Goal: Task Accomplishment & Management: Manage account settings

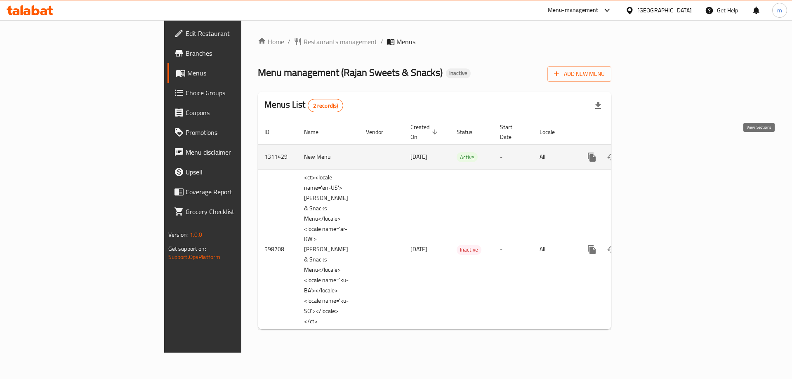
click at [656, 152] on icon "enhanced table" at bounding box center [651, 157] width 10 height 10
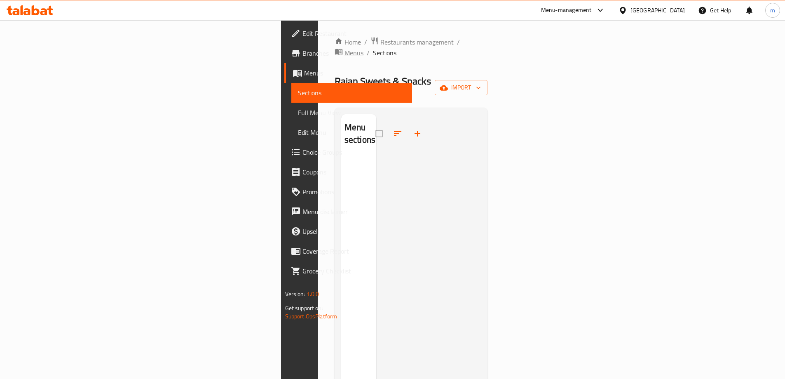
click at [345, 48] on span "Menus" at bounding box center [354, 53] width 19 height 10
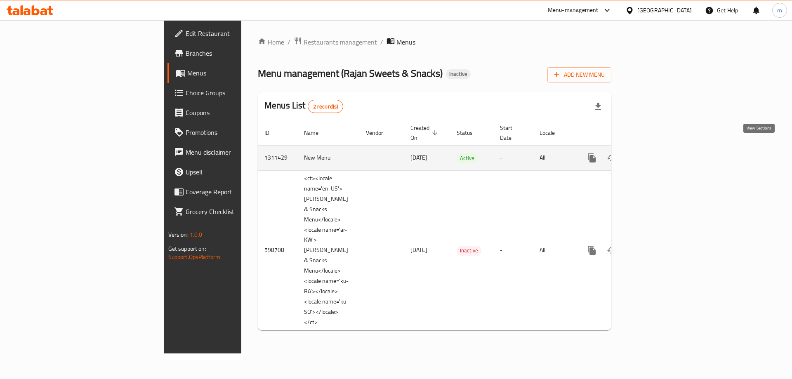
click at [655, 154] on icon "enhanced table" at bounding box center [650, 157] width 7 height 7
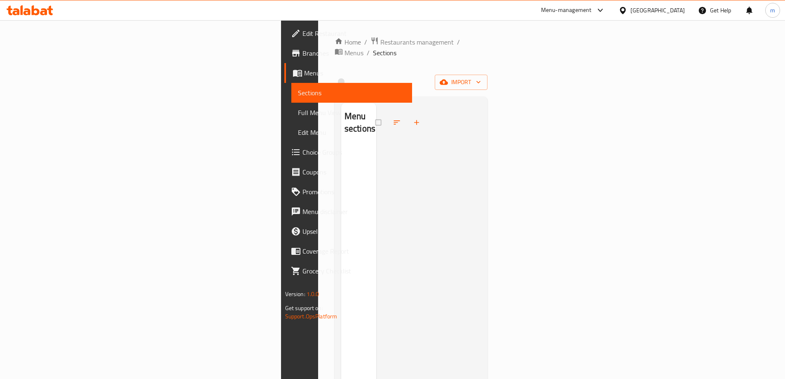
click at [481, 77] on span "import" at bounding box center [462, 82] width 40 height 10
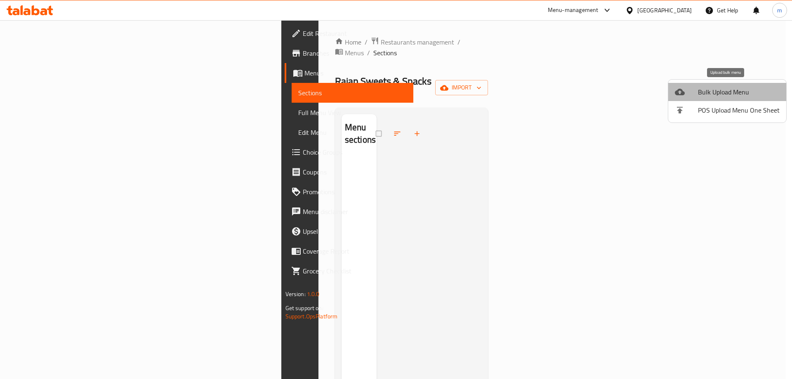
click at [731, 95] on span "Bulk Upload Menu" at bounding box center [739, 92] width 82 height 10
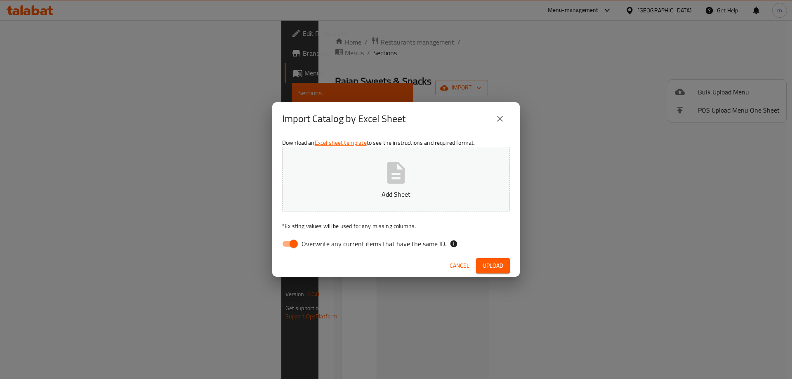
click at [320, 246] on span "Overwrite any current items that have the same ID." at bounding box center [373, 244] width 145 height 10
click at [317, 246] on input "Overwrite any current items that have the same ID." at bounding box center [293, 244] width 47 height 16
checkbox input "false"
click at [500, 273] on button "Upload" at bounding box center [493, 265] width 34 height 15
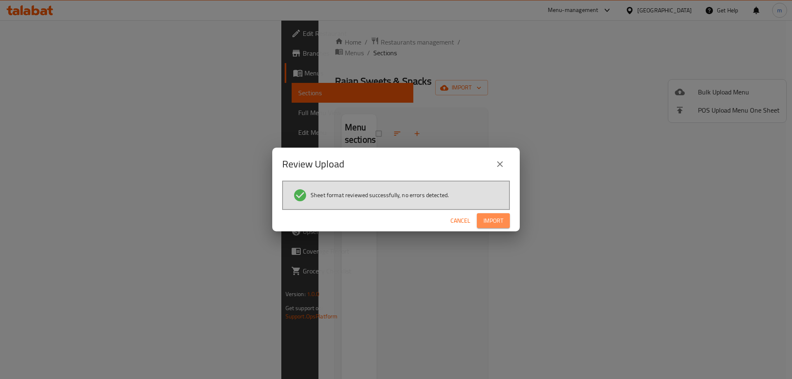
click at [490, 224] on span "Import" at bounding box center [493, 221] width 20 height 10
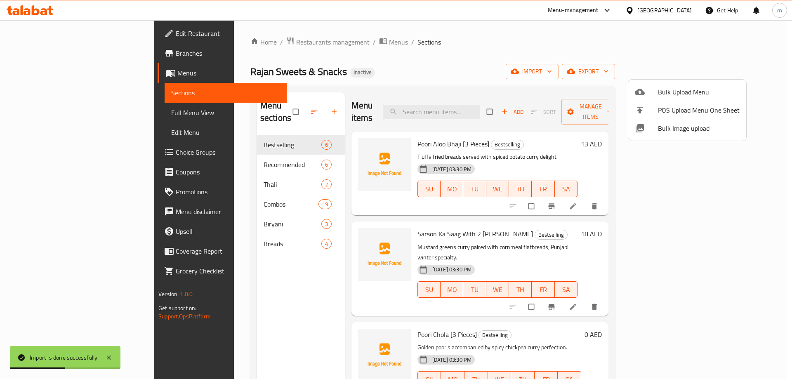
click at [42, 113] on div at bounding box center [396, 189] width 792 height 379
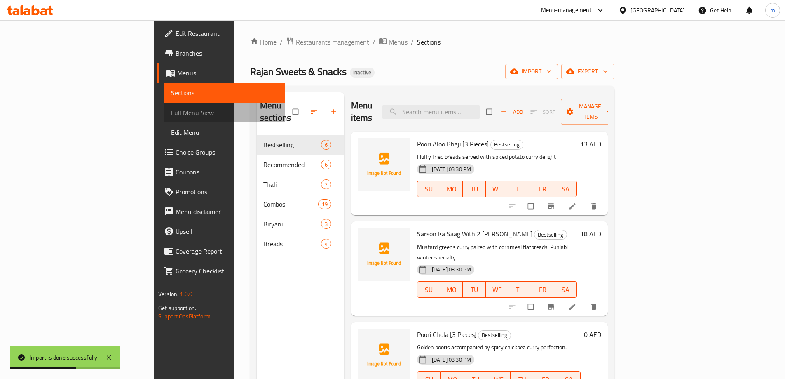
click at [171, 114] on span "Full Menu View" at bounding box center [225, 113] width 108 height 10
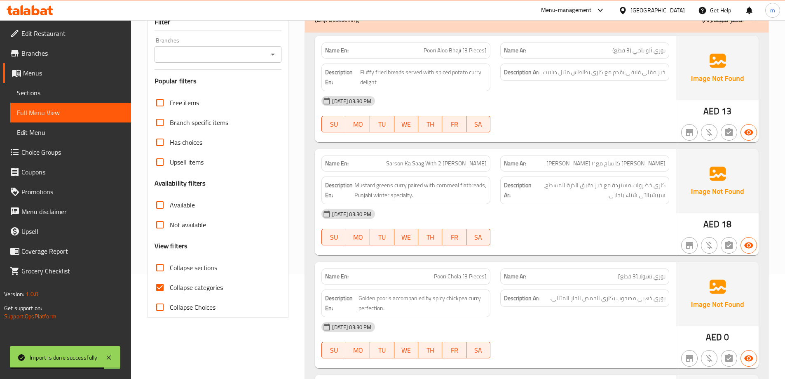
scroll to position [165, 0]
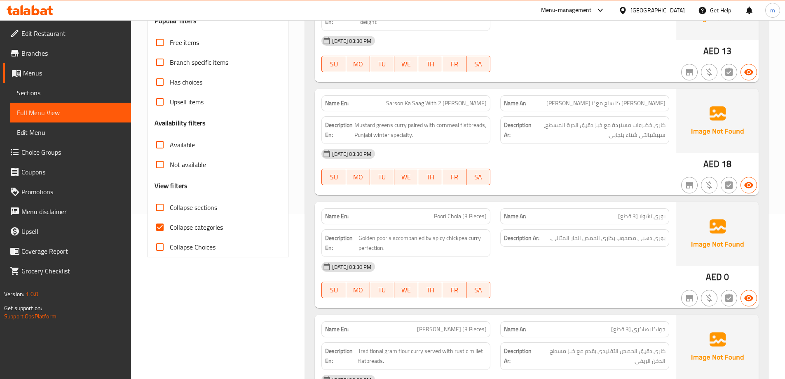
click at [195, 210] on span "Collapse sections" at bounding box center [193, 207] width 47 height 10
click at [170, 210] on input "Collapse sections" at bounding box center [160, 207] width 20 height 20
checkbox input "true"
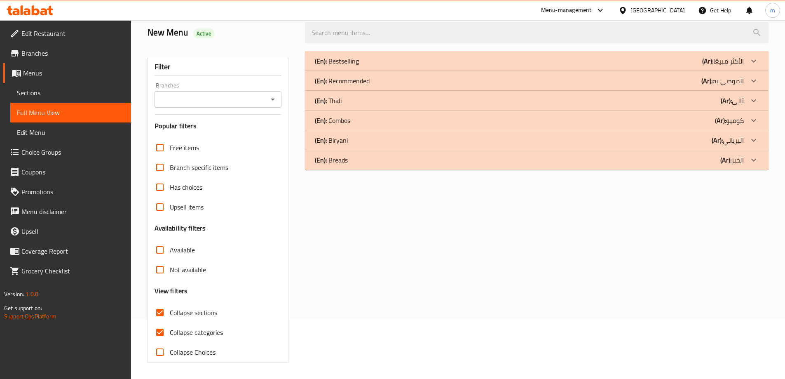
scroll to position [60, 0]
click at [195, 227] on h3 "Availability filters" at bounding box center [181, 227] width 52 height 9
click at [211, 328] on span "Collapse categories" at bounding box center [196, 332] width 53 height 10
click at [170, 328] on input "Collapse categories" at bounding box center [160, 332] width 20 height 20
checkbox input "false"
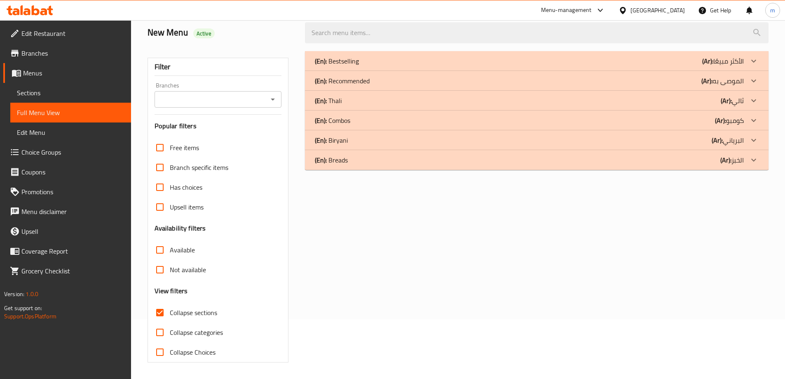
click at [494, 57] on div "(En): Bestselling (Ar): الأكثر مبيعًا" at bounding box center [529, 61] width 429 height 10
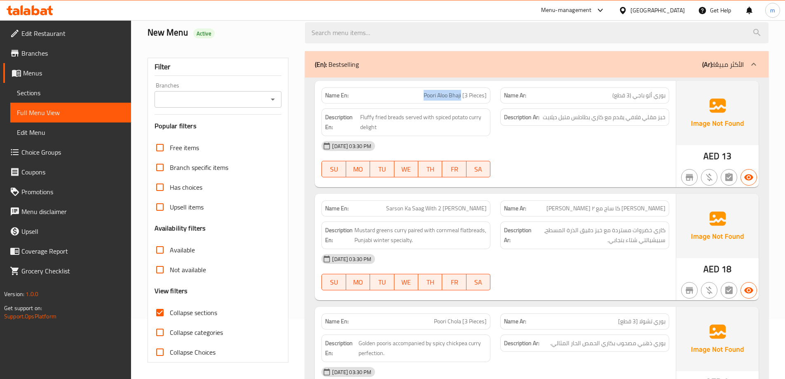
drag, startPoint x: 417, startPoint y: 97, endPoint x: 462, endPoint y: 97, distance: 45.3
click at [462, 97] on p "Name En: Poori Aloo Bhaji [3 Pieces]" at bounding box center [406, 95] width 162 height 9
click at [423, 100] on div "Name En: Poori Aloo Bhaji [3 Pieces]" at bounding box center [406, 95] width 169 height 16
drag, startPoint x: 422, startPoint y: 99, endPoint x: 487, endPoint y: 97, distance: 65.2
click at [487, 97] on p "Name En: Poori Aloo Bhaji [3 Pieces]" at bounding box center [406, 95] width 162 height 9
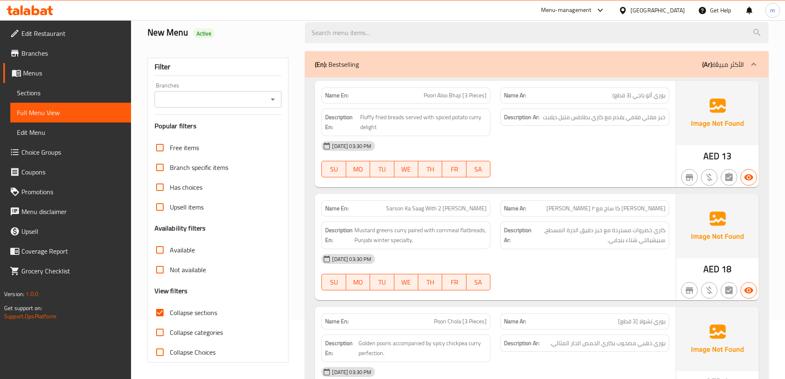
click at [491, 129] on div "Description En: Fluffy fried breads served with spiced potato curry delight" at bounding box center [406, 122] width 179 height 38
drag, startPoint x: 402, startPoint y: 120, endPoint x: 482, endPoint y: 133, distance: 80.2
click at [482, 133] on div "Description En: Fluffy fried breads served with spiced potato curry delight" at bounding box center [406, 122] width 169 height 28
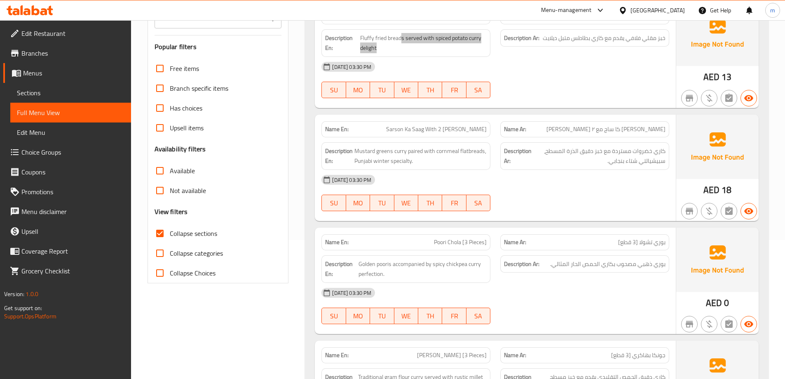
scroll to position [142, 0]
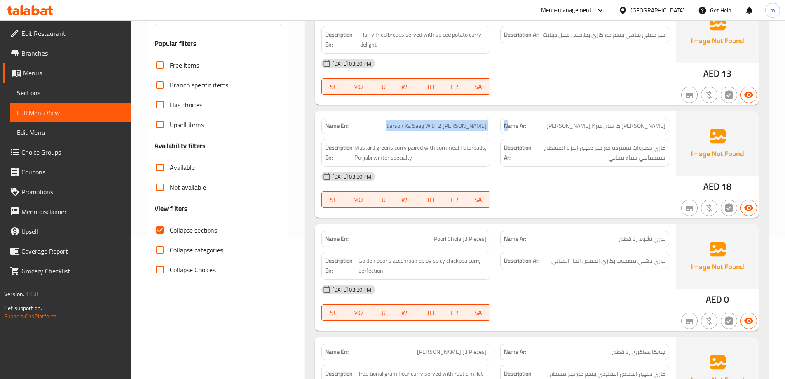
drag, startPoint x: 411, startPoint y: 125, endPoint x: 508, endPoint y: 117, distance: 97.6
click at [508, 117] on div "Name En: Sarson Ka Saag With 2 Makki Roti Name Ar: سارسون كا ساج مع ٢ ماكي روتي" at bounding box center [496, 126] width 358 height 26
drag, startPoint x: 407, startPoint y: 149, endPoint x: 348, endPoint y: 141, distance: 59.5
click at [348, 141] on div "Description En: Mustard greens curry paired with cornmeal flatbreads, Punjabi w…" at bounding box center [406, 153] width 169 height 28
click at [412, 147] on span "Mustard greens curry paired with cornmeal flatbreads, Punjabi winter specialty." at bounding box center [421, 153] width 132 height 20
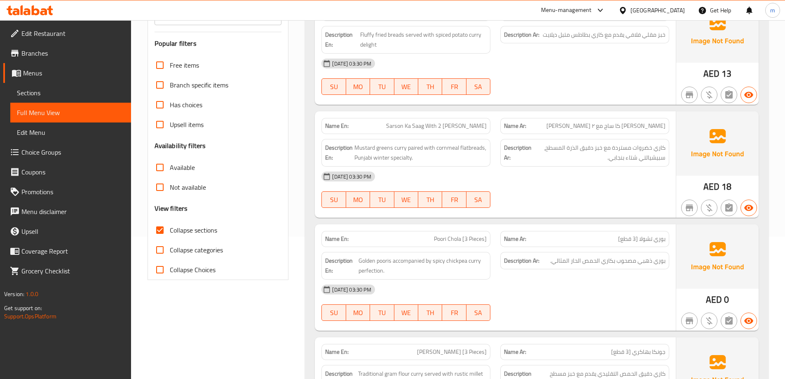
click at [423, 123] on span "Sarson Ka Saag With 2 [PERSON_NAME]" at bounding box center [436, 126] width 101 height 9
click at [416, 115] on div "Name En: Sarson Ka Saag With 2 Makki Roti" at bounding box center [406, 126] width 179 height 26
click at [421, 125] on span "Sarson Ka Saag With 2 [PERSON_NAME]" at bounding box center [436, 126] width 101 height 9
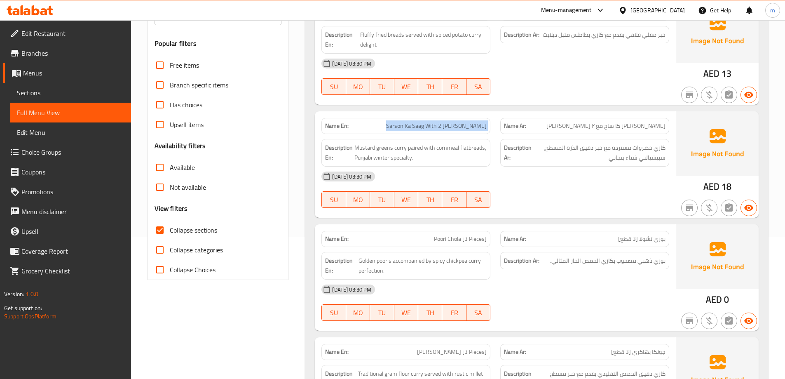
click at [421, 125] on span "Sarson Ka Saag With 2 [PERSON_NAME]" at bounding box center [436, 126] width 101 height 9
copy span "Sarson Ka Saag With 2 [PERSON_NAME]"
drag, startPoint x: 665, startPoint y: 127, endPoint x: 627, endPoint y: 125, distance: 38.4
click at [627, 125] on span "[PERSON_NAME] كا ساج مع ٢ [PERSON_NAME]" at bounding box center [606, 126] width 119 height 9
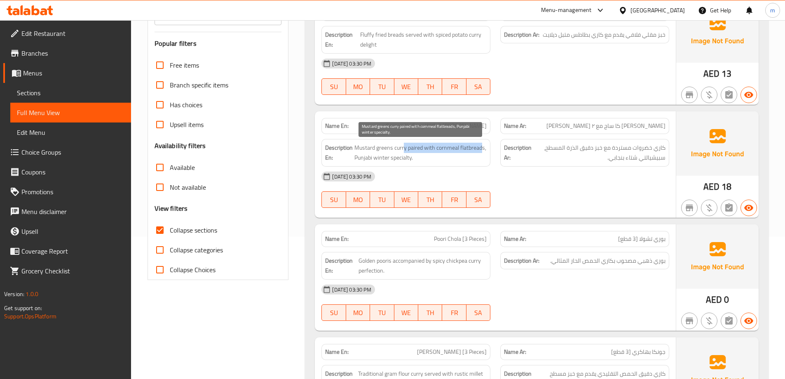
drag, startPoint x: 404, startPoint y: 149, endPoint x: 481, endPoint y: 150, distance: 77.5
click at [481, 150] on span "Mustard greens curry paired with cornmeal flatbreads, Punjabi winter specialty." at bounding box center [421, 153] width 132 height 20
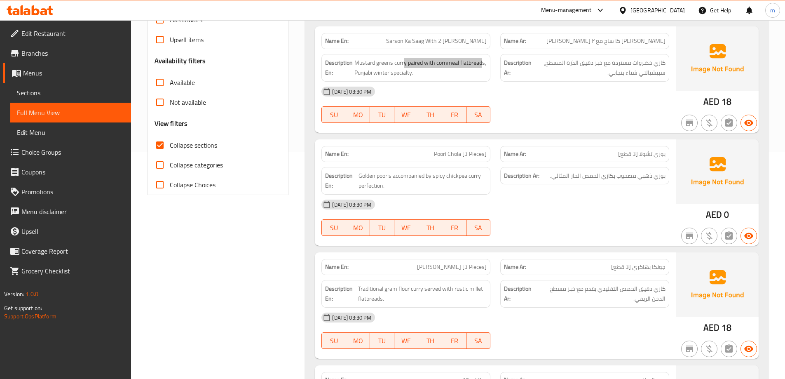
scroll to position [266, 0]
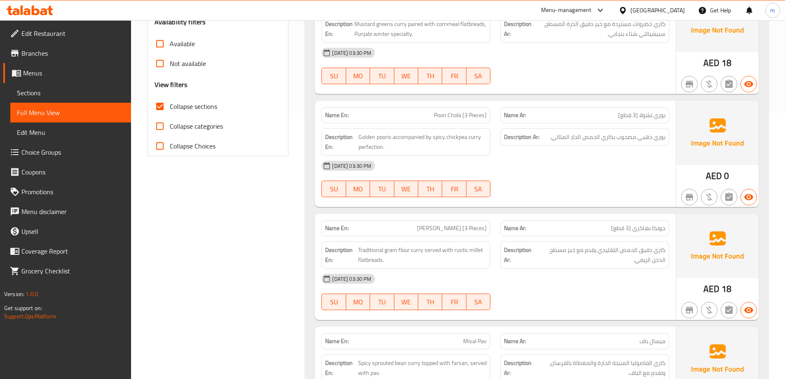
click at [475, 115] on span "Poori Chola [3 Pieces]" at bounding box center [460, 115] width 53 height 9
copy span "Poori Chola [3 Pieces]"
click at [455, 109] on div "Name En: Poori Chola [3 Pieces]" at bounding box center [406, 115] width 169 height 16
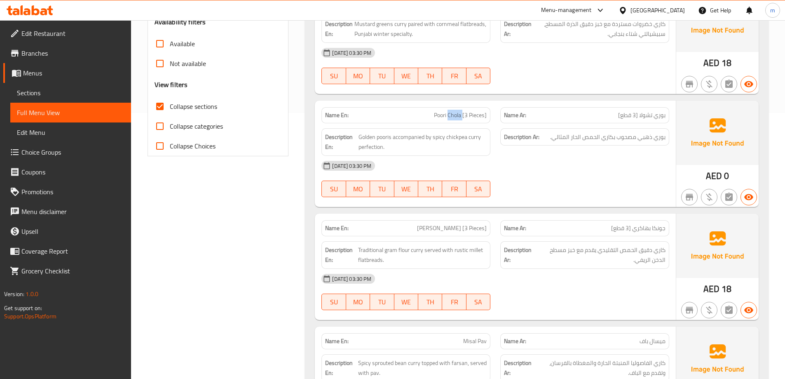
click at [455, 109] on div "Name En: Poori Chola [3 Pieces]" at bounding box center [406, 115] width 169 height 16
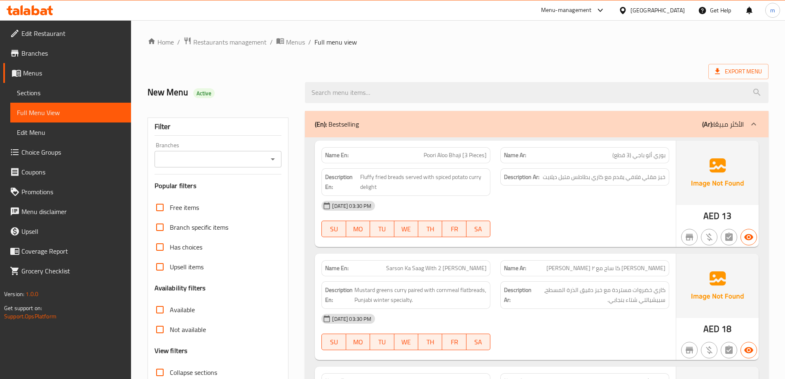
click at [78, 87] on link "Sections" at bounding box center [70, 93] width 121 height 20
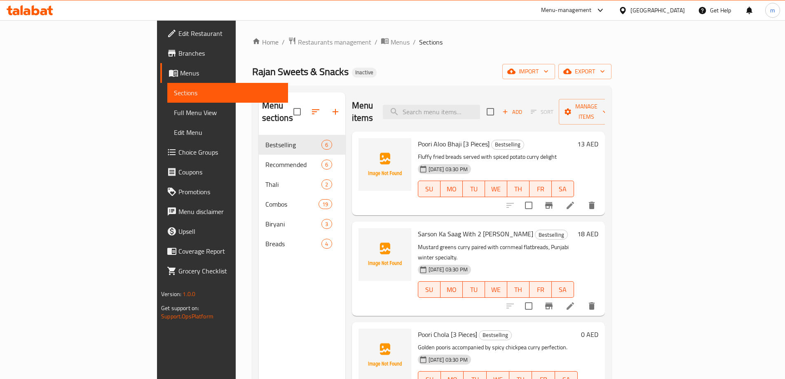
click at [422, 52] on div "Home / Restaurants management / Menus / Sections Rajan Sweets & Snacks Inactive…" at bounding box center [431, 257] width 359 height 441
click at [574, 302] on icon at bounding box center [570, 305] width 7 height 7
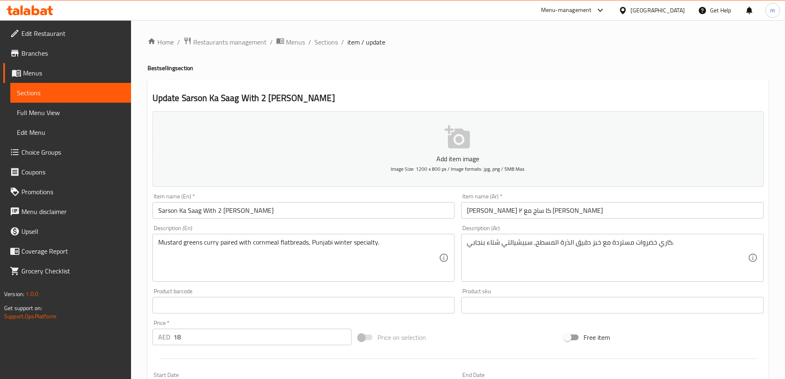
click at [520, 233] on div "Description (Ar) كاري خضروات مستردة مع خبز دقيق الذرة المسطح، سبيشيالتي شتاء بن…" at bounding box center [612, 253] width 303 height 56
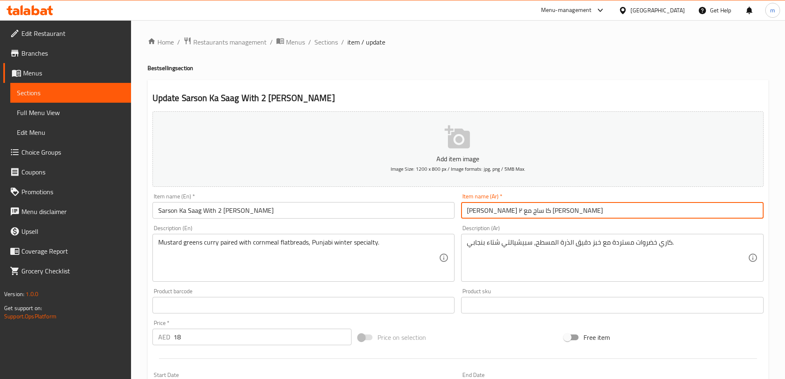
click at [539, 208] on input "[PERSON_NAME] كا ساج مع ٢ [PERSON_NAME]" at bounding box center [612, 210] width 303 height 16
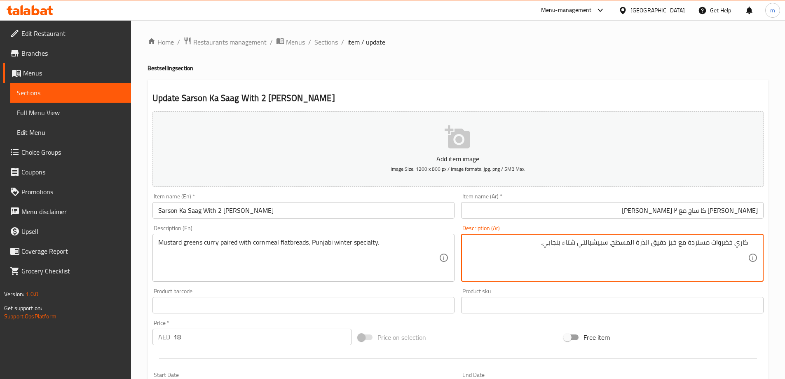
click at [687, 242] on textarea "كاري خضروات مستردة مع خبز دقيق الذرة المسطح، سبيشيالتي شتاء بنجابي." at bounding box center [607, 257] width 281 height 39
click at [689, 242] on textarea "كاري خضروات مستردة مع خبز دقيق الذرة المسطح، سبيشيالتي شتاء بنجابي." at bounding box center [607, 257] width 281 height 39
type textarea "كاري خضروات مستردة مقترن مع خبز دقيق الذرة المسطح، سبيشيالتي شتاء بنجابي."
click at [661, 211] on input "[PERSON_NAME] كا ساج مع ٢ [PERSON_NAME]" at bounding box center [612, 210] width 303 height 16
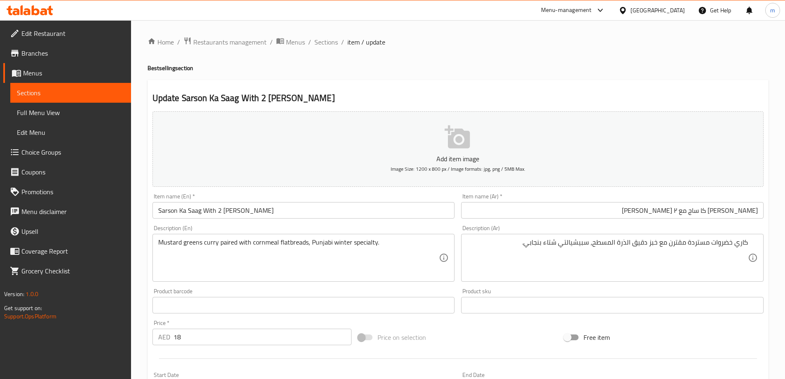
click at [523, 88] on div "Update Sarson Ka Saag With 2 Makki Roti Add item image Image Size: 1200 x 800 p…" at bounding box center [458, 316] width 621 height 473
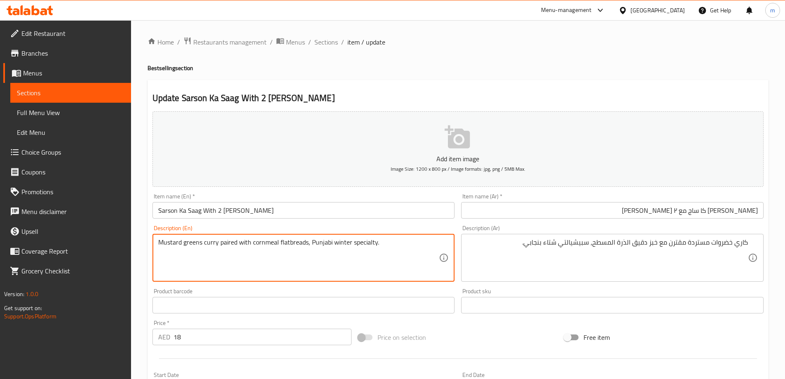
click at [265, 244] on textarea "Mustard greens curry paired with cornmeal flatbreads, Punjabi winter specialty." at bounding box center [298, 257] width 281 height 39
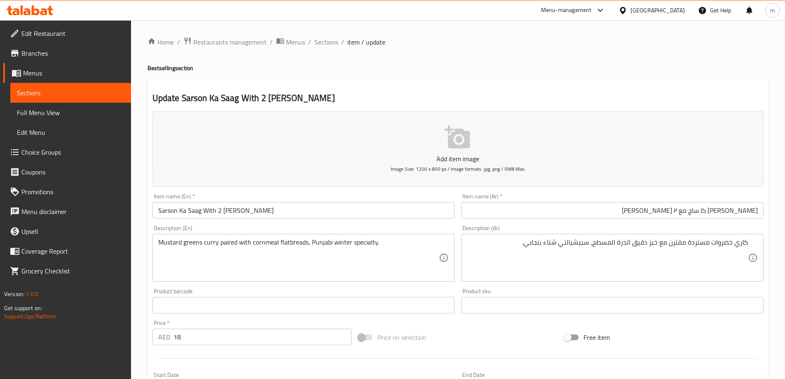
click at [428, 72] on h4 "Bestselling section" at bounding box center [458, 68] width 621 height 8
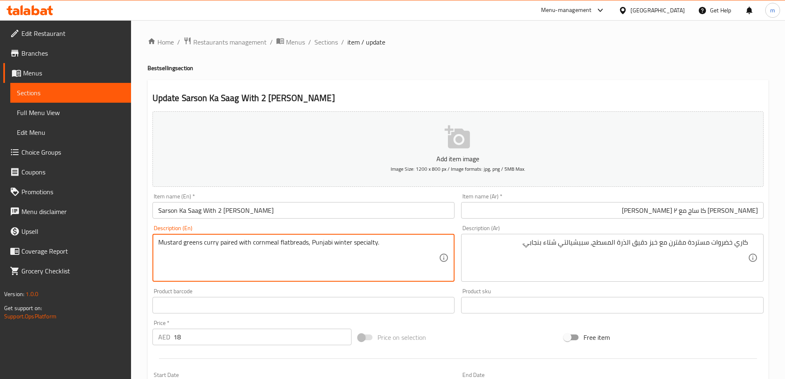
drag, startPoint x: 309, startPoint y: 241, endPoint x: 389, endPoint y: 239, distance: 80.4
click at [389, 239] on textarea "Mustard greens curry paired with cornmeal flatbreads, Punjabi winter specialty." at bounding box center [298, 257] width 281 height 39
click at [318, 245] on textarea "Mustard greens curry paired with cornmeal flatbreads, Punjabi winter specialty." at bounding box center [298, 257] width 281 height 39
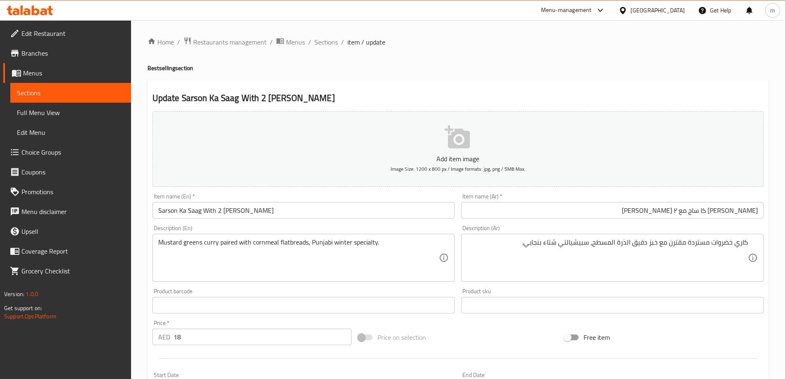
click at [313, 244] on textarea "Mustard greens curry paired with cornmeal flatbreads, Punjabi winter specialty." at bounding box center [298, 257] width 281 height 39
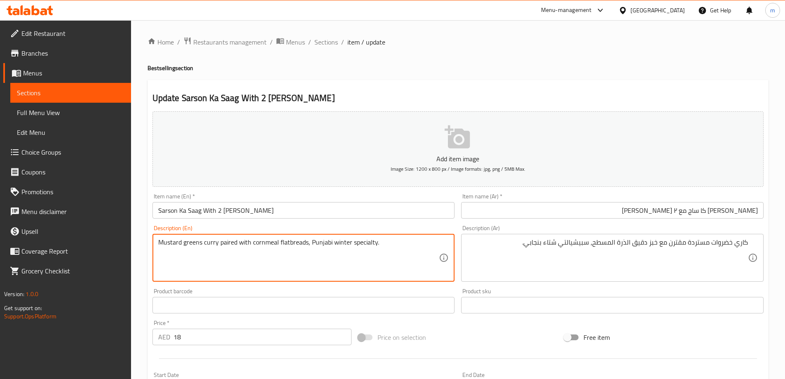
click at [313, 244] on textarea "Mustard greens curry paired with cornmeal flatbreads, Punjabi winter specialty." at bounding box center [298, 257] width 281 height 39
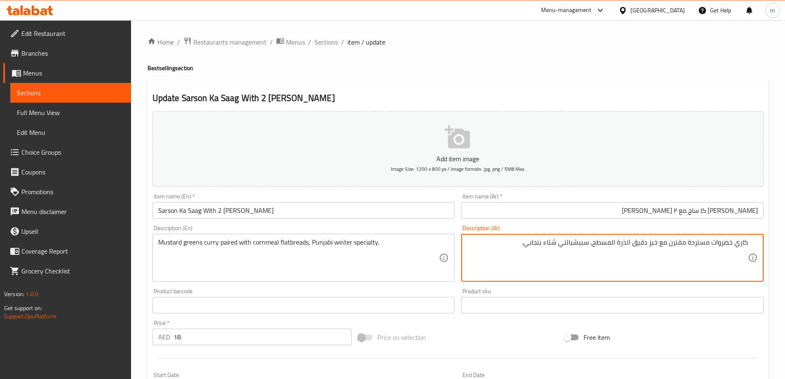
drag, startPoint x: 561, startPoint y: 244, endPoint x: 569, endPoint y: 246, distance: 8.2
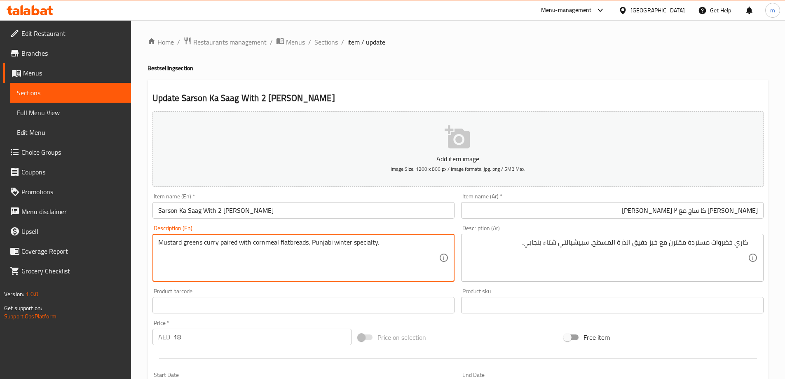
drag, startPoint x: 309, startPoint y: 241, endPoint x: 412, endPoint y: 248, distance: 103.3
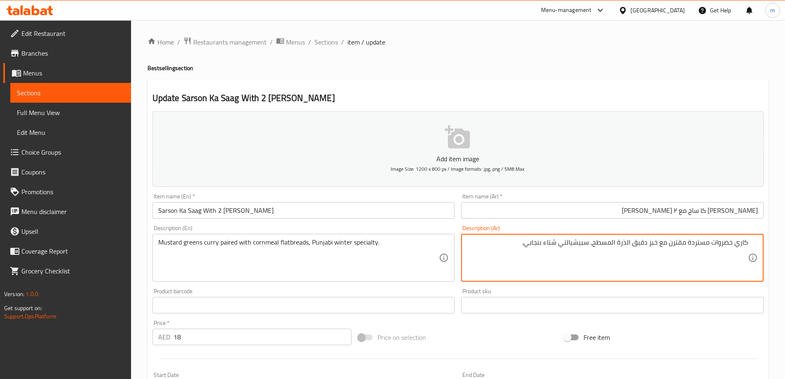
click at [524, 223] on div "Description (Ar) كاري خضروات مستردة مقترن مع خبز دقيق الذرة المسطح، سبيشيالتي ش…" at bounding box center [612, 253] width 309 height 63
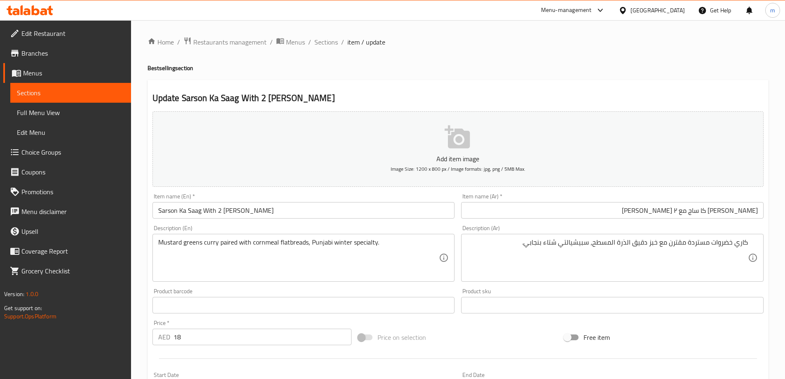
click at [525, 216] on input "[PERSON_NAME] كا ساج مع ٢ [PERSON_NAME]" at bounding box center [612, 210] width 303 height 16
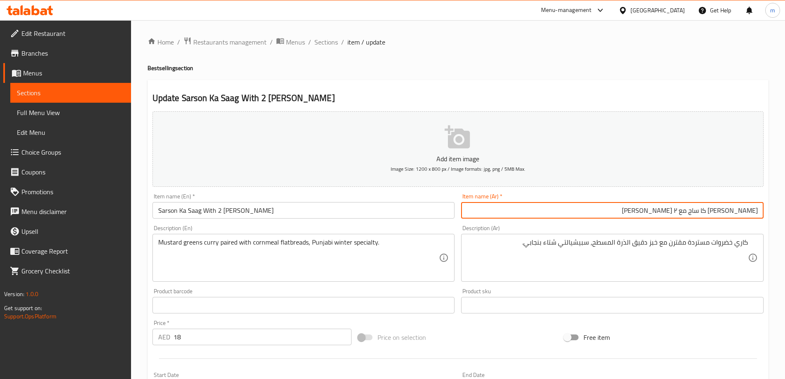
click at [329, 43] on span "Sections" at bounding box center [326, 42] width 23 height 10
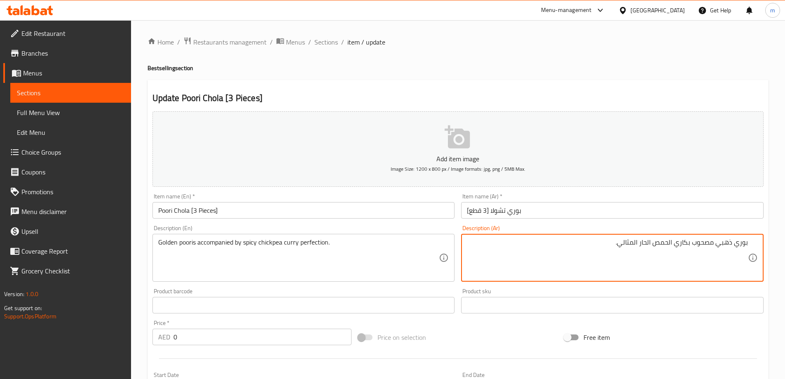
click at [604, 208] on input "بوري تشولا [3 قطع]" at bounding box center [612, 210] width 303 height 16
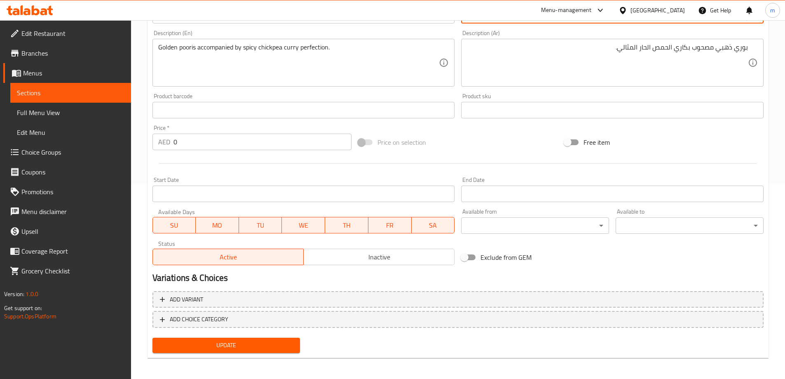
scroll to position [197, 0]
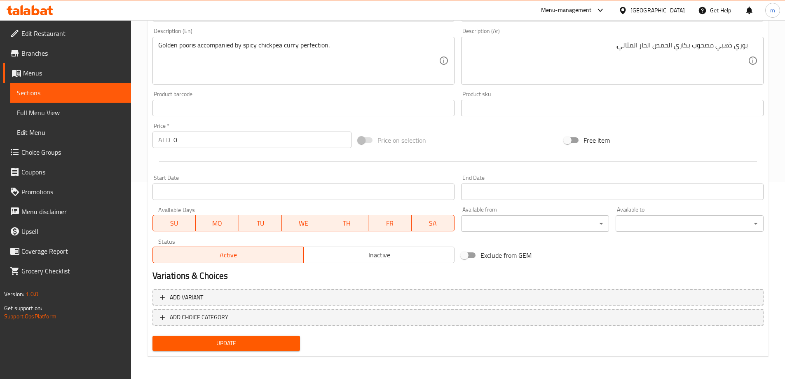
click at [223, 151] on div at bounding box center [458, 161] width 618 height 20
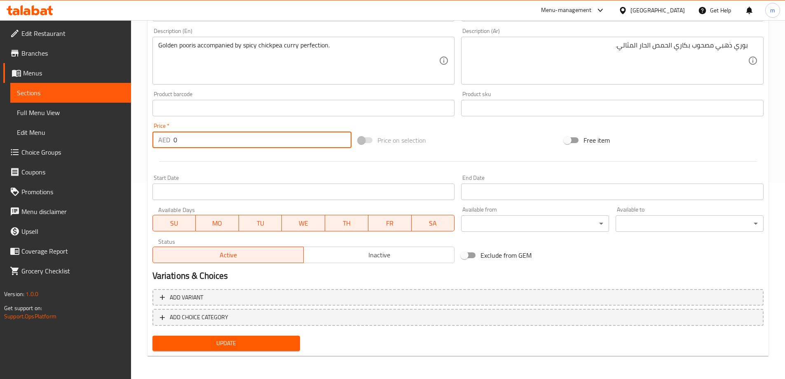
drag, startPoint x: 223, startPoint y: 143, endPoint x: 172, endPoint y: 141, distance: 50.7
click at [178, 141] on input "0" at bounding box center [263, 140] width 179 height 16
type input "13"
click at [259, 341] on span "Update" at bounding box center [226, 343] width 135 height 10
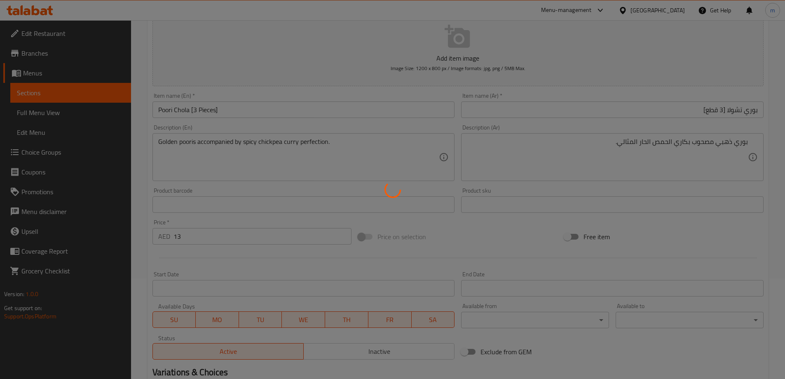
scroll to position [0, 0]
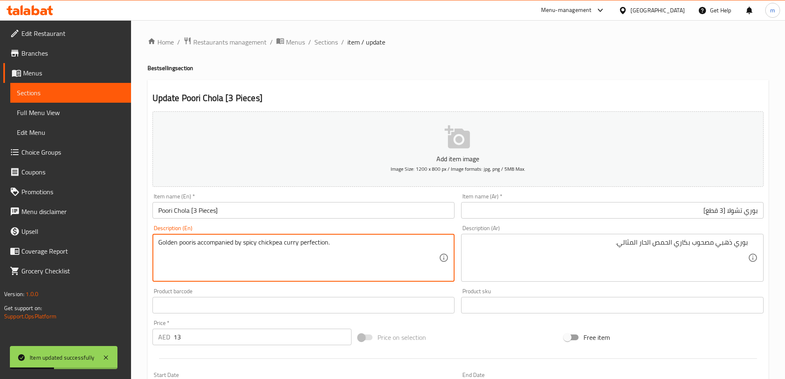
drag, startPoint x: 197, startPoint y: 241, endPoint x: 180, endPoint y: 237, distance: 17.3
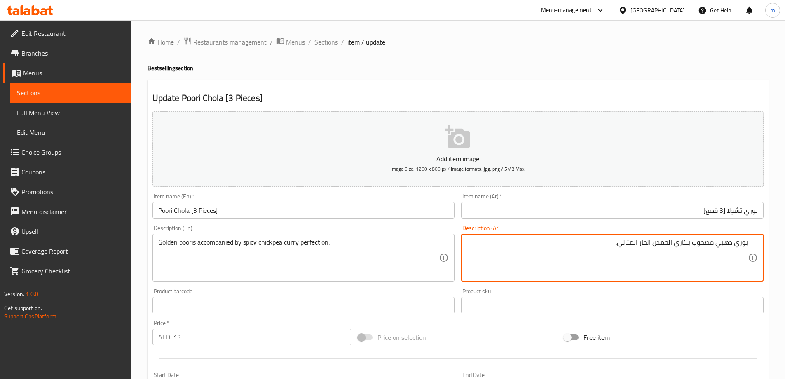
type textarea "بوريس ذهبي مصحوب بكاري الحمص الحار المثالي."
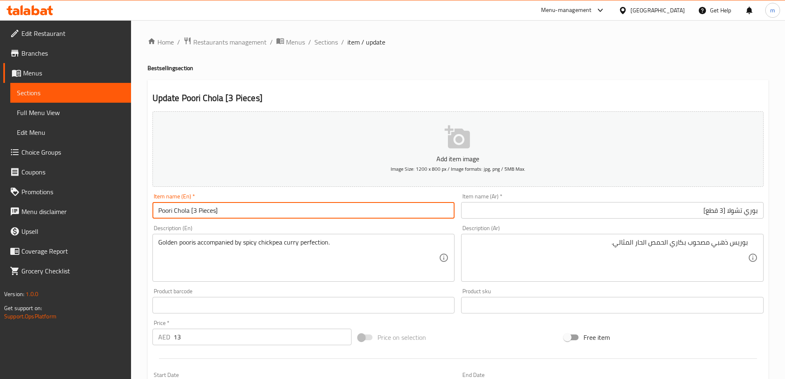
click at [242, 210] on input "Poori Chola [3 Pieces]" at bounding box center [304, 210] width 303 height 16
click at [211, 237] on div "Golden pooris accompanied by spicy chickpea curry perfection. Description (En)" at bounding box center [304, 258] width 303 height 48
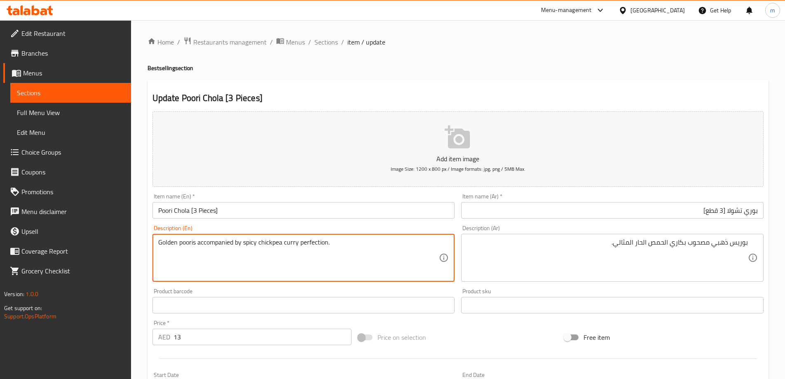
click at [211, 237] on div "Golden pooris accompanied by spicy chickpea curry perfection. Description (En)" at bounding box center [304, 258] width 303 height 48
drag, startPoint x: 211, startPoint y: 237, endPoint x: 205, endPoint y: 245, distance: 10.0
drag, startPoint x: 199, startPoint y: 242, endPoint x: 242, endPoint y: 242, distance: 43.3
click at [242, 242] on textarea "Golden pooris accompanied by spicy chickpea curry perfection." at bounding box center [298, 257] width 281 height 39
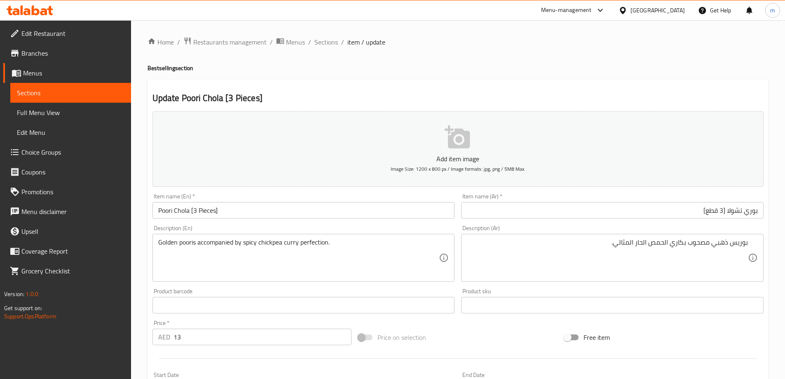
click at [427, 66] on h4 "Bestselling section" at bounding box center [458, 68] width 621 height 8
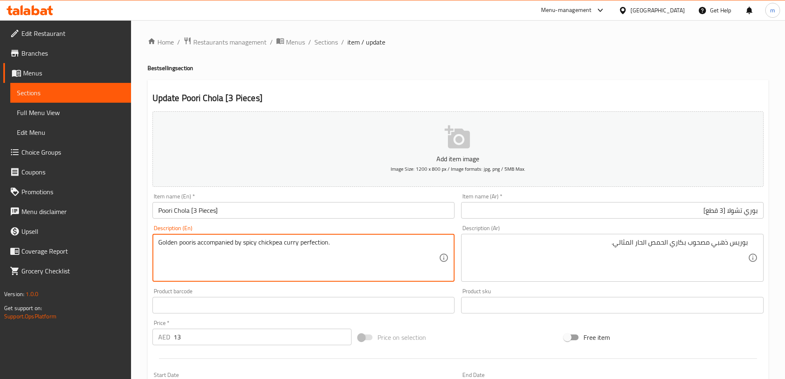
drag, startPoint x: 295, startPoint y: 243, endPoint x: 287, endPoint y: 241, distance: 8.5
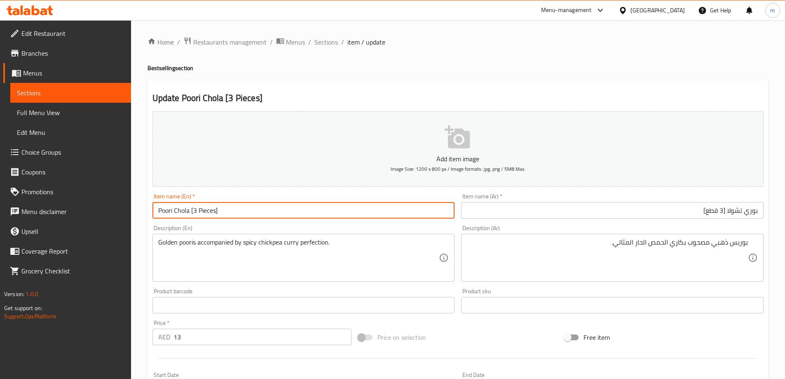
click at [331, 204] on input "Poori Chola [3 Pieces]" at bounding box center [304, 210] width 303 height 16
click at [332, 41] on span "Sections" at bounding box center [326, 42] width 23 height 10
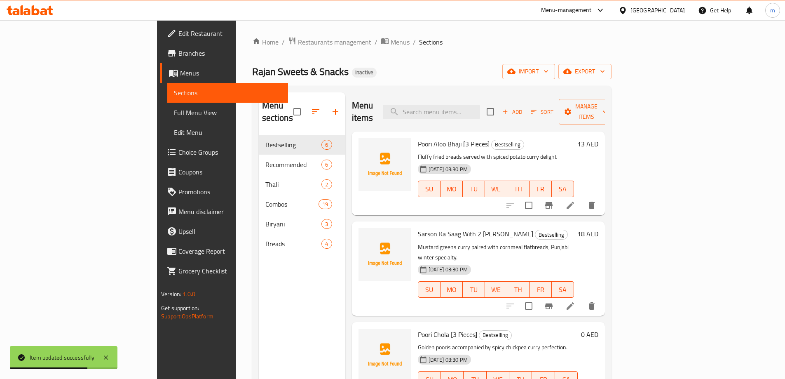
scroll to position [115, 0]
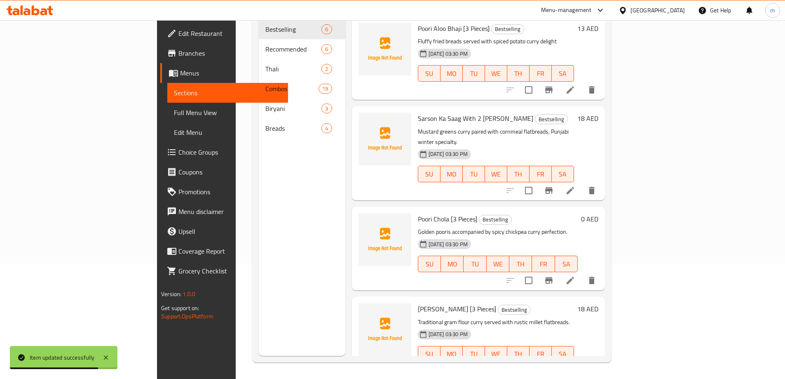
click at [582, 363] on li at bounding box center [570, 370] width 23 height 15
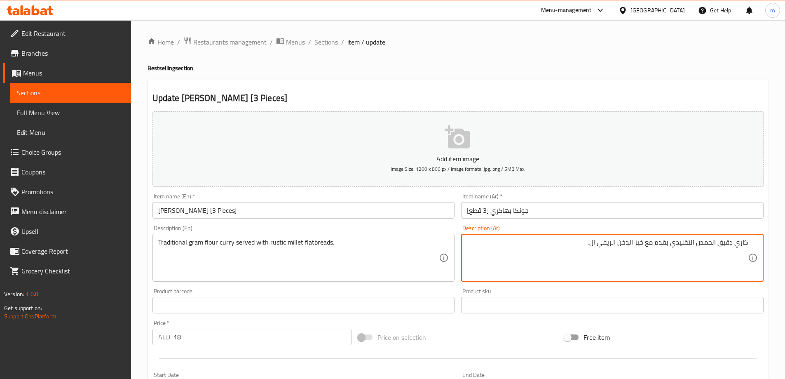
paste textarea "مسطح"
type textarea "كاري دقيق الحمص التقليدي يقدم مع خبز الدخن الريفي المسطح."
click at [501, 218] on input "جونكا بهاكري [3 قطع]" at bounding box center [612, 210] width 303 height 16
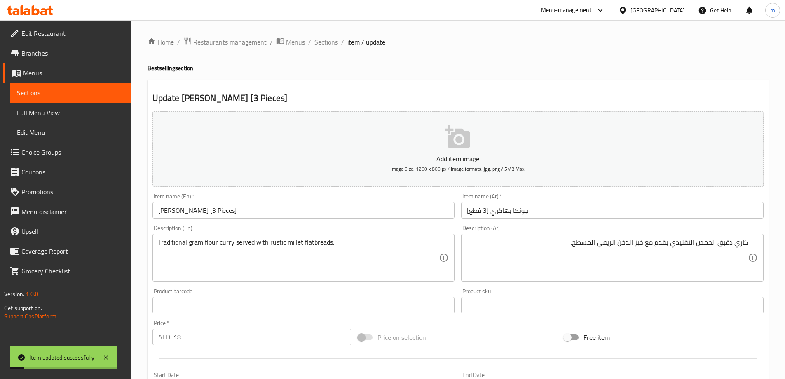
click at [316, 42] on span "Sections" at bounding box center [326, 42] width 23 height 10
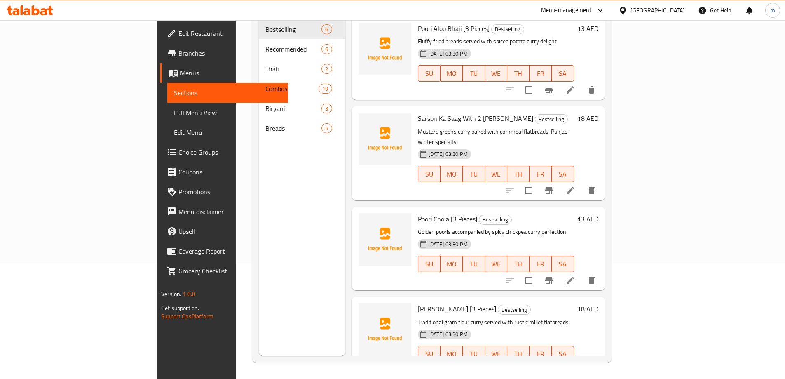
scroll to position [182, 0]
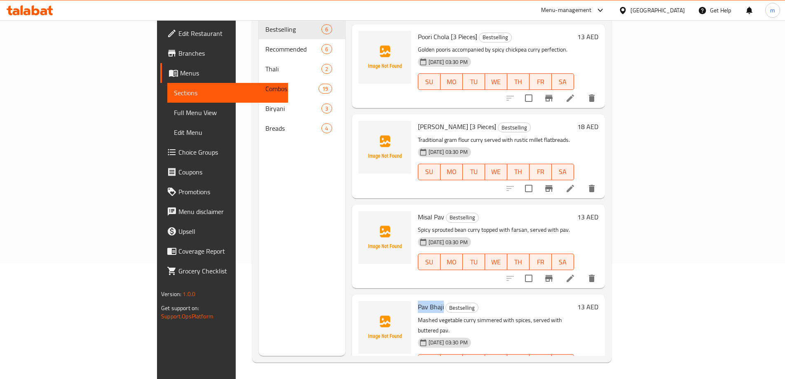
click at [574, 375] on icon at bounding box center [570, 378] width 7 height 7
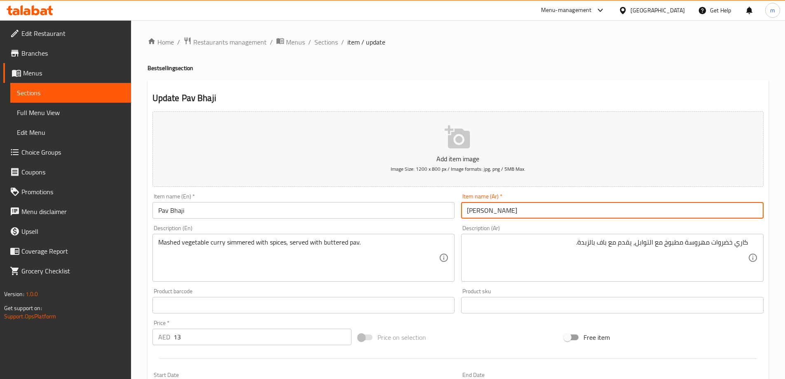
click at [662, 211] on input "[PERSON_NAME]" at bounding box center [612, 210] width 303 height 16
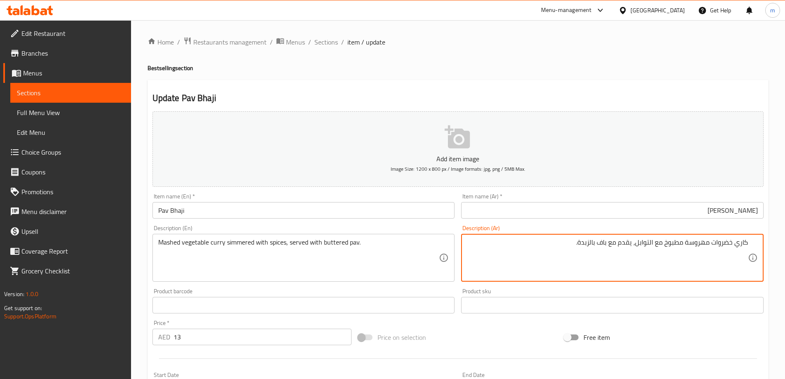
click at [665, 242] on textarea "كاري خضروات مهروسة مطبوخ مع التوابل، يقدم مع باف بالزبدة." at bounding box center [607, 257] width 281 height 39
type textarea "كاري خضروات مهروسة مطبوخ ببطئ مع التوابل، يقدم مع باف بالزبدة."
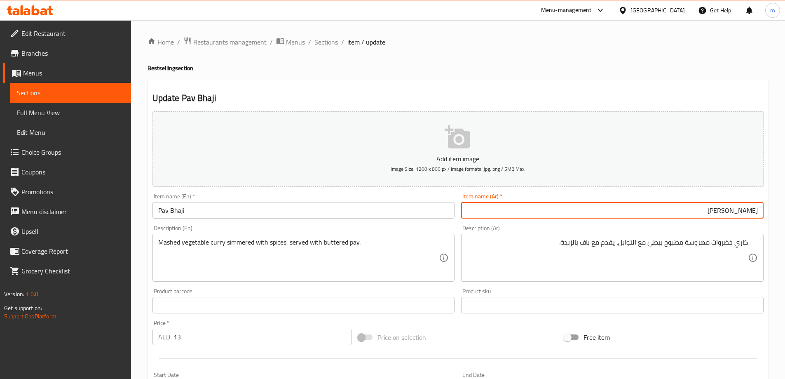
click at [643, 204] on input "[PERSON_NAME]" at bounding box center [612, 210] width 303 height 16
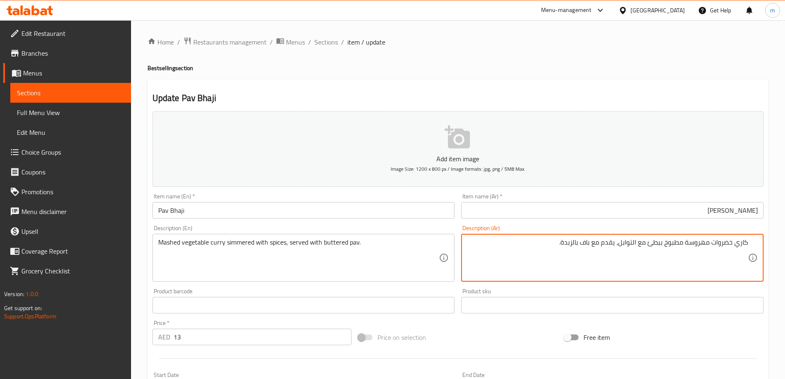
drag, startPoint x: 563, startPoint y: 240, endPoint x: 572, endPoint y: 242, distance: 9.3
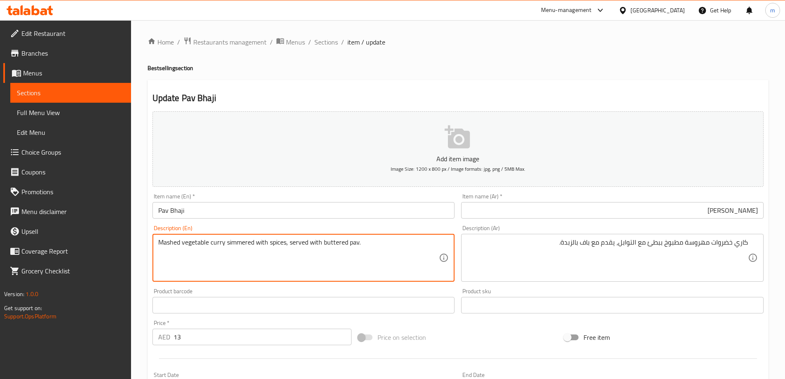
click at [335, 243] on textarea "Mashed vegetable curry simmered with spices, served with buttered pav." at bounding box center [298, 257] width 281 height 39
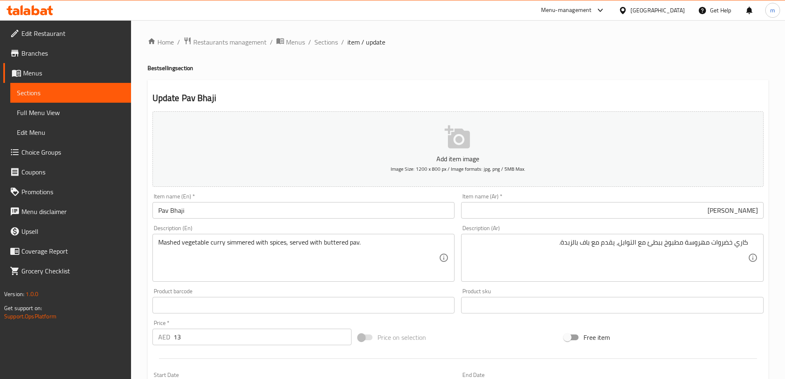
click at [530, 202] on input "[PERSON_NAME]" at bounding box center [612, 210] width 303 height 16
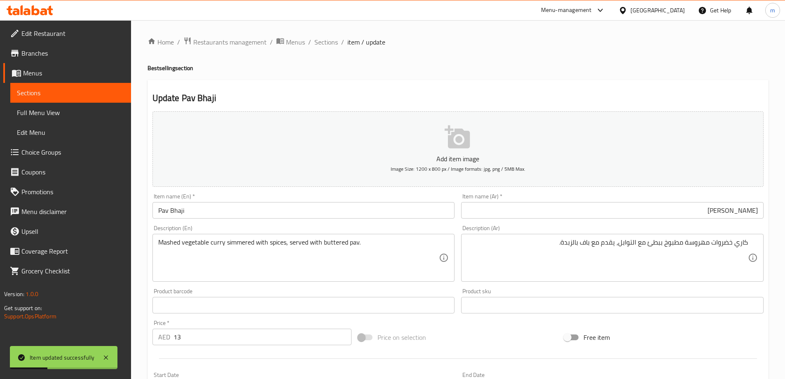
drag, startPoint x: 324, startPoint y: 41, endPoint x: 335, endPoint y: 4, distance: 39.0
click at [324, 41] on span "Sections" at bounding box center [326, 42] width 23 height 10
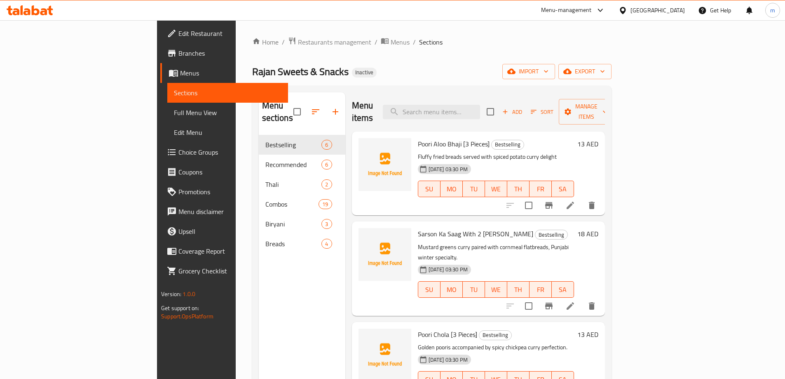
scroll to position [115, 0]
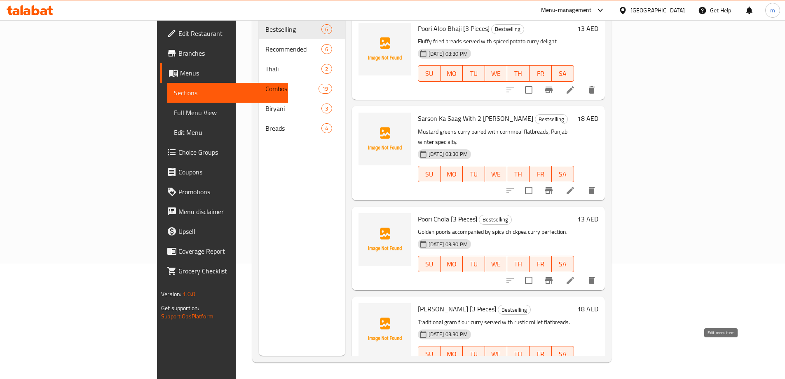
click at [576, 366] on icon at bounding box center [571, 371] width 10 height 10
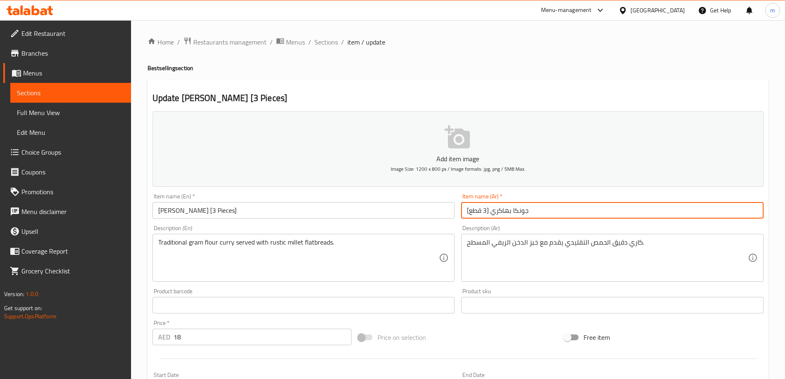
click at [507, 208] on input "جونكا بهاكري [3 قطع]" at bounding box center [612, 210] width 303 height 16
paste input "اكري"
type input "[PERSON_NAME] [3 قطع]"
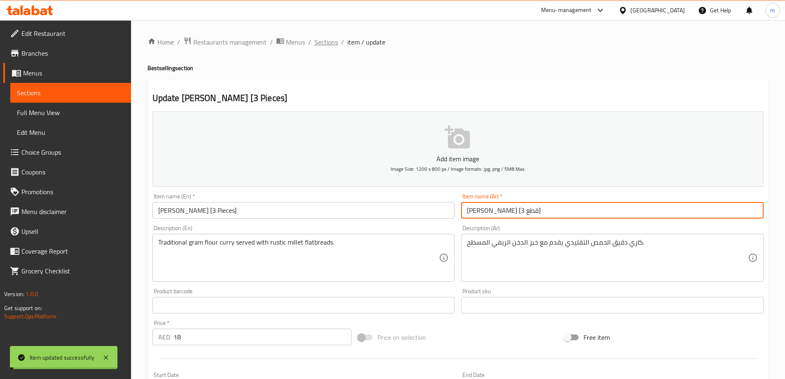
click at [330, 39] on span "Sections" at bounding box center [326, 42] width 23 height 10
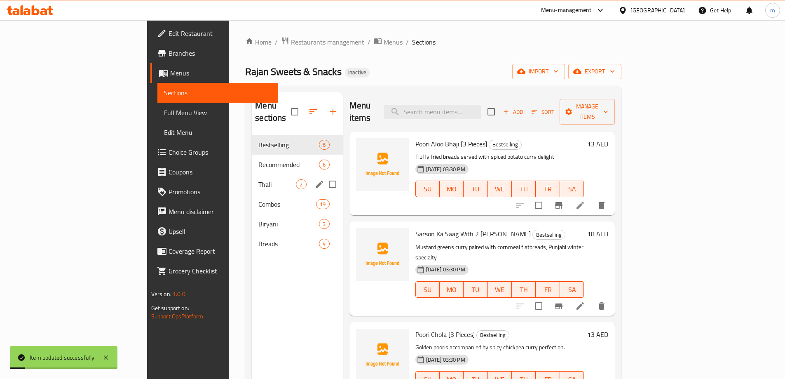
click at [258, 160] on span "Recommended" at bounding box center [288, 165] width 61 height 10
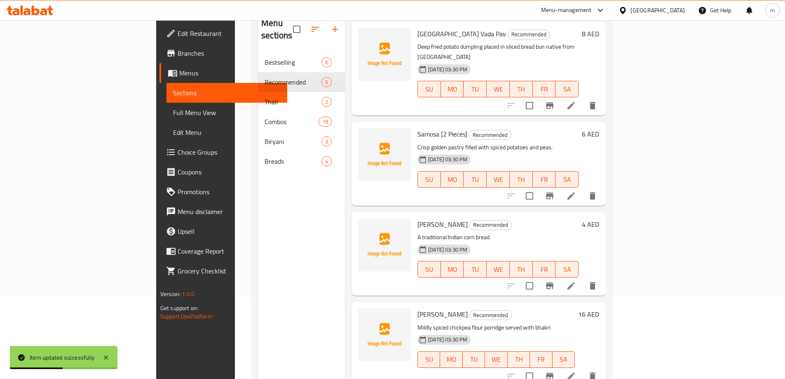
scroll to position [41, 0]
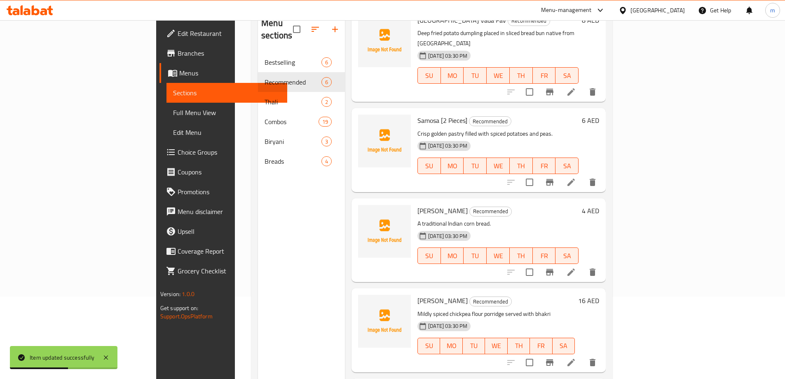
click at [583, 355] on li at bounding box center [571, 362] width 23 height 15
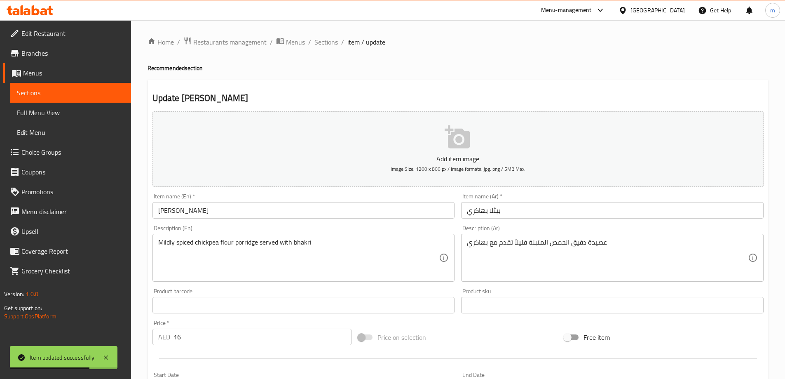
click at [479, 213] on input "بيثلا بهاكري" at bounding box center [612, 210] width 303 height 16
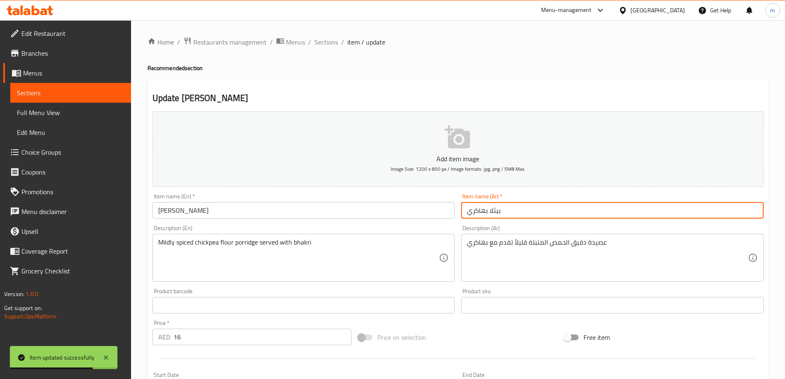
click at [479, 213] on input "بيثلا بهاكري" at bounding box center [612, 210] width 303 height 16
paste input "text"
type input "بيثلا باكري"
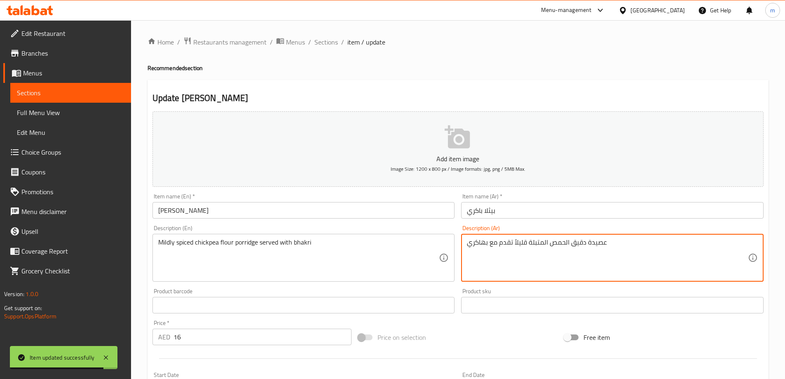
click at [477, 240] on textarea "عصيدة دقيق الحمص المتبلة قليلاً تقدم مع بهاكري" at bounding box center [607, 257] width 281 height 39
paste textarea
type textarea "عصيدة دقيق الحمص المتبلة قليلاً تقدم مع باكري"
click at [531, 209] on input "بيثلا باكري" at bounding box center [612, 210] width 303 height 16
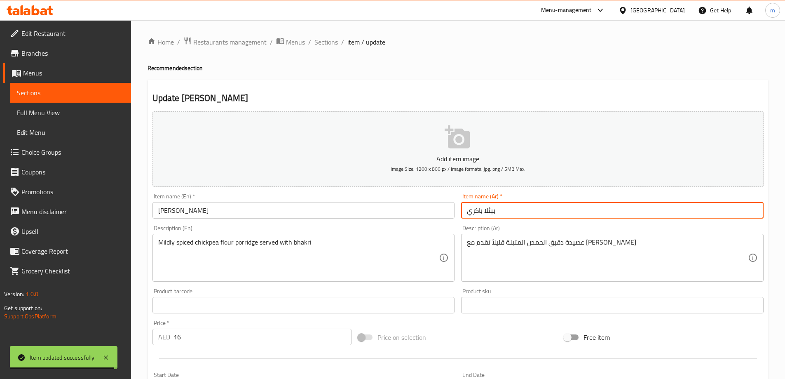
click at [345, 42] on ol "Home / Restaurants management / Menus / Sections / item / update" at bounding box center [458, 42] width 621 height 11
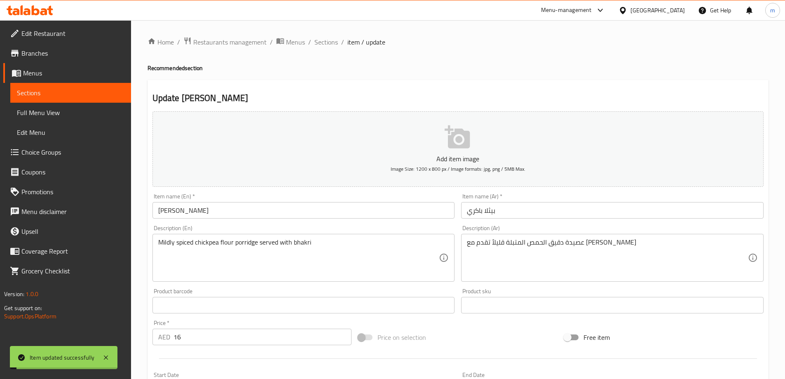
click at [338, 39] on ol "Home / Restaurants management / Menus / Sections / item / update" at bounding box center [458, 42] width 621 height 11
click at [334, 44] on span "Sections" at bounding box center [326, 42] width 23 height 10
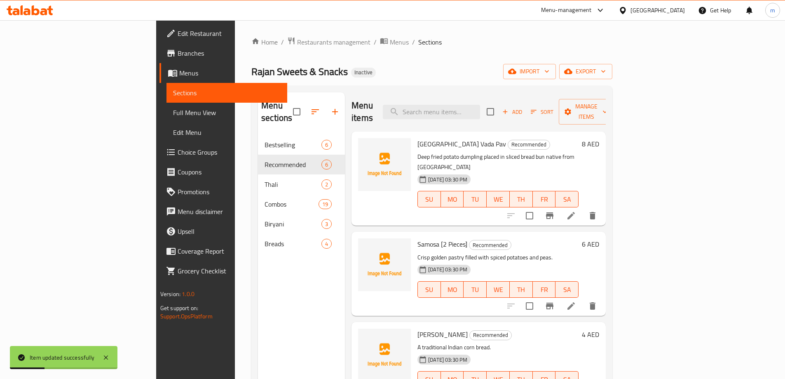
scroll to position [115, 0]
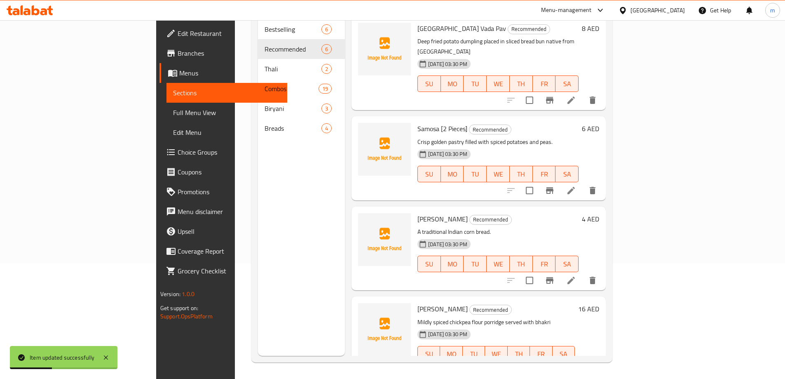
click at [583, 363] on li at bounding box center [571, 370] width 23 height 15
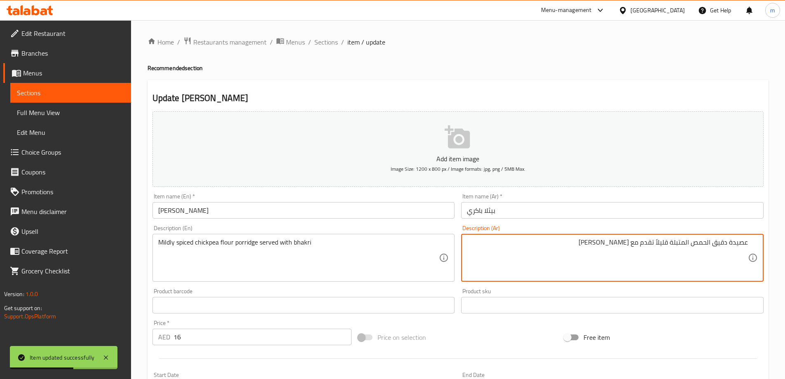
click at [618, 211] on input "بيثلا باكري" at bounding box center [612, 210] width 303 height 16
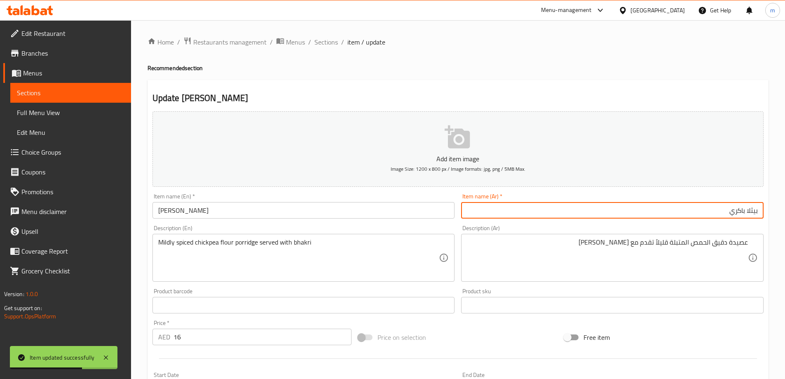
click at [663, 246] on textarea "عصيدة دقيق الحمص المتبلة قليلاً تقدم مع باكري" at bounding box center [607, 257] width 281 height 39
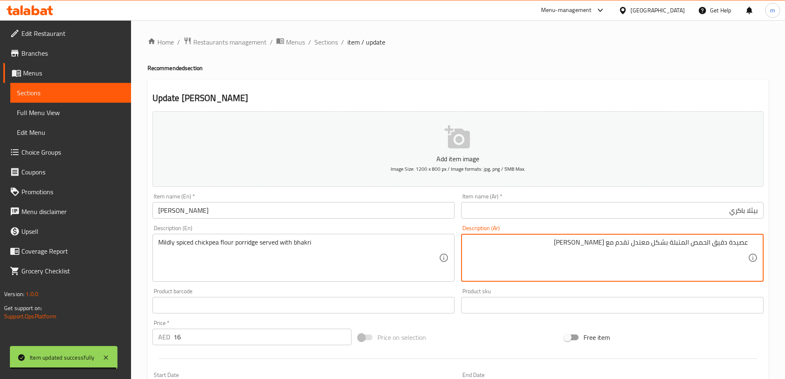
type textarea "عصيدة دقيق الحمص المتبلة بشكل معتدل تقدم مع [PERSON_NAME]"
click at [584, 195] on div "Item name (Ar)   * بيثلا باكري Item name (Ar) *" at bounding box center [612, 205] width 303 height 25
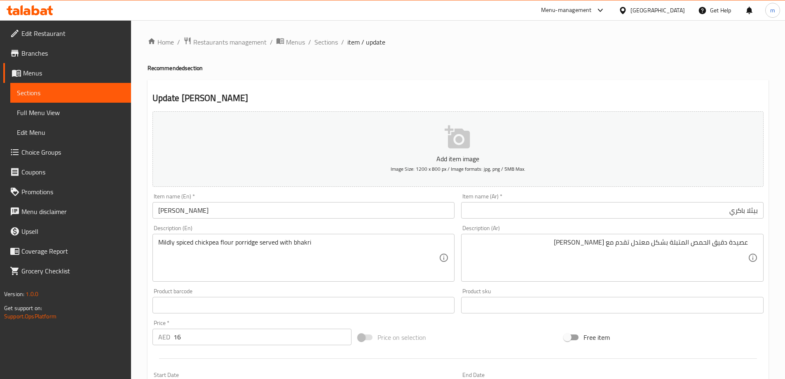
drag, startPoint x: 583, startPoint y: 197, endPoint x: 579, endPoint y: 216, distance: 19.3
click at [583, 198] on div "Item name (Ar)   * بيثلا باكري Item name (Ar) *" at bounding box center [612, 205] width 303 height 25
click at [579, 216] on input "بيثلا باكري" at bounding box center [612, 210] width 303 height 16
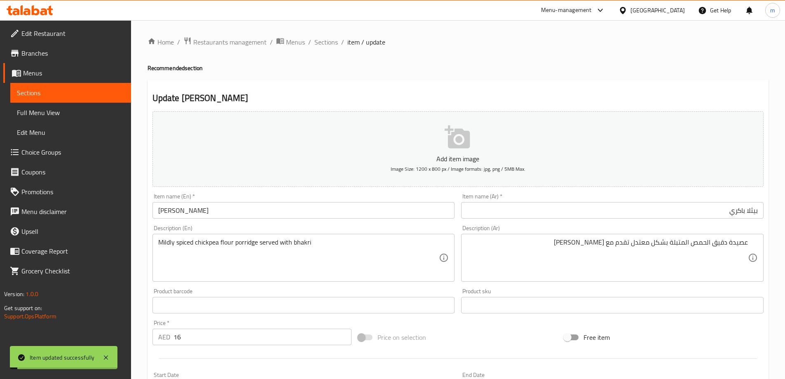
click at [339, 40] on ol "Home / Restaurants management / Menus / Sections / item / update" at bounding box center [458, 42] width 621 height 11
click at [331, 38] on span "Sections" at bounding box center [326, 42] width 23 height 10
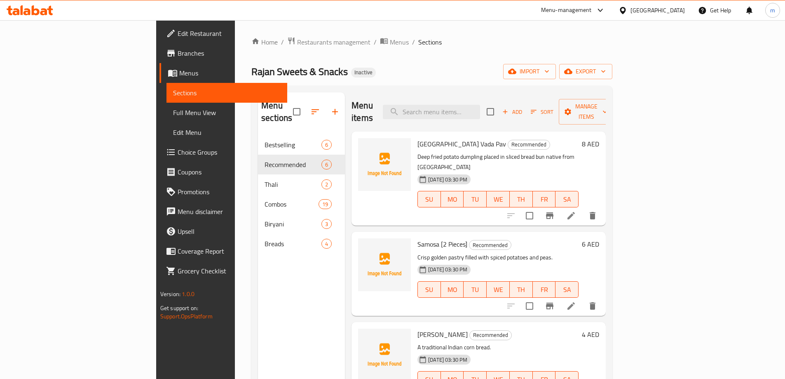
scroll to position [182, 0]
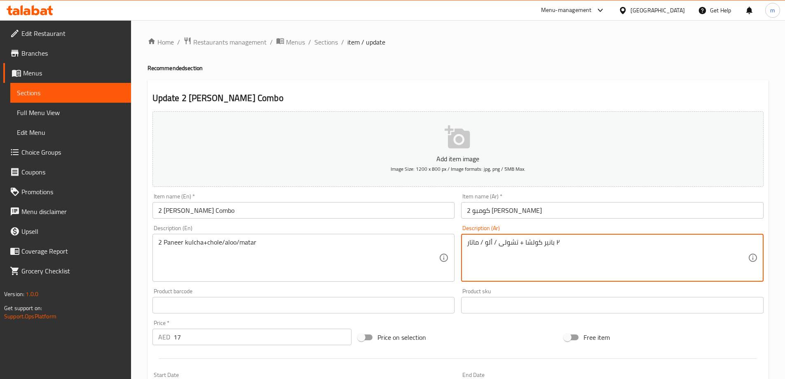
click at [648, 206] on input "2 كومبو بانير كولشا" at bounding box center [612, 210] width 303 height 16
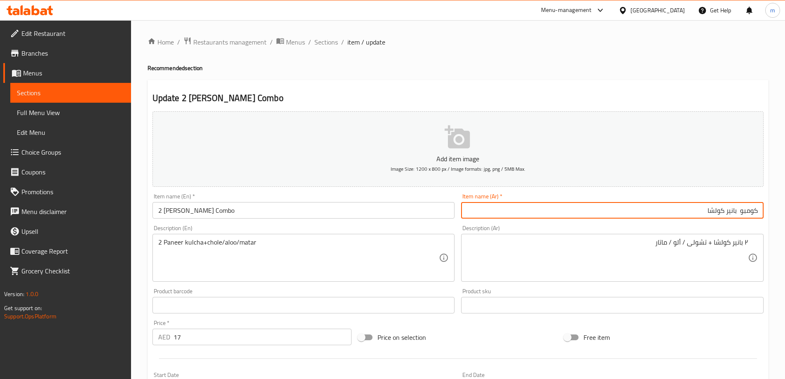
paste input "2"
type input "كومبو 2 بانير كولشا"
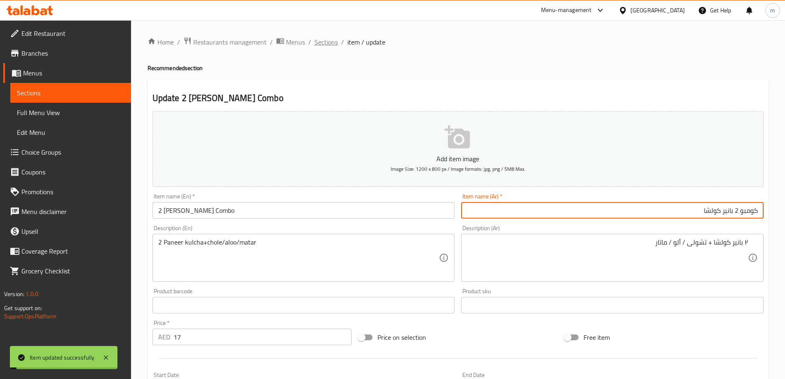
click at [332, 45] on span "Sections" at bounding box center [326, 42] width 23 height 10
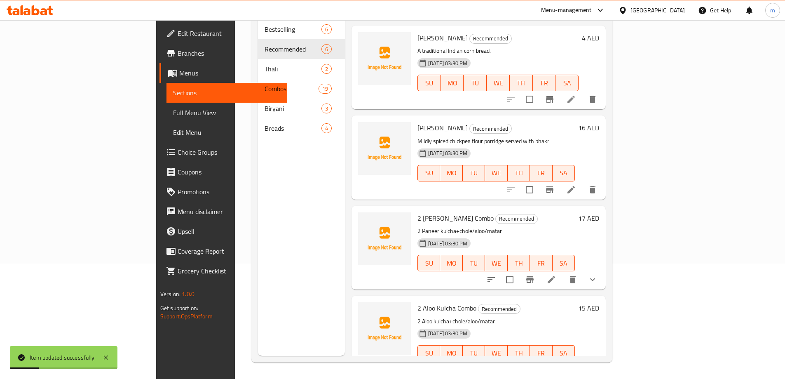
scroll to position [182, 0]
click at [563, 361] on li at bounding box center [551, 368] width 23 height 15
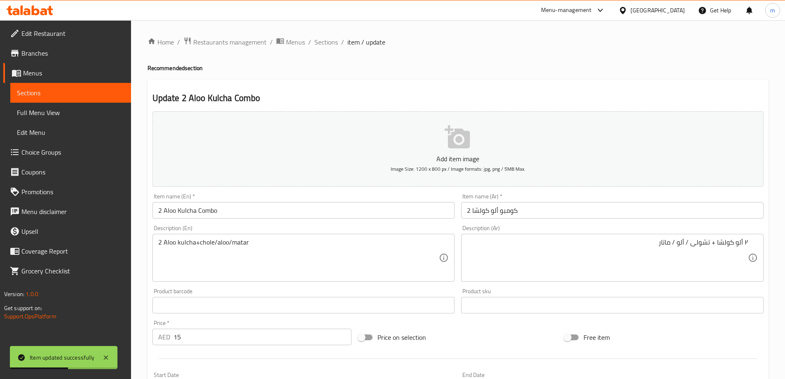
click at [681, 223] on div "Description (Ar) ٢ ألو كولشا + تشولى / ألو / ماتار Description (Ar)" at bounding box center [612, 253] width 309 height 63
click at [685, 215] on input "2 كومبو ألو كولشا" at bounding box center [612, 210] width 303 height 16
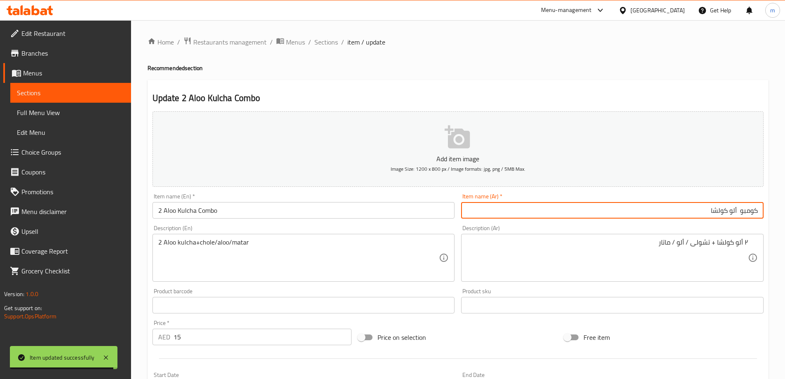
paste input "2"
type input "كومبو 2 ألو كولشا"
click at [334, 40] on span "Sections" at bounding box center [326, 42] width 23 height 10
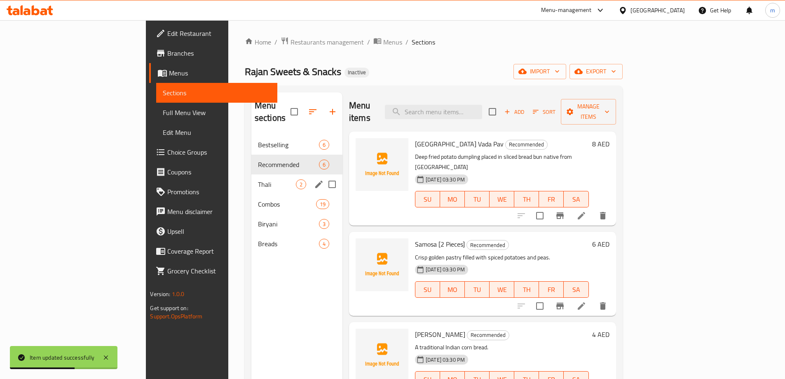
click at [258, 179] on span "Thali" at bounding box center [277, 184] width 38 height 10
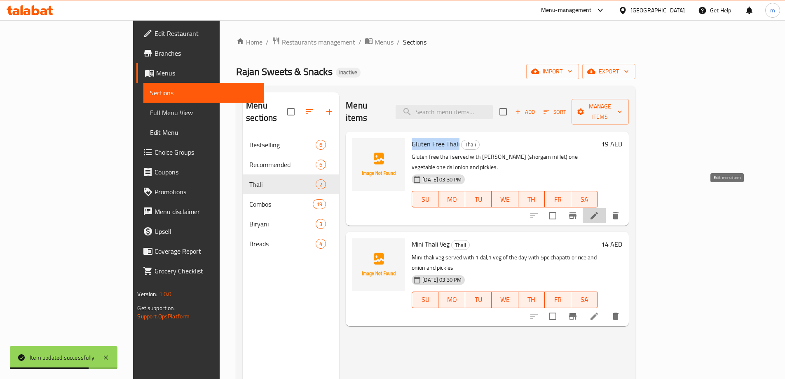
click at [599, 211] on icon at bounding box center [595, 216] width 10 height 10
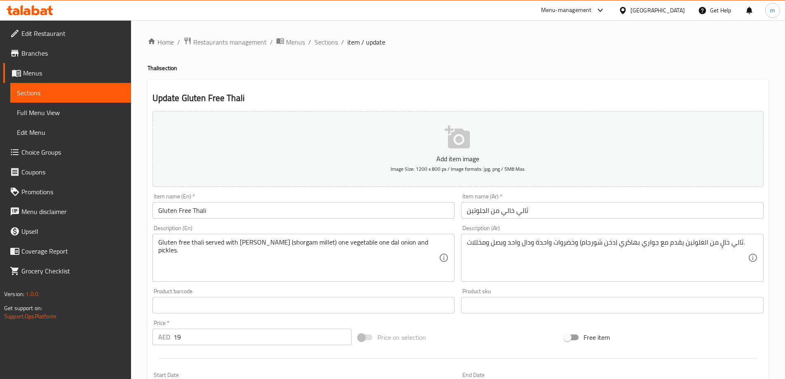
click at [667, 229] on div "Description (Ar) ثالي خالٍ من الغلوتين يقدم مع جواري بهاكري (دخن شورجام) وخضروا…" at bounding box center [612, 253] width 303 height 56
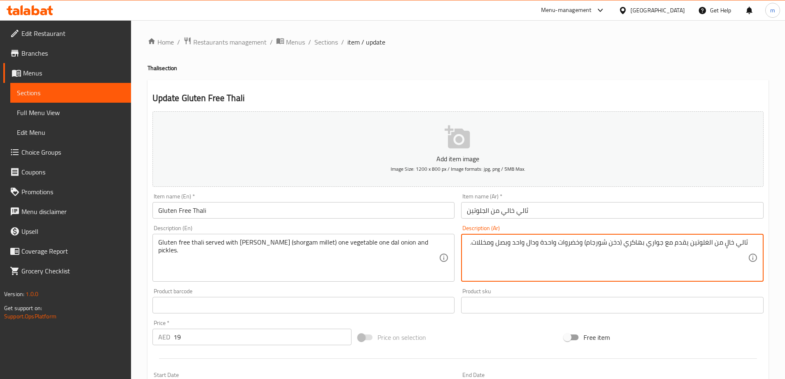
click at [700, 209] on input "ثالي خالي من الجلوتين" at bounding box center [612, 210] width 303 height 16
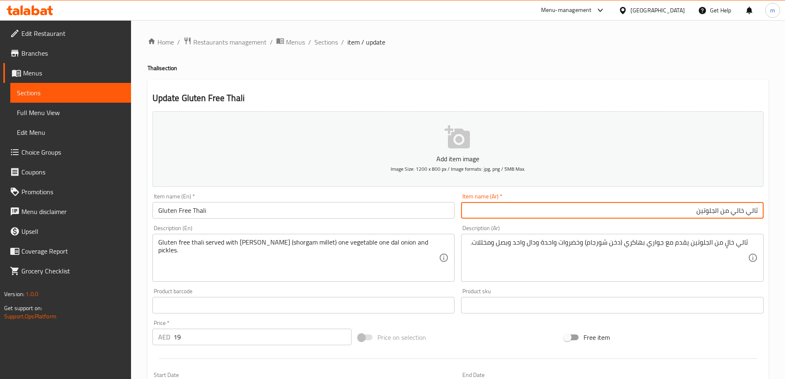
click at [666, 210] on input "ثالي خالي من الجلوتين" at bounding box center [612, 210] width 303 height 16
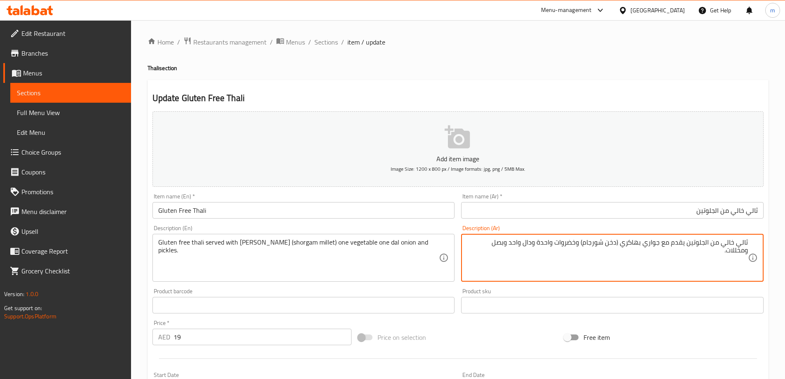
click at [755, 202] on div "Item name (Ar)   * ثالي خالي من الجلوتين Item name (Ar) *" at bounding box center [612, 205] width 303 height 25
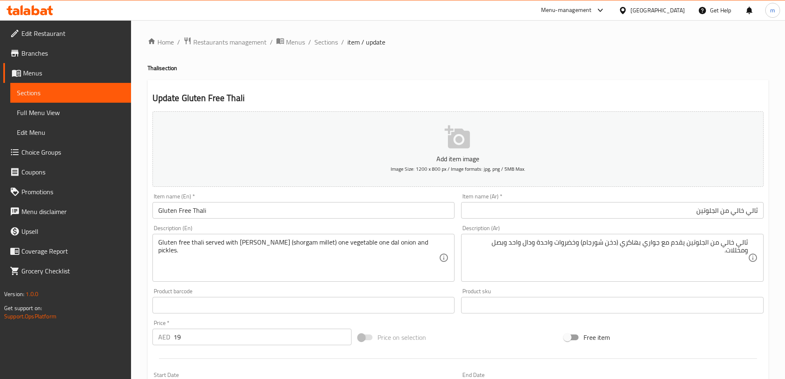
click at [737, 212] on input "ثالي خالي من الجلوتين" at bounding box center [612, 210] width 303 height 16
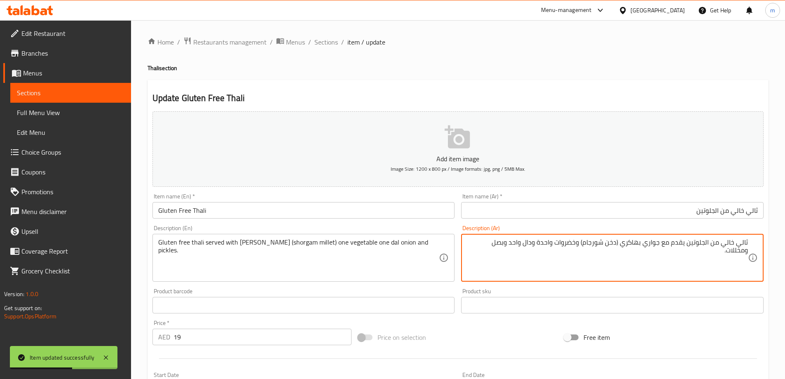
click at [636, 243] on textarea "ثالي خالي من الجلوتين يقدم مع جواري بهاكري (دخن شورجام) وخضروات واحدة ودال واحد…" at bounding box center [607, 257] width 281 height 39
paste textarea "اكري"
type textarea "ثالي خالي من الجلوتين يقدم مع جواري باكري (دخن شورجام) وخضروات واحدة ودال واحد …"
click at [648, 211] on input "ثالي خالي من الجلوتين" at bounding box center [612, 210] width 303 height 16
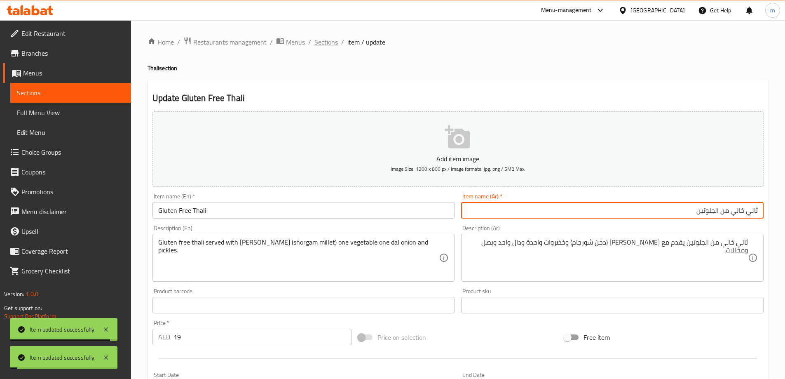
click at [327, 42] on span "Sections" at bounding box center [326, 42] width 23 height 10
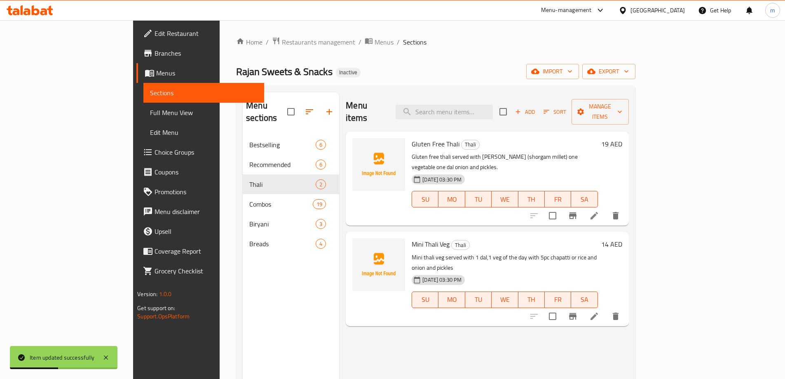
click at [598, 212] on icon at bounding box center [594, 215] width 7 height 7
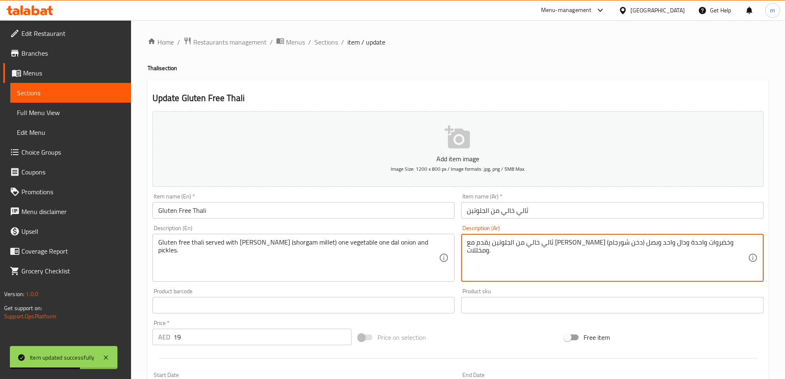
click at [561, 244] on textarea "ثالي خالي من الجلوتين يقدم مع جواري باكري (دخن شورجام) وخضروات واحدة ودال واحد …" at bounding box center [607, 257] width 281 height 39
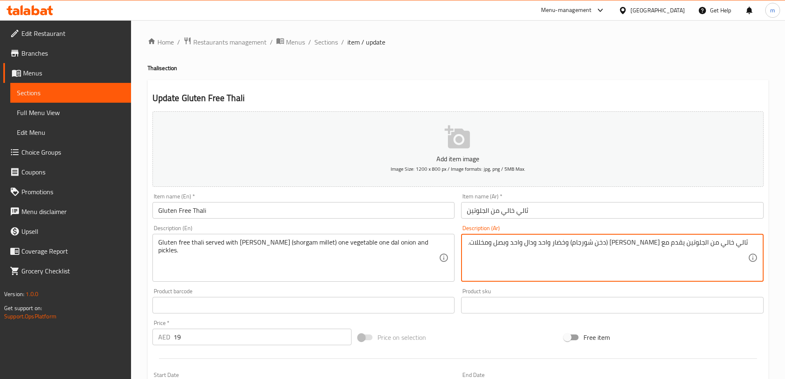
type textarea "ثالي خالي من الجلوتين يقدم مع [PERSON_NAME] (دخن شورجام) وخضار واحد ودال واحد و…"
click at [544, 211] on input "ثالي خالي من الجلوتين" at bounding box center [612, 210] width 303 height 16
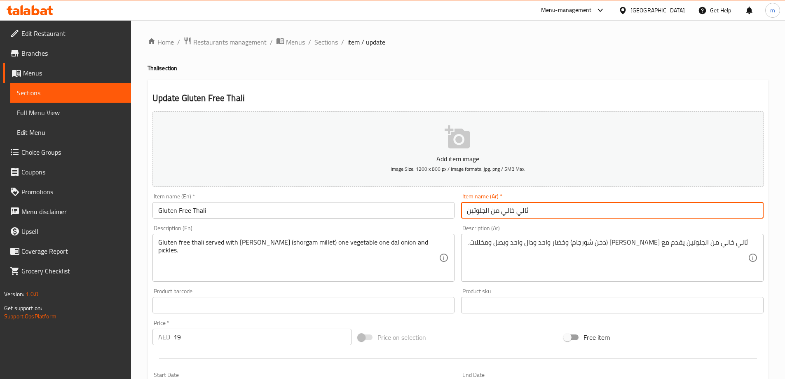
click at [331, 47] on span "Sections" at bounding box center [326, 42] width 23 height 10
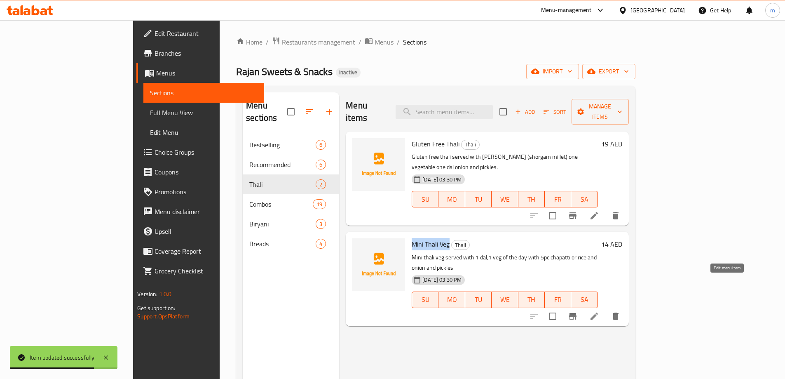
click at [599, 311] on icon at bounding box center [595, 316] width 10 height 10
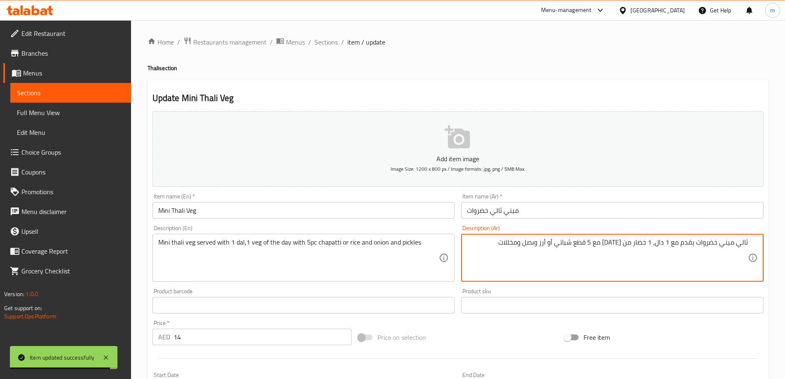
click at [651, 206] on input "ميني ثالي خضروات" at bounding box center [612, 210] width 303 height 16
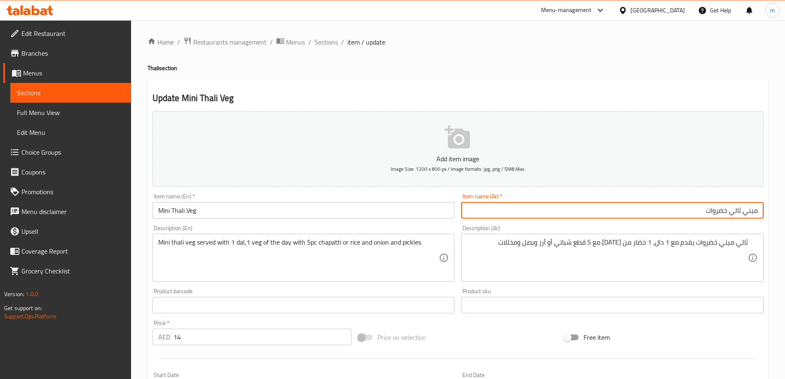
click at [632, 242] on textarea "ثالي ميني خضروات يقدم مع 1 دال، 1 خضار من اليوم مع 5 قطع شباتي أو أرز وبصل ومخل…" at bounding box center [607, 257] width 281 height 39
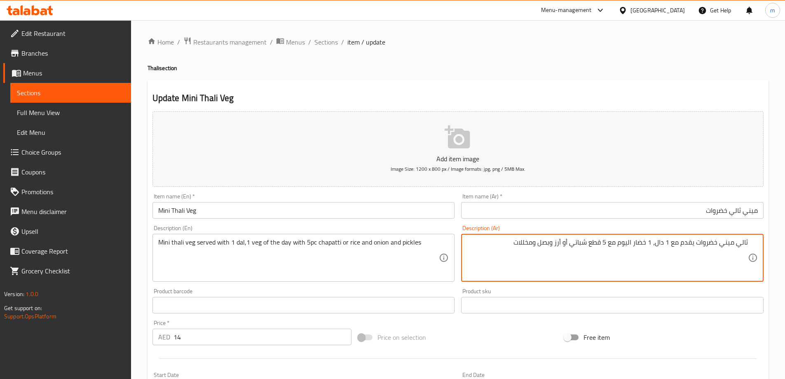
type textarea "ثالي ميني خضروات يقدم مع 1 دال، 1 خضار اليوم مع 5 قطع شباتي أو أرز وبصل ومخللات"
click at [636, 219] on div "Item name (Ar)   * ميني ثالي خضروات Item name (Ar) *" at bounding box center [612, 206] width 309 height 32
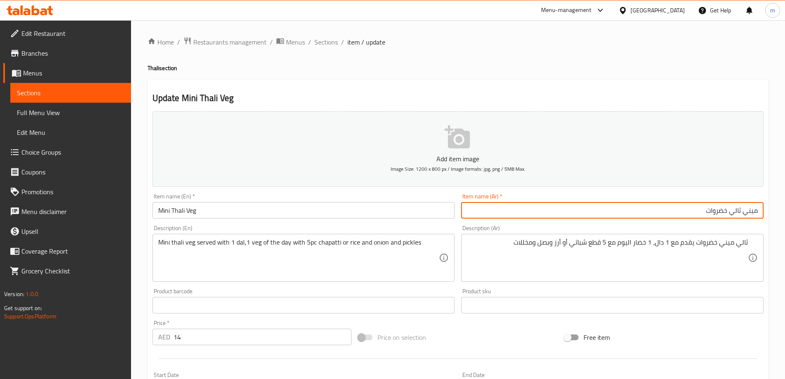
click at [637, 217] on input "ميني ثالي خضروات" at bounding box center [612, 210] width 303 height 16
click at [339, 43] on ol "Home / Restaurants management / Menus / Sections / item / update" at bounding box center [458, 42] width 621 height 11
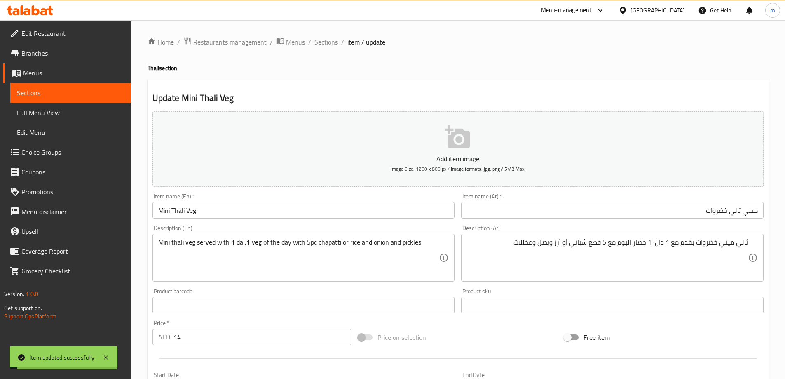
click at [336, 42] on span "Sections" at bounding box center [326, 42] width 23 height 10
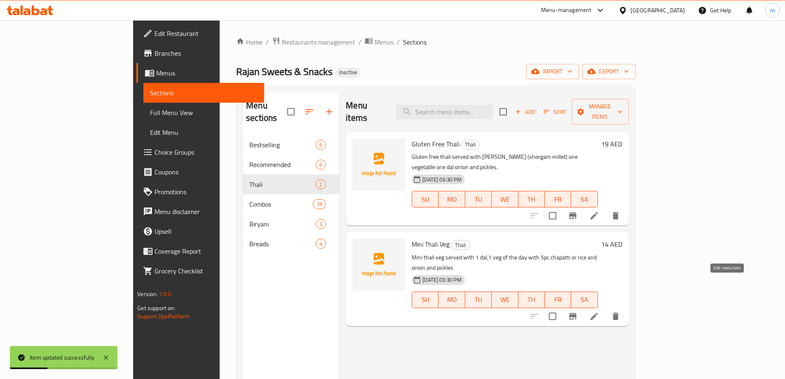
click at [599, 311] on icon at bounding box center [595, 316] width 10 height 10
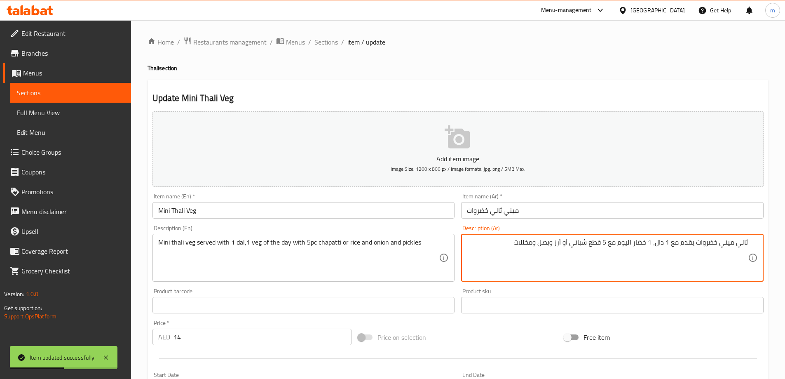
click at [621, 220] on div "Item name (Ar)   * ميني ثالي خضروات Item name (Ar) *" at bounding box center [612, 206] width 309 height 32
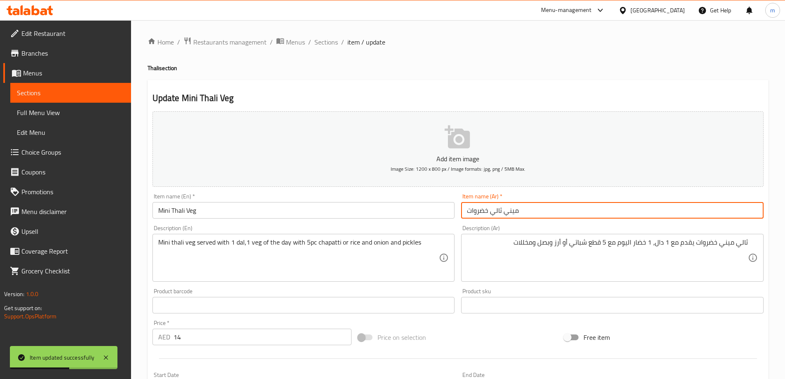
click at [621, 213] on input "ميني ثالي خضروات" at bounding box center [612, 210] width 303 height 16
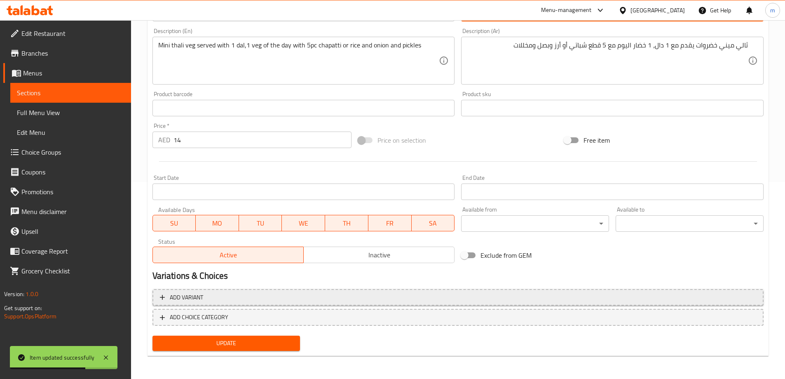
click at [214, 302] on span "Add variant" at bounding box center [458, 297] width 597 height 10
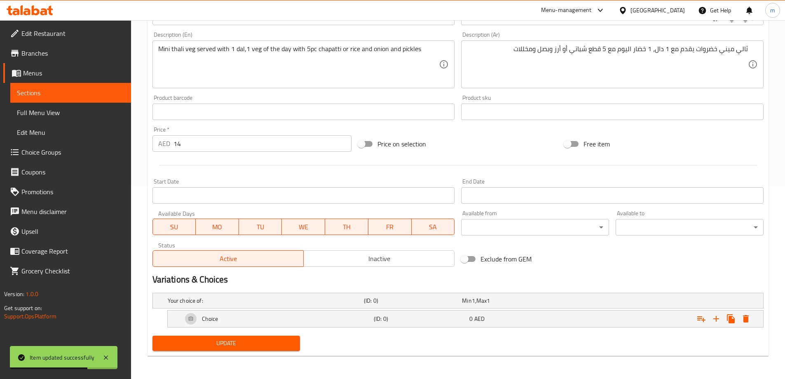
scroll to position [193, 0]
click at [716, 316] on icon "Expand" at bounding box center [717, 319] width 6 height 6
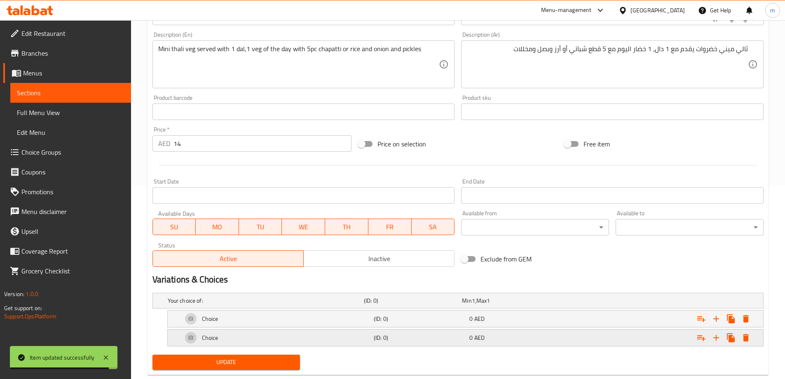
click at [585, 341] on div "Expand" at bounding box center [659, 338] width 191 height 18
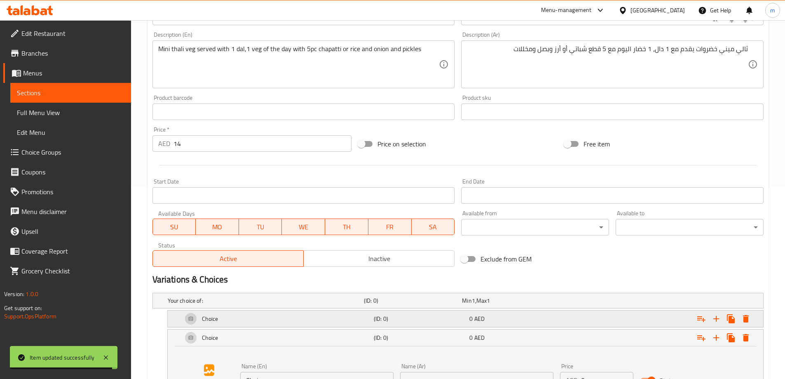
click at [576, 321] on div "Expand" at bounding box center [659, 319] width 191 height 18
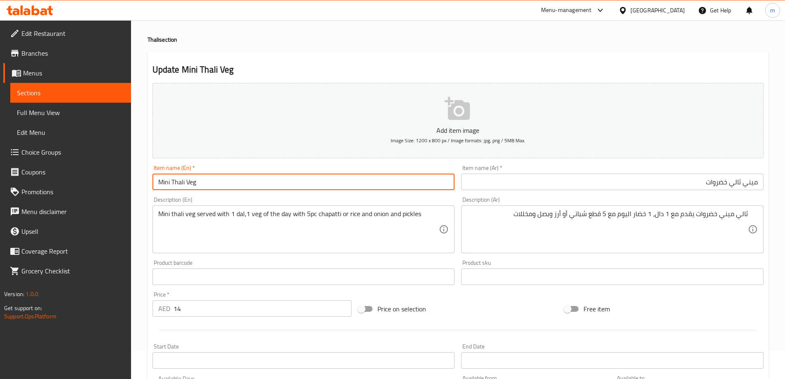
click at [197, 184] on input "Mini Thali Veg" at bounding box center [304, 182] width 303 height 16
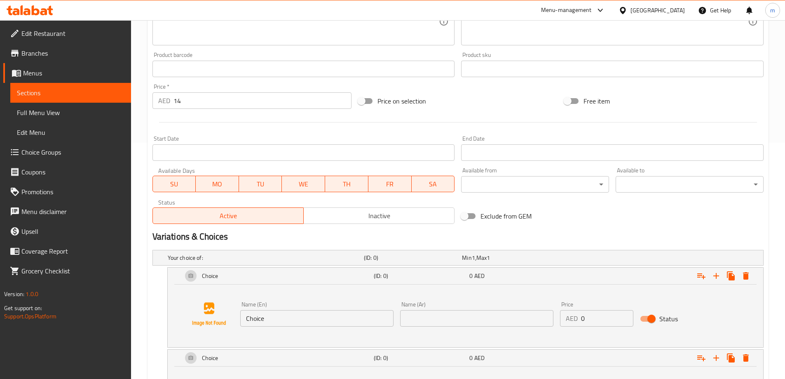
scroll to position [152, 0]
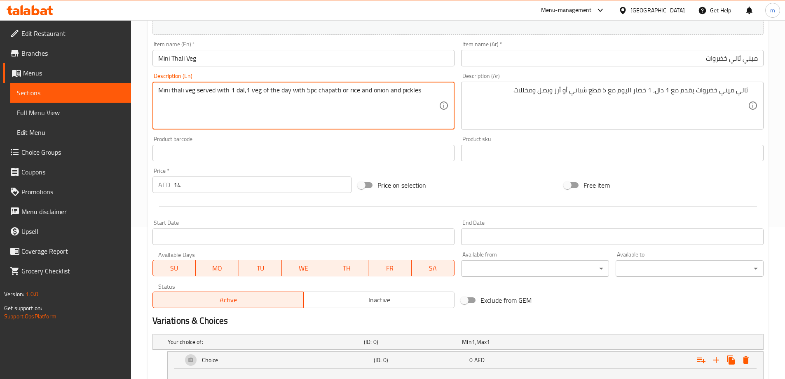
drag, startPoint x: 305, startPoint y: 91, endPoint x: 339, endPoint y: 96, distance: 33.8
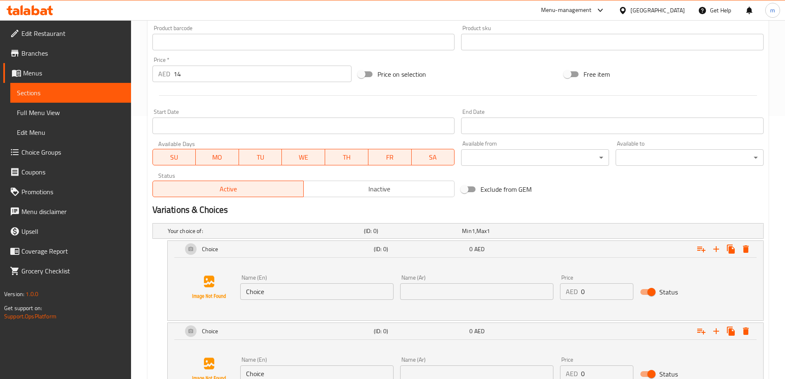
scroll to position [338, 0]
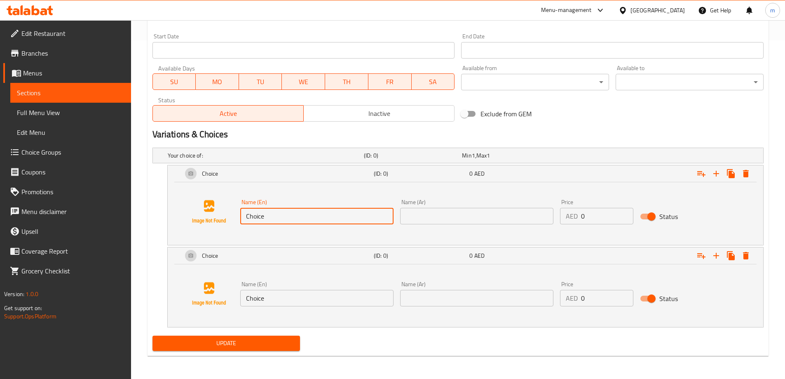
click at [276, 219] on input "Choice" at bounding box center [316, 216] width 153 height 16
paste input "5pc chapatti"
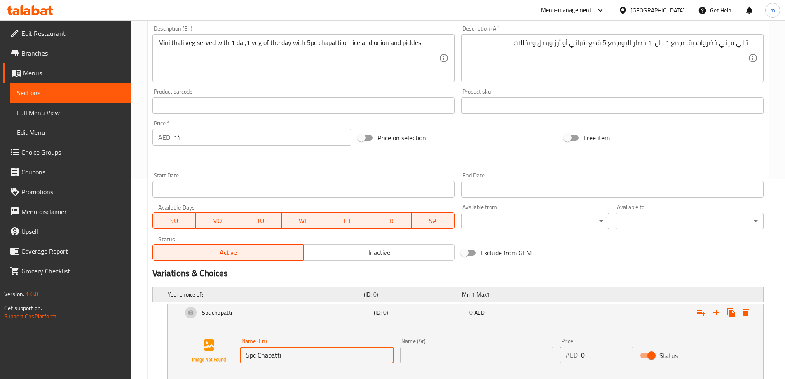
scroll to position [91, 0]
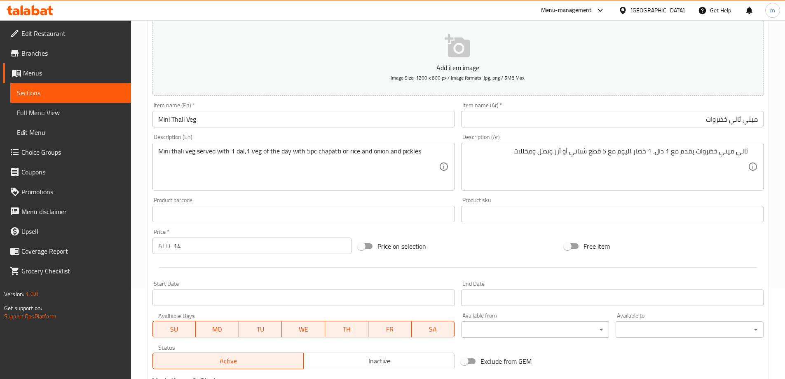
type input "5pc Chapatti"
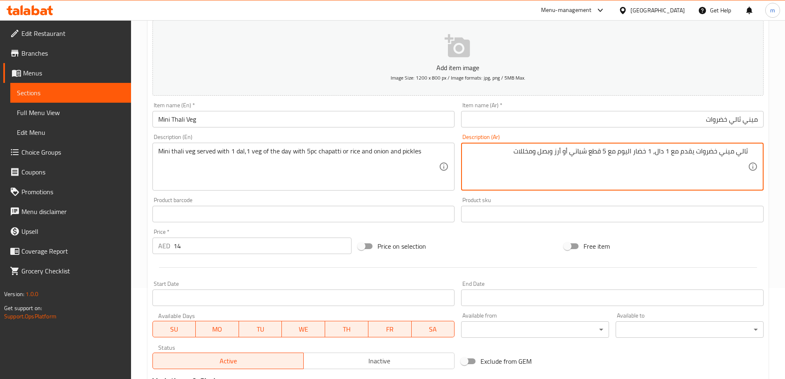
drag, startPoint x: 610, startPoint y: 148, endPoint x: 573, endPoint y: 153, distance: 37.4
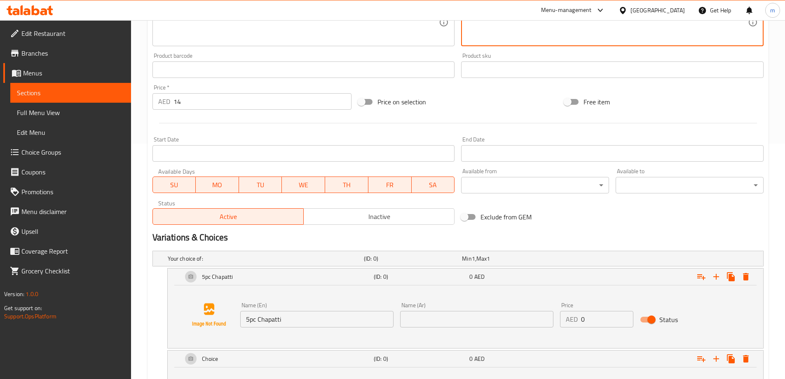
scroll to position [297, 0]
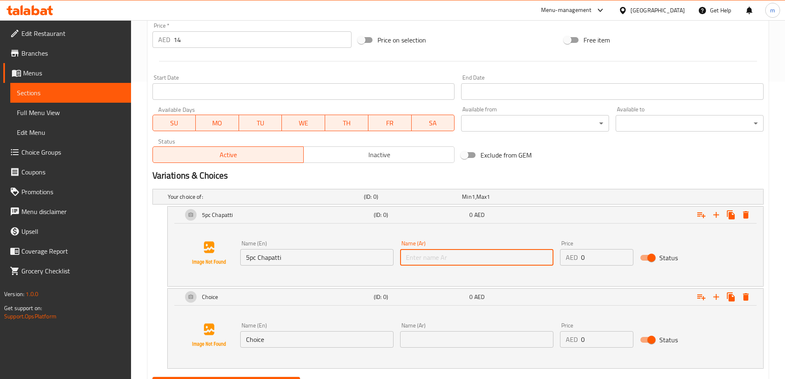
click at [498, 265] on input "text" at bounding box center [476, 257] width 153 height 16
paste input "5 قطع شباتي"
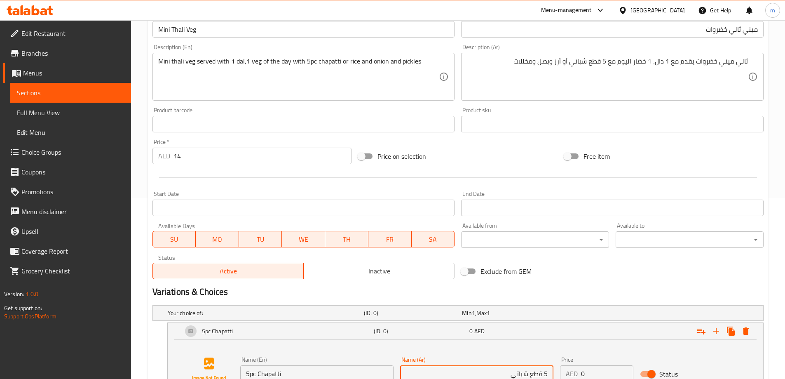
scroll to position [50, 0]
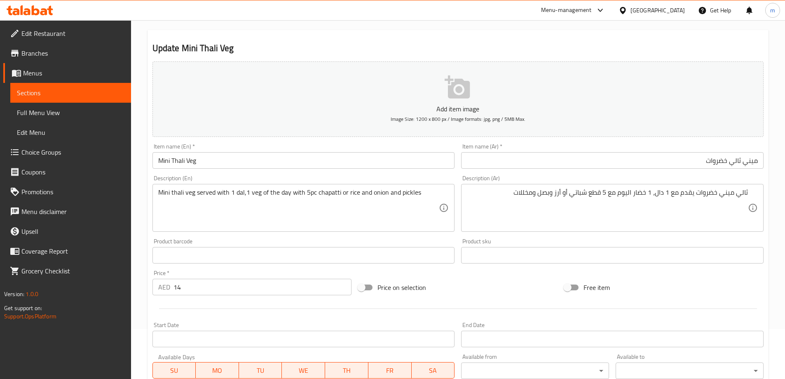
type input "5 قطع شباتي"
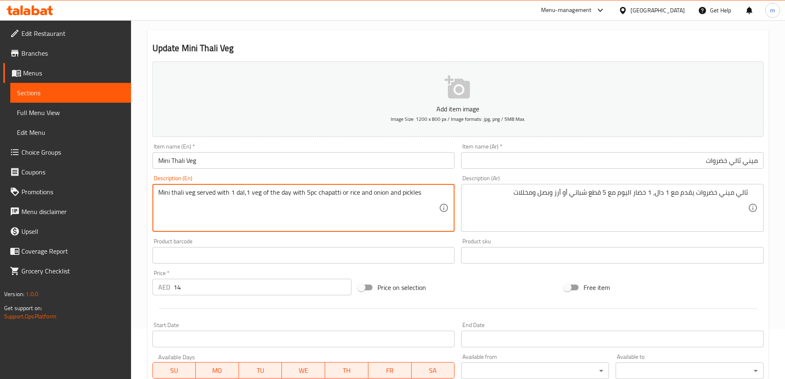
drag, startPoint x: 347, startPoint y: 195, endPoint x: 356, endPoint y: 195, distance: 8.7
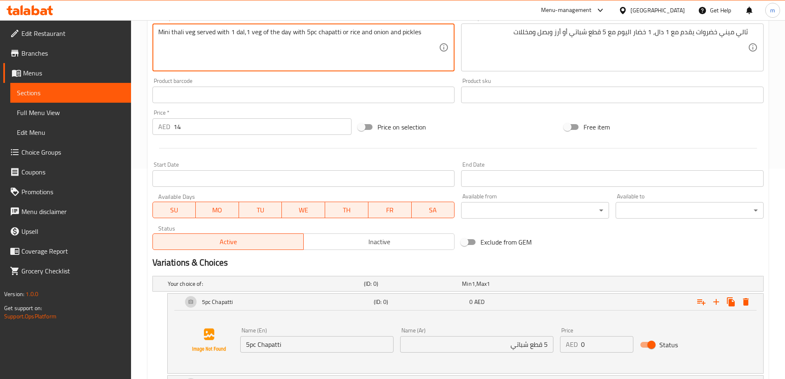
scroll to position [297, 0]
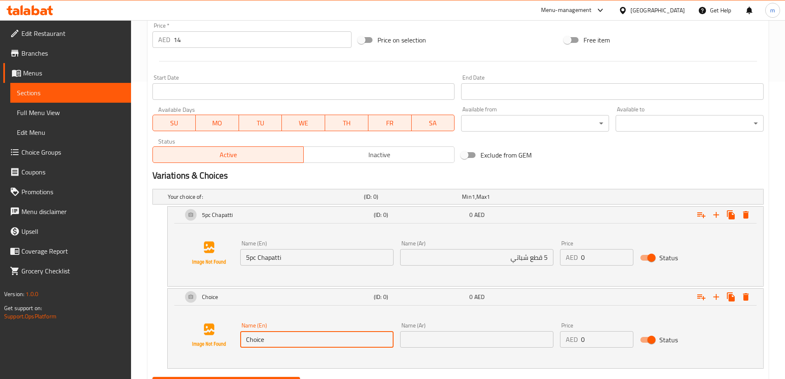
click at [296, 333] on input "Choice" at bounding box center [316, 339] width 153 height 16
paste input "r"
click at [315, 336] on input "ؤ" at bounding box center [316, 339] width 153 height 16
type input "Rice"
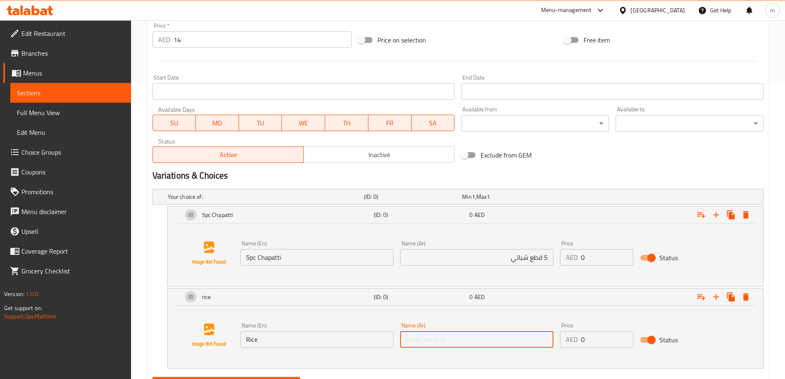
click at [411, 339] on input "text" at bounding box center [476, 339] width 153 height 16
type input "ل"
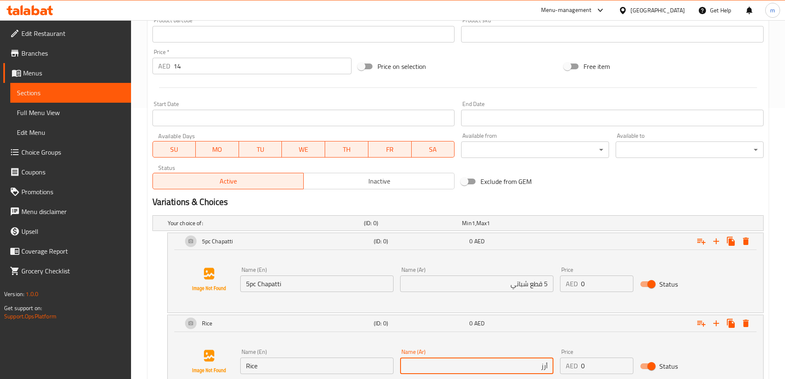
scroll to position [256, 0]
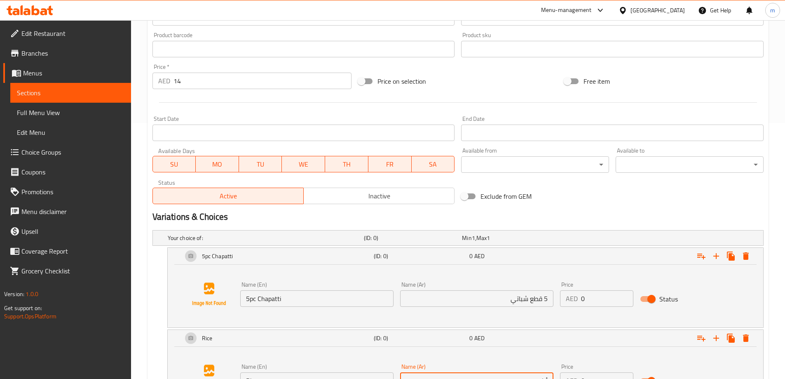
type input "أرز"
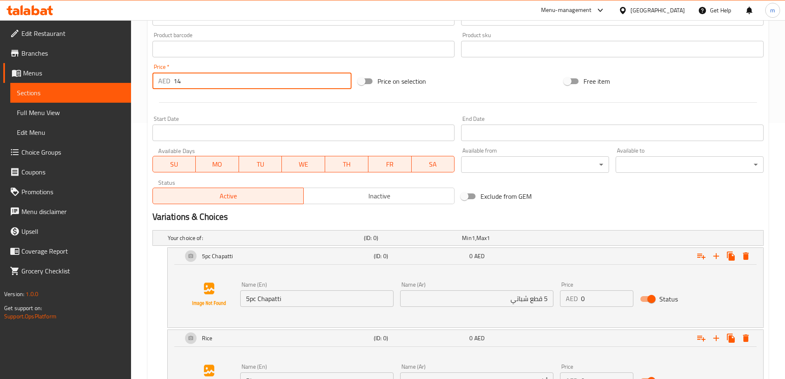
click at [205, 84] on input "14" at bounding box center [263, 81] width 179 height 16
type input "0"
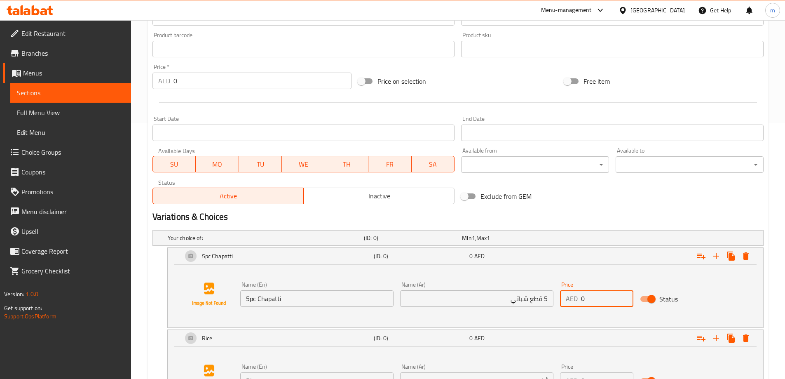
click at [608, 298] on input "0" at bounding box center [607, 298] width 52 height 16
paste input "14"
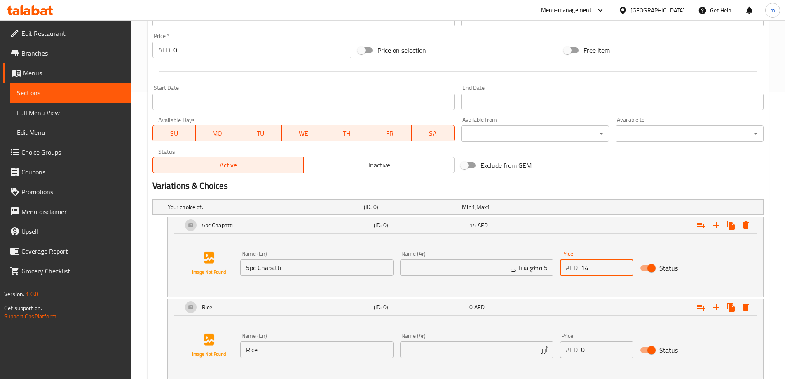
scroll to position [338, 0]
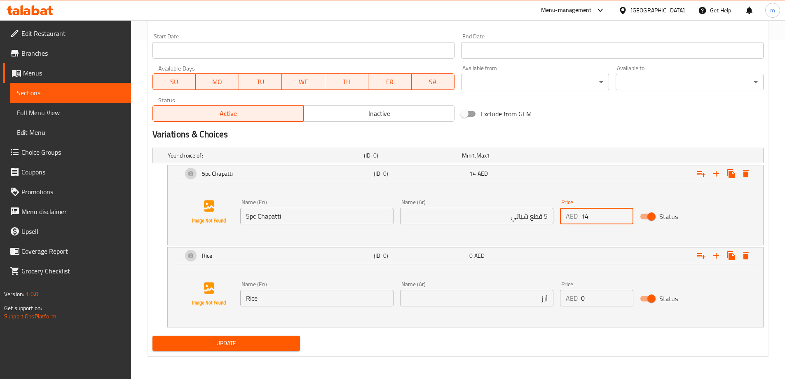
type input "14"
click at [614, 300] on input "0" at bounding box center [607, 298] width 52 height 16
paste input "14"
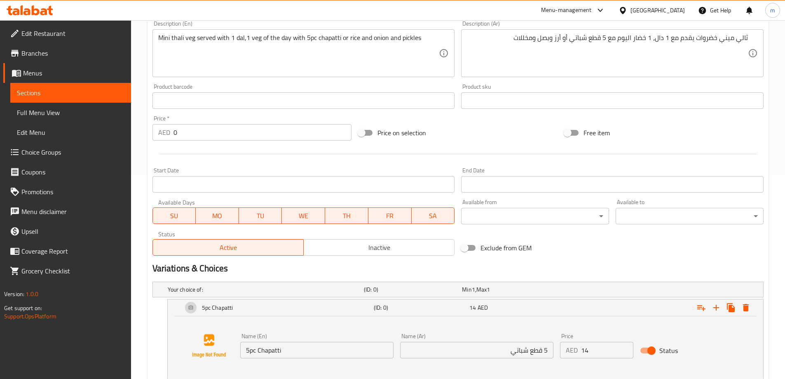
scroll to position [91, 0]
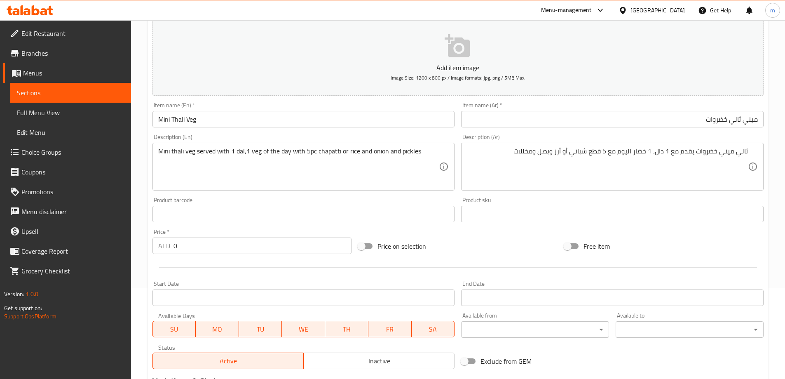
type input "14"
click at [456, 242] on div "Price on selection" at bounding box center [458, 246] width 206 height 22
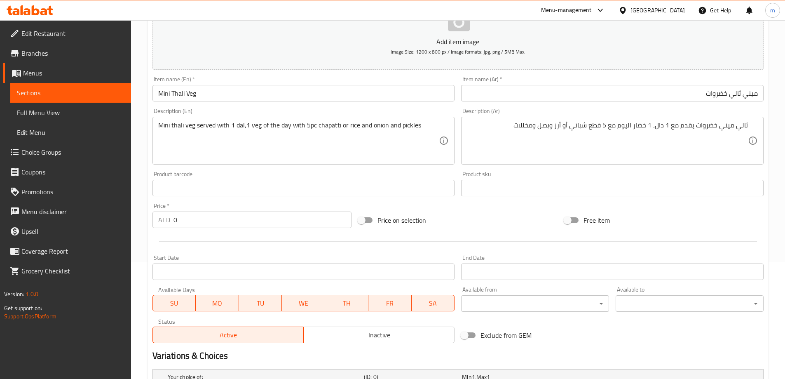
scroll to position [41, 0]
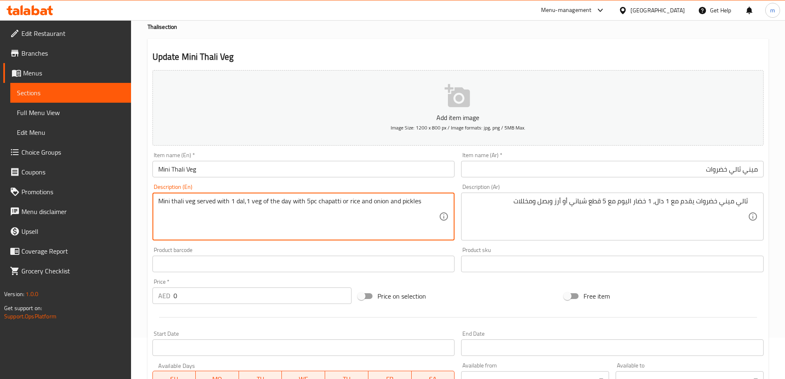
drag, startPoint x: 291, startPoint y: 204, endPoint x: 346, endPoint y: 205, distance: 55.2
click at [325, 207] on textarea "Mini thali veg served with 1 dal,1 veg of the day with 5pc chapatti or rice and…" at bounding box center [298, 216] width 281 height 39
click at [421, 172] on input "Mini Thali Veg" at bounding box center [304, 169] width 303 height 16
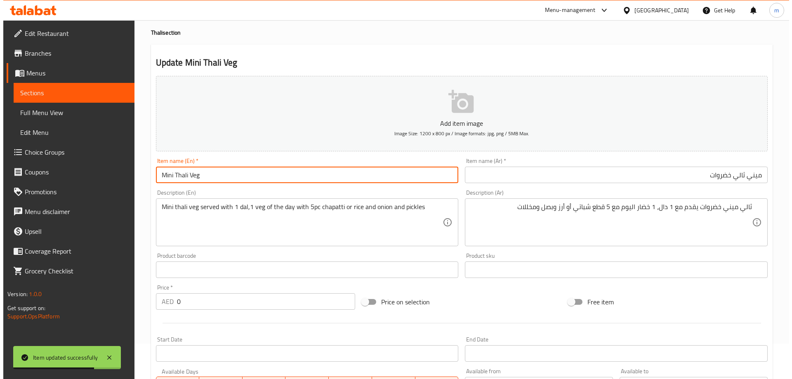
scroll to position [0, 0]
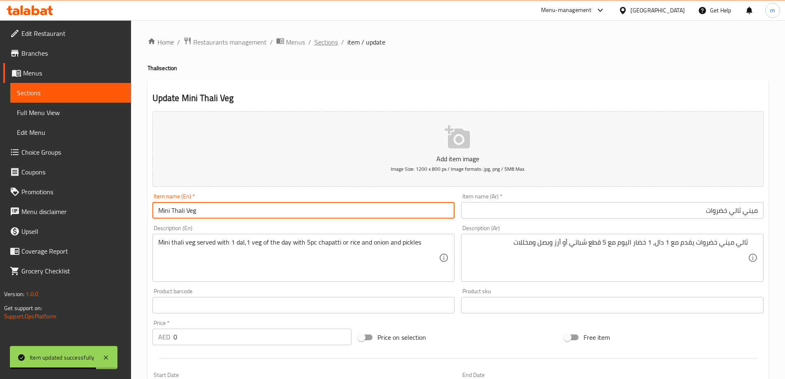
click at [324, 43] on span "Sections" at bounding box center [326, 42] width 23 height 10
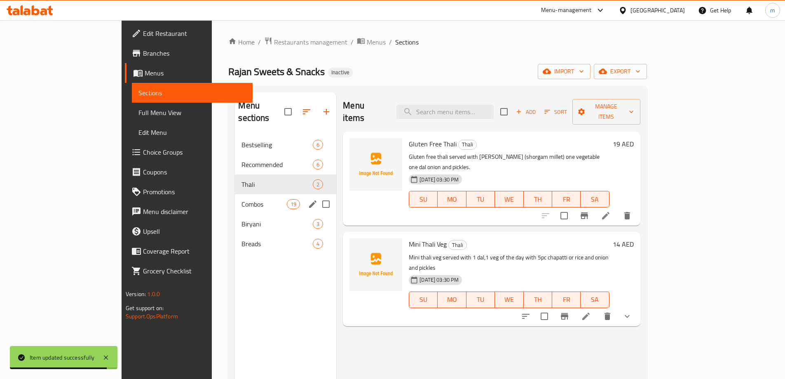
click at [235, 194] on div "Combos 19" at bounding box center [285, 204] width 101 height 20
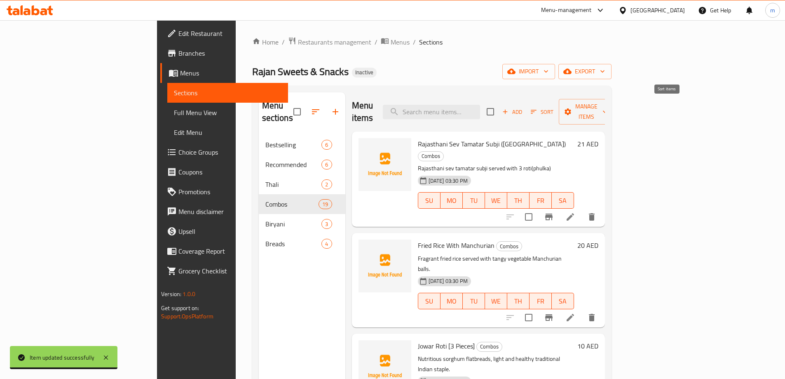
click at [537, 110] on icon "button" at bounding box center [534, 112] width 6 height 4
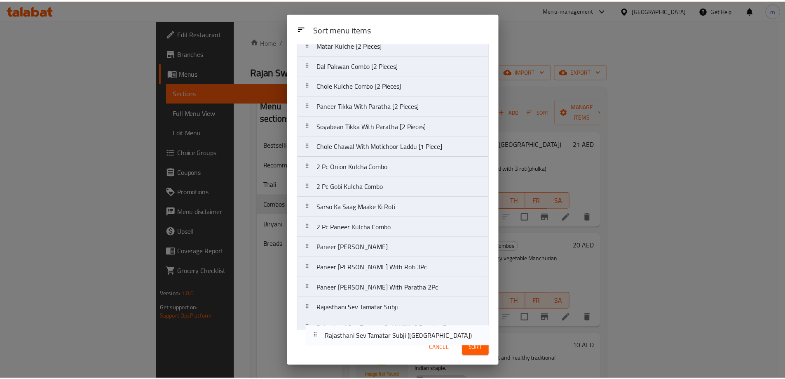
scroll to position [124, 0]
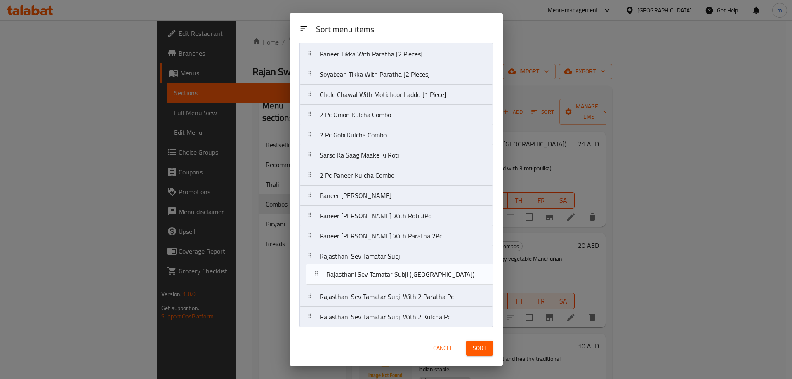
drag, startPoint x: 415, startPoint y: 80, endPoint x: 422, endPoint y: 280, distance: 200.5
click at [422, 280] on nav "Rajasthani Sev Tamatar Subji (phulka) Fried Rice With Manchurian Jowar Roti [3 …" at bounding box center [395, 135] width 193 height 385
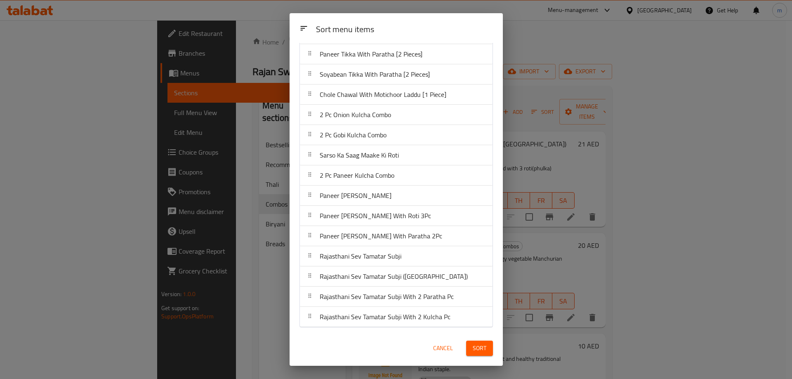
click at [482, 349] on span "Sort" at bounding box center [479, 348] width 14 height 10
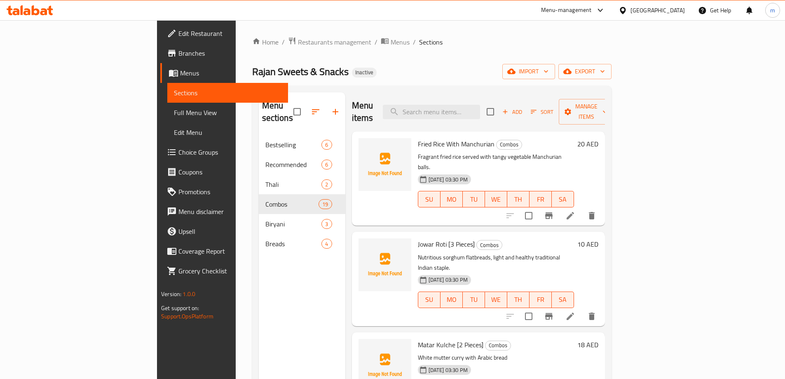
click at [180, 73] on span "Menus" at bounding box center [230, 73] width 101 height 10
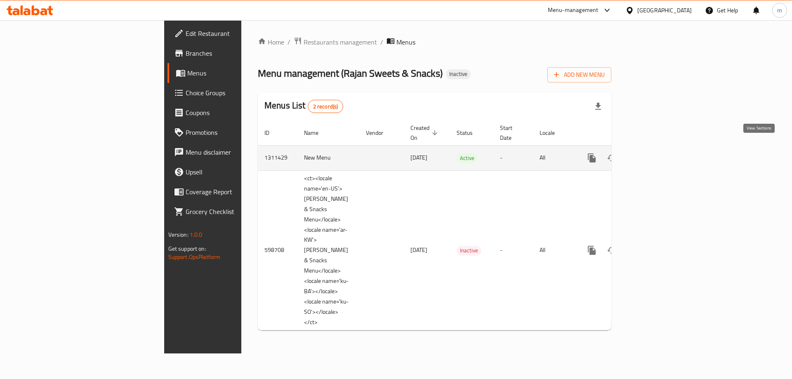
click at [661, 148] on link "enhanced table" at bounding box center [651, 158] width 20 height 20
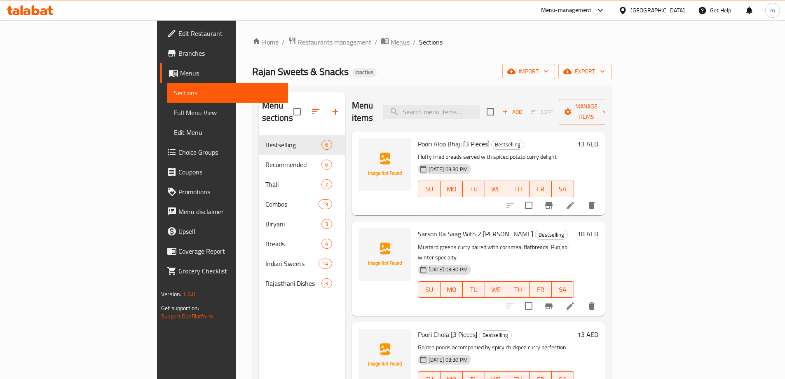
click at [391, 42] on span "Menus" at bounding box center [400, 42] width 19 height 10
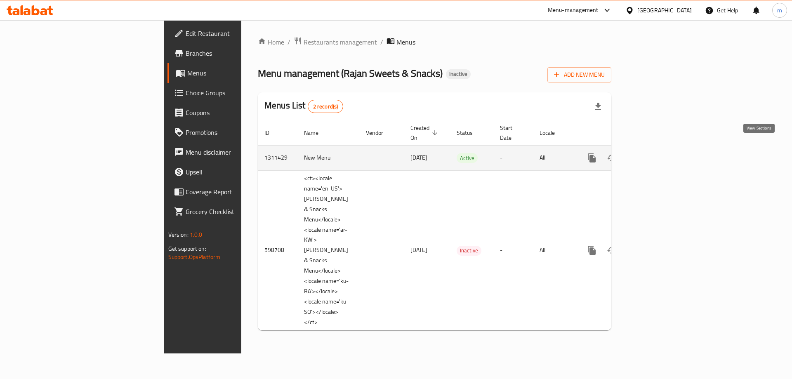
click at [661, 148] on link "enhanced table" at bounding box center [651, 158] width 20 height 20
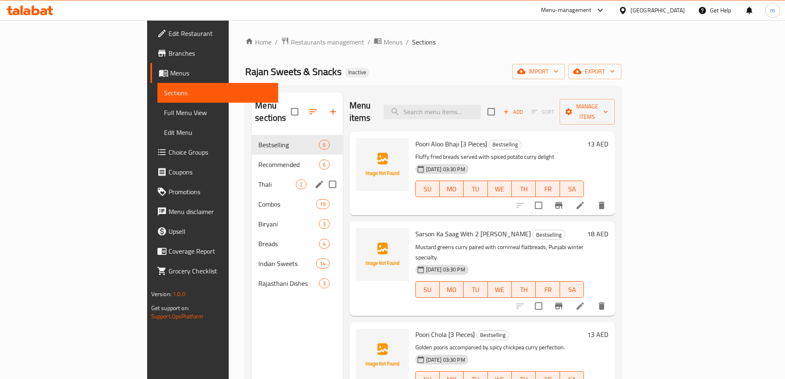
click at [258, 179] on span "Thali" at bounding box center [277, 184] width 38 height 10
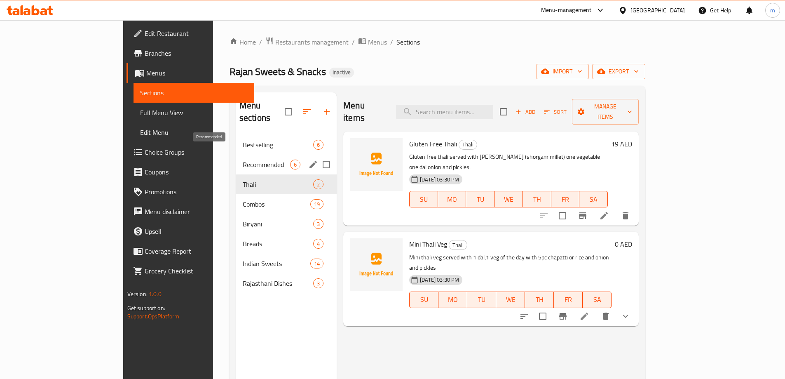
click at [243, 160] on span "Recommended" at bounding box center [266, 165] width 47 height 10
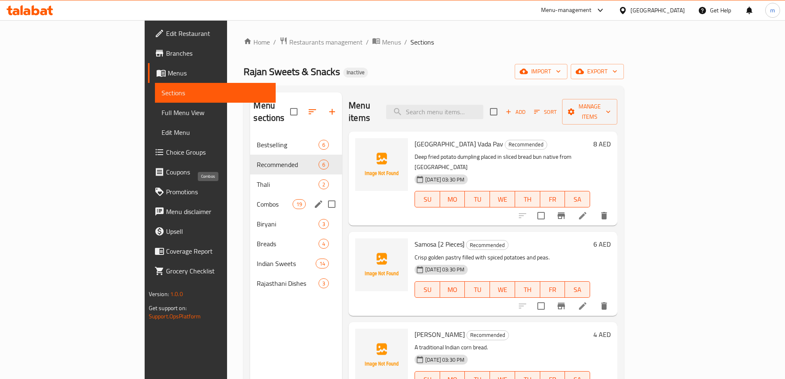
click at [250, 197] on div "Combos 19" at bounding box center [296, 204] width 92 height 20
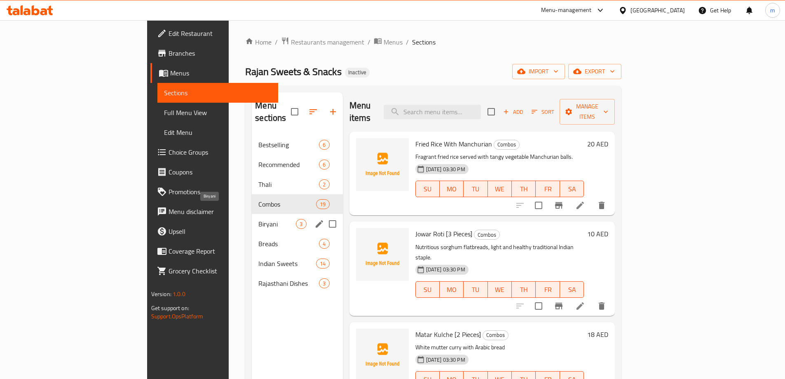
click at [258, 219] on span "Biryani" at bounding box center [277, 224] width 38 height 10
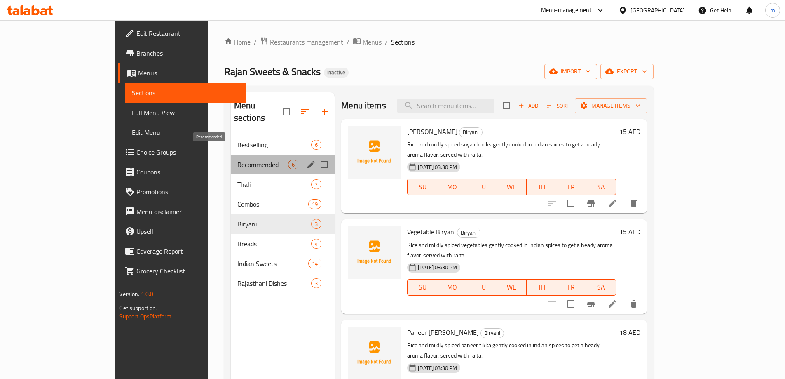
click at [237, 160] on span "Recommended" at bounding box center [262, 165] width 51 height 10
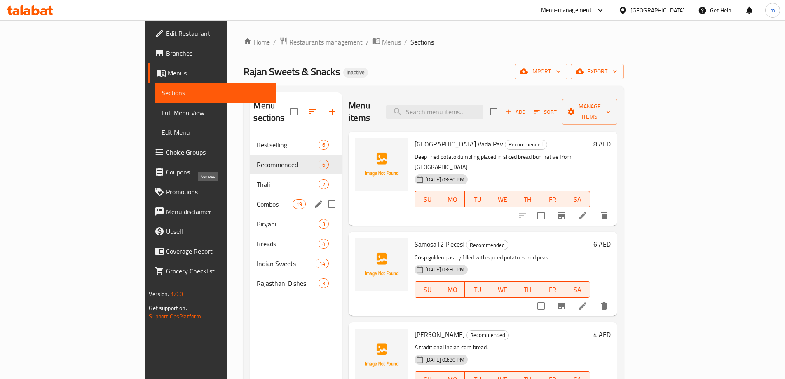
click at [257, 199] on span "Combos" at bounding box center [274, 204] width 35 height 10
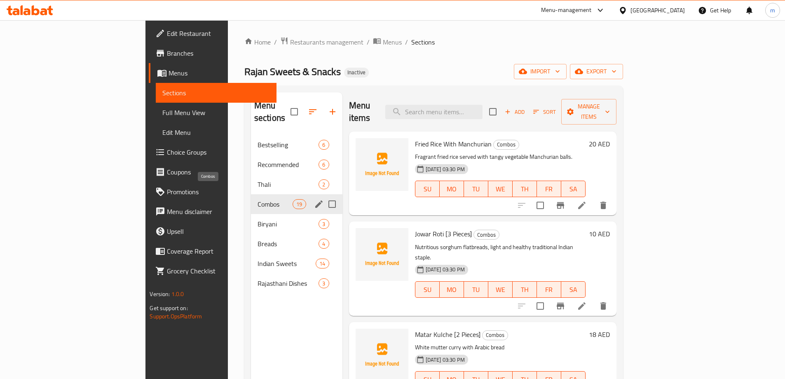
scroll to position [115, 0]
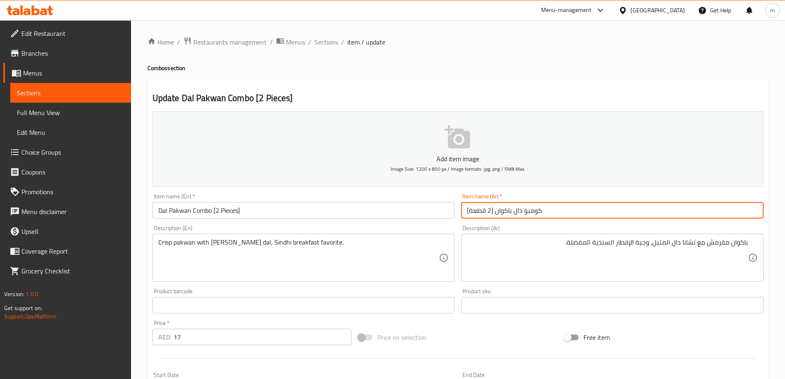
click at [676, 213] on input "كومبو دال باكوان [2 قطعة]" at bounding box center [612, 210] width 303 height 16
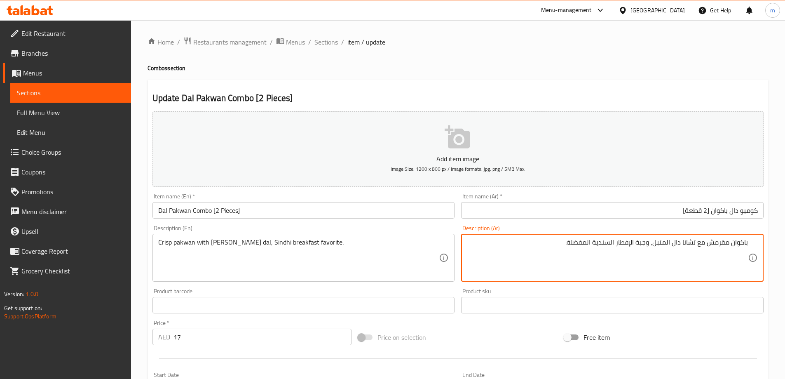
drag, startPoint x: 646, startPoint y: 243, endPoint x: 637, endPoint y: 244, distance: 9.5
click at [606, 236] on div "باكوان مقرمش مع تشانا دال المتبل، الإفطار السندية المفضلة. Description (Ar)" at bounding box center [612, 258] width 303 height 48
click at [610, 243] on textarea "باكوان مقرمش مع تشانا دال المتبل، الإفطار السندية المفضلة." at bounding box center [607, 257] width 281 height 39
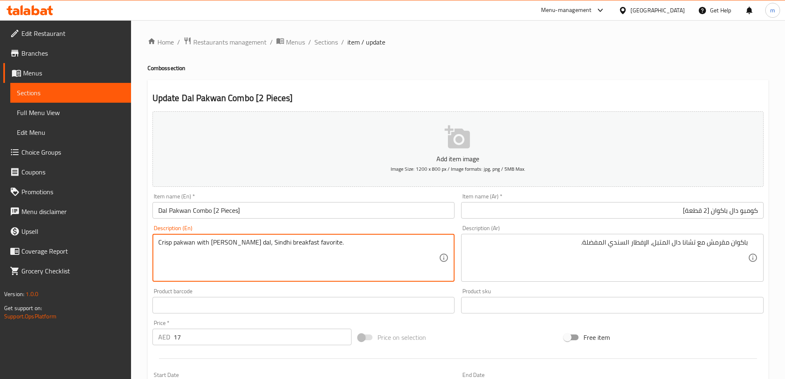
click at [269, 242] on textarea "Crisp pakwan with [PERSON_NAME] dal, Sindhi breakfast favorite." at bounding box center [298, 257] width 281 height 39
click at [262, 243] on textarea "Crisp pakwan with [PERSON_NAME] dal, Sindhi breakfast favorite." at bounding box center [298, 257] width 281 height 39
drag, startPoint x: 258, startPoint y: 242, endPoint x: 352, endPoint y: 240, distance: 94.8
click at [352, 240] on textarea "Crisp pakwan with [PERSON_NAME] dal, Sindhi breakfast favorite." at bounding box center [298, 257] width 281 height 39
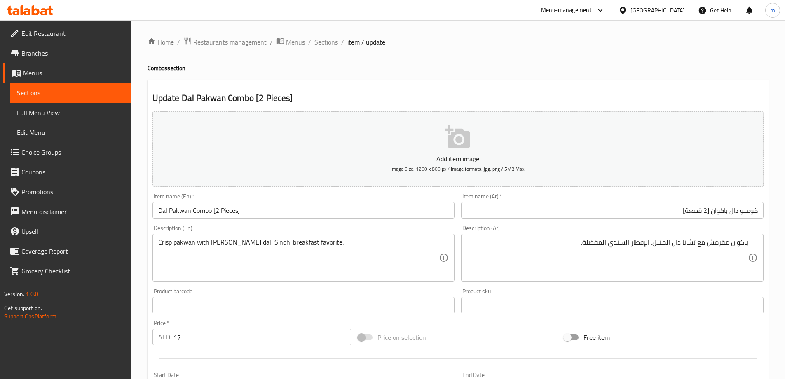
click at [662, 200] on div "Item name (Ar)   * كومبو دال باكوان [2 قطعة] Item name (Ar) *" at bounding box center [612, 205] width 303 height 25
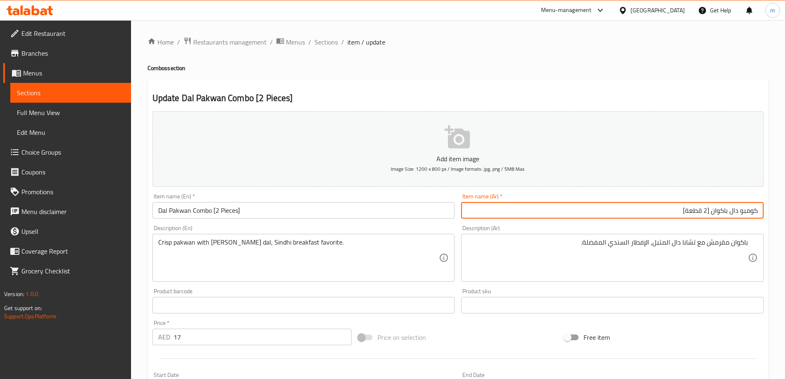
click at [662, 209] on input "كومبو دال باكوان [2 قطعة]" at bounding box center [612, 210] width 303 height 16
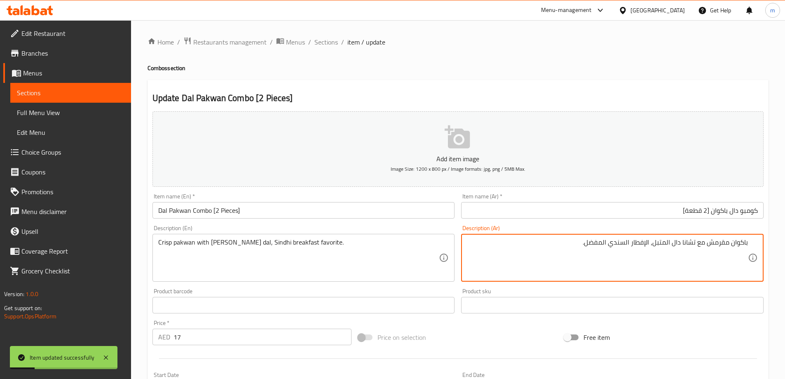
type textarea "باكوان مقرمش مع تشانا دال المتبل، الإفطار السندي المفضل."
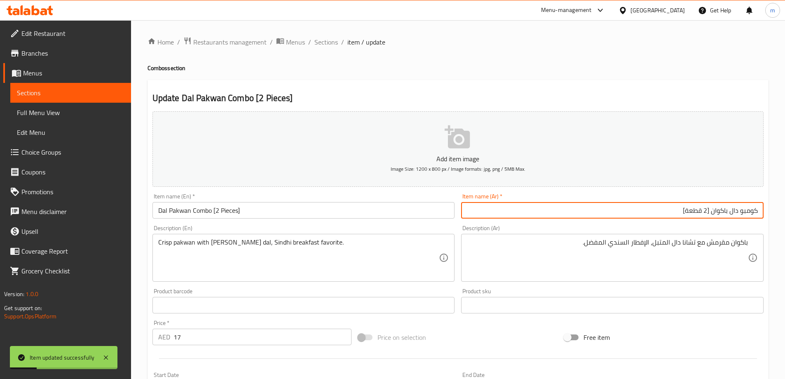
click at [593, 217] on input "كومبو دال باكوان [2 قطعة]" at bounding box center [612, 210] width 303 height 16
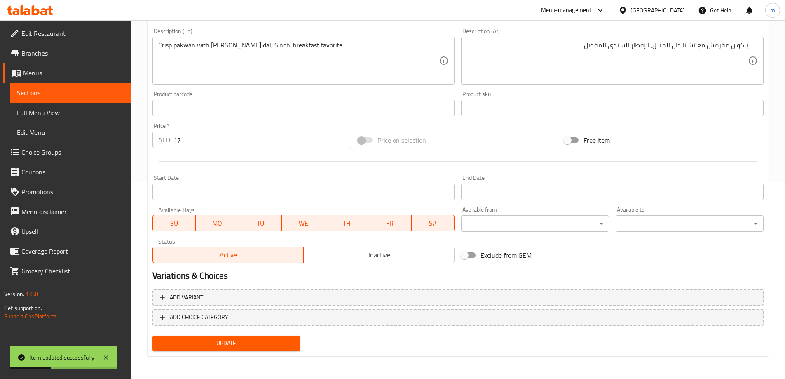
scroll to position [32, 0]
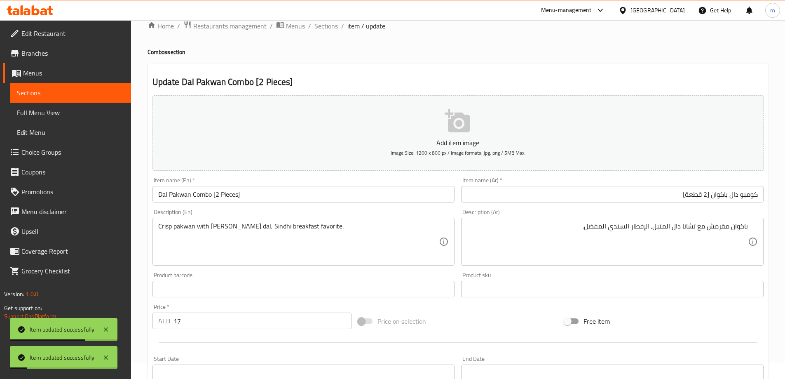
scroll to position [0, 0]
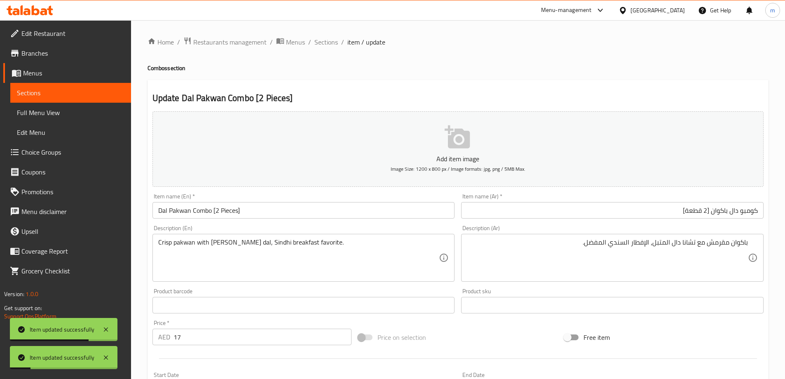
drag, startPoint x: 323, startPoint y: 39, endPoint x: 331, endPoint y: 4, distance: 35.9
click at [323, 39] on span "Sections" at bounding box center [326, 42] width 23 height 10
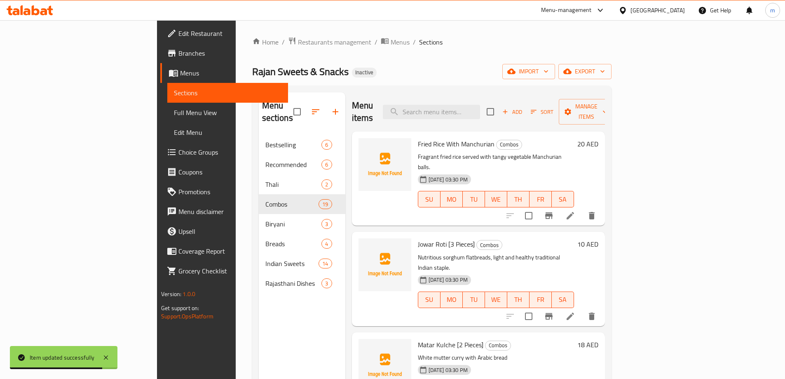
scroll to position [300, 0]
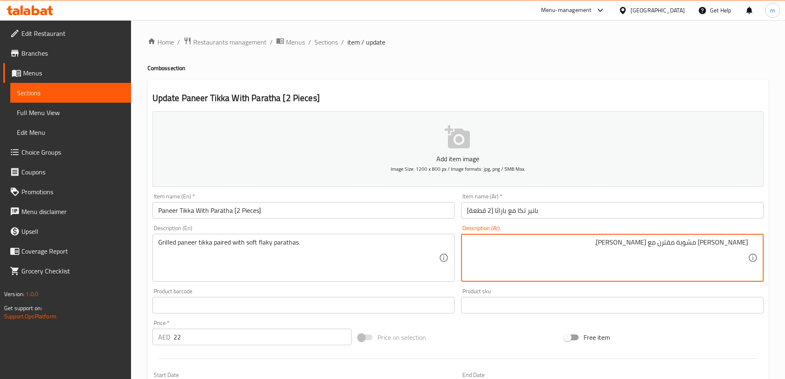
click at [625, 197] on div "Item name (Ar)   * بانير تكا مع باراثا [2 قطعة] Item name (Ar) *" at bounding box center [612, 205] width 303 height 25
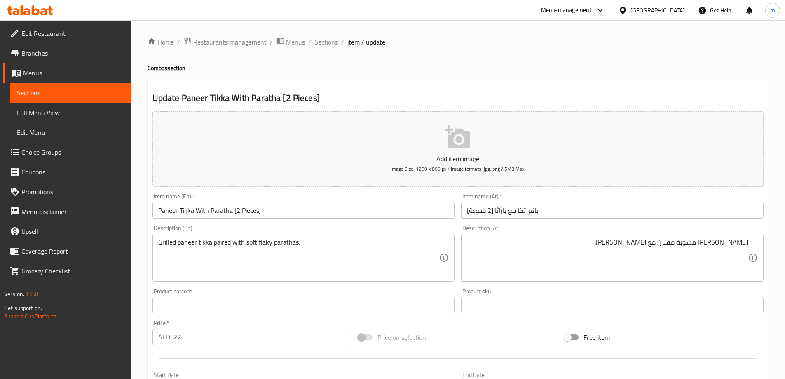
click at [625, 197] on div "Item name (Ar)   * بانير تكا مع باراثا [2 قطعة] Item name (Ar) *" at bounding box center [612, 205] width 303 height 25
click at [622, 208] on input "بانير تكا مع باراثا [2 قطعة]" at bounding box center [612, 210] width 303 height 16
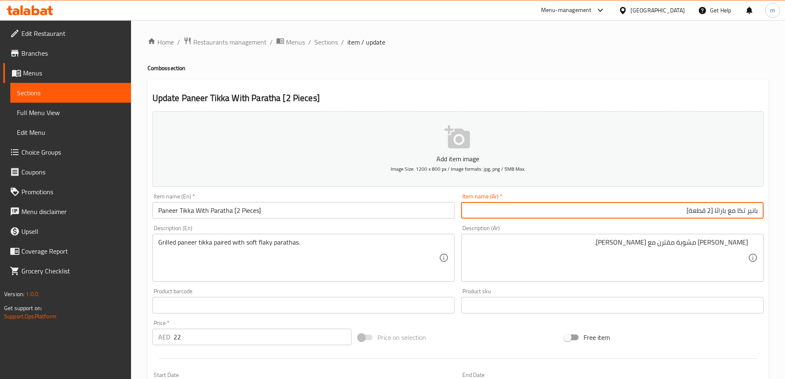
click at [719, 210] on input "بانير تكا مع باراثا [2 قطعة]" at bounding box center [612, 210] width 303 height 16
click at [215, 211] on input "Paneer Tikka With Paratha [2 Pieces]" at bounding box center [304, 210] width 303 height 16
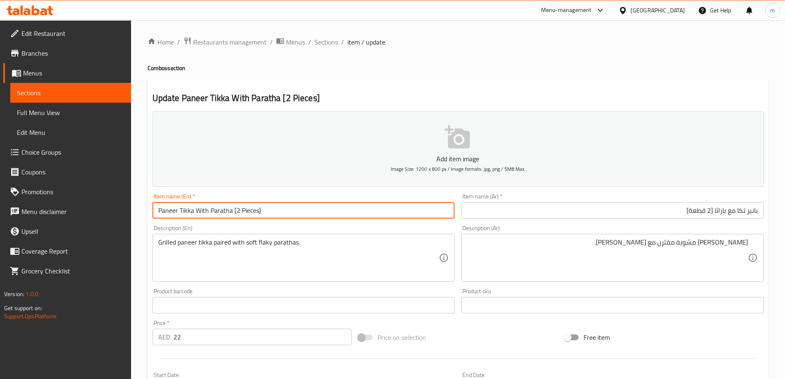
click at [723, 211] on input "بانير تكا مع باراثا [2 قطعة]" at bounding box center [612, 210] width 303 height 16
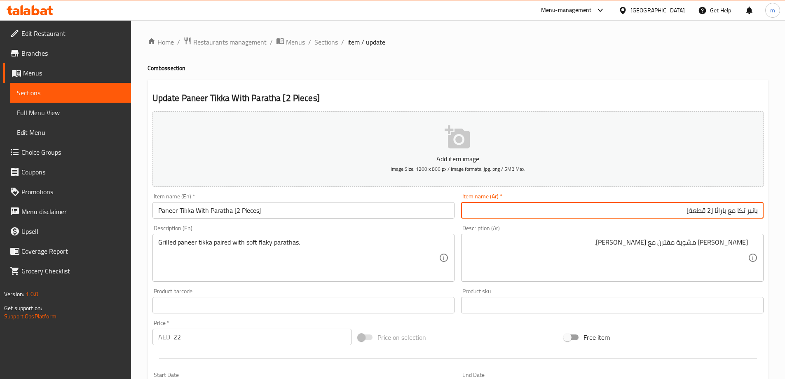
click at [723, 211] on input "بانير تكا مع باراثا [2 قطعة]" at bounding box center [612, 210] width 303 height 16
paste input "اتا"
type input "بانير تكا مع براتا [2 قطعة]"
click at [331, 42] on span "Sections" at bounding box center [326, 42] width 23 height 10
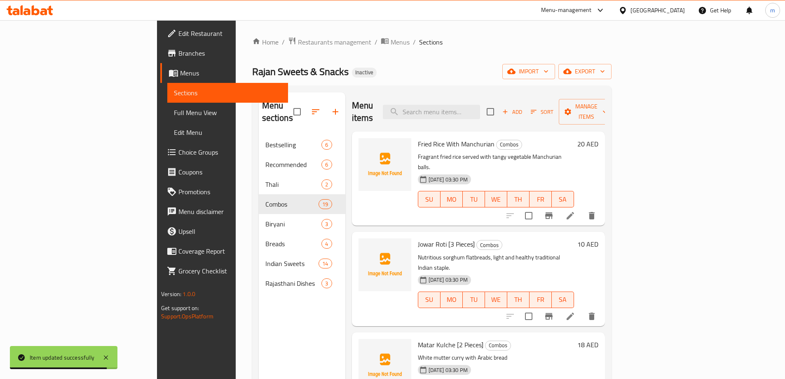
scroll to position [480, 0]
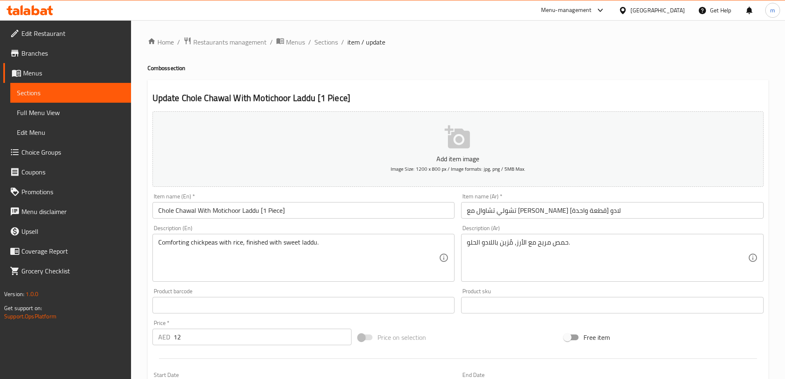
click at [564, 228] on div "Description (Ar) حمص مريح مع الأرز، مُزين باللادو الحلو. Description (Ar)" at bounding box center [612, 253] width 303 height 56
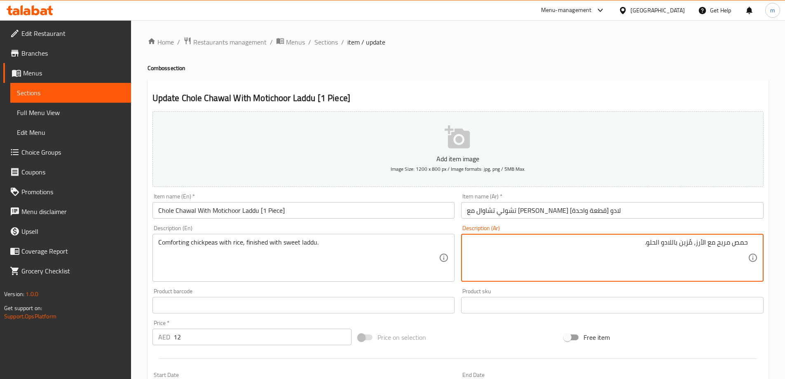
click at [573, 212] on input "تشولي تشاوال مع [PERSON_NAME] لادو [قطعة واحدة]" at bounding box center [612, 210] width 303 height 16
click at [692, 244] on textarea "حمص مريح مع الأرز، مُزين باللادو الحلو." at bounding box center [607, 257] width 281 height 39
type textarea "حمص مريح مع الأرز، ينتهي باللادو الحلو."
click at [656, 213] on input "تشولي تشاوال مع [PERSON_NAME] لادو [قطعة واحدة]" at bounding box center [612, 210] width 303 height 16
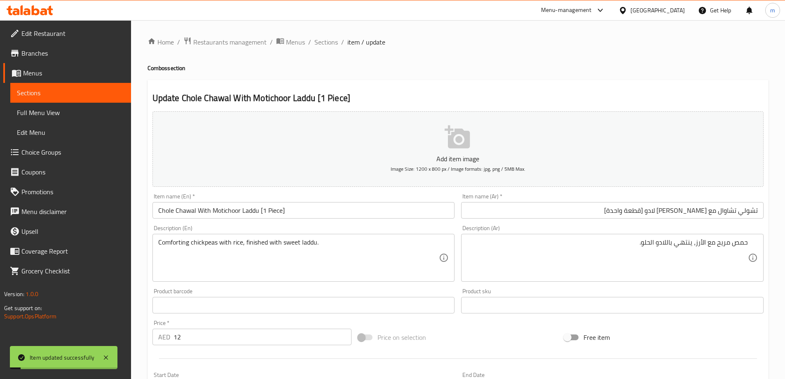
click at [543, 83] on div "Update Chole Chawal With Motichoor Laddu [1 Piece] Add item image Image Size: 1…" at bounding box center [458, 316] width 621 height 473
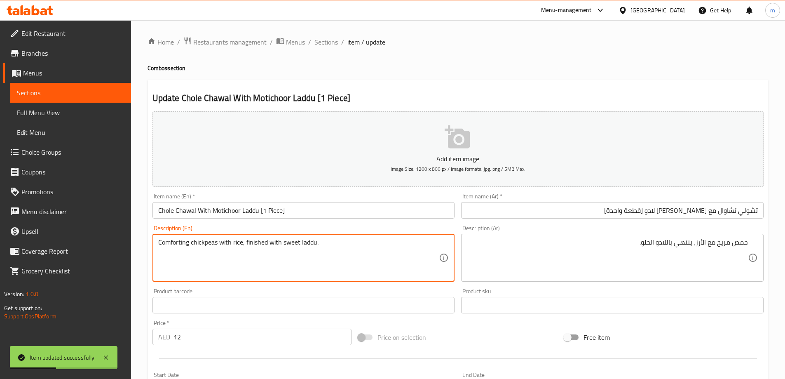
drag, startPoint x: 244, startPoint y: 242, endPoint x: 334, endPoint y: 240, distance: 89.9
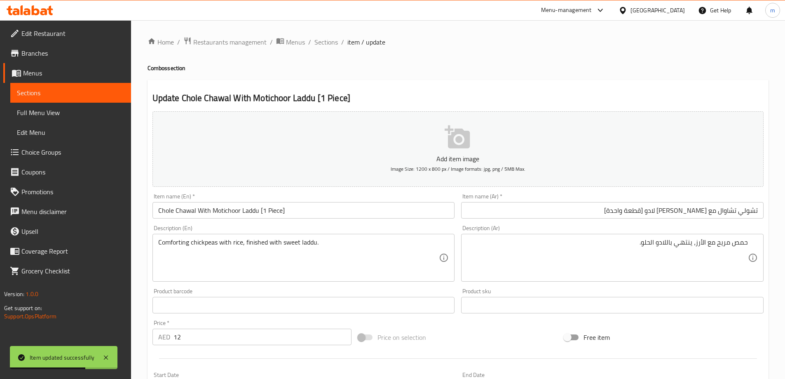
click at [480, 66] on h4 "Combos section" at bounding box center [458, 68] width 621 height 8
click at [329, 41] on span "Sections" at bounding box center [326, 42] width 23 height 10
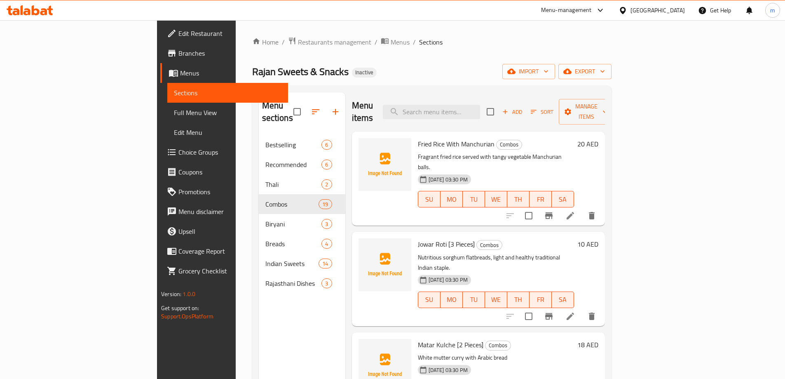
scroll to position [660, 0]
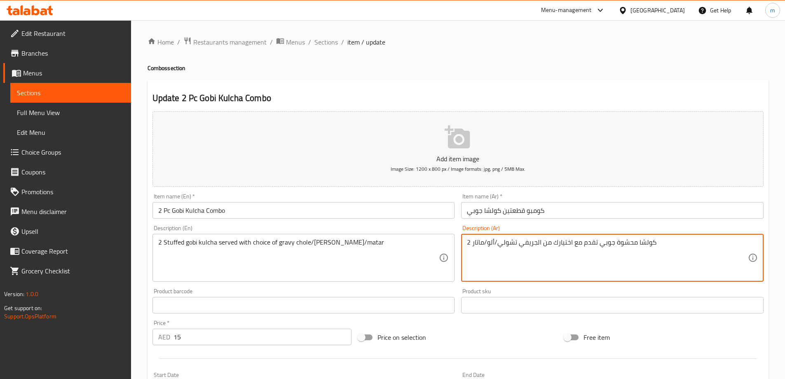
click at [617, 210] on input "كومبو قطعتين كولشا جوبي" at bounding box center [612, 210] width 303 height 16
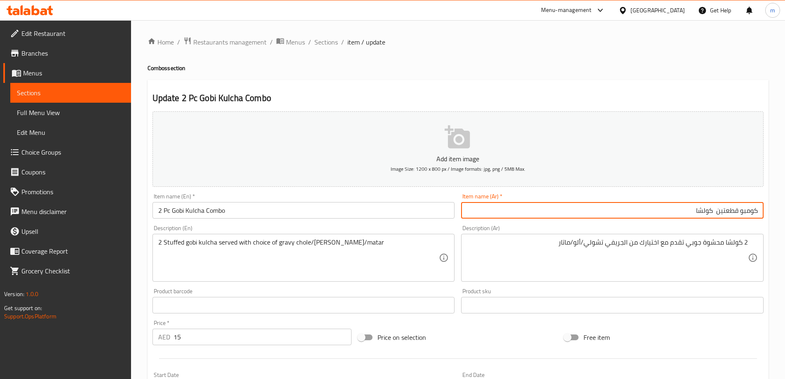
paste input "جوبي"
type input "كومبو قطعتين جوبي كولشا"
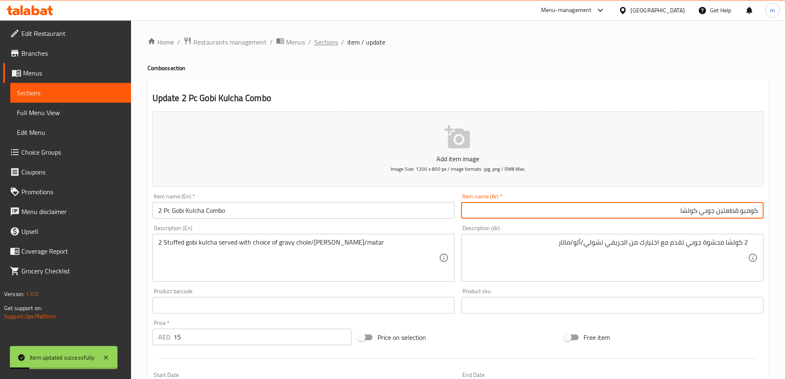
click at [334, 41] on span "Sections" at bounding box center [326, 42] width 23 height 10
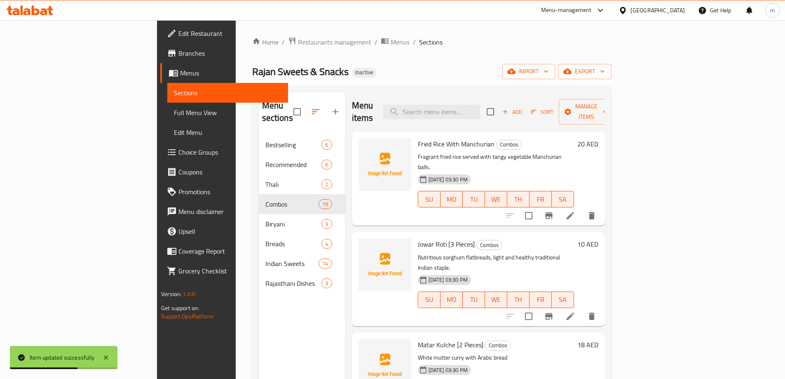
scroll to position [750, 0]
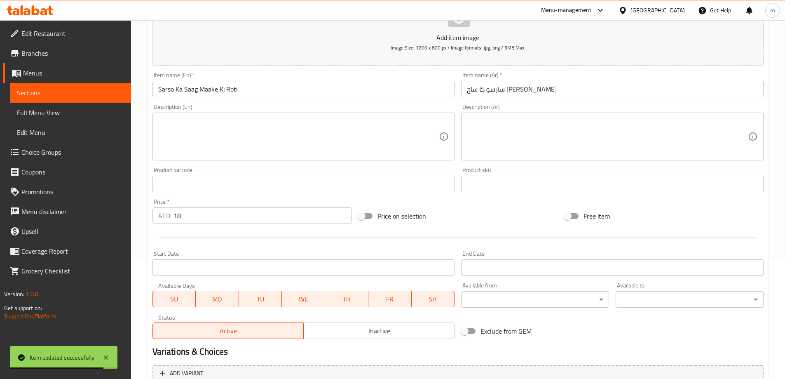
scroll to position [251, 0]
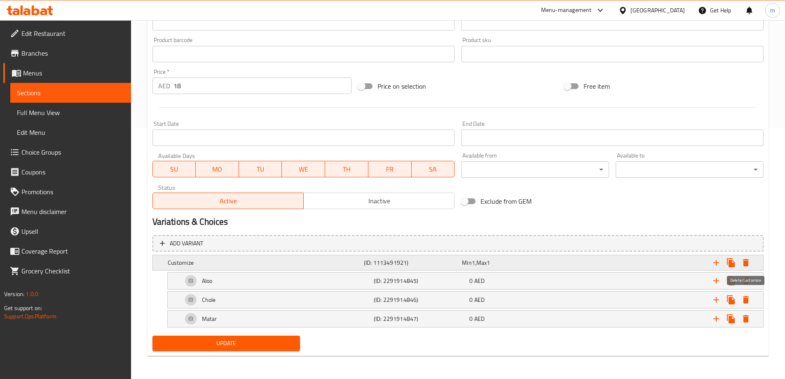
click at [747, 262] on icon "Expand" at bounding box center [746, 262] width 6 height 7
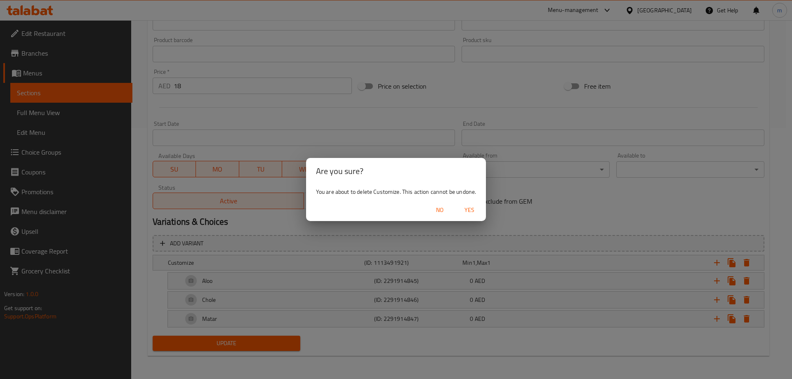
click at [442, 213] on span "No" at bounding box center [440, 210] width 20 height 10
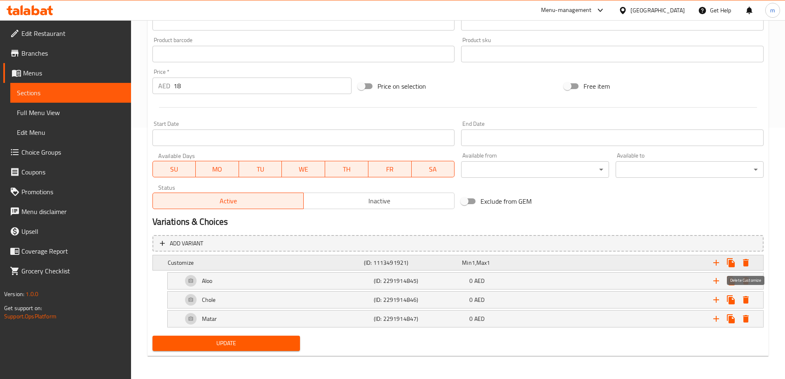
click at [744, 264] on icon "Expand" at bounding box center [746, 262] width 6 height 7
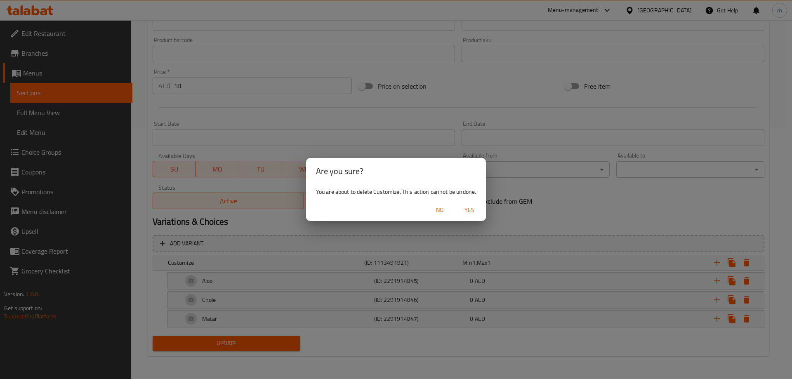
click at [474, 201] on div "No Yes" at bounding box center [396, 210] width 180 height 22
click at [473, 206] on span "Yes" at bounding box center [469, 210] width 20 height 10
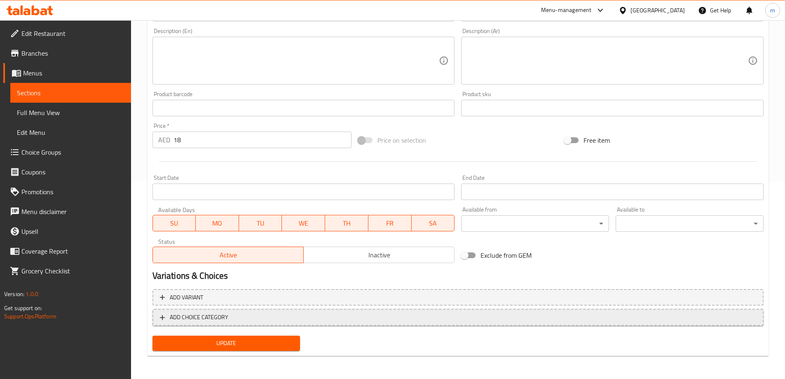
scroll to position [0, 0]
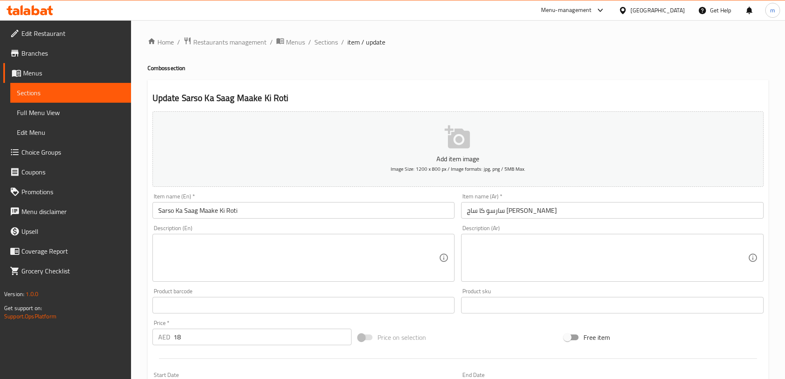
click at [303, 220] on div "Item name (En)   * Sarso Ka Saag Maake Ki Roti Item name (En) *" at bounding box center [303, 206] width 309 height 32
click at [307, 207] on input "Sarso Ka Saag Maake Ki Roti" at bounding box center [304, 210] width 303 height 16
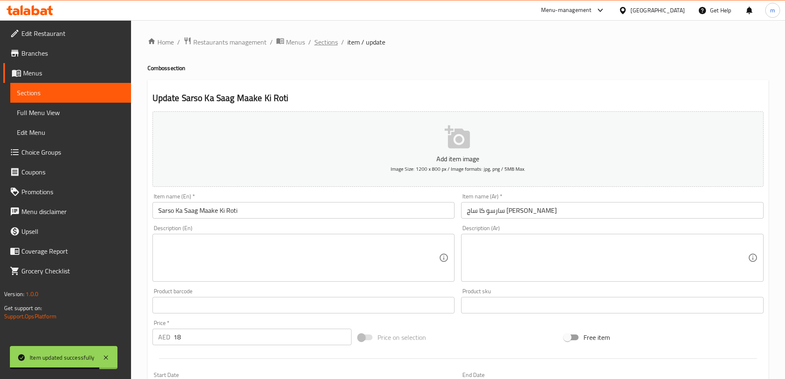
click at [333, 42] on span "Sections" at bounding box center [326, 42] width 23 height 10
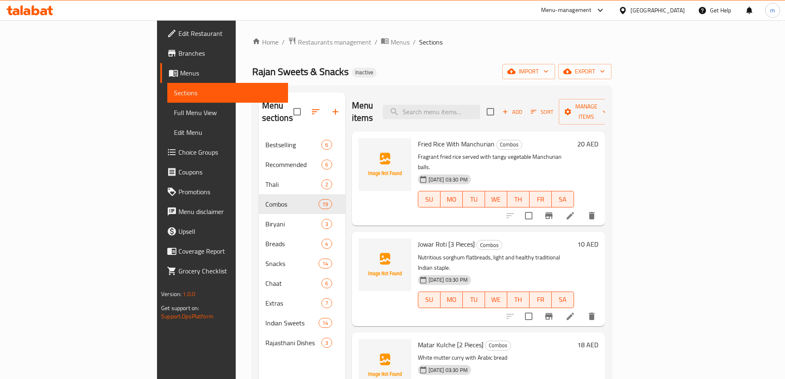
scroll to position [1189, 0]
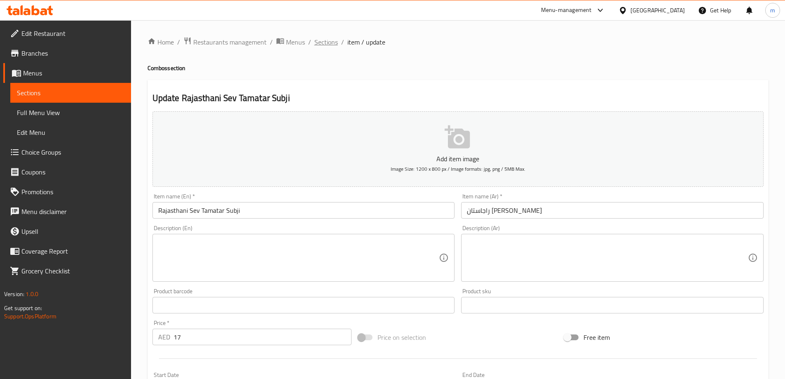
click at [332, 40] on span "Sections" at bounding box center [326, 42] width 23 height 10
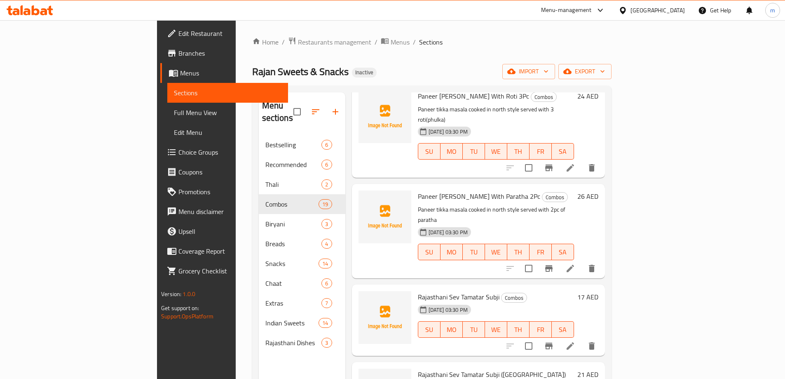
scroll to position [1271, 0]
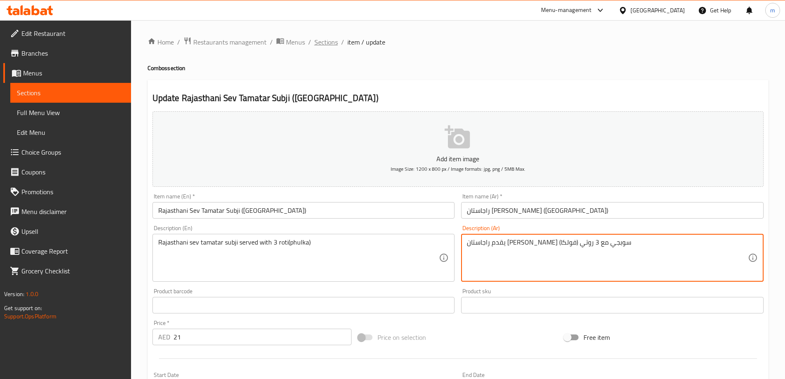
click at [327, 45] on span "Sections" at bounding box center [326, 42] width 23 height 10
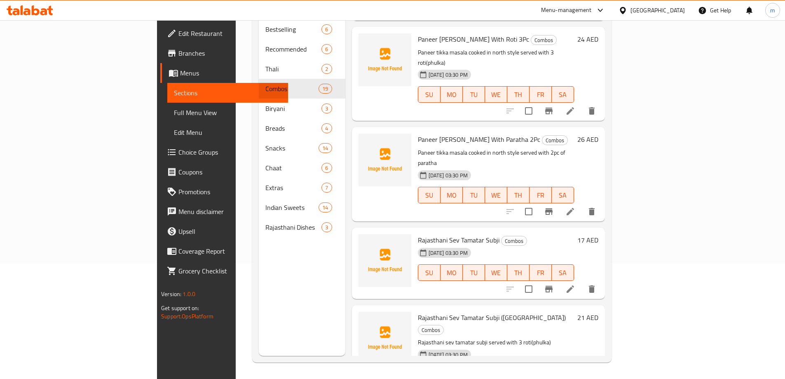
scroll to position [1230, 0]
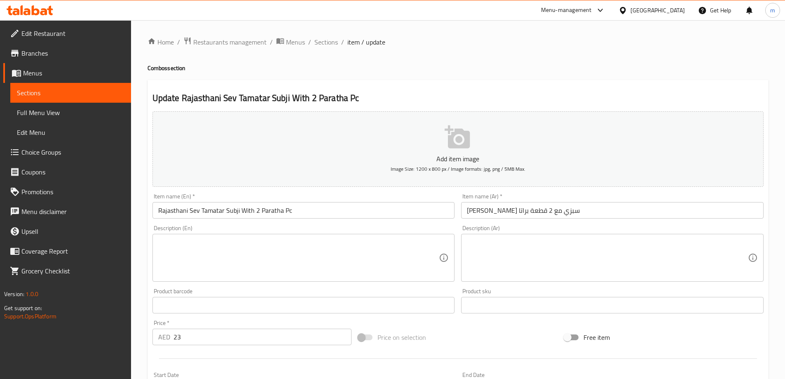
click at [518, 211] on input "راجاستاني سيف تاماتار سبزي مع 2 قطعة براتا" at bounding box center [612, 210] width 303 height 16
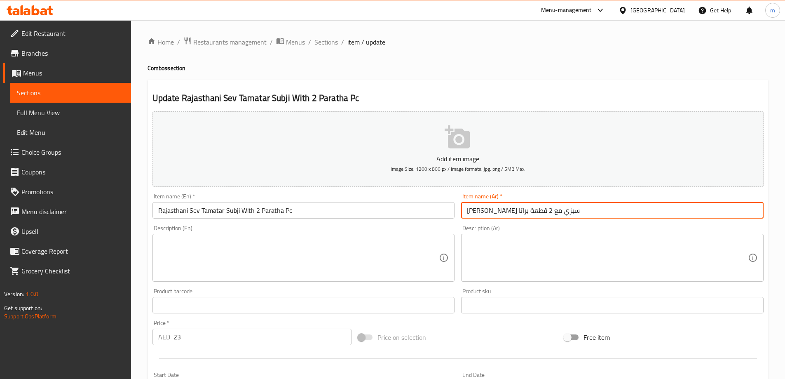
click at [518, 211] on input "راجاستاني سيف تاماتار سبزي مع 2 قطعة براتا" at bounding box center [612, 210] width 303 height 16
paste input "وبجي"
type input "راجاستاني [PERSON_NAME] سوبجي مع 2 قطعة براتا"
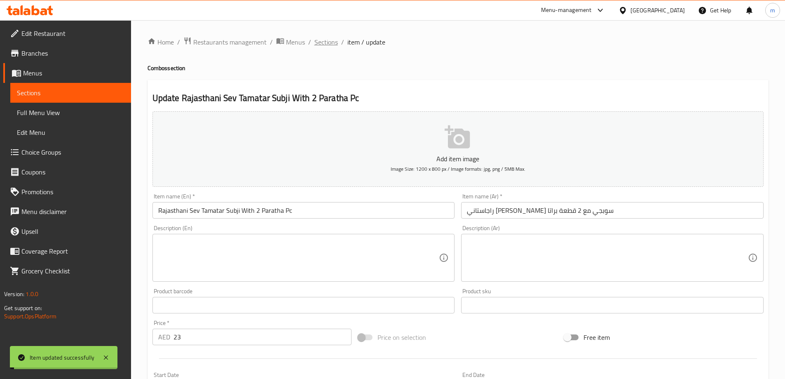
click at [323, 39] on span "Sections" at bounding box center [326, 42] width 23 height 10
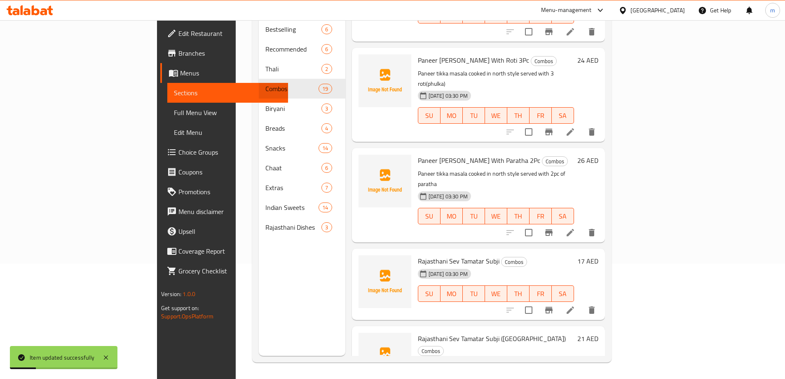
scroll to position [1304, 0]
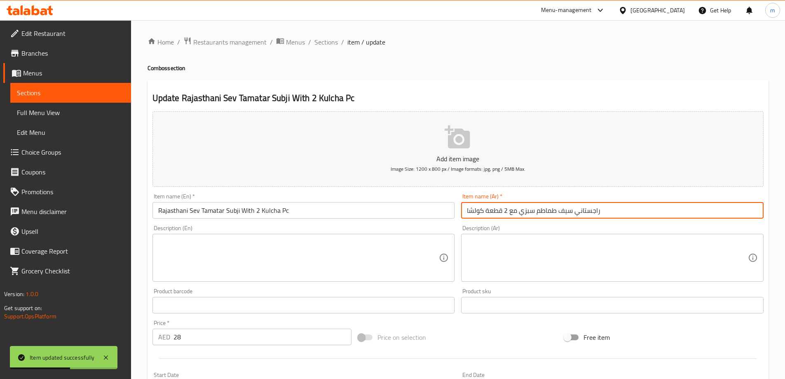
click at [528, 214] on input "راجستاني سيف طماطم سبزي مع 2 قطعة كولشا" at bounding box center [612, 210] width 303 height 16
paste input "وبجي"
type input "راجستاني سيف طماطم سوبجي مع 2 قطعة كولشا"
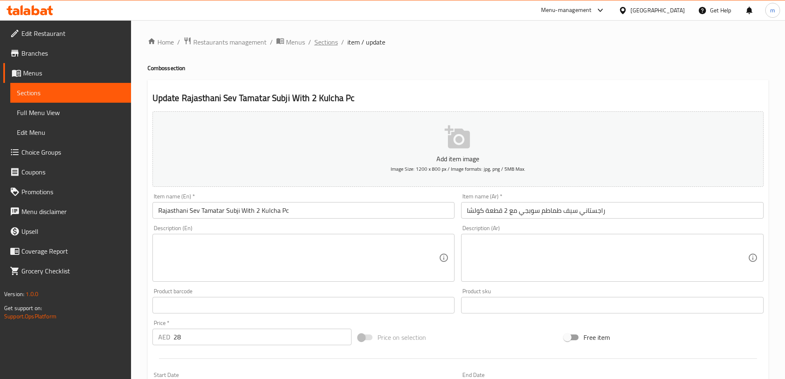
click at [320, 45] on span "Sections" at bounding box center [326, 42] width 23 height 10
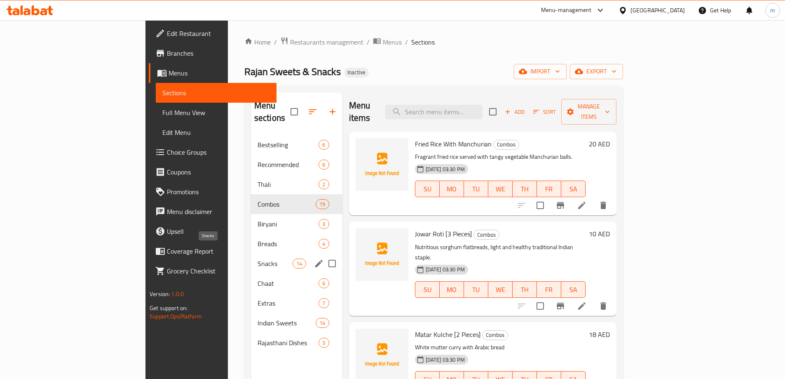
click at [258, 258] on span "Snacks" at bounding box center [275, 263] width 35 height 10
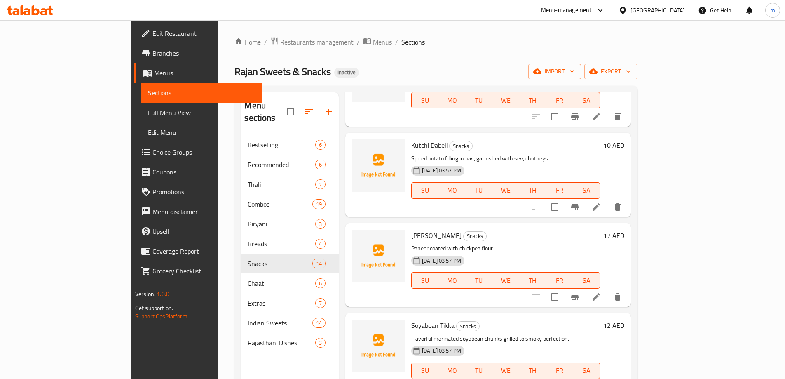
scroll to position [792, 0]
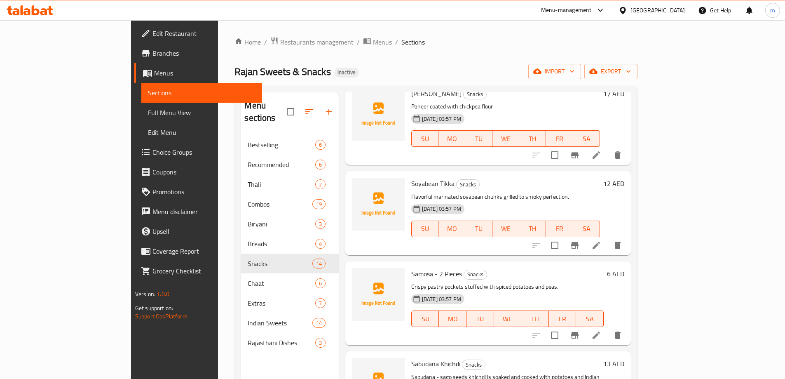
click at [628, 325] on div at bounding box center [576, 335] width 101 height 20
click at [608, 328] on li at bounding box center [596, 335] width 23 height 15
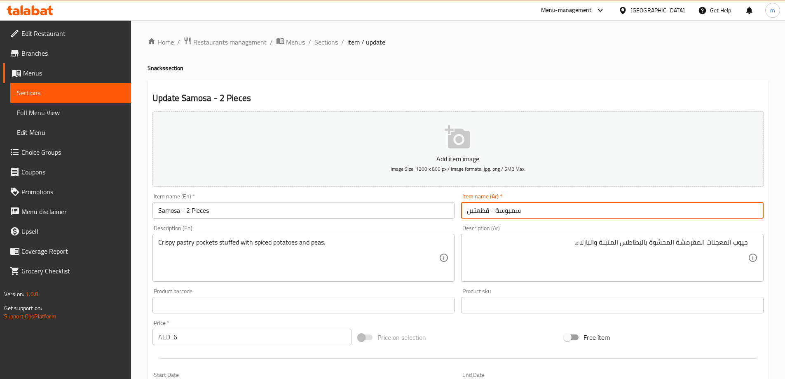
click at [561, 211] on input "سمبوسة - قطعتين" at bounding box center [612, 210] width 303 height 16
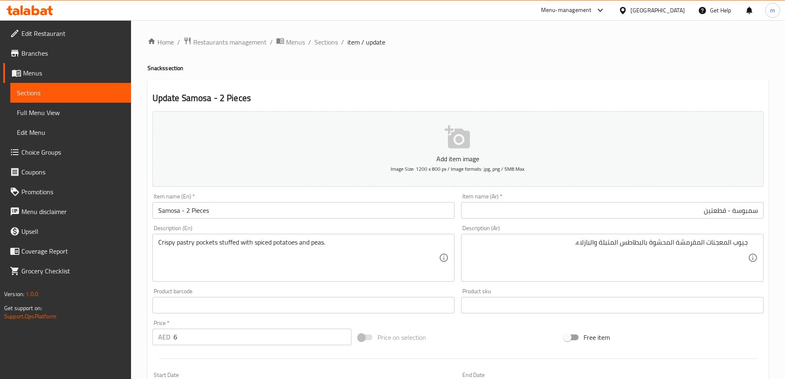
click at [178, 211] on input "Samosa - 2 Pieces" at bounding box center [304, 210] width 303 height 16
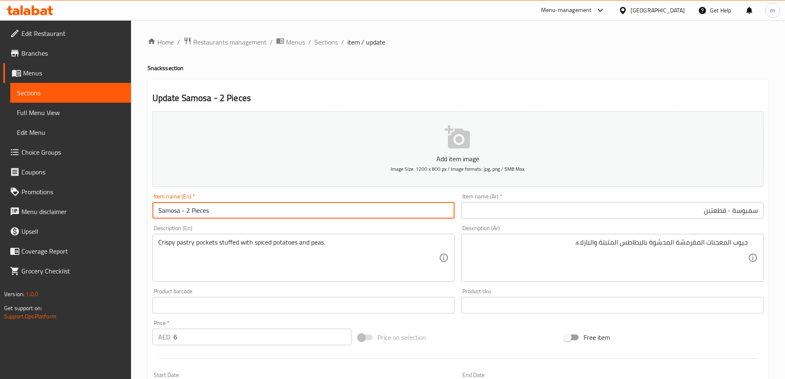
drag, startPoint x: 179, startPoint y: 210, endPoint x: 156, endPoint y: 203, distance: 24.4
click at [156, 204] on input "Samosa - 2 Pieces" at bounding box center [304, 210] width 303 height 16
click at [241, 211] on input "Samosa - 2 Pieces" at bounding box center [304, 210] width 303 height 16
type input "Samosa - 2 Pieces (Snack)"
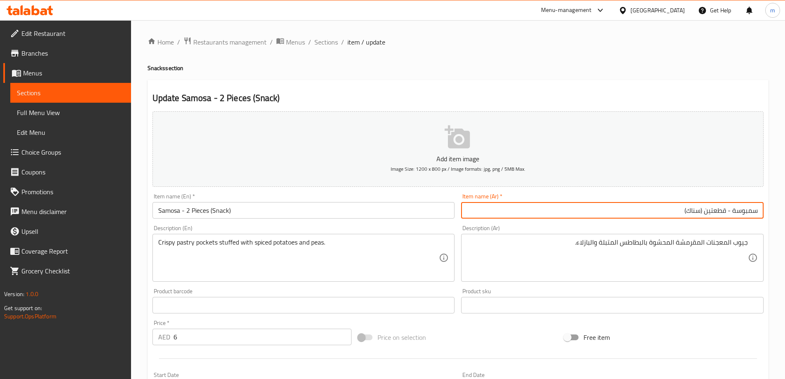
type input "سمبوسة - قطعتين (سناك)"
click at [321, 40] on span "Sections" at bounding box center [326, 42] width 23 height 10
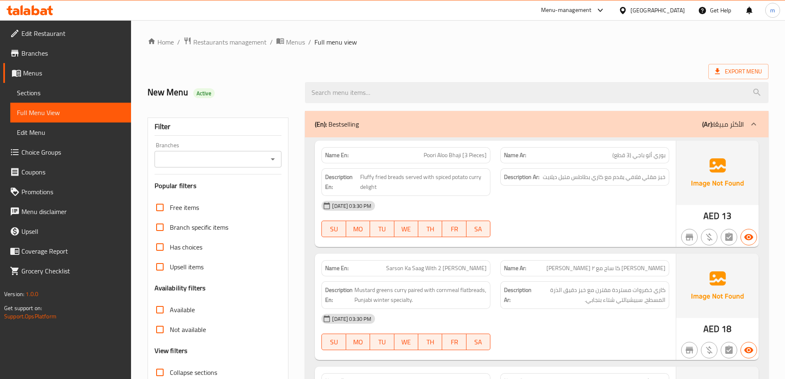
click at [409, 114] on div "(En): Bestselling (Ar): الأكثر مبيعًا" at bounding box center [537, 124] width 464 height 26
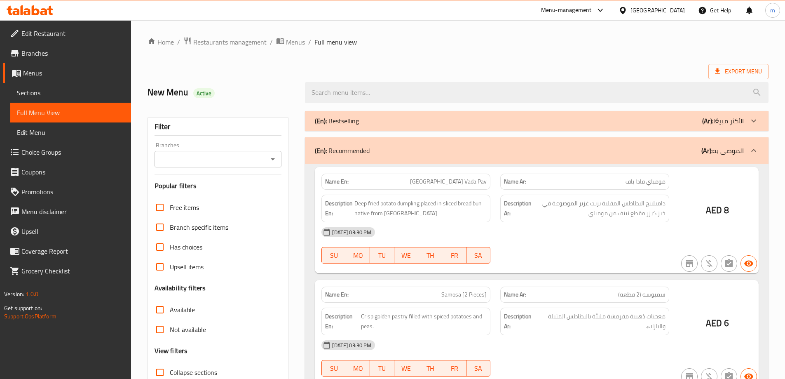
scroll to position [1, 0]
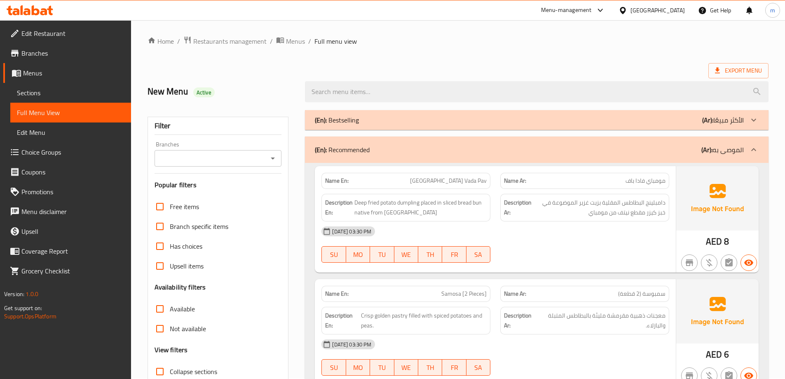
click at [411, 116] on div "(En): Bestselling (Ar): الأكثر مبيعًا" at bounding box center [529, 120] width 429 height 10
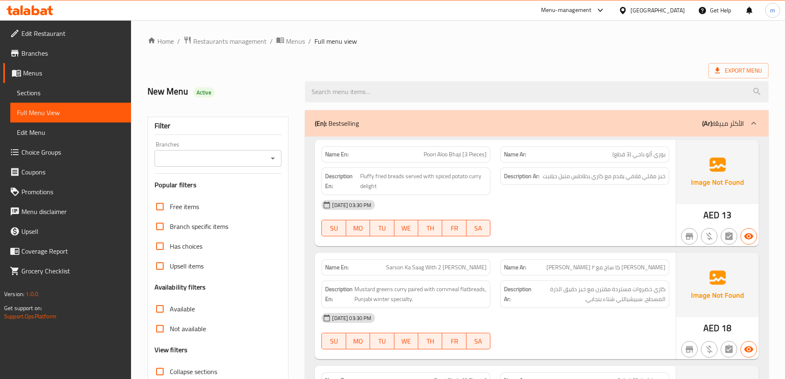
scroll to position [83, 0]
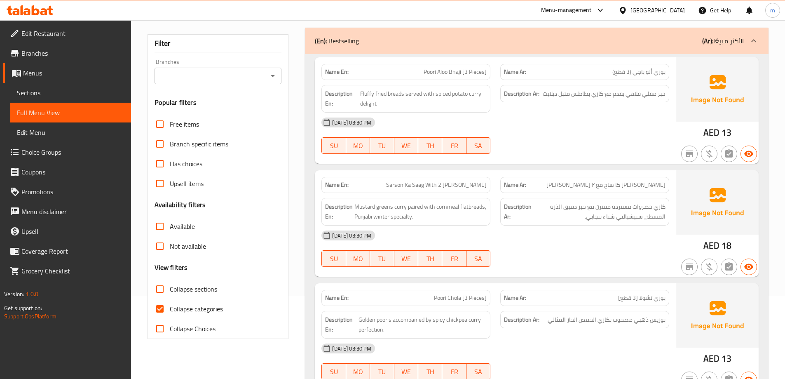
click at [196, 287] on span "Collapse sections" at bounding box center [193, 289] width 47 height 10
click at [170, 287] on input "Collapse sections" at bounding box center [160, 289] width 20 height 20
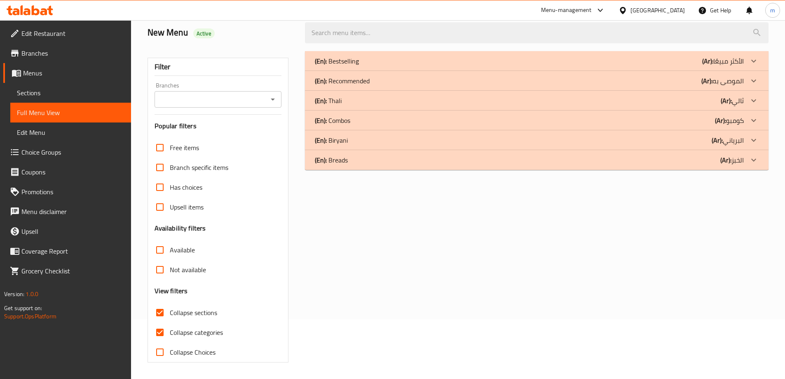
scroll to position [60, 0]
click at [193, 312] on span "Collapse sections" at bounding box center [193, 313] width 47 height 10
click at [170, 312] on input "Collapse sections" at bounding box center [160, 313] width 20 height 20
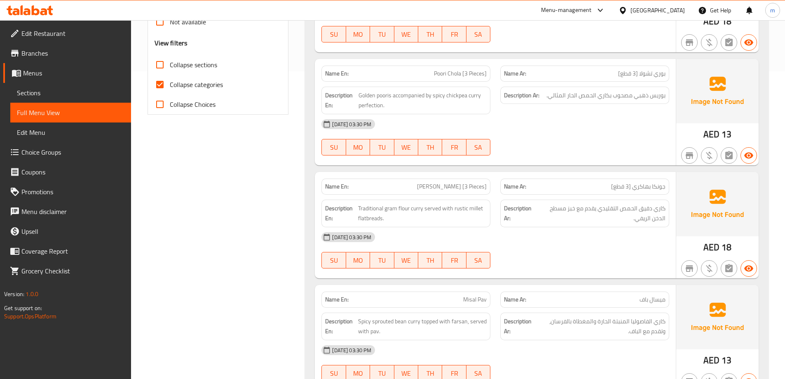
scroll to position [348, 0]
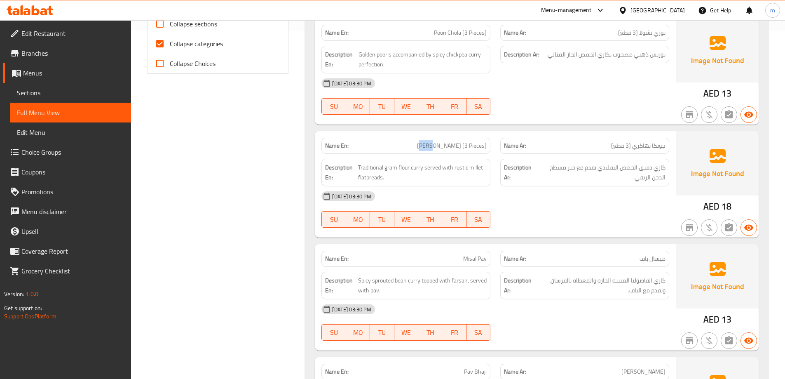
drag, startPoint x: 432, startPoint y: 147, endPoint x: 442, endPoint y: 147, distance: 9.9
click at [442, 147] on span "[PERSON_NAME] [3 Pieces]" at bounding box center [452, 145] width 70 height 9
click at [440, 147] on span "[PERSON_NAME] [3 Pieces]" at bounding box center [452, 145] width 70 height 9
drag, startPoint x: 421, startPoint y: 169, endPoint x: 413, endPoint y: 168, distance: 7.4
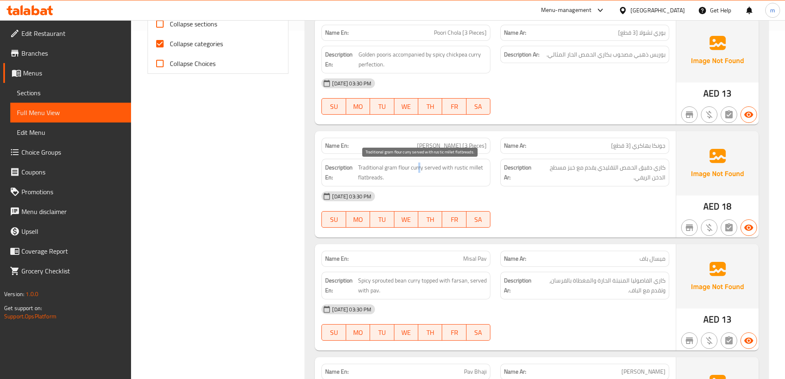
click at [414, 169] on span "Traditional gram flour curry served with rustic millet flatbreads." at bounding box center [422, 172] width 129 height 20
click at [407, 165] on span "Traditional gram flour curry served with rustic millet flatbreads." at bounding box center [422, 172] width 129 height 20
drag, startPoint x: 410, startPoint y: 165, endPoint x: 385, endPoint y: 167, distance: 24.4
click at [385, 167] on span "Traditional gram flour curry served with rustic millet flatbreads." at bounding box center [422, 172] width 129 height 20
click at [376, 181] on span "Traditional gram flour curry served with rustic millet flatbreads." at bounding box center [422, 172] width 129 height 20
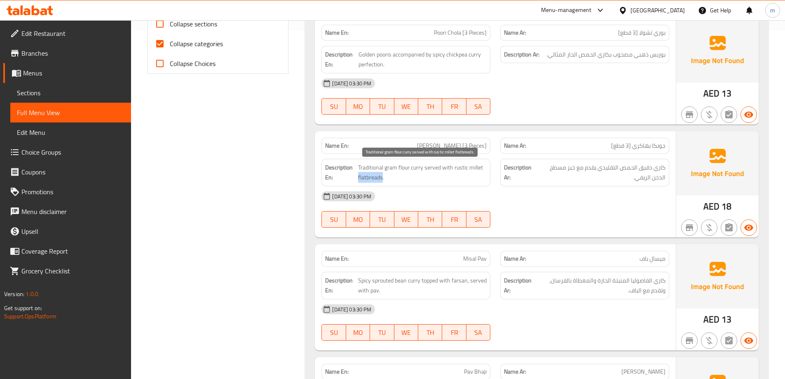
click at [376, 181] on span "Traditional gram flour curry served with rustic millet flatbreads." at bounding box center [422, 172] width 129 height 20
drag, startPoint x: 452, startPoint y: 167, endPoint x: 462, endPoint y: 186, distance: 21.0
click at [462, 186] on div "Name En: Jhunka Bhakri [3 Pieces] Name Ar: جونكا بهاكري [3 قطع] Description En:…" at bounding box center [495, 184] width 361 height 106
click at [462, 176] on span "Traditional gram flour curry served with rustic millet flatbreads." at bounding box center [422, 172] width 129 height 20
drag, startPoint x: 455, startPoint y: 168, endPoint x: 455, endPoint y: 173, distance: 4.5
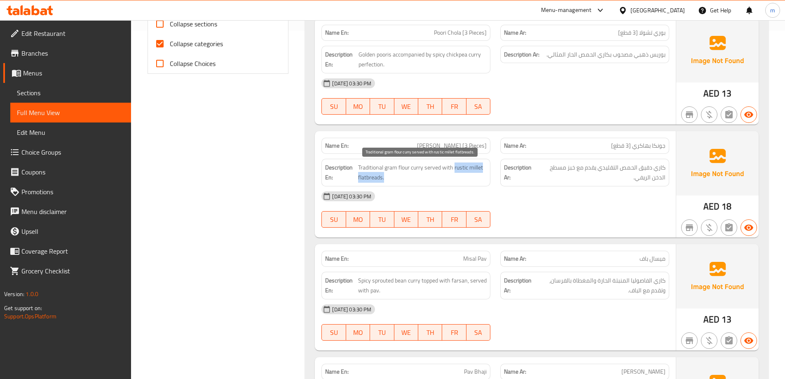
click at [455, 173] on span "Traditional gram flour curry served with rustic millet flatbreads." at bounding box center [422, 172] width 129 height 20
click at [469, 143] on span "[PERSON_NAME] [3 Pieces]" at bounding box center [452, 145] width 70 height 9
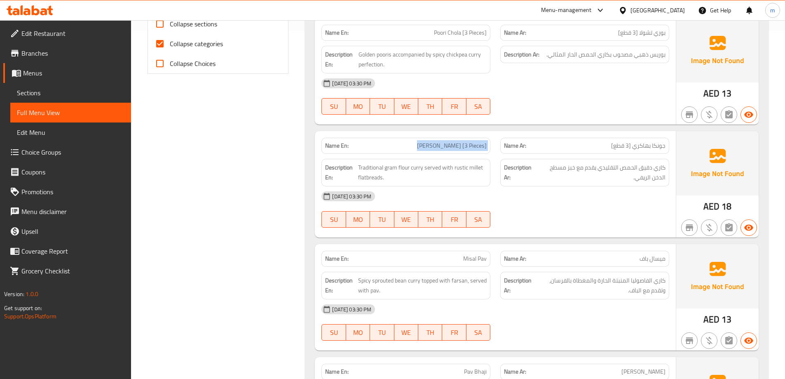
click at [469, 143] on span "[PERSON_NAME] [3 Pieces]" at bounding box center [452, 145] width 70 height 9
copy span "[PERSON_NAME] [3 Pieces]"
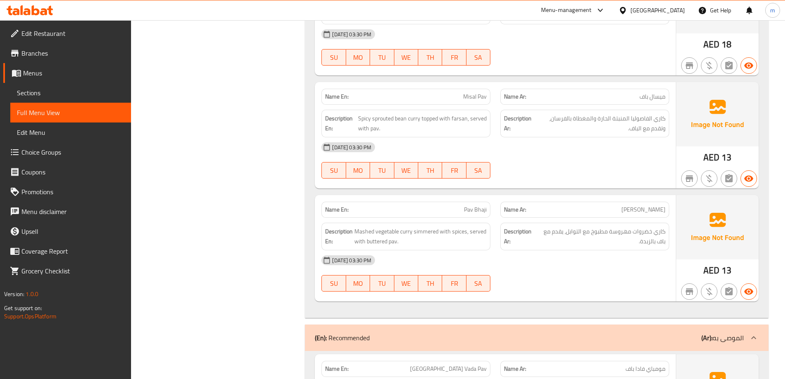
scroll to position [513, 0]
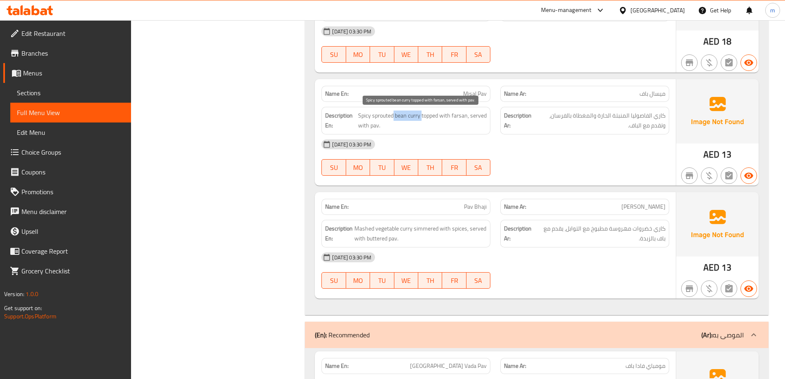
drag, startPoint x: 421, startPoint y: 116, endPoint x: 392, endPoint y: 115, distance: 28.9
click at [392, 115] on span "Spicy sprouted bean curry topped with farsan, served with pav." at bounding box center [422, 120] width 129 height 20
click at [384, 114] on span "Spicy sprouted bean curry topped with farsan, served with pav." at bounding box center [422, 120] width 129 height 20
copy span "sprouted"
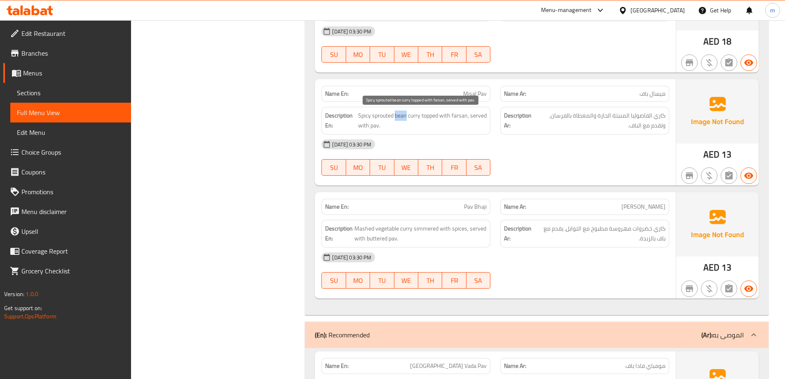
drag, startPoint x: 407, startPoint y: 116, endPoint x: 396, endPoint y: 115, distance: 10.8
click at [396, 115] on span "Spicy sprouted bean curry topped with farsan, served with pav." at bounding box center [422, 120] width 129 height 20
copy span "bean"
click at [462, 117] on span "Spicy sprouted bean curry topped with farsan, served with pav." at bounding box center [422, 120] width 129 height 20
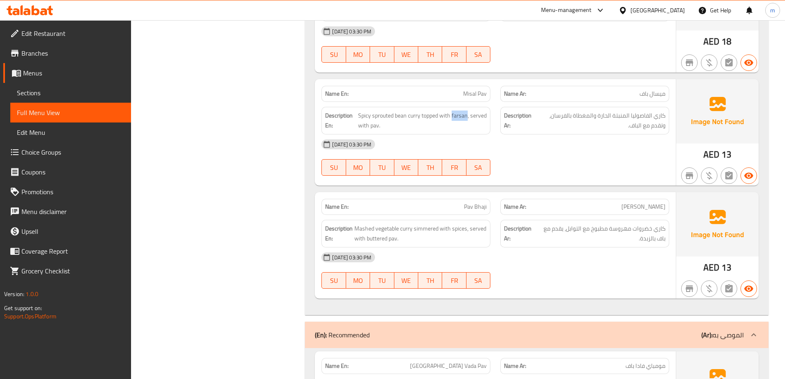
copy span "farsan"
drag, startPoint x: 660, startPoint y: 127, endPoint x: 627, endPoint y: 125, distance: 33.5
click at [627, 125] on span "كاري الفاصوليا المنبتة الحارة والمغطاة بالفرسان، وتقدم مع الباف." at bounding box center [601, 120] width 130 height 20
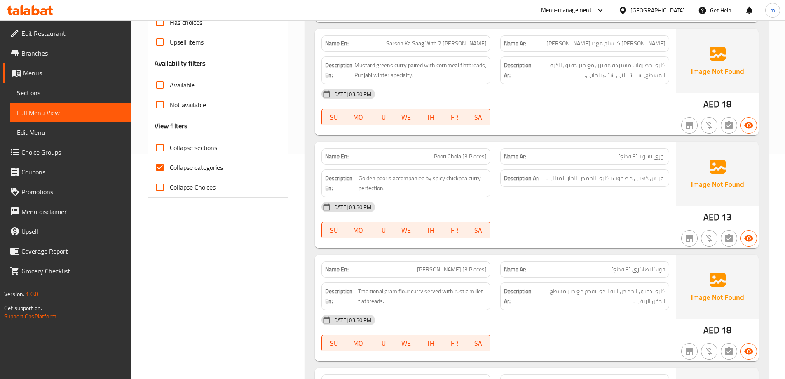
scroll to position [19, 0]
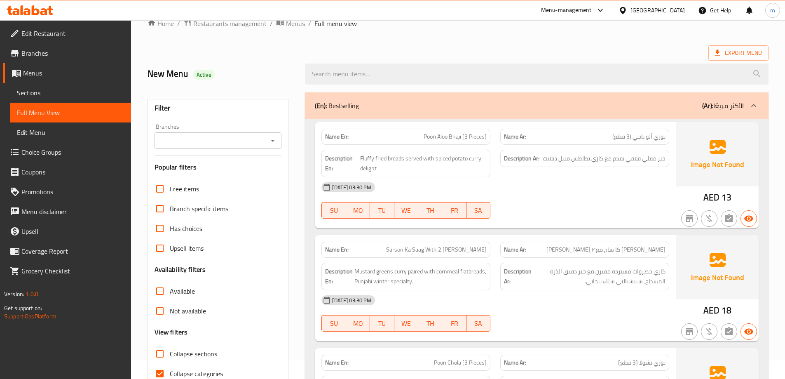
click at [205, 352] on span "Collapse sections" at bounding box center [193, 354] width 47 height 10
click at [170, 352] on input "Collapse sections" at bounding box center [160, 354] width 20 height 20
checkbox input "true"
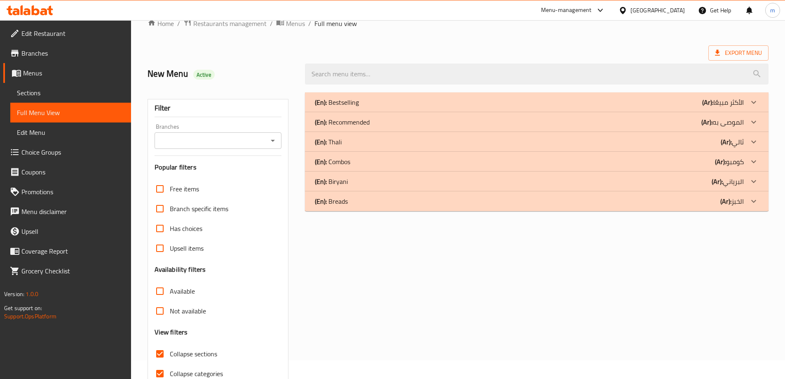
click at [196, 369] on span "Collapse categories" at bounding box center [196, 374] width 53 height 10
click at [170, 369] on input "Collapse categories" at bounding box center [160, 374] width 20 height 20
checkbox input "false"
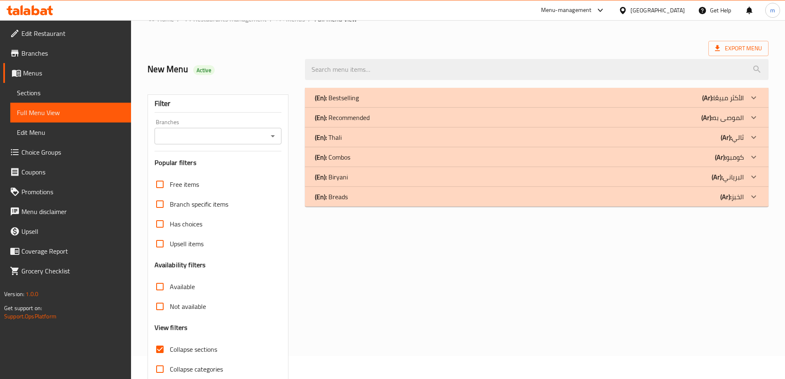
click at [462, 95] on div "(En): Bestselling (Ar): الأكثر مبيعًا" at bounding box center [529, 98] width 429 height 10
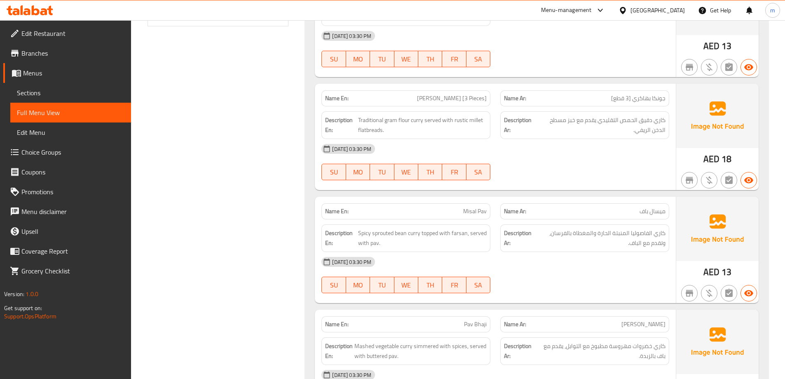
scroll to position [571, 0]
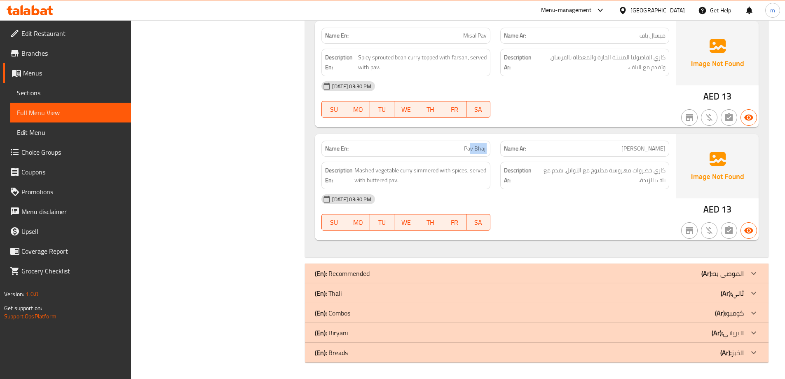
drag, startPoint x: 472, startPoint y: 150, endPoint x: 486, endPoint y: 153, distance: 15.0
click at [486, 153] on span "Pav Bhaji" at bounding box center [475, 148] width 23 height 9
click at [484, 149] on span "Pav Bhaji" at bounding box center [475, 148] width 23 height 9
drag, startPoint x: 412, startPoint y: 173, endPoint x: 355, endPoint y: 170, distance: 57.0
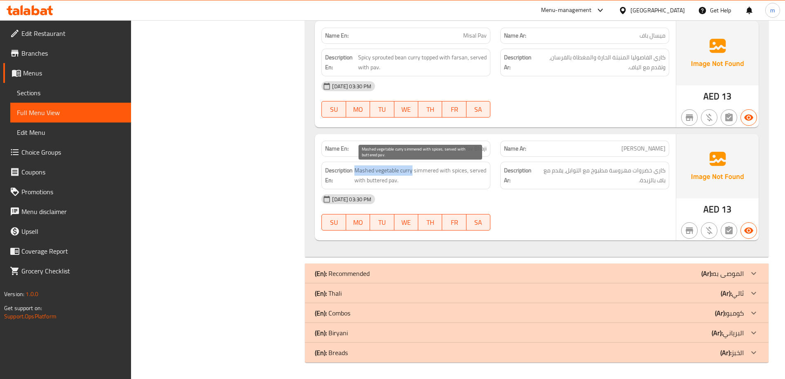
click at [355, 170] on span "Mashed vegetable curry simmered with spices, served with buttered pav." at bounding box center [421, 175] width 132 height 20
click at [456, 149] on p "Name En: Pav Bhaji" at bounding box center [406, 148] width 162 height 9
copy span "Pav Bhaji"
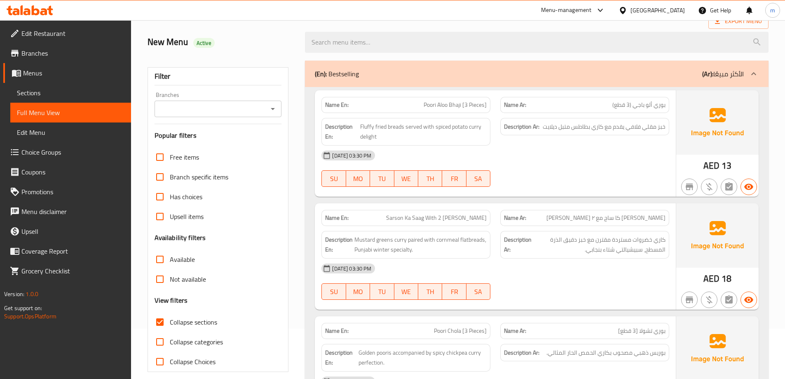
scroll to position [0, 0]
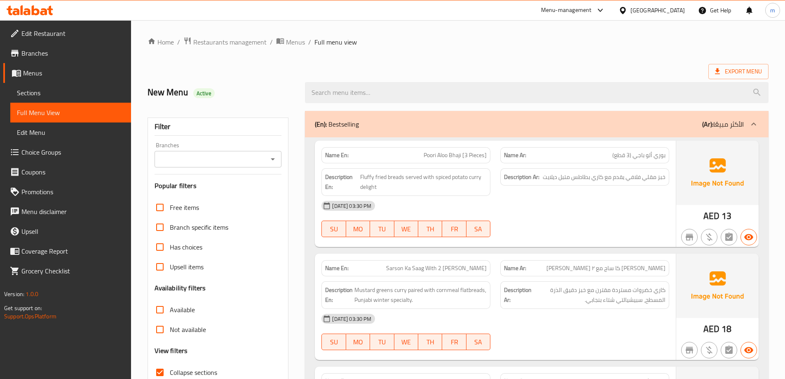
drag, startPoint x: 550, startPoint y: 190, endPoint x: 550, endPoint y: 76, distance: 114.2
click at [581, 126] on div "(En): Bestselling (Ar): الأكثر مبيعًا" at bounding box center [529, 124] width 429 height 10
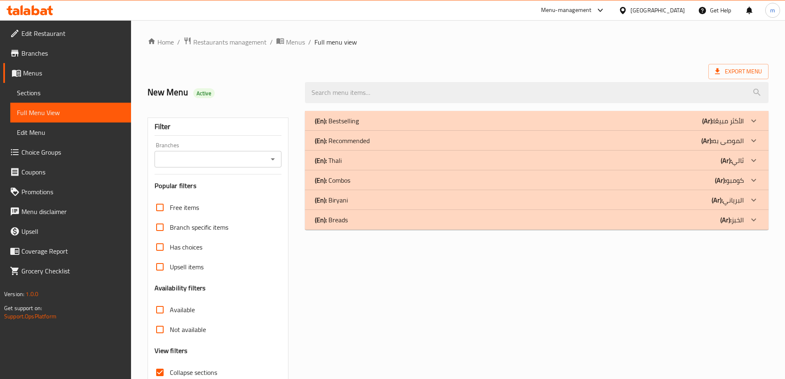
click at [585, 49] on div "Home / Restaurants management / Menus / Full menu view Export Menu New Menu Act…" at bounding box center [458, 229] width 621 height 385
click at [642, 143] on div "(En): Recommended (Ar): الموصى به" at bounding box center [529, 141] width 429 height 10
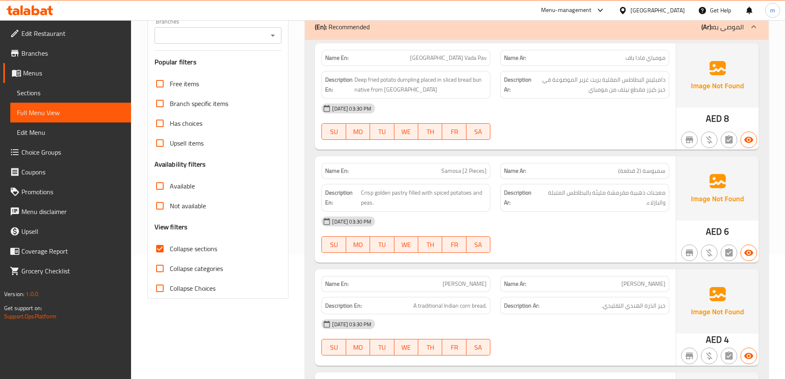
scroll to position [82, 0]
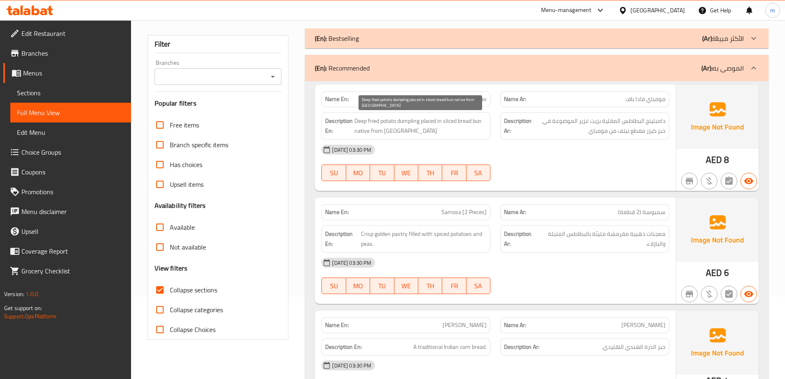
click at [377, 120] on span "Deep fried potato dumpling placed in sliced bread bun native from [GEOGRAPHIC_D…" at bounding box center [421, 126] width 132 height 20
drag, startPoint x: 426, startPoint y: 120, endPoint x: 484, endPoint y: 125, distance: 57.9
click at [484, 125] on span "Deep fried potato dumpling placed in sliced bread bun native from [GEOGRAPHIC_D…" at bounding box center [421, 126] width 132 height 20
drag, startPoint x: 357, startPoint y: 130, endPoint x: 407, endPoint y: 133, distance: 50.8
click at [407, 133] on span "Deep fried potato dumpling placed in sliced bread bun native from [GEOGRAPHIC_D…" at bounding box center [421, 126] width 132 height 20
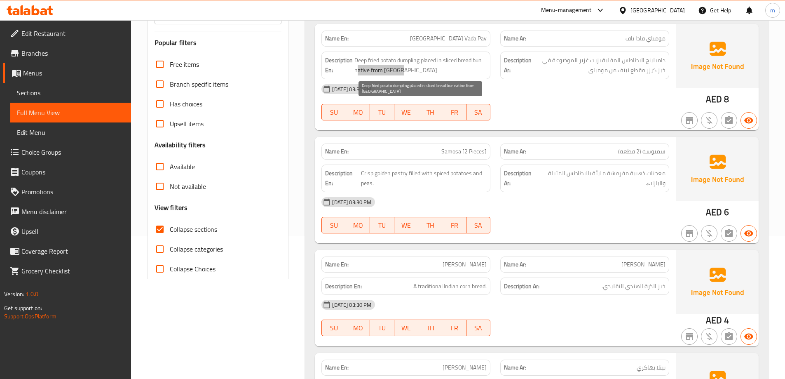
scroll to position [206, 0]
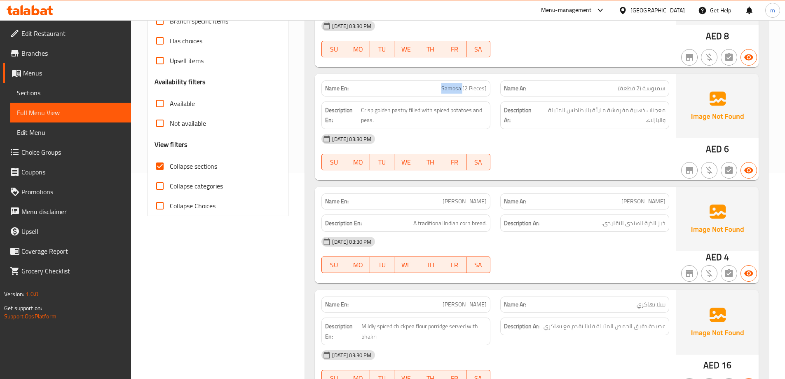
drag, startPoint x: 432, startPoint y: 83, endPoint x: 463, endPoint y: 93, distance: 33.4
click at [463, 93] on div "Name En: Samosa [2 Pieces]" at bounding box center [406, 88] width 169 height 16
copy span "Samosa"
click at [391, 112] on span "Crisp golden pastry filled with spiced potatoes and peas." at bounding box center [424, 115] width 126 height 20
drag, startPoint x: 408, startPoint y: 110, endPoint x: 362, endPoint y: 109, distance: 45.8
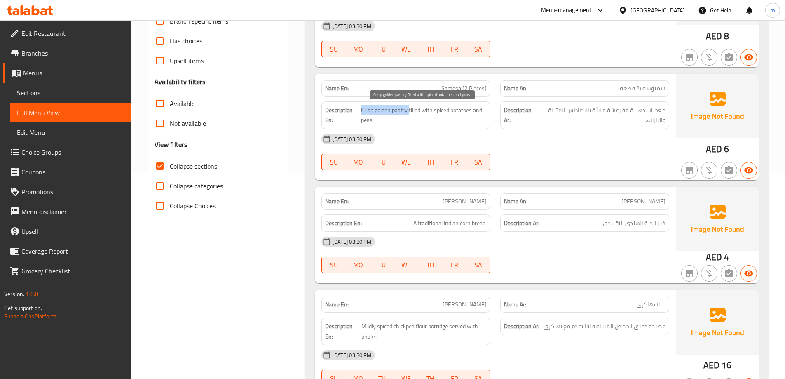
click at [362, 109] on span "Crisp golden pastry filled with spiced potatoes and peas." at bounding box center [424, 115] width 126 height 20
drag, startPoint x: 416, startPoint y: 109, endPoint x: 474, endPoint y: 120, distance: 58.6
click at [474, 120] on span "Crisp golden pastry filled with spiced potatoes and peas." at bounding box center [424, 115] width 126 height 20
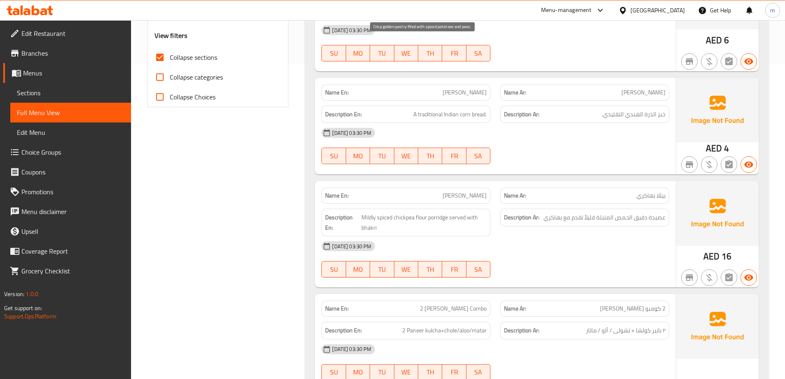
scroll to position [330, 0]
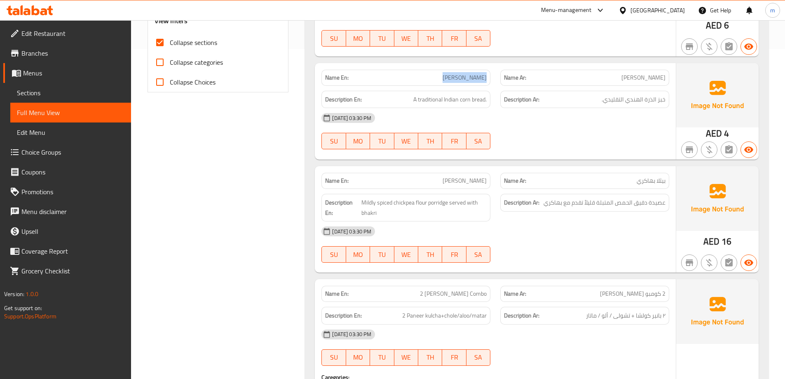
drag, startPoint x: 453, startPoint y: 82, endPoint x: 491, endPoint y: 82, distance: 38.8
click at [491, 82] on div "Name En: Makki Ki Roti" at bounding box center [406, 78] width 179 height 26
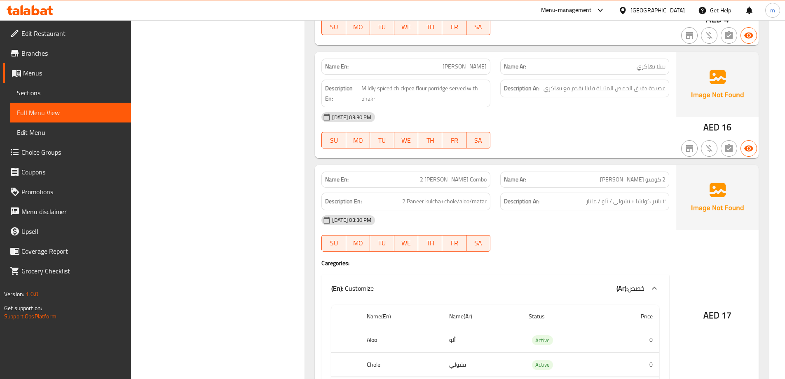
scroll to position [453, 0]
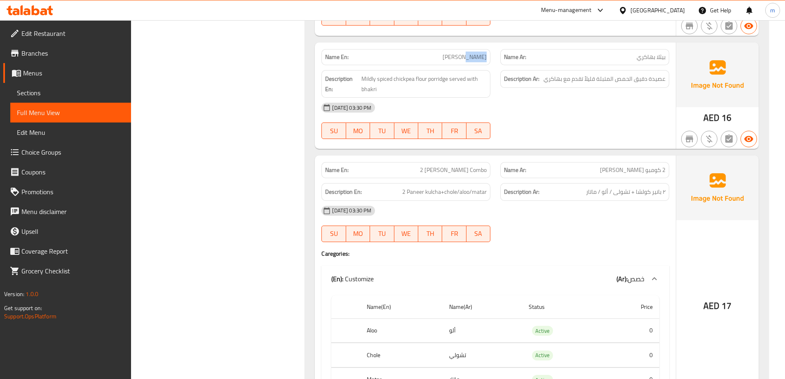
drag, startPoint x: 472, startPoint y: 56, endPoint x: 489, endPoint y: 61, distance: 17.2
click at [489, 61] on div "Name En: Pithla Bhakri" at bounding box center [406, 57] width 169 height 16
copy span "Bhakri"
click at [463, 53] on span "[PERSON_NAME]" at bounding box center [465, 57] width 44 height 9
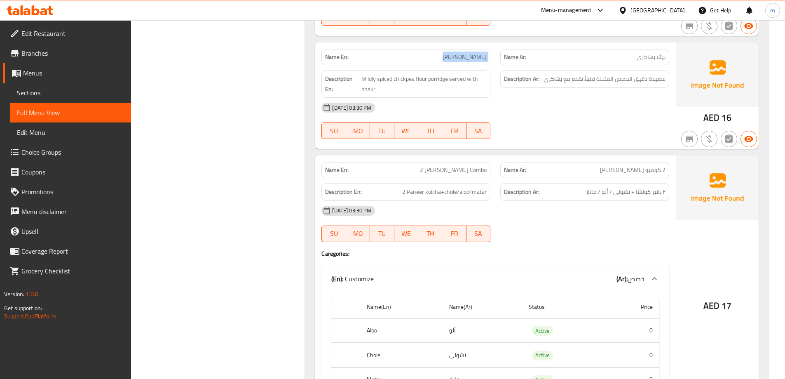
click at [463, 53] on span "[PERSON_NAME]" at bounding box center [465, 57] width 44 height 9
copy span "[PERSON_NAME]"
drag, startPoint x: 666, startPoint y: 79, endPoint x: 586, endPoint y: 83, distance: 80.1
click at [586, 83] on div "Description Ar: عصيدة دقيق الحمص المتبلة قليلاً تقدم مع بهاكري" at bounding box center [584, 79] width 169 height 18
drag, startPoint x: 437, startPoint y: 79, endPoint x: 357, endPoint y: 77, distance: 80.0
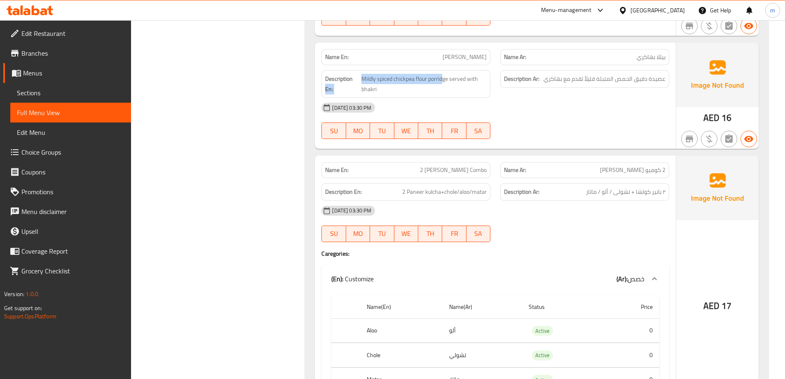
click at [357, 77] on h6 "Description En: Mildly spiced chickpea flour porridge served with bhakri" at bounding box center [406, 84] width 162 height 20
click at [436, 64] on div "Name En: Pithla Bhakri" at bounding box center [406, 57] width 169 height 16
copy span "[PERSON_NAME]"
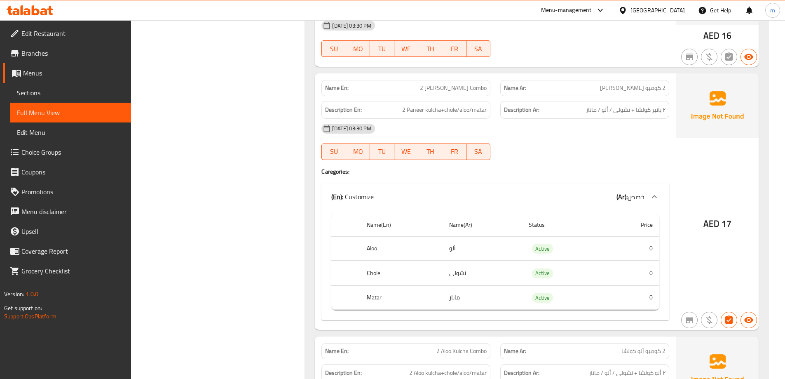
scroll to position [536, 0]
drag, startPoint x: 458, startPoint y: 86, endPoint x: 478, endPoint y: 88, distance: 19.4
click at [478, 88] on span "2 [PERSON_NAME] Combo" at bounding box center [453, 87] width 67 height 9
click at [405, 109] on span "2 Paneer kulcha+chole/aloo/matar" at bounding box center [444, 109] width 85 height 10
click at [429, 110] on span "2 Paneer kulcha+chole/aloo/matar" at bounding box center [444, 109] width 85 height 10
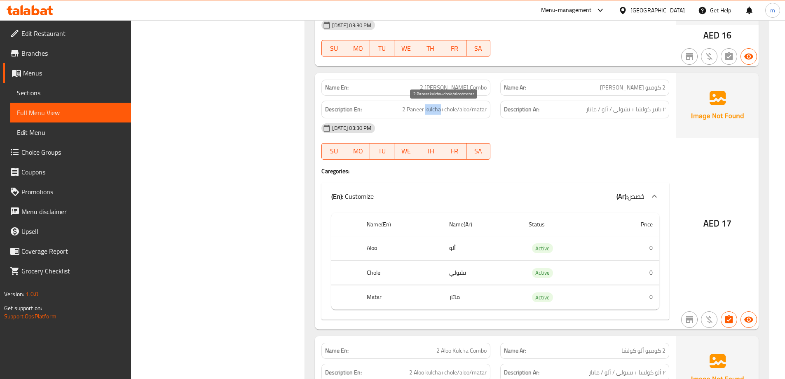
click at [429, 110] on span "2 Paneer kulcha+chole/aloo/matar" at bounding box center [444, 109] width 85 height 10
copy span "kulcha"
drag, startPoint x: 446, startPoint y: 107, endPoint x: 486, endPoint y: 110, distance: 40.1
click at [486, 110] on span "2 Paneer kulcha+chole/aloo/matar" at bounding box center [444, 109] width 85 height 10
drag, startPoint x: 357, startPoint y: 270, endPoint x: 432, endPoint y: 271, distance: 74.6
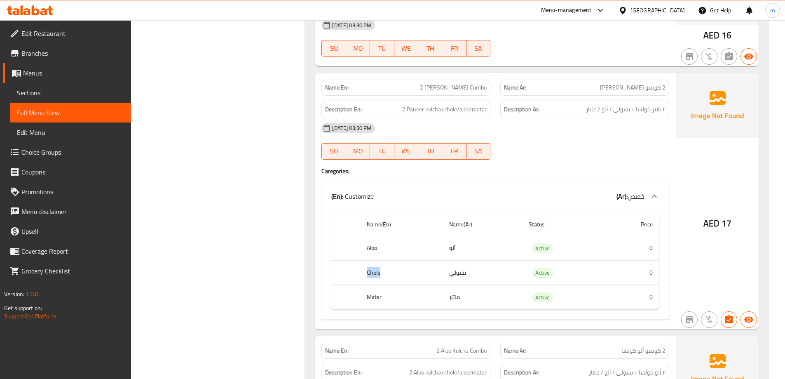
click at [432, 271] on tr "Chole تشولي Active 0" at bounding box center [495, 273] width 328 height 24
drag, startPoint x: 364, startPoint y: 245, endPoint x: 489, endPoint y: 258, distance: 125.7
click at [489, 258] on tr "Aloo ألو Active 0" at bounding box center [495, 248] width 328 height 24
drag, startPoint x: 430, startPoint y: 297, endPoint x: 489, endPoint y: 298, distance: 59.4
click at [489, 298] on tr "Matar ماتار Active 0" at bounding box center [495, 297] width 328 height 24
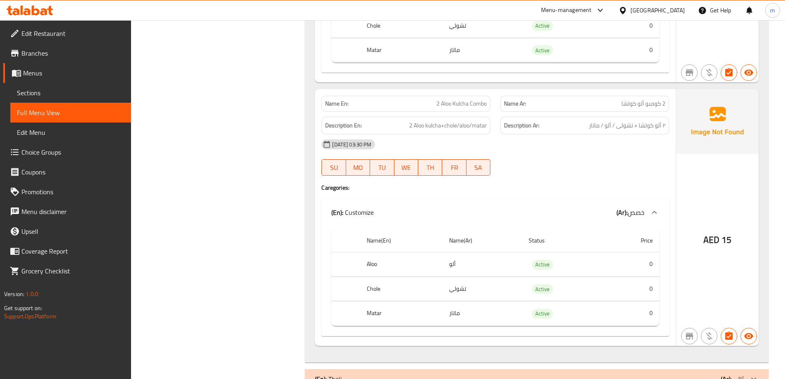
scroll to position [783, 0]
click at [483, 99] on span "2 Aloo Kulcha Combo" at bounding box center [462, 103] width 50 height 9
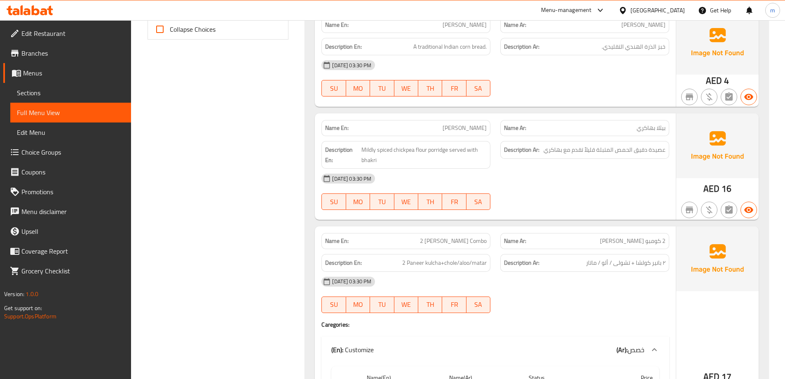
scroll to position [371, 0]
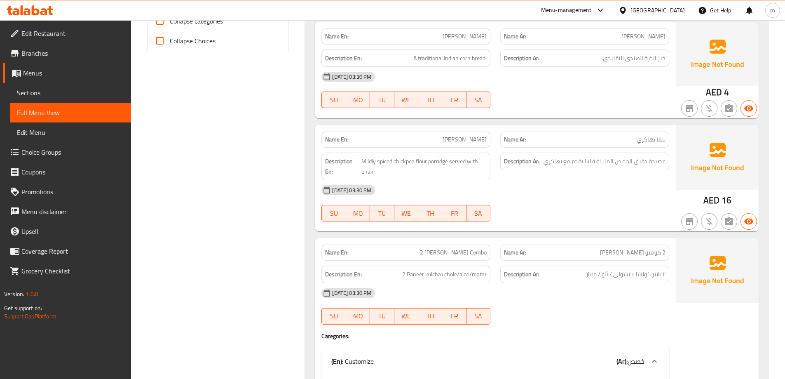
click at [463, 244] on div "Name En: 2 Paneer Kulcha Combo" at bounding box center [406, 253] width 179 height 26
click at [464, 248] on span "2 [PERSON_NAME] Combo" at bounding box center [453, 252] width 67 height 9
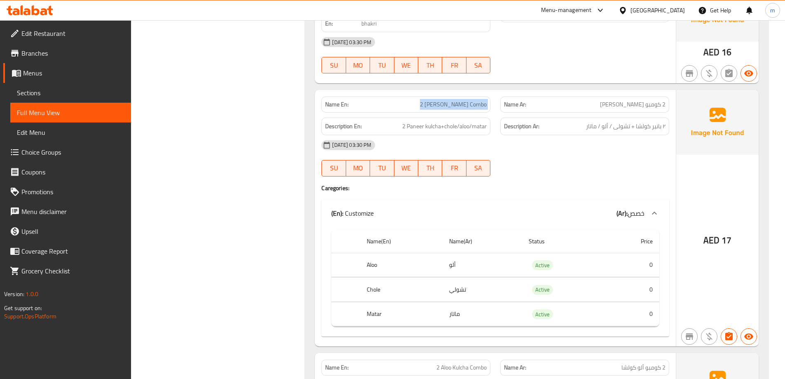
scroll to position [536, 0]
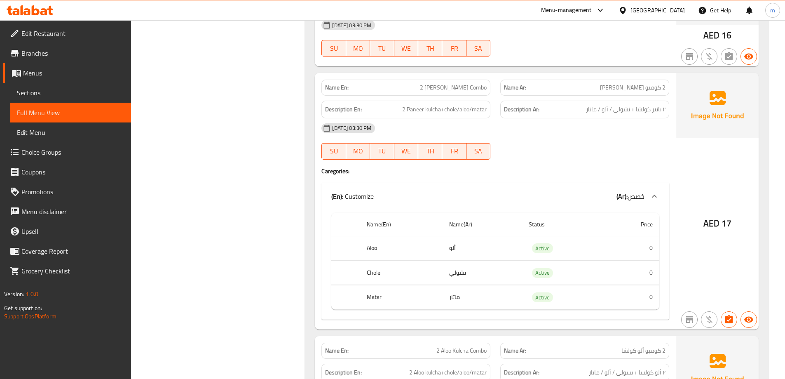
click at [611, 163] on div at bounding box center [585, 160] width 179 height 10
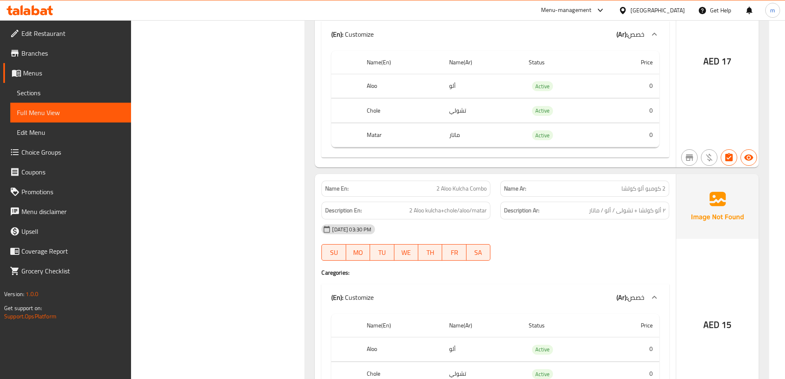
scroll to position [783, 0]
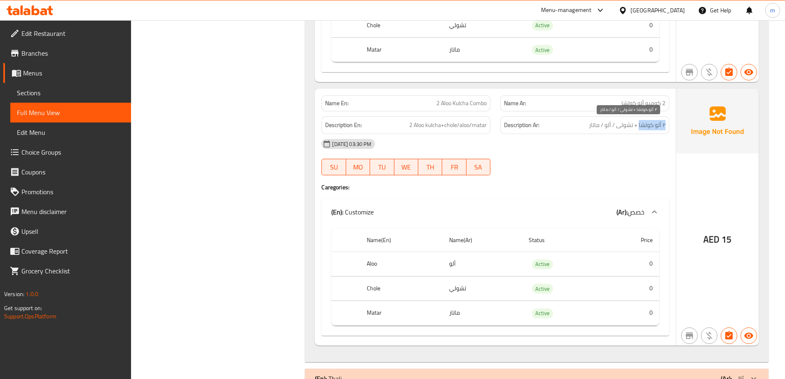
drag, startPoint x: 667, startPoint y: 125, endPoint x: 639, endPoint y: 125, distance: 28.0
click at [639, 125] on div "Description Ar: ٢ ألو كولشا + تشولى / ألو / ماتار" at bounding box center [584, 125] width 169 height 18
drag, startPoint x: 447, startPoint y: 126, endPoint x: 486, endPoint y: 131, distance: 39.8
click at [486, 131] on div "Description En: 2 Aloo kulcha+chole/aloo/matar" at bounding box center [406, 125] width 169 height 18
drag, startPoint x: 372, startPoint y: 263, endPoint x: 511, endPoint y: 259, distance: 139.0
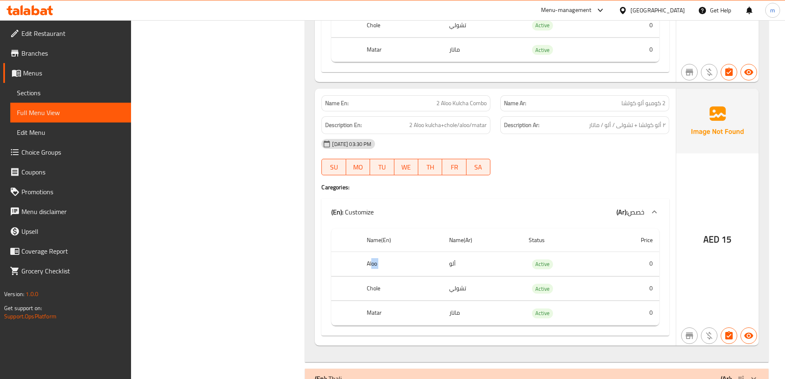
click at [511, 259] on tr "Aloo ألو Active 0" at bounding box center [495, 264] width 328 height 24
drag, startPoint x: 356, startPoint y: 293, endPoint x: 455, endPoint y: 289, distance: 99.0
click at [455, 289] on tr "Chole تشولي Active 0" at bounding box center [495, 288] width 328 height 24
drag, startPoint x: 423, startPoint y: 312, endPoint x: 465, endPoint y: 312, distance: 42.1
click at [465, 312] on tr "Matar ماتار Active 0" at bounding box center [495, 313] width 328 height 24
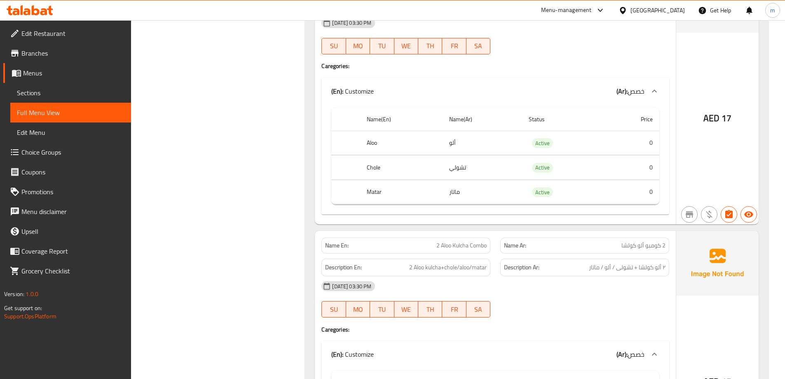
scroll to position [0, 0]
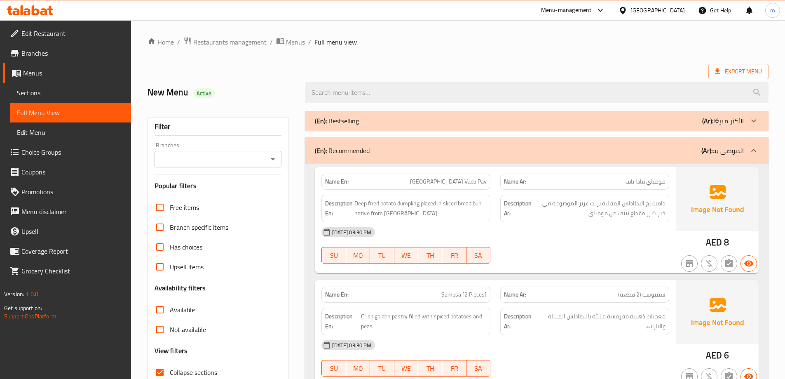
drag, startPoint x: 543, startPoint y: 202, endPoint x: 554, endPoint y: 35, distance: 167.3
click at [628, 155] on div "(En): Recommended (Ar): الموصى به" at bounding box center [529, 151] width 429 height 10
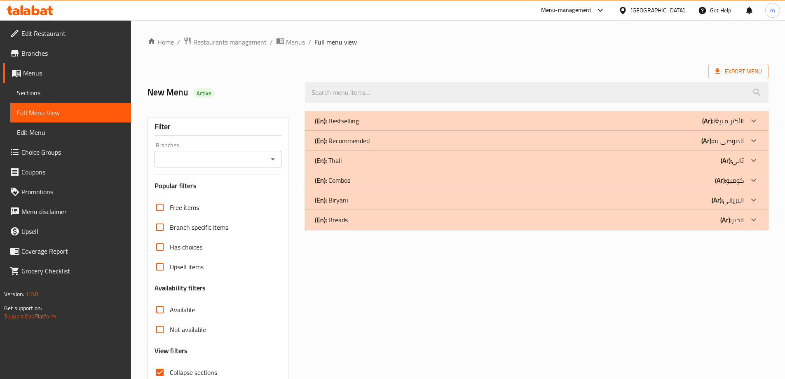
click at [648, 150] on div "(En): Thali (Ar): ثالي" at bounding box center [537, 160] width 464 height 20
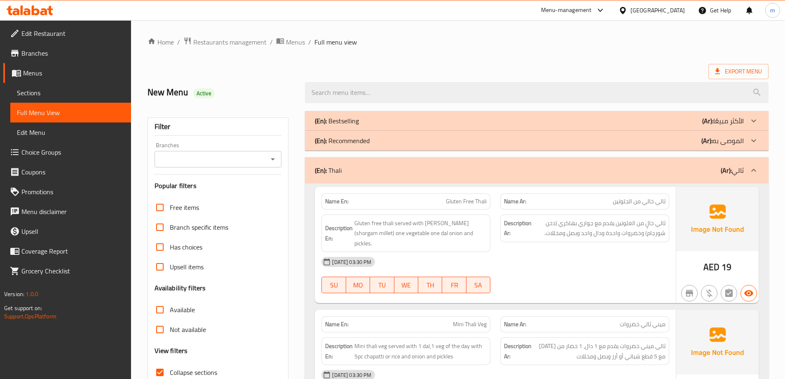
scroll to position [82, 0]
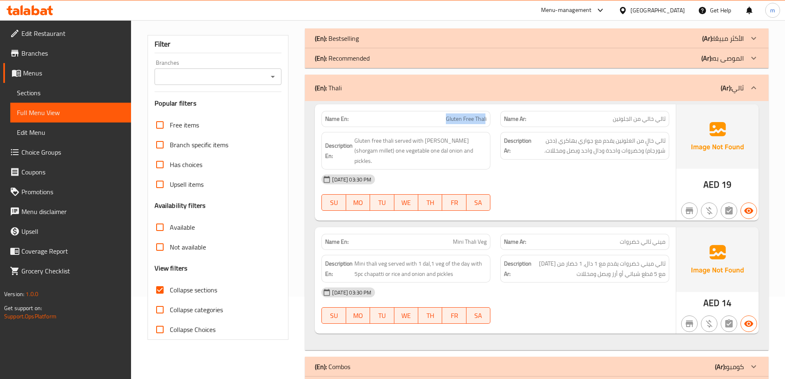
drag, startPoint x: 486, startPoint y: 118, endPoint x: 446, endPoint y: 114, distance: 40.6
click at [446, 115] on p "Name En: Gluten Free Thali" at bounding box center [406, 119] width 162 height 9
drag, startPoint x: 393, startPoint y: 141, endPoint x: 363, endPoint y: 136, distance: 30.0
click at [363, 136] on span "Gluten free thali served with [PERSON_NAME] (shorgam millet) one vegetable one …" at bounding box center [421, 151] width 132 height 31
click at [453, 113] on div "Name En: Gluten Free Thali" at bounding box center [406, 119] width 169 height 16
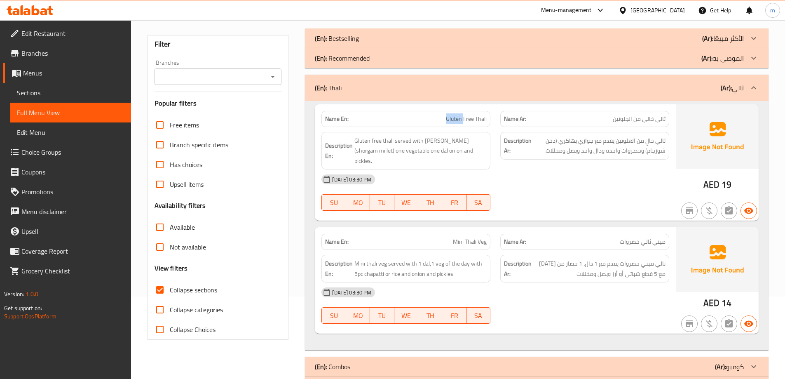
click at [453, 113] on div "Name En: Gluten Free Thali" at bounding box center [406, 119] width 169 height 16
drag, startPoint x: 422, startPoint y: 142, endPoint x: 456, endPoint y: 145, distance: 33.9
click at [456, 145] on span "Gluten free thali served with [PERSON_NAME] (shorgam millet) one vegetable one …" at bounding box center [421, 151] width 132 height 31
click at [453, 117] on span "Gluten Free Thali" at bounding box center [466, 119] width 41 height 9
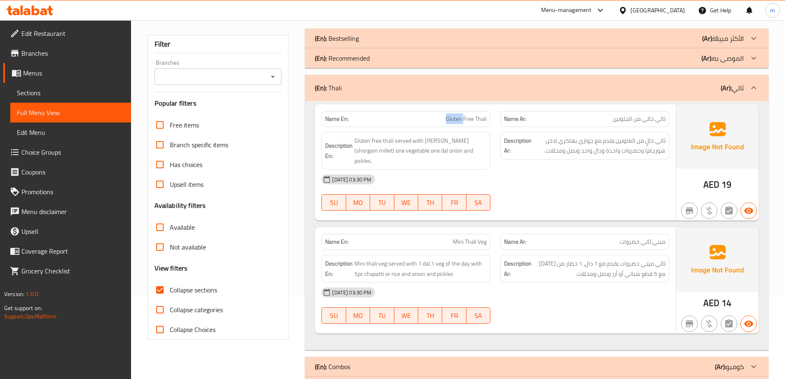
click at [453, 117] on span "Gluten Free Thali" at bounding box center [466, 119] width 41 height 9
drag, startPoint x: 372, startPoint y: 153, endPoint x: 474, endPoint y: 153, distance: 101.4
click at [474, 153] on span "Gluten free thali served with [PERSON_NAME] (shorgam millet) one vegetable one …" at bounding box center [421, 151] width 132 height 31
click at [376, 153] on span "Gluten free thali served with [PERSON_NAME] (shorgam millet) one vegetable one …" at bounding box center [421, 151] width 132 height 31
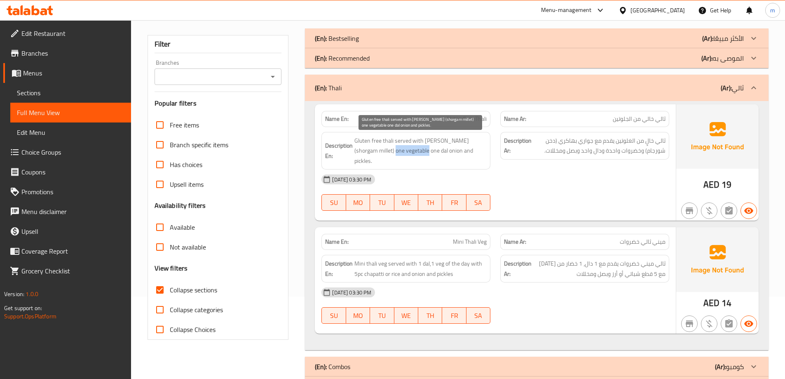
drag, startPoint x: 371, startPoint y: 149, endPoint x: 405, endPoint y: 151, distance: 33.9
click at [405, 151] on span "Gluten free thali served with [PERSON_NAME] (shorgam millet) one vegetable one …" at bounding box center [421, 151] width 132 height 31
click at [606, 169] on div "[DATE] 03:30 PM" at bounding box center [496, 179] width 358 height 20
click at [477, 125] on div "Name En: Gluten Free Thali" at bounding box center [406, 119] width 169 height 16
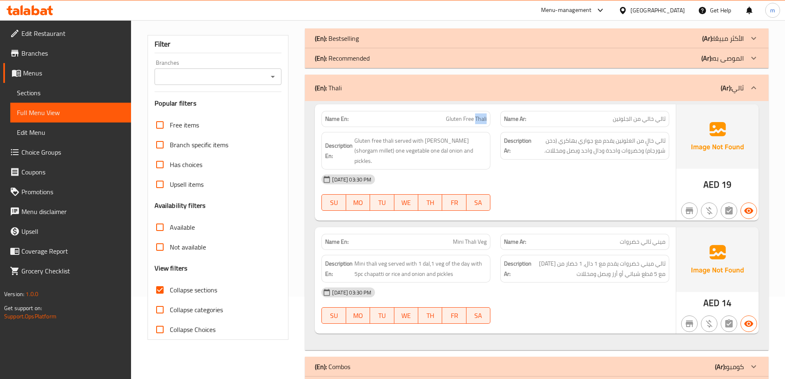
click at [477, 125] on div "Name En: Gluten Free Thali" at bounding box center [406, 119] width 169 height 16
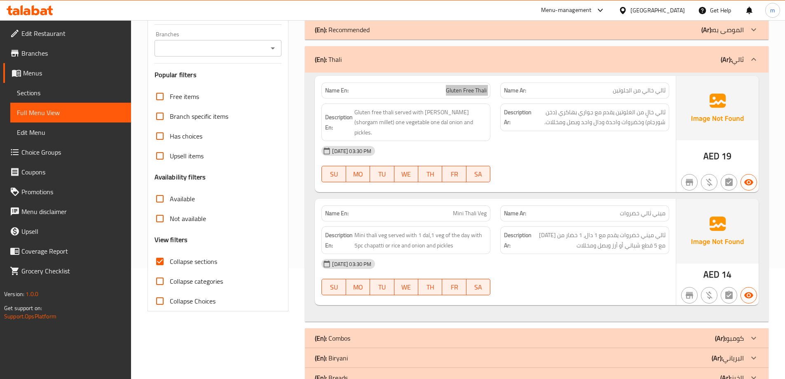
scroll to position [126, 0]
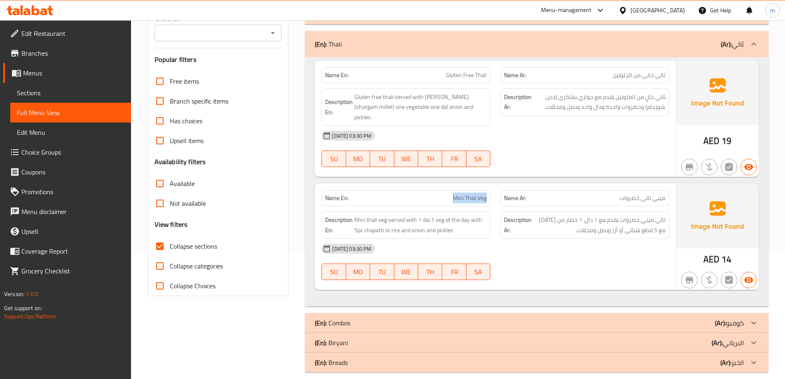
drag, startPoint x: 447, startPoint y: 189, endPoint x: 491, endPoint y: 191, distance: 44.6
click at [491, 191] on div "Name En: Mini Thali Veg" at bounding box center [406, 198] width 179 height 26
drag, startPoint x: 418, startPoint y: 209, endPoint x: 468, endPoint y: 211, distance: 50.3
click at [468, 215] on span "Mini thali veg served with 1 dal,1 veg of the day with 5pc chapatti or rice and…" at bounding box center [421, 225] width 132 height 20
click at [462, 194] on span "Mini Thali Veg" at bounding box center [470, 198] width 34 height 9
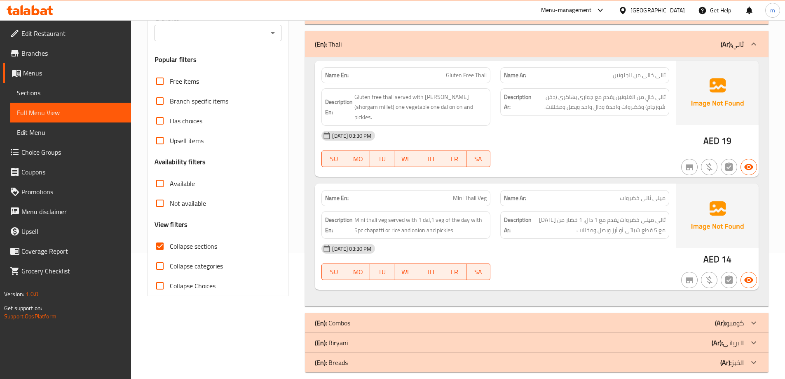
click at [462, 194] on span "Mini Thali Veg" at bounding box center [470, 198] width 34 height 9
drag, startPoint x: 353, startPoint y: 221, endPoint x: 391, endPoint y: 225, distance: 38.6
click at [391, 225] on div "Description En: Mini thali veg served with 1 dal,1 veg of the day with 5pc chap…" at bounding box center [406, 225] width 169 height 28
click at [394, 226] on div "Description En: Mini thali veg served with 1 dal,1 veg of the day with 5pc chap…" at bounding box center [406, 225] width 169 height 28
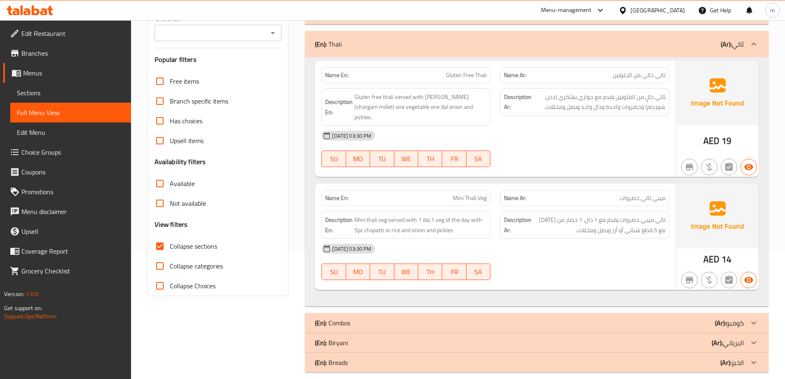
click at [453, 185] on div "Name En: Mini Thali Veg" at bounding box center [406, 198] width 179 height 26
click at [463, 194] on span "Mini Thali Veg" at bounding box center [470, 198] width 34 height 9
click at [475, 194] on span "Mini Thali Veg" at bounding box center [470, 198] width 34 height 9
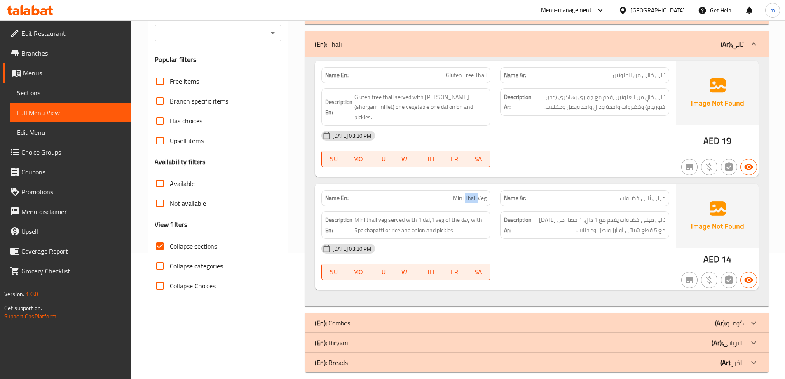
click at [475, 194] on span "Mini Thali Veg" at bounding box center [470, 198] width 34 height 9
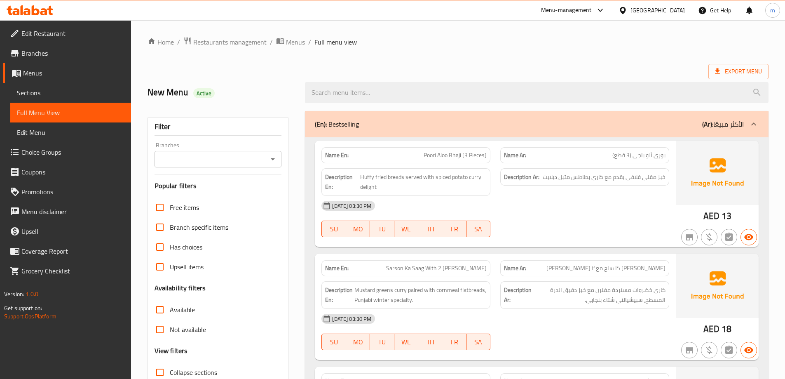
scroll to position [165, 0]
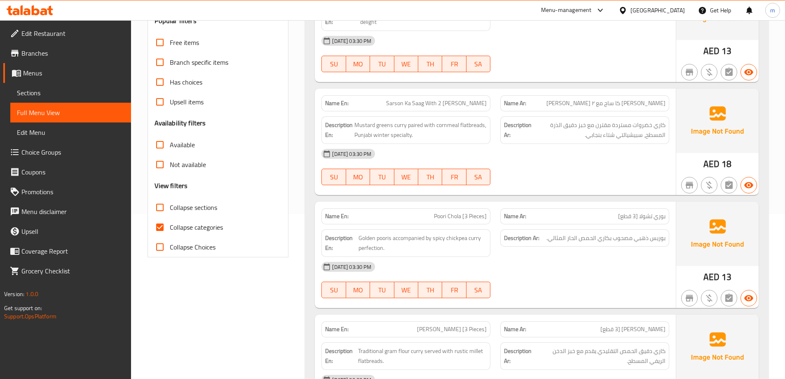
click at [199, 212] on span "Collapse sections" at bounding box center [193, 207] width 47 height 10
click at [170, 213] on input "Collapse sections" at bounding box center [160, 207] width 20 height 20
checkbox input "true"
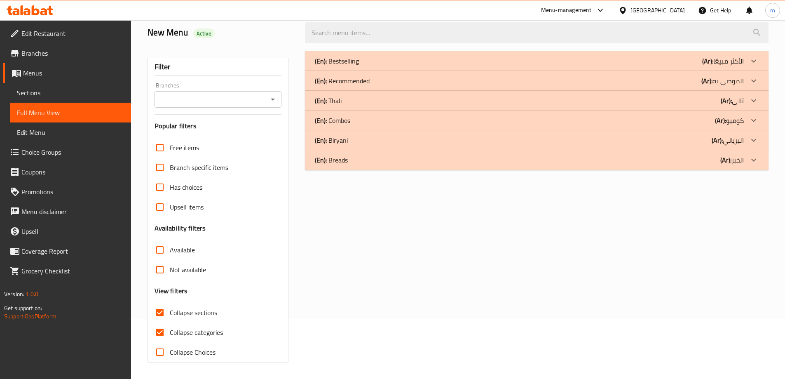
click at [197, 327] on span "Collapse categories" at bounding box center [196, 332] width 53 height 10
click at [170, 322] on input "Collapse categories" at bounding box center [160, 332] width 20 height 20
checkbox input "false"
click at [390, 98] on div "(En): [PERSON_NAME] (Ar): ثالي" at bounding box center [529, 101] width 429 height 10
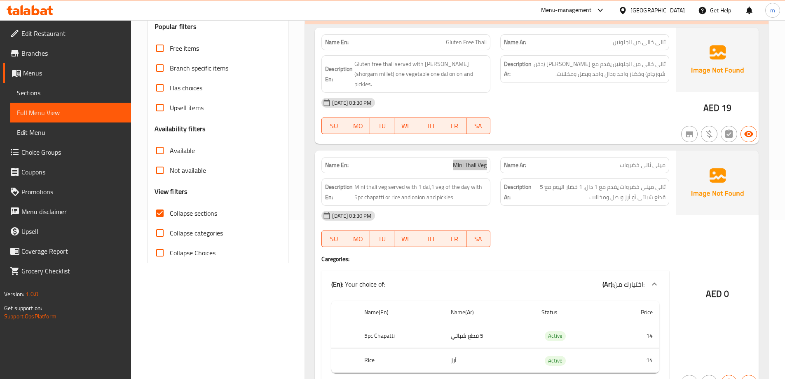
scroll to position [97, 0]
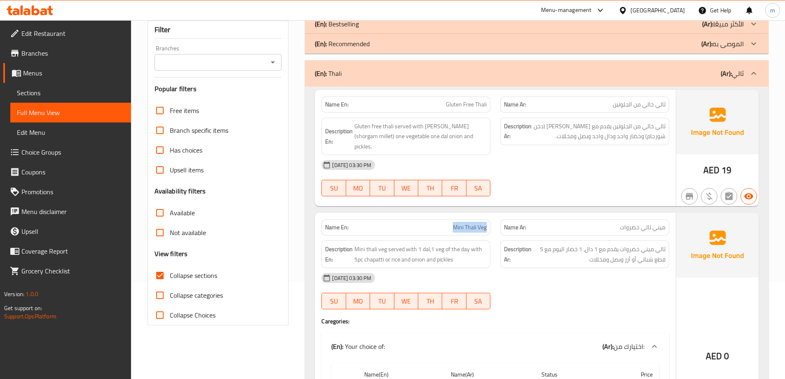
click at [581, 193] on div "Name En: Gluten Free Thali Name Ar: ثالي خالي من الجلوتين Description En: Glute…" at bounding box center [495, 148] width 361 height 117
click at [596, 73] on div "(En): [PERSON_NAME] (Ar): ثالي" at bounding box center [529, 73] width 429 height 10
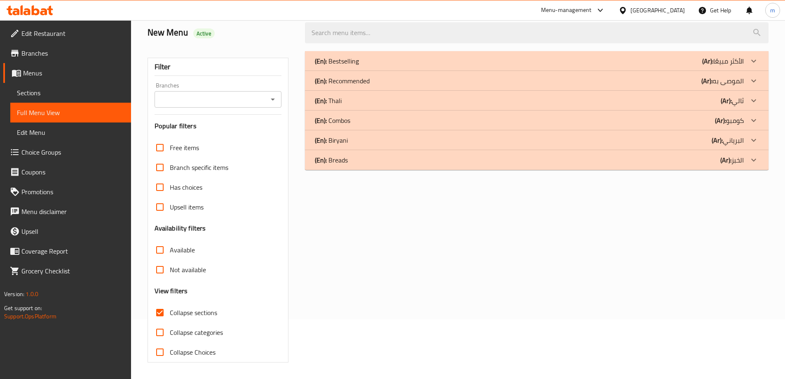
scroll to position [60, 0]
click at [595, 118] on div "(En): Combos (Ar): كومبو" at bounding box center [529, 120] width 429 height 10
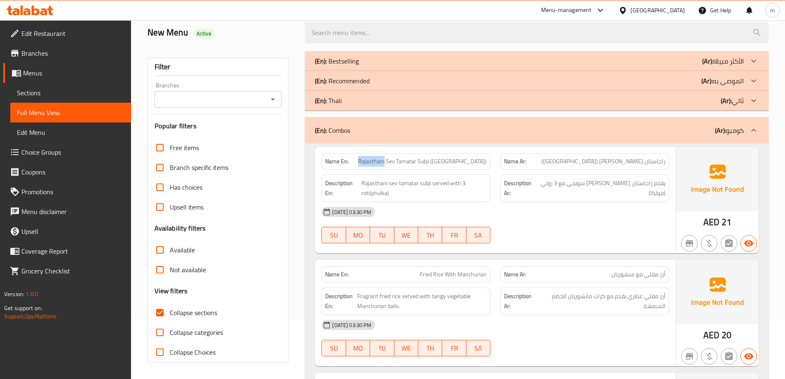
drag, startPoint x: 392, startPoint y: 163, endPoint x: 422, endPoint y: 167, distance: 30.0
click at [422, 167] on div "Name En: [PERSON_NAME] ([GEOGRAPHIC_DATA])" at bounding box center [406, 161] width 169 height 16
drag, startPoint x: 440, startPoint y: 163, endPoint x: 453, endPoint y: 163, distance: 13.6
click at [453, 163] on span "Rajasthani Sev Tamatar Subji ([GEOGRAPHIC_DATA])" at bounding box center [422, 161] width 129 height 9
drag, startPoint x: 456, startPoint y: 162, endPoint x: 467, endPoint y: 166, distance: 11.7
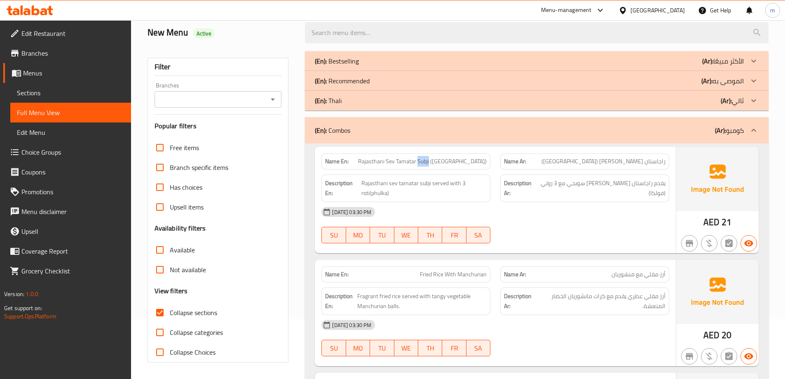
click at [467, 166] on span "Rajasthani Sev Tamatar Subji ([GEOGRAPHIC_DATA])" at bounding box center [422, 161] width 129 height 9
click at [475, 164] on span "Rajasthani Sev Tamatar Subji ([GEOGRAPHIC_DATA])" at bounding box center [422, 161] width 129 height 9
drag, startPoint x: 364, startPoint y: 186, endPoint x: 442, endPoint y: 189, distance: 77.1
click at [442, 189] on span "Rajasthani sev tamatar subji served with 3 roti(phulka)" at bounding box center [424, 188] width 125 height 20
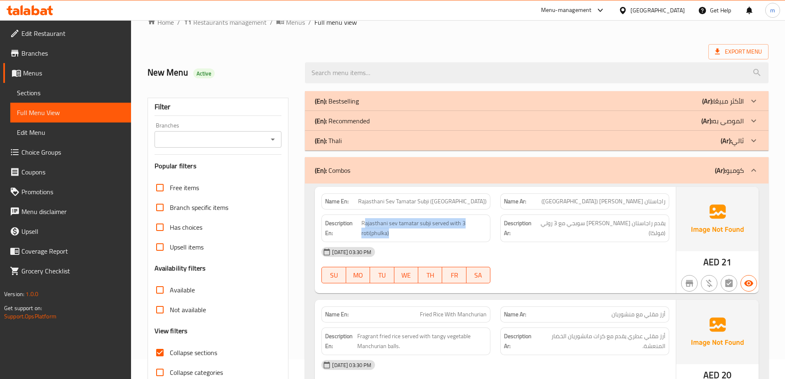
scroll to position [19, 0]
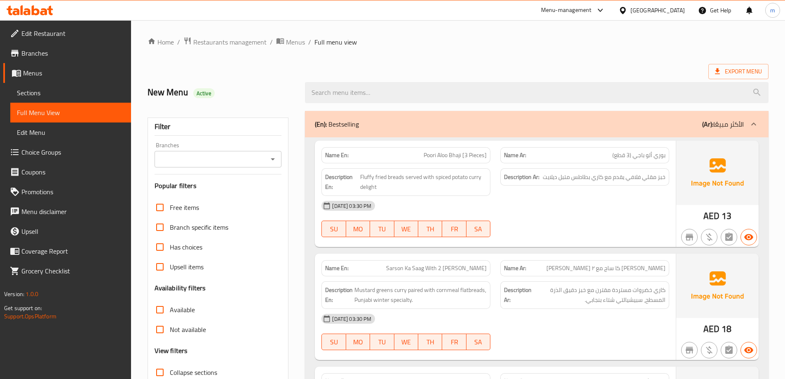
scroll to position [165, 0]
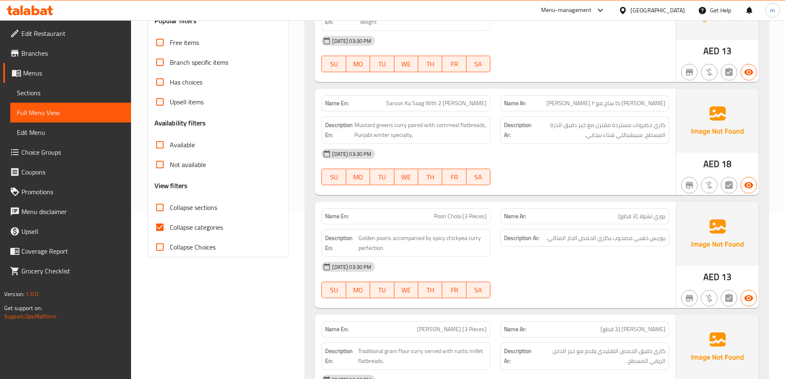
click at [208, 207] on span "Collapse sections" at bounding box center [193, 207] width 47 height 10
click at [170, 207] on input "Collapse sections" at bounding box center [160, 207] width 20 height 20
checkbox input "true"
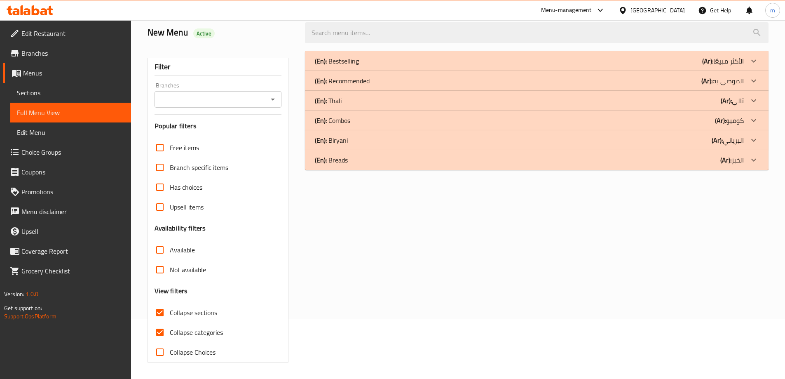
scroll to position [60, 0]
drag, startPoint x: 198, startPoint y: 331, endPoint x: 208, endPoint y: 316, distance: 17.5
click at [198, 331] on span "Collapse categories" at bounding box center [196, 332] width 53 height 10
click at [170, 331] on input "Collapse categories" at bounding box center [160, 332] width 20 height 20
checkbox input "false"
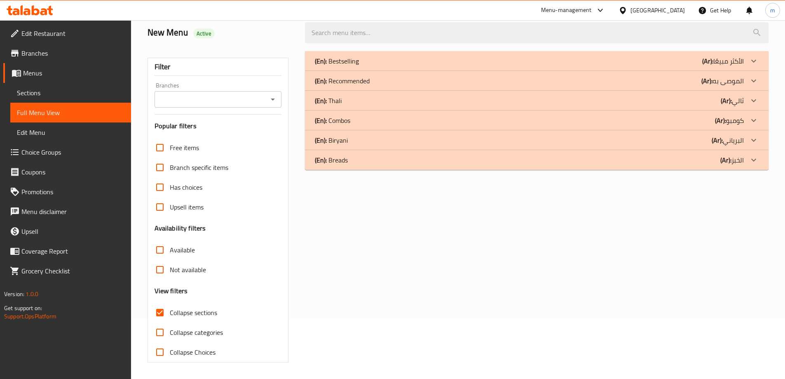
click at [385, 120] on div "(En): Combos (Ar): كومبو" at bounding box center [529, 120] width 429 height 10
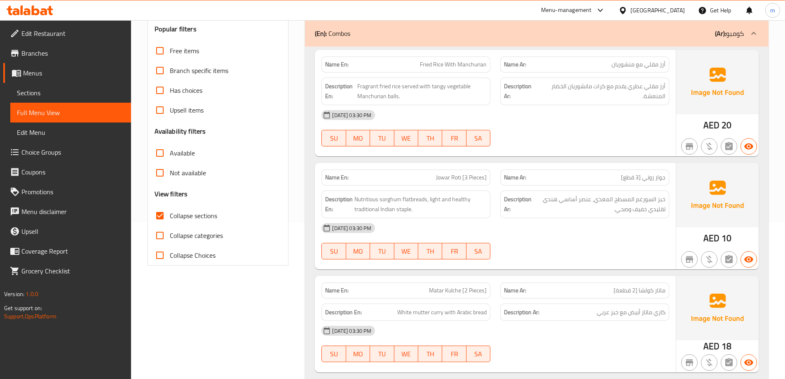
scroll to position [142, 0]
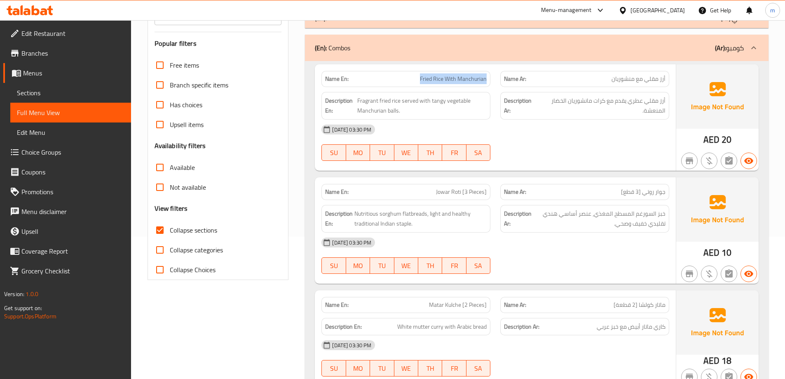
drag, startPoint x: 416, startPoint y: 80, endPoint x: 486, endPoint y: 86, distance: 69.9
click at [486, 86] on div "Name En: Fried Rice With Manchurian" at bounding box center [406, 79] width 169 height 16
drag, startPoint x: 399, startPoint y: 100, endPoint x: 357, endPoint y: 94, distance: 42.9
click at [357, 94] on div "Description En: Fragrant fried rice served with tangy vegetable Manchurian ball…" at bounding box center [406, 106] width 169 height 28
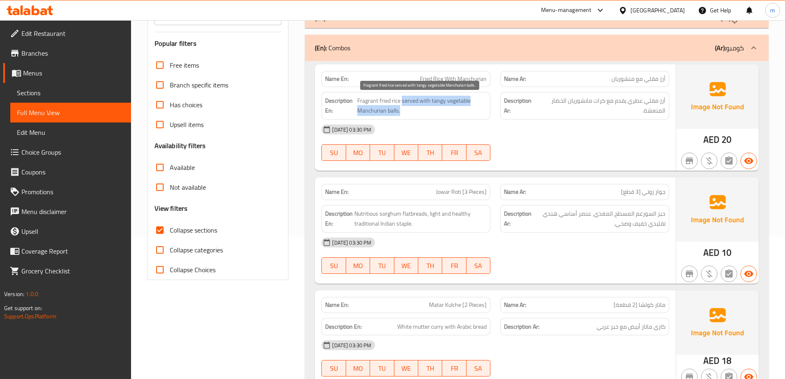
drag, startPoint x: 402, startPoint y: 101, endPoint x: 460, endPoint y: 108, distance: 57.8
click at [460, 108] on span "Fragrant fried rice served with tangy vegetable Manchurian balls." at bounding box center [422, 106] width 130 height 20
click at [449, 103] on span "Fragrant fried rice served with tangy vegetable Manchurian balls." at bounding box center [422, 106] width 130 height 20
click at [446, 101] on span "Fragrant fried rice served with tangy vegetable Manchurian balls." at bounding box center [422, 106] width 130 height 20
click at [445, 101] on span "Fragrant fried rice served with tangy vegetable Manchurian balls." at bounding box center [422, 106] width 130 height 20
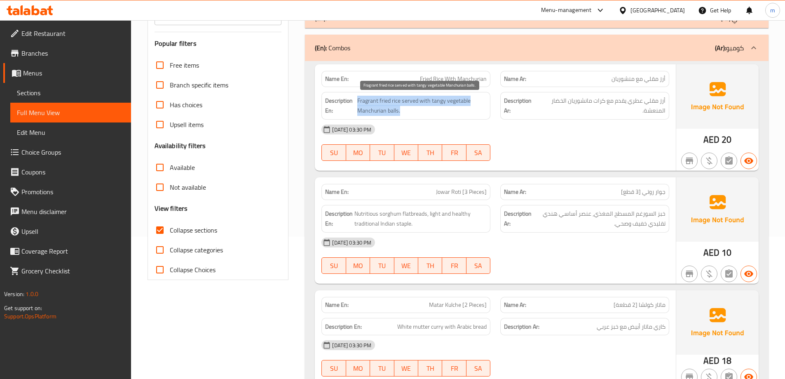
click at [445, 101] on span "Fragrant fried rice served with tangy vegetable Manchurian balls." at bounding box center [422, 106] width 130 height 20
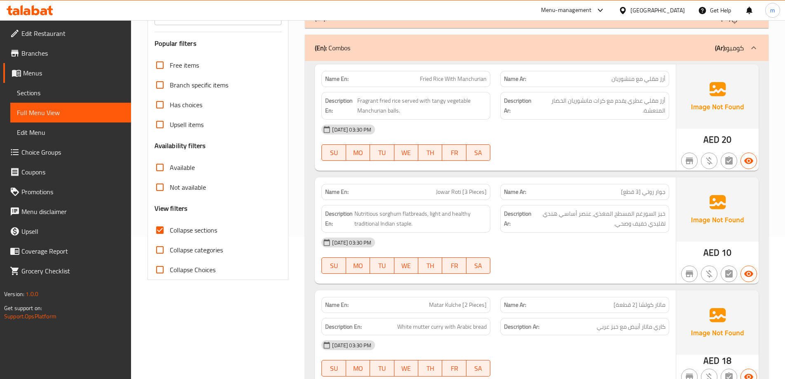
click at [460, 104] on span "Fragrant fried rice served with tangy vegetable Manchurian balls." at bounding box center [422, 106] width 130 height 20
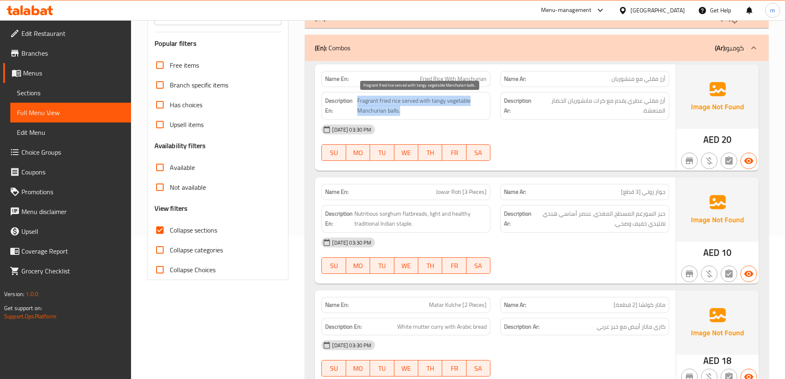
click at [460, 104] on span "Fragrant fried rice served with tangy vegetable Manchurian balls." at bounding box center [422, 106] width 130 height 20
click at [459, 115] on span "Fragrant fried rice served with tangy vegetable Manchurian balls." at bounding box center [422, 106] width 130 height 20
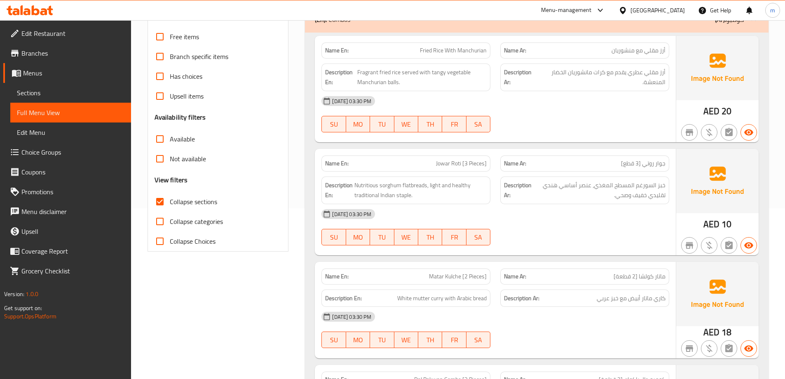
scroll to position [225, 0]
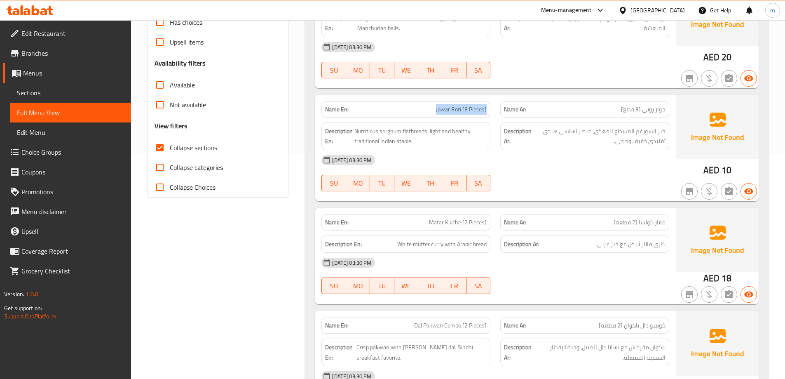
drag, startPoint x: 432, startPoint y: 111, endPoint x: 489, endPoint y: 114, distance: 57.0
click at [489, 114] on div "Name En: [PERSON_NAME] [3 Pieces]" at bounding box center [406, 109] width 169 height 16
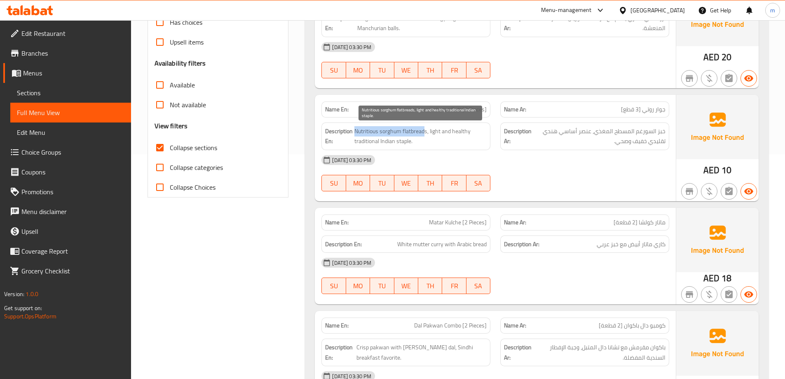
drag, startPoint x: 426, startPoint y: 129, endPoint x: 355, endPoint y: 134, distance: 71.9
click at [355, 134] on span "Nutritious sorghum flatbreads, light and healthy traditional Indian staple." at bounding box center [421, 136] width 132 height 20
drag, startPoint x: 411, startPoint y: 143, endPoint x: 379, endPoint y: 144, distance: 32.2
click at [379, 144] on span "Nutritious sorghum flatbreads, light and healthy traditional Indian staple." at bounding box center [421, 136] width 132 height 20
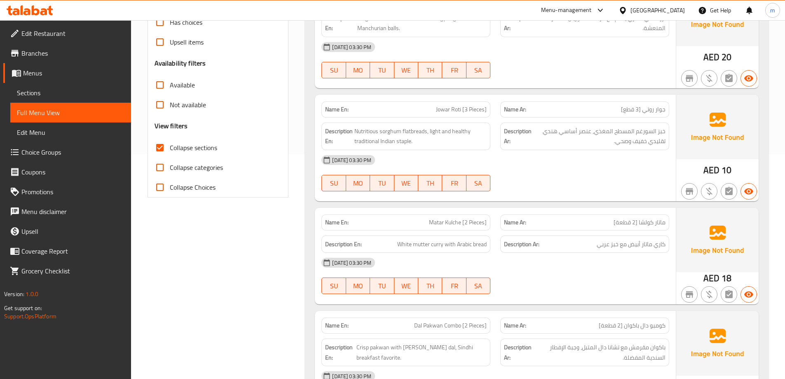
click at [450, 168] on div "[DATE] 03:30 PM" at bounding box center [496, 160] width 358 height 20
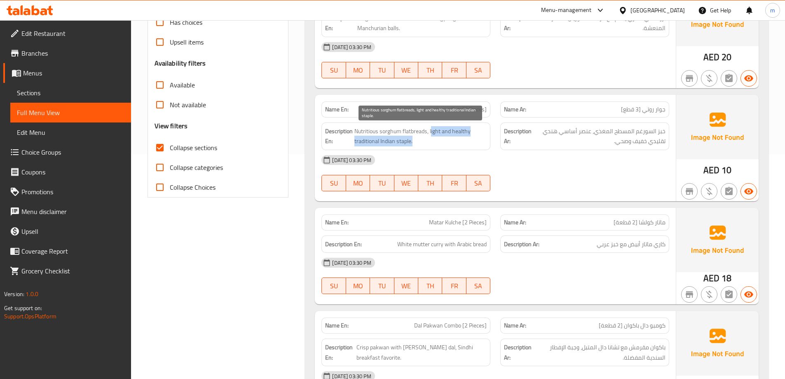
drag, startPoint x: 417, startPoint y: 143, endPoint x: 432, endPoint y: 128, distance: 21.0
click at [432, 128] on span "Nutritious sorghum flatbreads, light and healthy traditional Indian staple." at bounding box center [421, 136] width 132 height 20
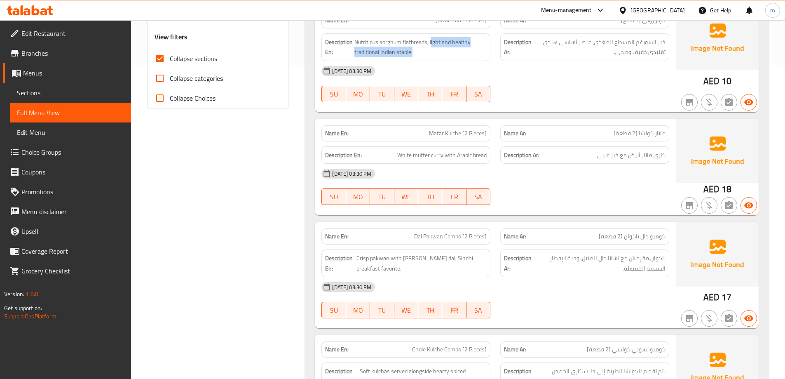
scroll to position [348, 0]
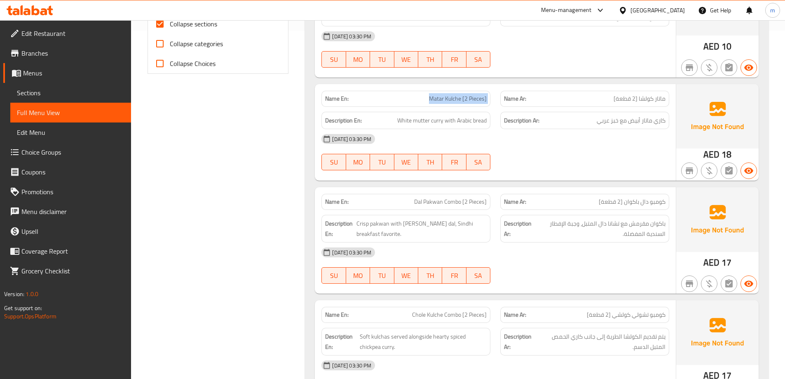
drag, startPoint x: 428, startPoint y: 97, endPoint x: 504, endPoint y: 97, distance: 76.3
click at [504, 97] on div "Name En: [PERSON_NAME] [2 Pieces] Name Ar: ماتار كولشا [2 قطعة]" at bounding box center [496, 99] width 358 height 26
drag, startPoint x: 441, startPoint y: 115, endPoint x: 402, endPoint y: 115, distance: 38.3
click at [402, 115] on span "White mutter curry with Arabic bread" at bounding box center [441, 120] width 89 height 10
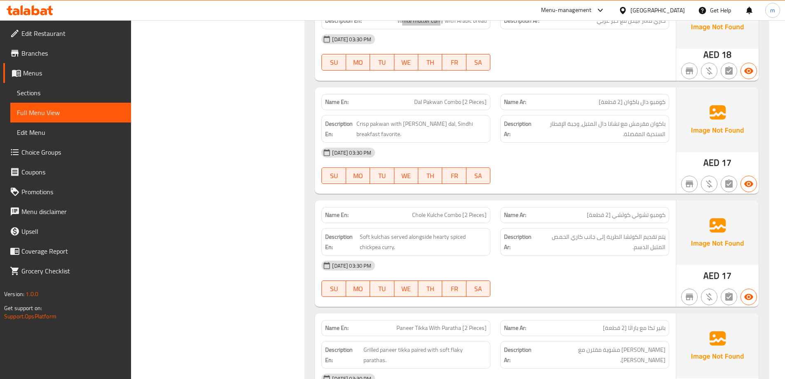
scroll to position [472, 0]
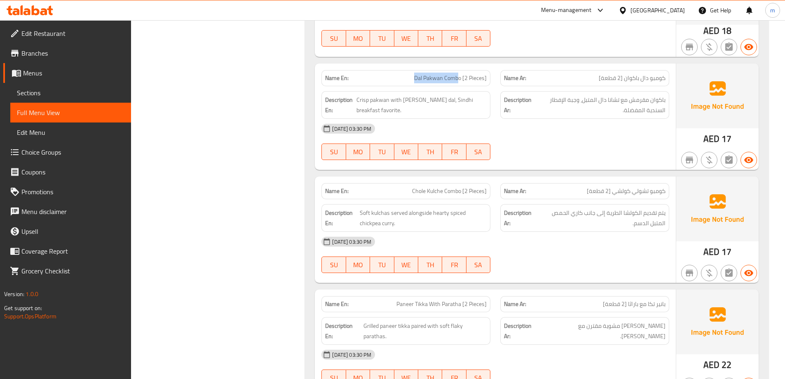
drag, startPoint x: 459, startPoint y: 77, endPoint x: 411, endPoint y: 80, distance: 48.7
click at [411, 80] on p "Name En: [PERSON_NAME] [2 Pieces]" at bounding box center [406, 78] width 162 height 9
click at [416, 83] on div "Name En: [PERSON_NAME] [2 Pieces]" at bounding box center [406, 78] width 169 height 16
drag, startPoint x: 413, startPoint y: 76, endPoint x: 462, endPoint y: 83, distance: 50.0
click at [462, 83] on div "Name En: [PERSON_NAME] [2 Pieces]" at bounding box center [406, 78] width 169 height 16
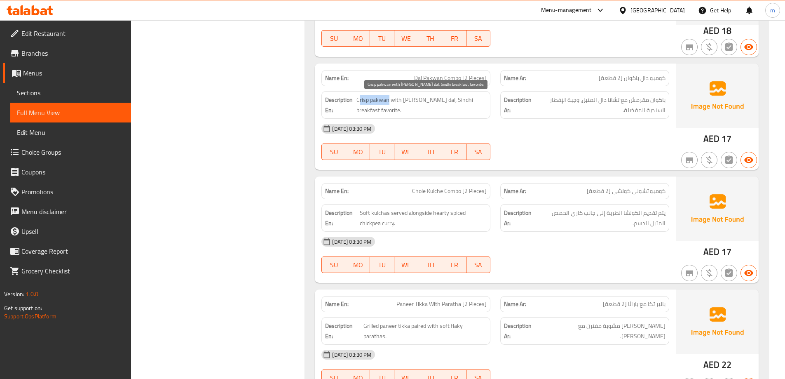
drag, startPoint x: 390, startPoint y: 98, endPoint x: 360, endPoint y: 101, distance: 30.3
click at [360, 101] on span "Crisp pakwan with [PERSON_NAME] dal, Sindhi breakfast favorite." at bounding box center [422, 105] width 130 height 20
drag, startPoint x: 394, startPoint y: 102, endPoint x: 444, endPoint y: 100, distance: 49.9
click at [444, 100] on span "Crisp pakwan with [PERSON_NAME] dal, Sindhi breakfast favorite." at bounding box center [422, 105] width 130 height 20
drag, startPoint x: 445, startPoint y: 99, endPoint x: 460, endPoint y: 101, distance: 14.9
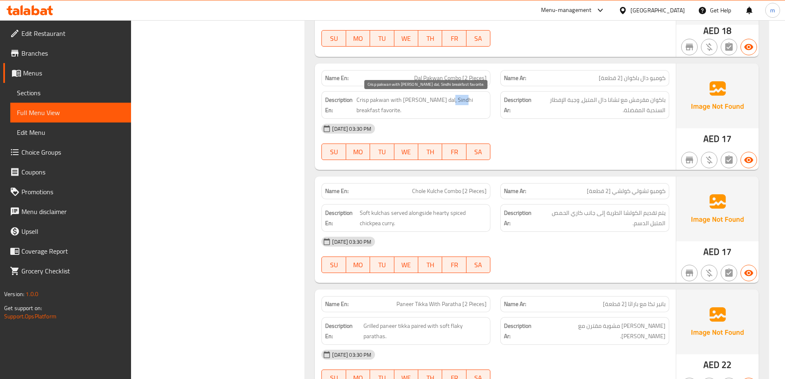
click at [460, 101] on span "Crisp pakwan with [PERSON_NAME] dal, Sindhi breakfast favorite." at bounding box center [422, 105] width 130 height 20
click at [466, 103] on span "Crisp pakwan with [PERSON_NAME] dal, Sindhi breakfast favorite." at bounding box center [422, 105] width 130 height 20
click at [449, 76] on span "Dal Pakwan Combo [2 Pieces]" at bounding box center [450, 78] width 73 height 9
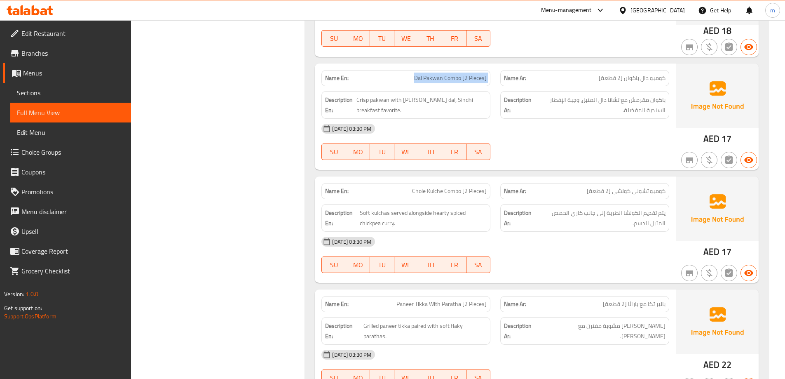
click at [449, 76] on span "Dal Pakwan Combo [2 Pieces]" at bounding box center [450, 78] width 73 height 9
copy span "Dal Pakwan Combo [2 Pieces]"
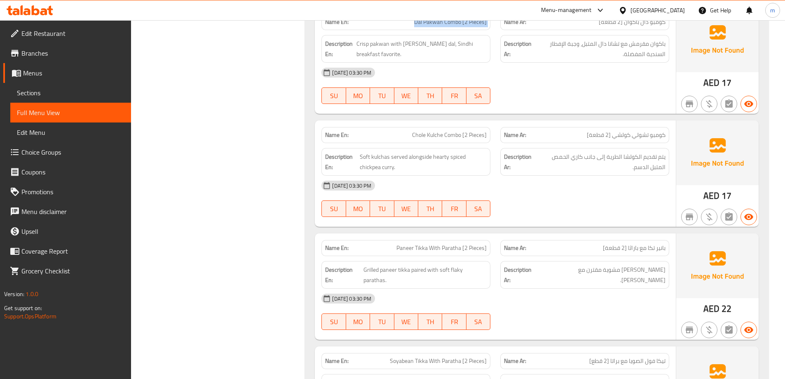
scroll to position [513, 0]
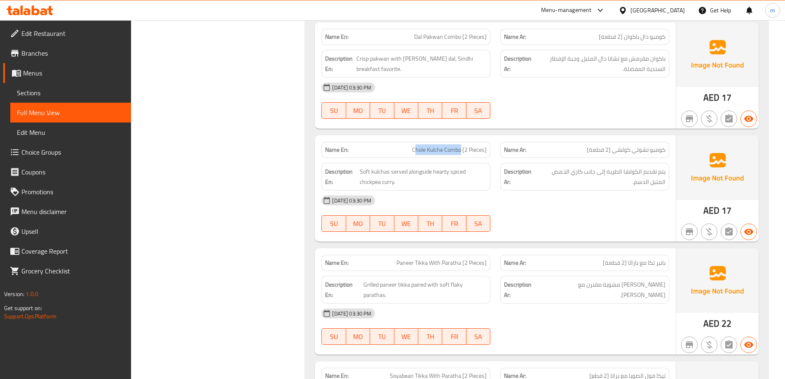
drag, startPoint x: 460, startPoint y: 148, endPoint x: 416, endPoint y: 155, distance: 45.0
click at [416, 155] on div "Name En: Chole Kulche Combo [2 Pieces]" at bounding box center [406, 150] width 169 height 16
click at [416, 157] on div "Name En: Chole Kulche Combo [2 Pieces]" at bounding box center [406, 150] width 169 height 16
drag, startPoint x: 434, startPoint y: 172, endPoint x: 450, endPoint y: 175, distance: 16.3
click at [450, 175] on span "Soft kulchas served alongside hearty spiced chickpea curry." at bounding box center [423, 177] width 127 height 20
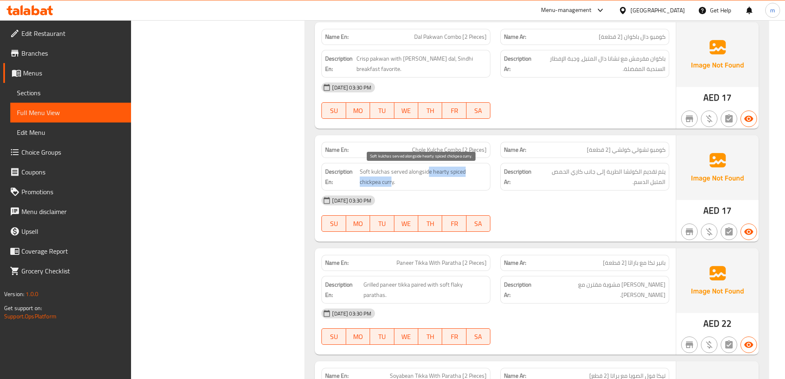
drag, startPoint x: 392, startPoint y: 183, endPoint x: 430, endPoint y: 171, distance: 39.2
click at [430, 171] on span "Soft kulchas served alongside hearty spiced chickpea curry." at bounding box center [423, 177] width 127 height 20
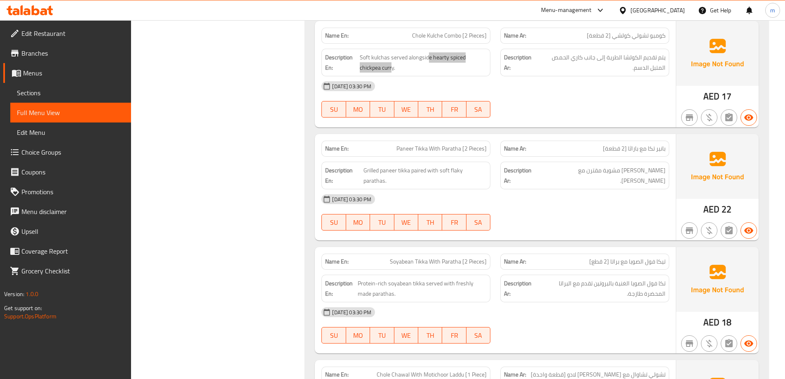
scroll to position [637, 0]
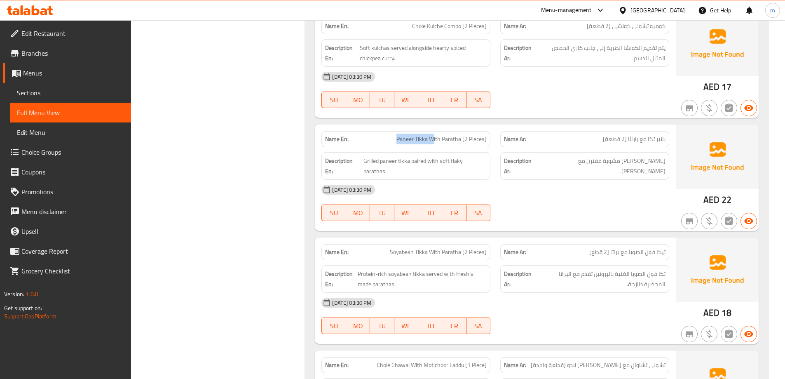
drag, startPoint x: 407, startPoint y: 139, endPoint x: 435, endPoint y: 142, distance: 28.2
click at [435, 142] on p "Name En: Paneer Tikka With Paratha [2 Pieces]" at bounding box center [406, 139] width 162 height 9
click at [439, 136] on span "Paneer Tikka With Paratha [2 Pieces]" at bounding box center [442, 139] width 90 height 9
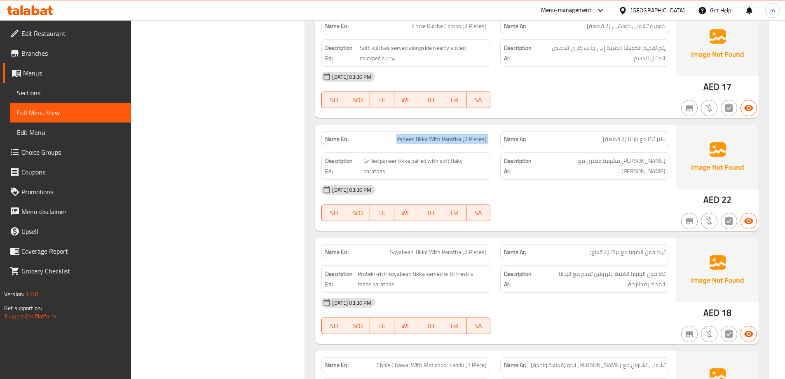
copy span "Paneer Tikka With Paratha [2 Pieces]"
drag, startPoint x: 409, startPoint y: 162, endPoint x: 447, endPoint y: 169, distance: 38.6
click at [447, 169] on div "Name En: Paneer Tikka With Paratha [2 Pieces] Name Ar: بانير تكا مع باراثا [2 ق…" at bounding box center [495, 178] width 361 height 106
click at [569, 180] on div "[DATE] 03:30 PM" at bounding box center [496, 190] width 358 height 20
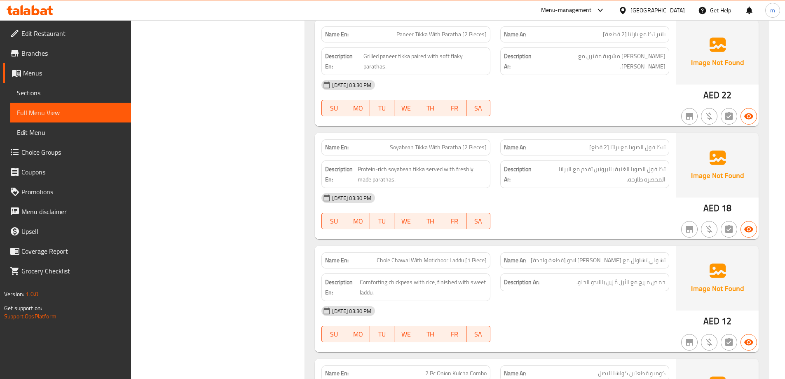
scroll to position [761, 0]
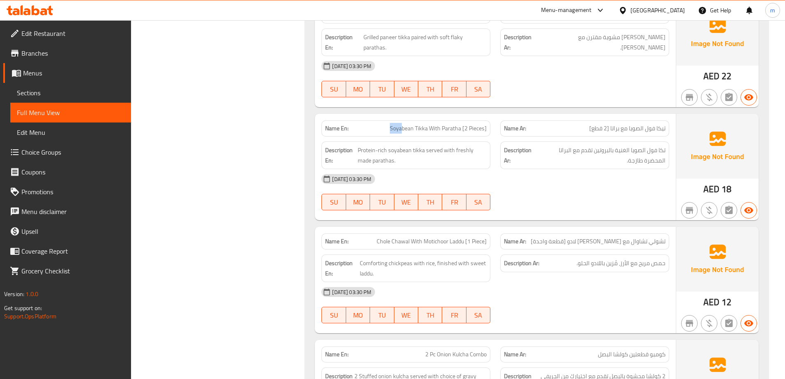
drag, startPoint x: 389, startPoint y: 120, endPoint x: 404, endPoint y: 120, distance: 14.4
click at [404, 124] on p "Name En: Soyabean Tikka With Paratha [2 Pieces]" at bounding box center [406, 128] width 162 height 9
drag, startPoint x: 428, startPoint y: 120, endPoint x: 390, endPoint y: 119, distance: 37.9
click at [390, 124] on p "Name En: Soyabean Tikka With Paratha [2 Pieces]" at bounding box center [406, 128] width 162 height 9
drag, startPoint x: 450, startPoint y: 119, endPoint x: 422, endPoint y: 120, distance: 28.5
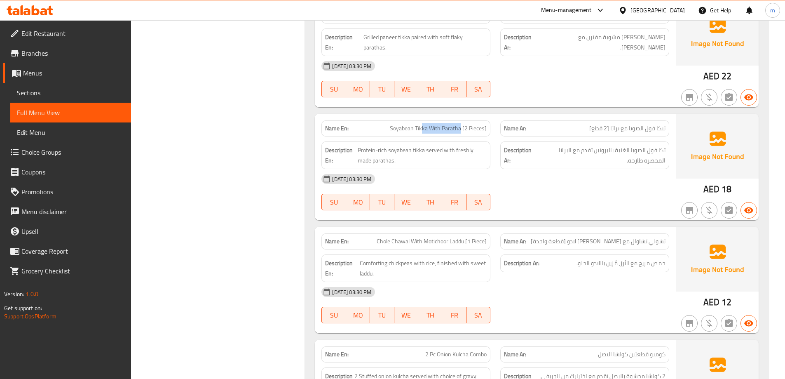
click at [422, 124] on span "Soyabean Tikka With Paratha [2 Pieces]" at bounding box center [438, 128] width 97 height 9
drag, startPoint x: 467, startPoint y: 120, endPoint x: 491, endPoint y: 121, distance: 23.9
click at [491, 121] on div "Name En: Soyabean Tikka With Paratha [2 Pieces]" at bounding box center [406, 128] width 169 height 16
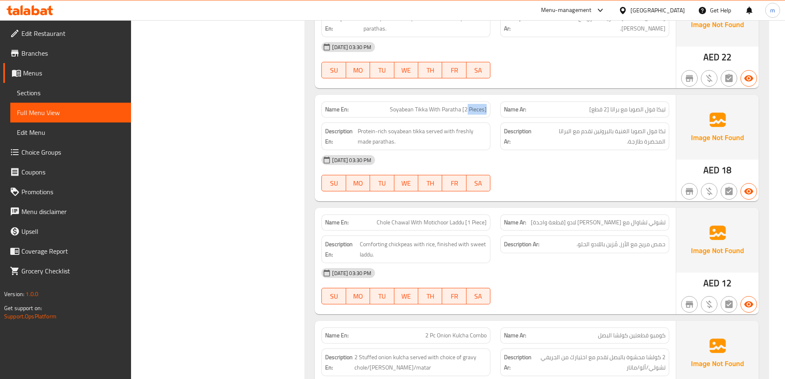
scroll to position [802, 0]
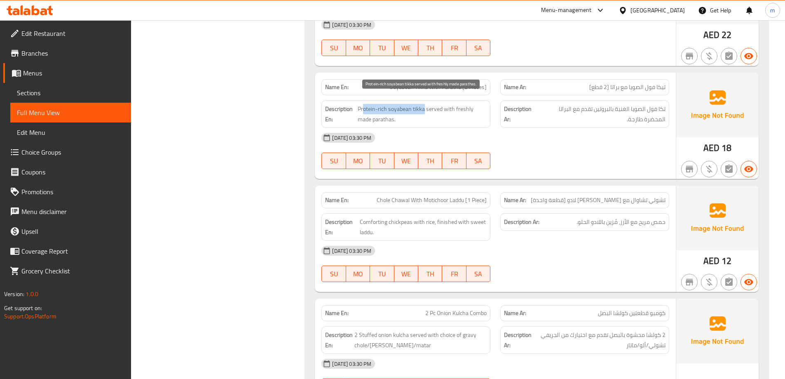
drag, startPoint x: 424, startPoint y: 99, endPoint x: 362, endPoint y: 103, distance: 61.6
click at [362, 104] on span "Protein-rich soyabean tikka served with freshly made parathas." at bounding box center [422, 114] width 129 height 20
drag, startPoint x: 430, startPoint y: 99, endPoint x: 479, endPoint y: 106, distance: 49.6
click at [480, 106] on span "Protein-rich soyabean tikka served with freshly made parathas." at bounding box center [422, 114] width 129 height 20
click at [375, 113] on span "Protein-rich soyabean tikka served with freshly made parathas." at bounding box center [422, 114] width 129 height 20
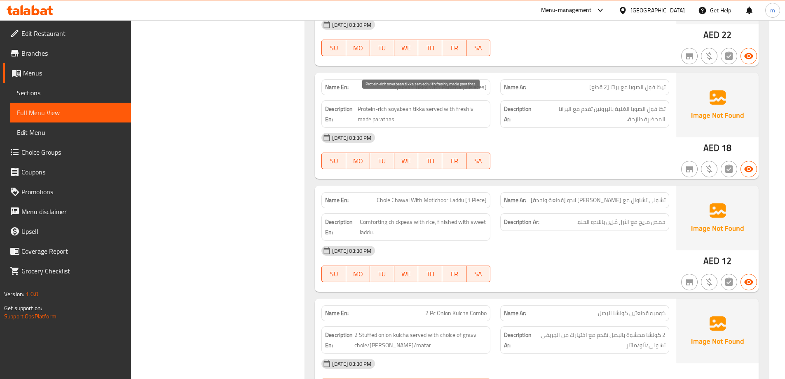
click at [374, 113] on span "Protein-rich soyabean tikka served with freshly made parathas." at bounding box center [422, 114] width 129 height 20
drag, startPoint x: 487, startPoint y: 99, endPoint x: 450, endPoint y: 101, distance: 36.7
click at [450, 104] on span "Protein-rich soyabean tikka served with freshly made parathas." at bounding box center [422, 114] width 129 height 20
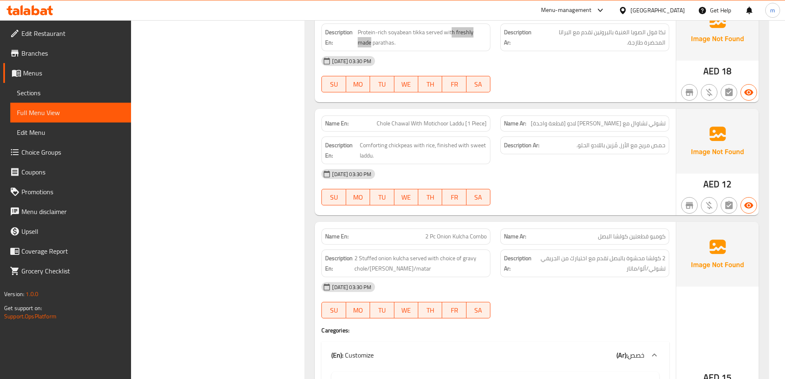
scroll to position [884, 0]
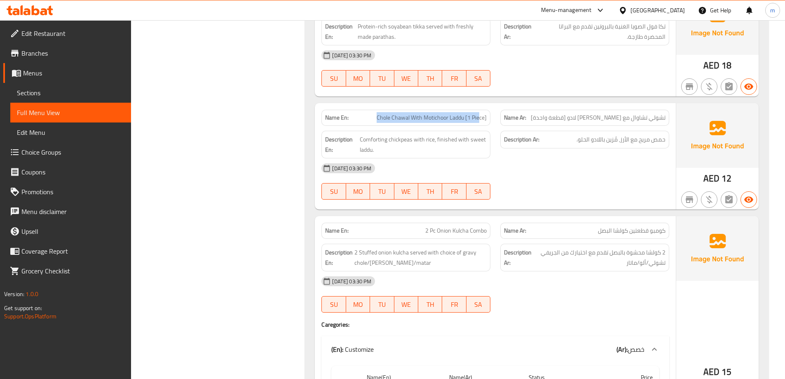
drag, startPoint x: 374, startPoint y: 108, endPoint x: 479, endPoint y: 114, distance: 104.9
click at [479, 114] on div "Name En: [PERSON_NAME] With Motichoor Laddu [1 Piece]" at bounding box center [406, 118] width 169 height 16
drag, startPoint x: 411, startPoint y: 131, endPoint x: 371, endPoint y: 129, distance: 39.6
click at [371, 134] on span "Comforting chickpeas with rice, finished with sweet laddu." at bounding box center [423, 144] width 127 height 20
click at [366, 134] on span "Comforting chickpeas with rice, finished with sweet laddu." at bounding box center [423, 144] width 127 height 20
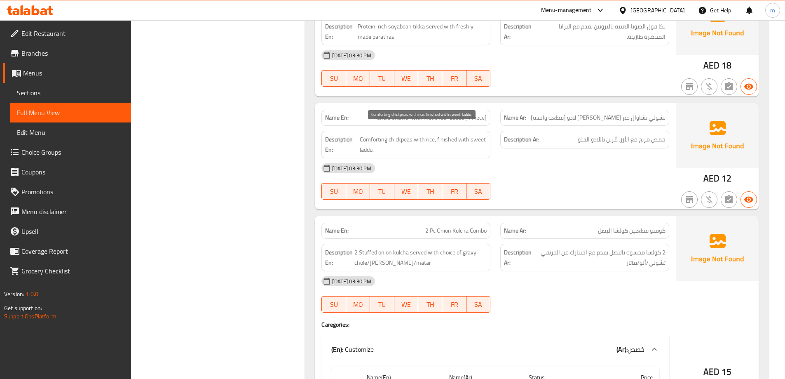
click at [362, 134] on span "Comforting chickpeas with rice, finished with sweet laddu." at bounding box center [423, 144] width 127 height 20
drag, startPoint x: 361, startPoint y: 129, endPoint x: 376, endPoint y: 132, distance: 15.7
click at [376, 134] on span "Comforting chickpeas with rice, finished with sweet laddu." at bounding box center [423, 144] width 127 height 20
click at [367, 134] on span "Comforting chickpeas with rice, finished with sweet laddu." at bounding box center [423, 144] width 127 height 20
drag, startPoint x: 361, startPoint y: 129, endPoint x: 411, endPoint y: 130, distance: 49.9
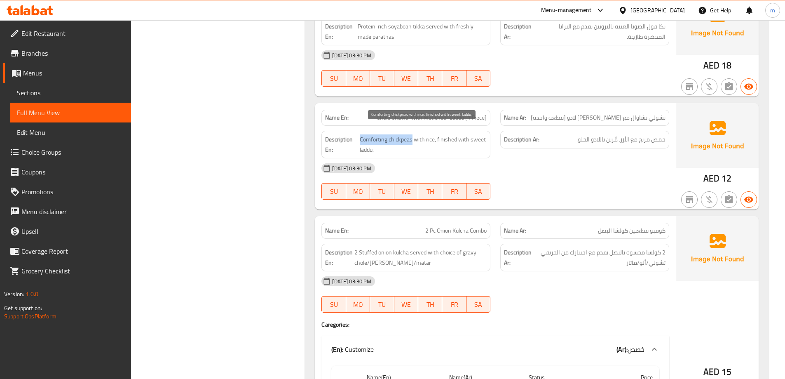
click at [411, 134] on span "Comforting chickpeas with rice, finished with sweet laddu." at bounding box center [423, 144] width 127 height 20
click at [460, 162] on div "[DATE] 03:30 PM" at bounding box center [496, 168] width 358 height 20
click at [438, 134] on span "Comforting chickpeas with rice, finished with sweet laddu." at bounding box center [423, 144] width 127 height 20
click at [445, 110] on div "Name En: [PERSON_NAME] With Motichoor Laddu [1 Piece]" at bounding box center [406, 118] width 169 height 16
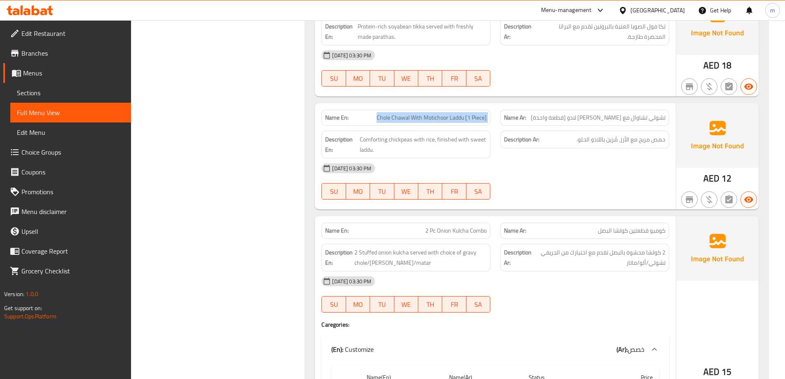
click at [445, 110] on div "Name En: [PERSON_NAME] With Motichoor Laddu [1 Piece]" at bounding box center [406, 118] width 169 height 16
copy span "Chole Chawal With Motichoor Laddu [1 Piece]"
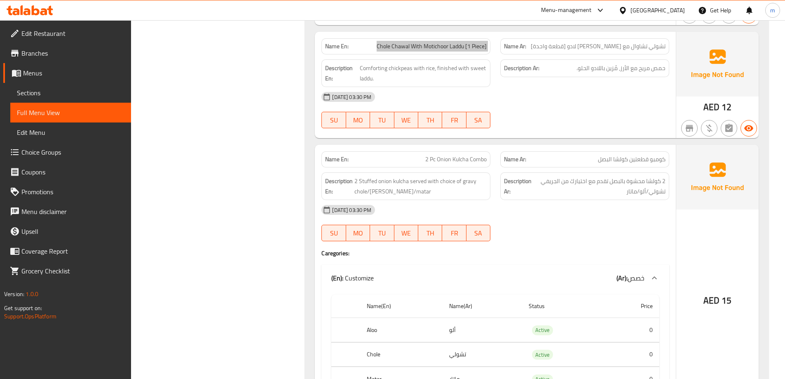
scroll to position [1008, 0]
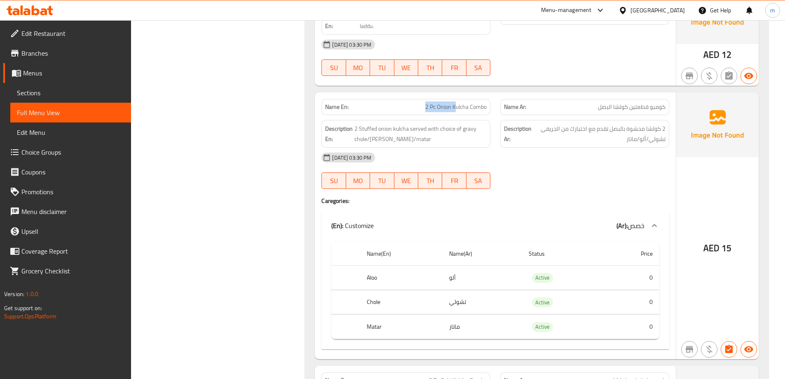
drag, startPoint x: 415, startPoint y: 101, endPoint x: 454, endPoint y: 101, distance: 39.2
click at [454, 103] on p "Name En: 2 Pc Onion Kulcha Combo" at bounding box center [406, 107] width 162 height 9
drag, startPoint x: 482, startPoint y: 99, endPoint x: 421, endPoint y: 99, distance: 60.2
click at [421, 103] on p "Name En: 2 Pc Onion Kulcha Combo" at bounding box center [406, 107] width 162 height 9
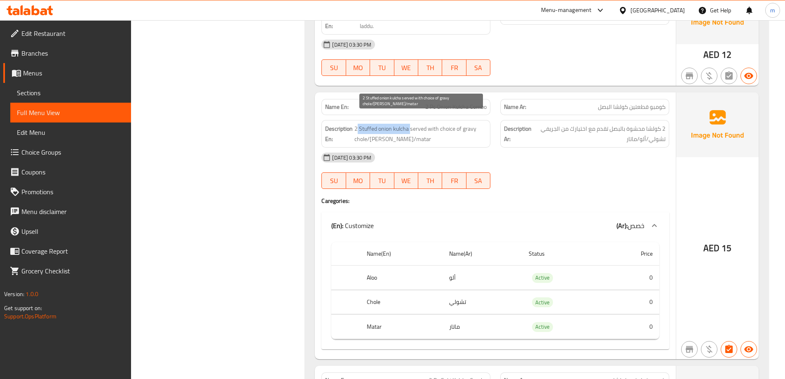
drag, startPoint x: 411, startPoint y: 119, endPoint x: 358, endPoint y: 120, distance: 53.2
click at [358, 124] on span "2 Stuffed onion kulcha served with choice of gravy chole/[PERSON_NAME]/matar" at bounding box center [421, 134] width 132 height 20
drag, startPoint x: 423, startPoint y: 117, endPoint x: 479, endPoint y: 124, distance: 56.5
click at [479, 124] on span "2 Stuffed onion kulcha served with choice of gravy chole/[PERSON_NAME]/matar" at bounding box center [421, 134] width 132 height 20
drag, startPoint x: 357, startPoint y: 130, endPoint x: 400, endPoint y: 132, distance: 42.9
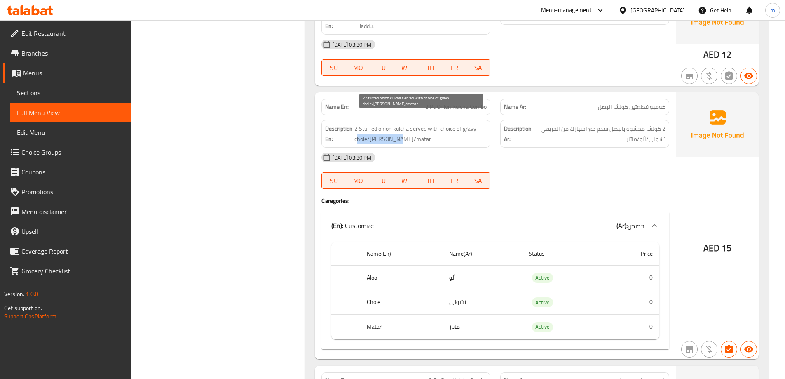
click at [400, 132] on span "2 Stuffed onion kulcha served with choice of gravy chole/[PERSON_NAME]/matar" at bounding box center [421, 134] width 132 height 20
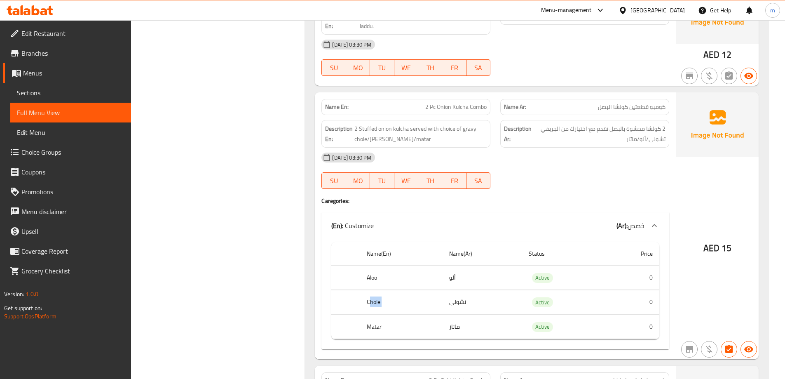
drag, startPoint x: 373, startPoint y: 293, endPoint x: 472, endPoint y: 293, distance: 98.5
click at [472, 293] on tr "Chole تشولي Active 0" at bounding box center [495, 302] width 328 height 24
drag, startPoint x: 362, startPoint y: 264, endPoint x: 429, endPoint y: 259, distance: 67.0
click at [429, 265] on th "Aloo" at bounding box center [401, 277] width 82 height 24
drag, startPoint x: 370, startPoint y: 312, endPoint x: 452, endPoint y: 315, distance: 81.7
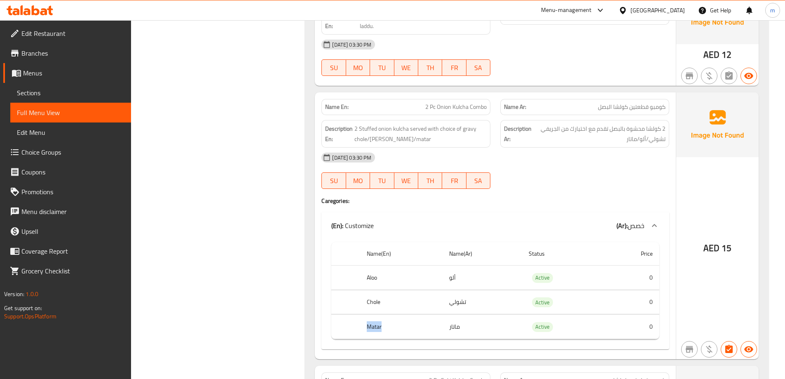
click at [452, 315] on tr "Matar ماتار Active 0" at bounding box center [495, 327] width 328 height 24
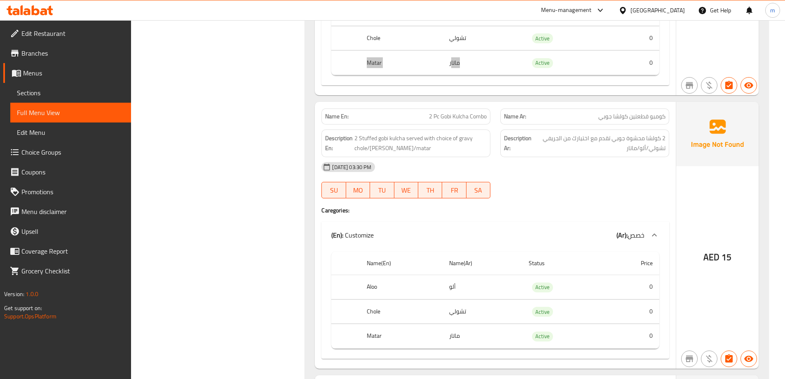
scroll to position [1297, 0]
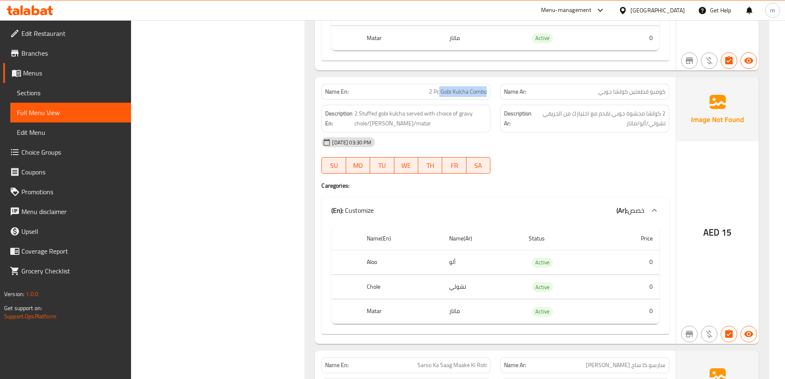
drag, startPoint x: 488, startPoint y: 83, endPoint x: 438, endPoint y: 85, distance: 49.9
click at [438, 85] on div "Name En: 2 Pc Gobi Kulcha Combo" at bounding box center [406, 92] width 169 height 16
click at [446, 87] on span "2 Pc Gobi Kulcha Combo" at bounding box center [458, 91] width 58 height 9
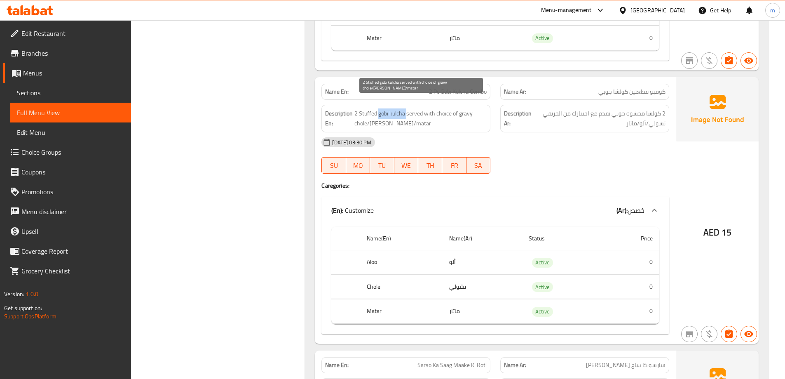
drag, startPoint x: 403, startPoint y: 104, endPoint x: 380, endPoint y: 101, distance: 22.9
click at [380, 108] on span "2 Stuffed gobi kulcha served with choice of gravy chole/[PERSON_NAME]/matar" at bounding box center [421, 118] width 132 height 20
drag, startPoint x: 413, startPoint y: 103, endPoint x: 476, endPoint y: 104, distance: 62.3
click at [476, 108] on span "2 Stuffed gobi kulcha served with choice of gravy chole/[PERSON_NAME]/matar" at bounding box center [421, 118] width 132 height 20
drag, startPoint x: 359, startPoint y: 114, endPoint x: 427, endPoint y: 114, distance: 68.4
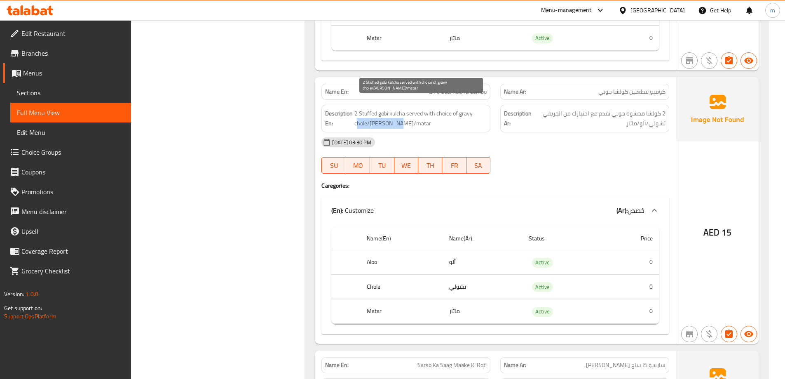
click at [427, 114] on span "2 Stuffed gobi kulcha served with choice of gravy chole/[PERSON_NAME]/matar" at bounding box center [421, 118] width 132 height 20
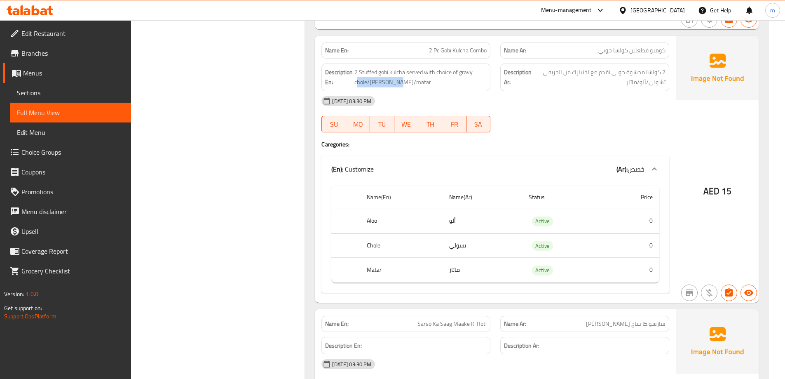
scroll to position [1379, 0]
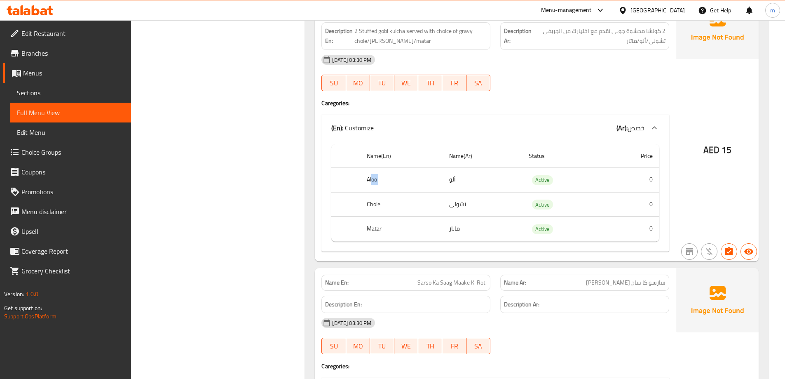
drag, startPoint x: 371, startPoint y: 170, endPoint x: 422, endPoint y: 183, distance: 51.9
click at [466, 168] on tr "Aloo ألو Active 0" at bounding box center [495, 180] width 328 height 24
click at [432, 193] on th "Chole" at bounding box center [401, 204] width 82 height 24
drag, startPoint x: 391, startPoint y: 223, endPoint x: 462, endPoint y: 223, distance: 70.5
click at [434, 223] on th "Matar" at bounding box center [401, 229] width 82 height 24
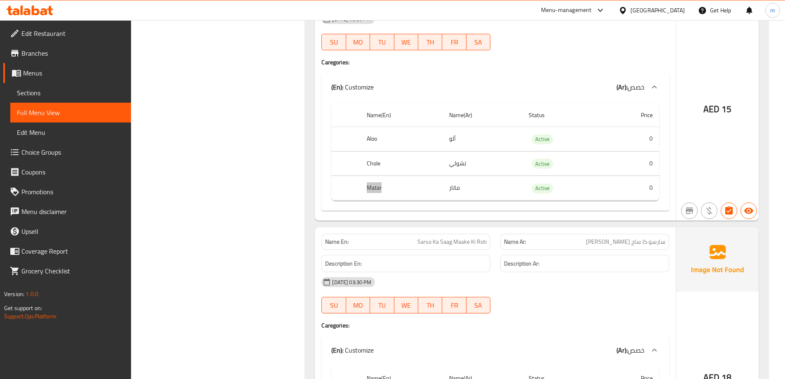
scroll to position [1420, 0]
click at [340, 133] on td "choices table" at bounding box center [345, 139] width 29 height 24
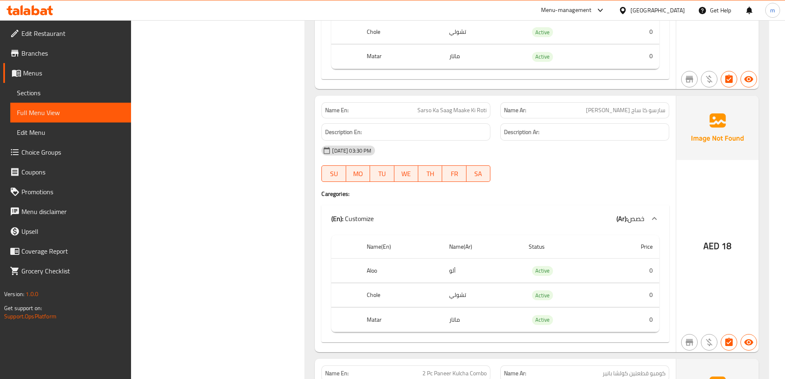
scroll to position [1544, 0]
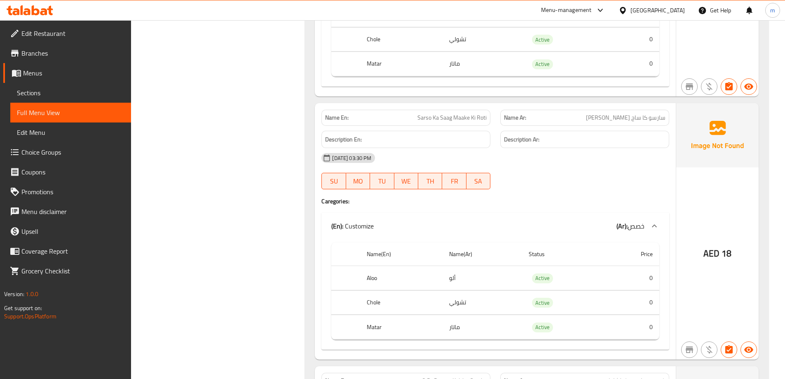
click at [471, 113] on span "Sarso Ka Saag Maake Ki Roti" at bounding box center [452, 117] width 69 height 9
copy span "Sarso Ka Saag Maake Ki Roti"
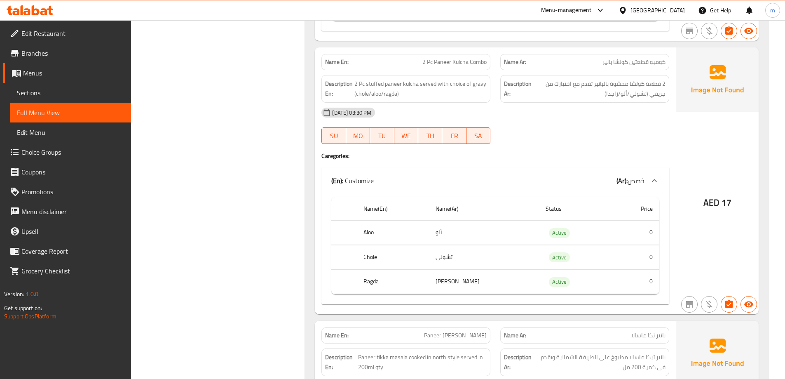
scroll to position [1874, 0]
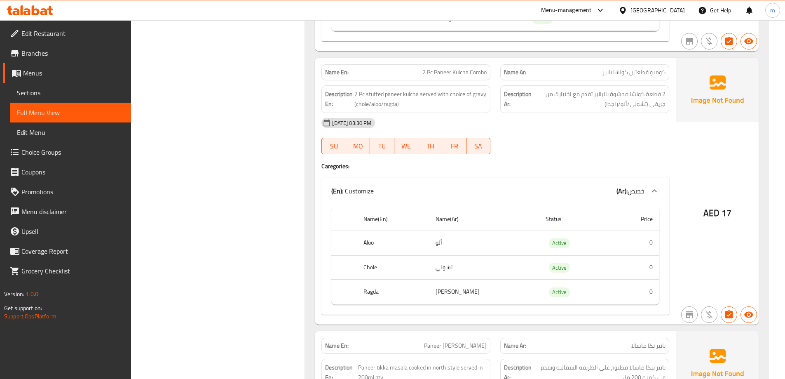
scroll to position [1832, 0]
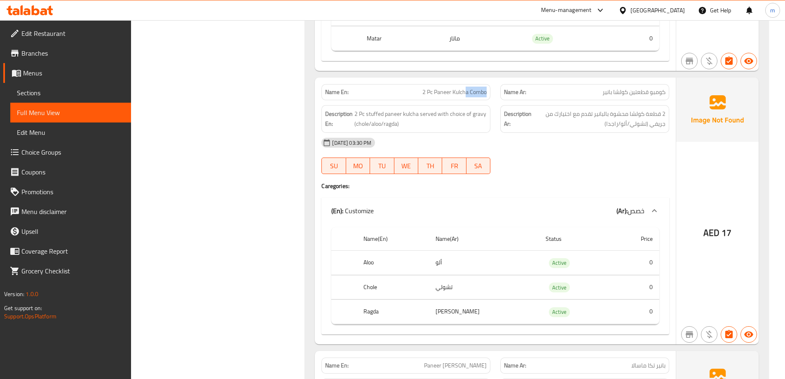
drag, startPoint x: 486, startPoint y: 80, endPoint x: 465, endPoint y: 87, distance: 22.2
click at [465, 87] on div "Name En: 2 Pc [PERSON_NAME]" at bounding box center [406, 92] width 169 height 16
drag, startPoint x: 353, startPoint y: 103, endPoint x: 399, endPoint y: 106, distance: 45.4
click at [399, 109] on h6 "Description En: 2 Pc stuffed paneer kulcha served with choice of gravy (chole/a…" at bounding box center [406, 119] width 162 height 20
drag, startPoint x: 415, startPoint y: 106, endPoint x: 420, endPoint y: 106, distance: 4.9
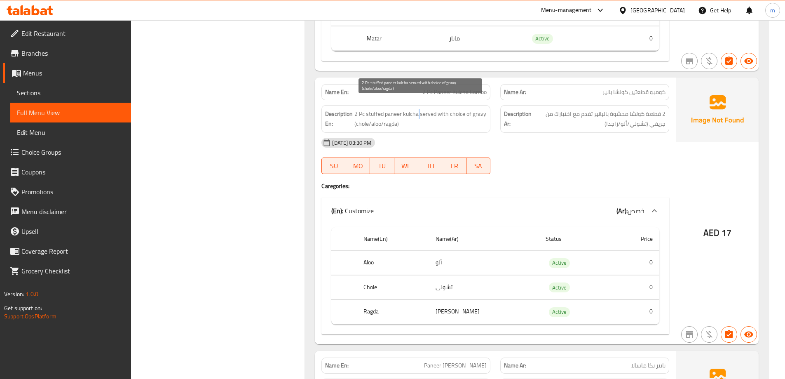
click at [420, 109] on span "2 Pc stuffed paneer kulcha served with choice of gravy (chole/aloo/ragda)" at bounding box center [421, 119] width 132 height 20
drag, startPoint x: 422, startPoint y: 103, endPoint x: 476, endPoint y: 104, distance: 54.0
click at [476, 109] on span "2 Pc stuffed paneer kulcha served with choice of gravy (chole/aloo/ragda)" at bounding box center [421, 119] width 132 height 20
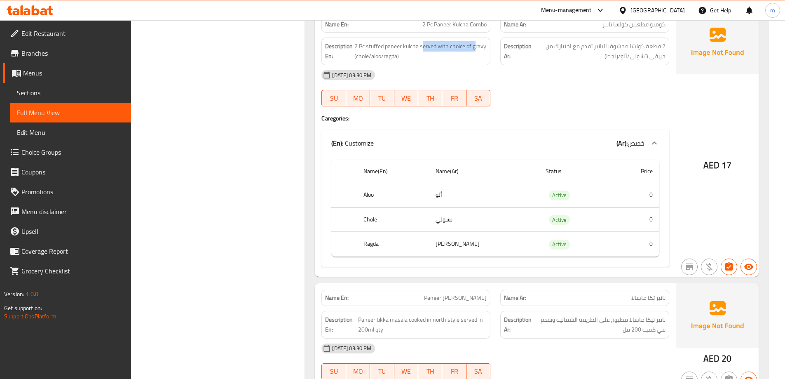
scroll to position [1915, 0]
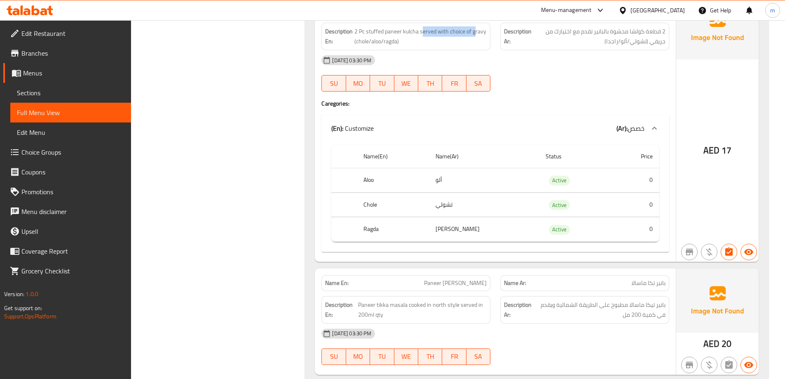
click at [489, 123] on div "(En): Customize (Ar): خصص" at bounding box center [487, 128] width 313 height 10
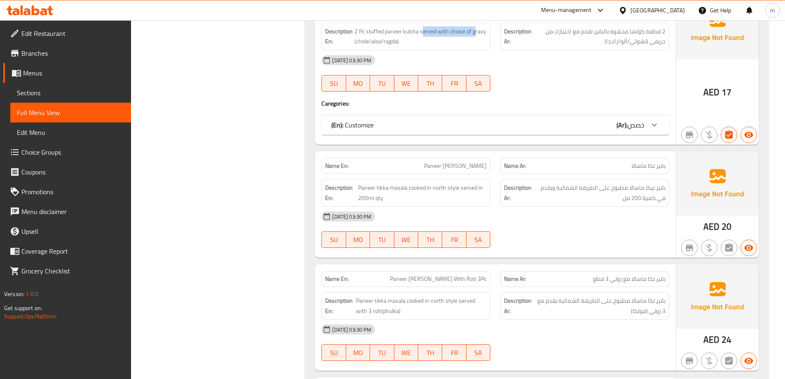
click at [489, 120] on div "(En): Customize (Ar): خصص" at bounding box center [487, 125] width 313 height 10
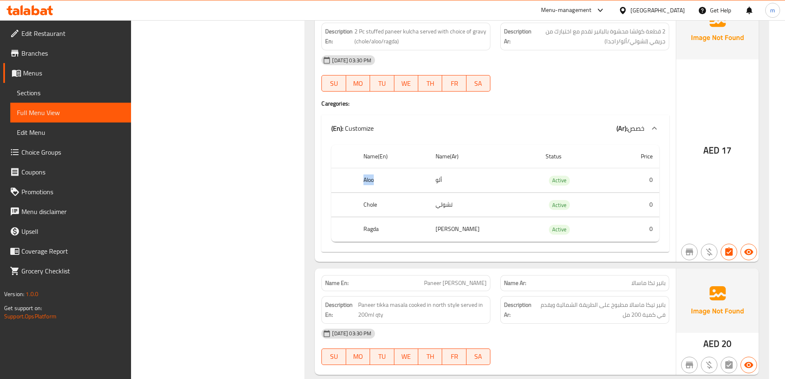
drag, startPoint x: 422, startPoint y: 168, endPoint x: 433, endPoint y: 168, distance: 11.1
click at [429, 168] on th "Aloo" at bounding box center [393, 180] width 72 height 24
drag, startPoint x: 366, startPoint y: 197, endPoint x: 407, endPoint y: 197, distance: 40.4
click at [407, 197] on th "Chole" at bounding box center [393, 205] width 72 height 24
drag, startPoint x: 369, startPoint y: 222, endPoint x: 402, endPoint y: 222, distance: 33.4
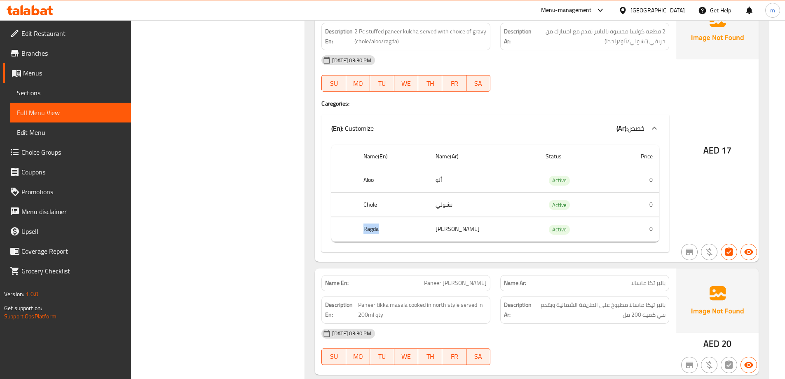
click at [402, 222] on th "Ragda" at bounding box center [393, 229] width 72 height 24
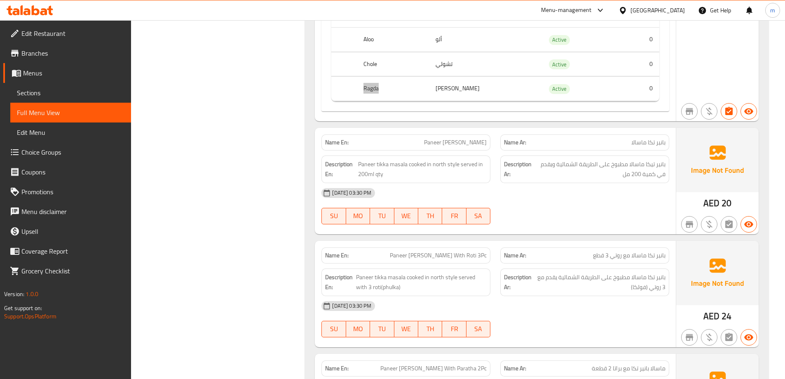
scroll to position [2080, 0]
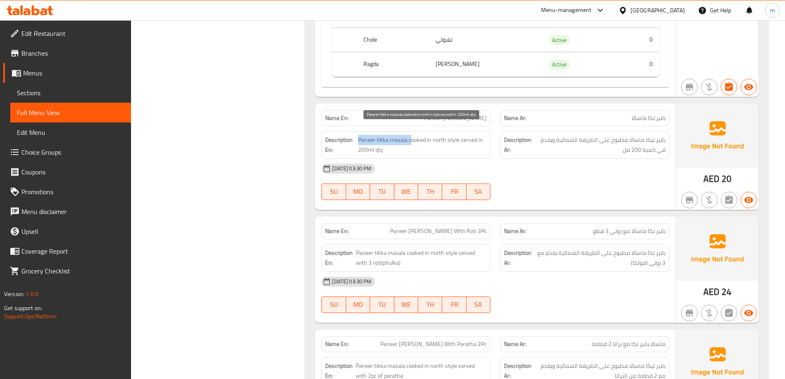
drag, startPoint x: 359, startPoint y: 132, endPoint x: 412, endPoint y: 132, distance: 53.6
click at [412, 135] on span "Paneer tikka masala cooked in north style served in 200ml qty" at bounding box center [422, 145] width 129 height 20
drag, startPoint x: 415, startPoint y: 131, endPoint x: 472, endPoint y: 136, distance: 58.0
click at [472, 136] on span "Paneer tikka masala cooked in north style served in 200ml qty" at bounding box center [422, 145] width 129 height 20
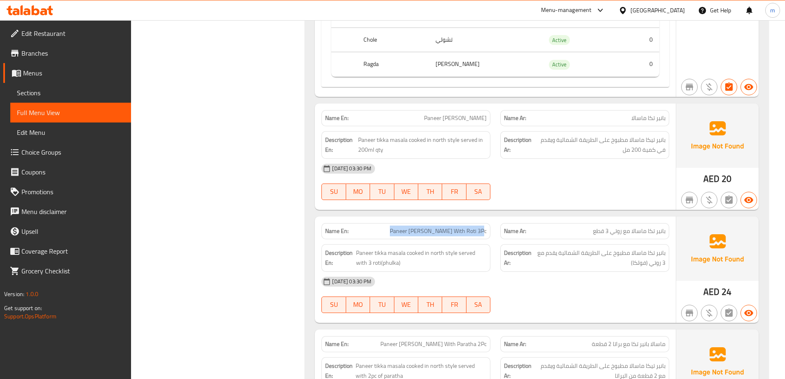
drag, startPoint x: 399, startPoint y: 224, endPoint x: 495, endPoint y: 218, distance: 95.8
click at [495, 218] on div "Name En: [PERSON_NAME] With Roti 3Pc" at bounding box center [406, 231] width 179 height 26
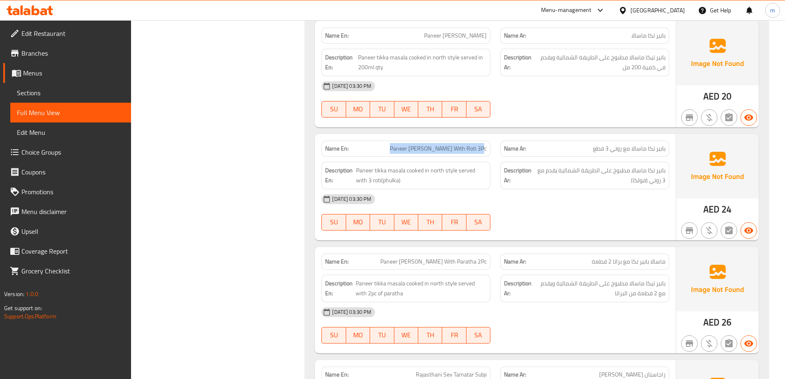
scroll to position [2204, 0]
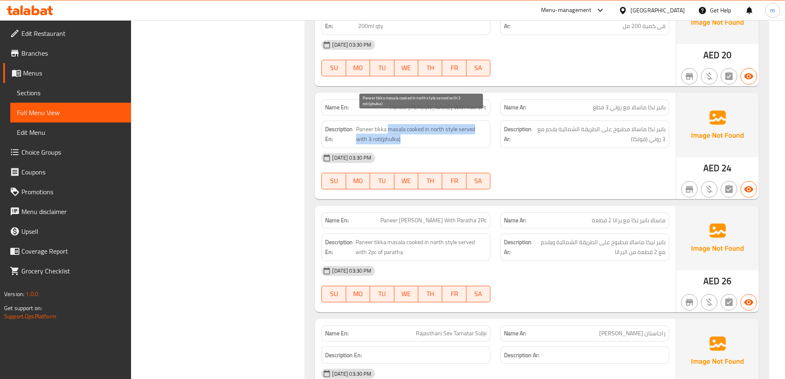
drag, startPoint x: 388, startPoint y: 120, endPoint x: 468, endPoint y: 127, distance: 80.7
click at [468, 127] on span "Paneer tikka masala cooked in north style served with 3 roti(phulka)" at bounding box center [421, 134] width 131 height 20
click at [382, 130] on span "Paneer tikka masala cooked in north style served with 3 roti(phulka)" at bounding box center [421, 134] width 131 height 20
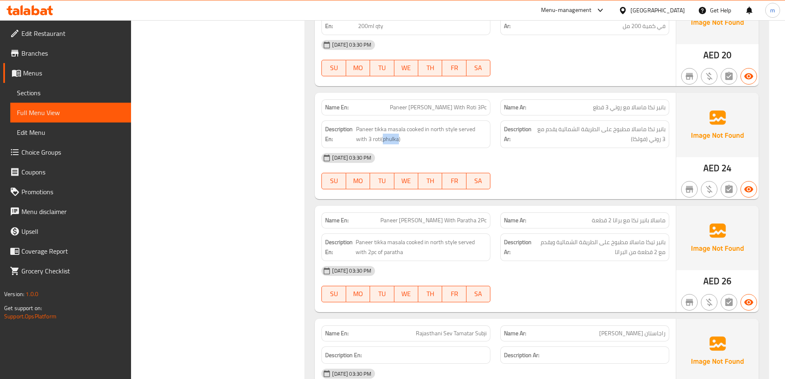
copy span "phulka"
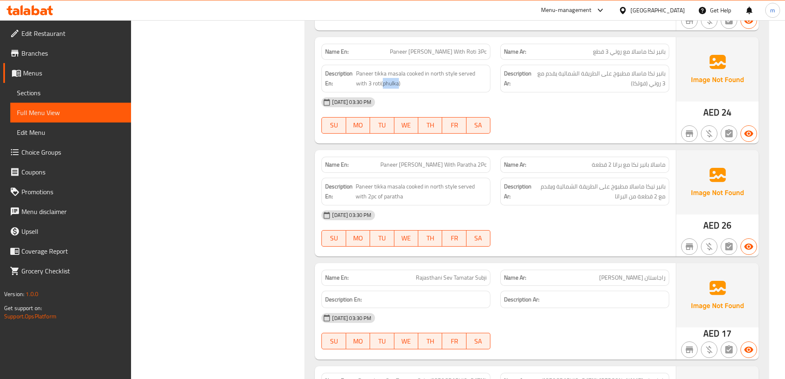
scroll to position [2245, 0]
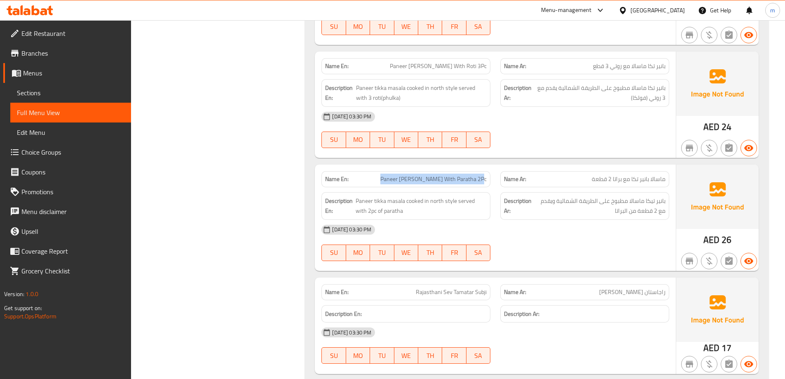
drag, startPoint x: 392, startPoint y: 166, endPoint x: 489, endPoint y: 171, distance: 96.6
click at [489, 171] on div "Name En: [PERSON_NAME] With Paratha 2Pc" at bounding box center [406, 179] width 169 height 16
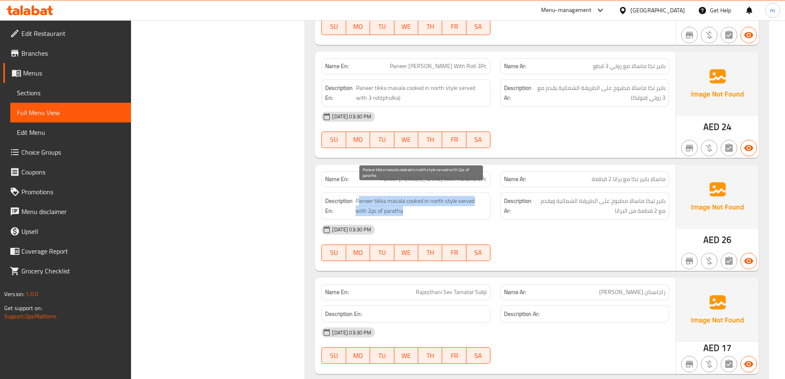
drag, startPoint x: 357, startPoint y: 189, endPoint x: 460, endPoint y: 206, distance: 104.0
click at [460, 206] on span "Paneer tikka masala cooked in north style served with 2pc of paratha" at bounding box center [421, 206] width 131 height 20
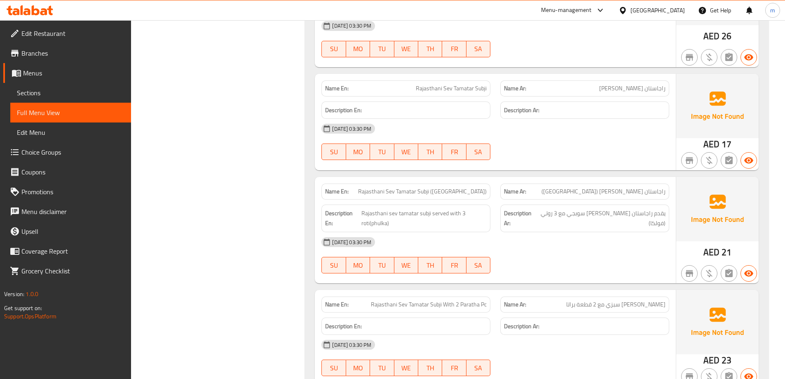
scroll to position [2451, 0]
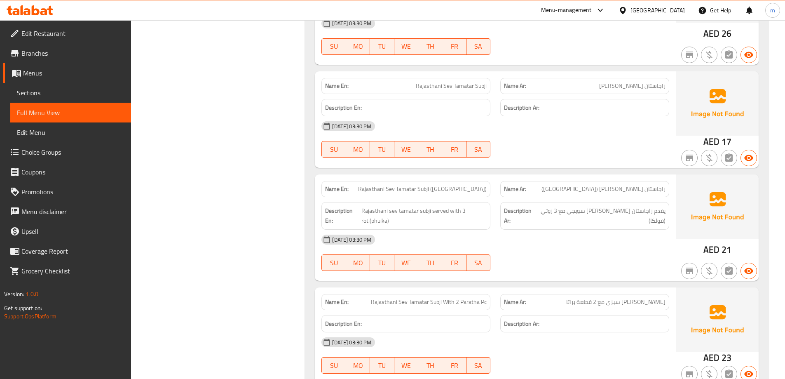
click at [359, 176] on div "Name En: [PERSON_NAME] ([GEOGRAPHIC_DATA])" at bounding box center [406, 189] width 179 height 26
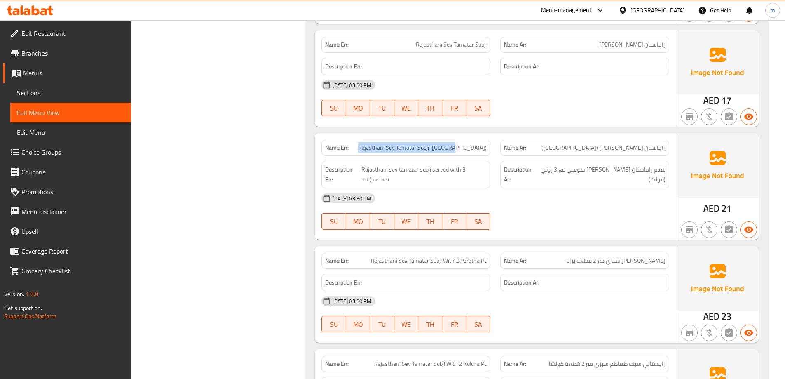
drag, startPoint x: 400, startPoint y: 140, endPoint x: 491, endPoint y: 135, distance: 91.3
click at [491, 135] on div "Name En: [PERSON_NAME] ([GEOGRAPHIC_DATA])" at bounding box center [406, 148] width 179 height 26
click at [447, 40] on span "Rajasthani Sev Tamatar Subji" at bounding box center [451, 44] width 71 height 9
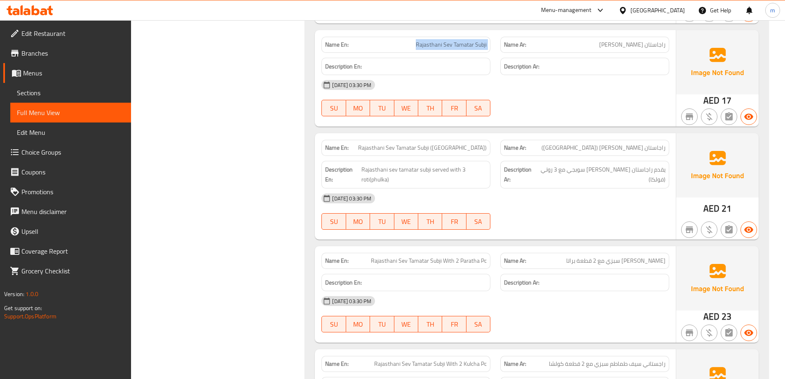
copy span "Rajasthani Sev Tamatar Subji"
click at [453, 143] on span "Rajasthani Sev Tamatar Subji ([GEOGRAPHIC_DATA])" at bounding box center [422, 147] width 129 height 9
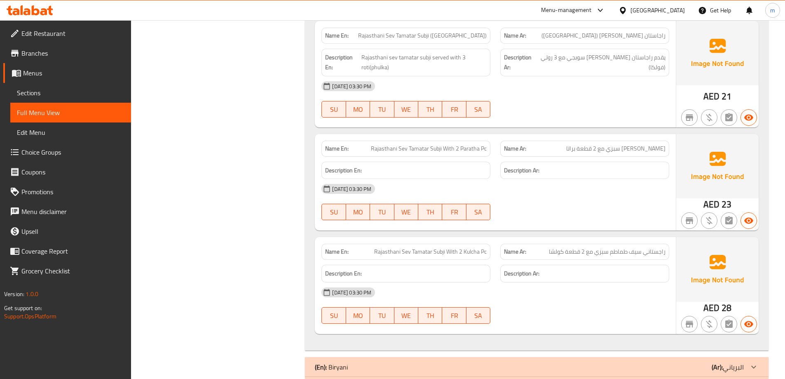
scroll to position [2616, 0]
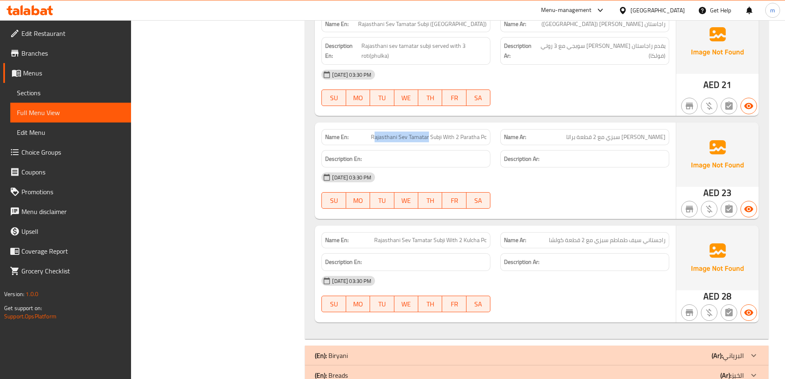
drag, startPoint x: 374, startPoint y: 131, endPoint x: 429, endPoint y: 129, distance: 55.3
click at [429, 133] on span "Rajasthani Sev Tamatar Subji With 2 Paratha Pc" at bounding box center [429, 137] width 116 height 9
click at [435, 134] on div "Name En: Rajasthani Sev Tamatar Subji With 2 [PERSON_NAME]" at bounding box center [406, 137] width 169 height 16
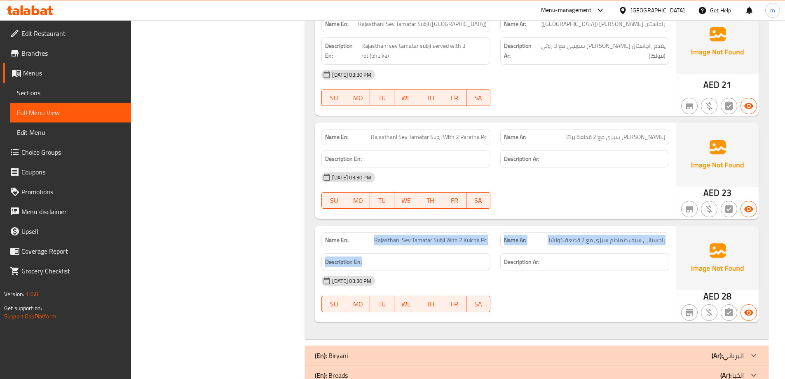
drag, startPoint x: 389, startPoint y: 230, endPoint x: 483, endPoint y: 239, distance: 94.4
click at [483, 239] on div "Name En: Rajasthani Sev Tamatar Subji With 2 Kulcha Pc Name Ar: راجستاني [PERSO…" at bounding box center [495, 274] width 361 height 96
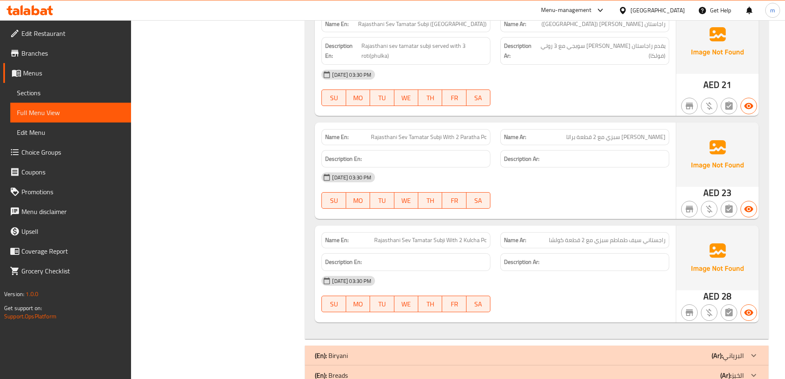
click at [500, 248] on div "Description Ar:" at bounding box center [585, 262] width 179 height 28
click at [441, 236] on span "Rajasthani Sev Tamatar Subji With 2 Kulcha Pc" at bounding box center [430, 240] width 113 height 9
copy span "Subji"
click at [438, 236] on span "Rajasthani Sev Tamatar Subji With 2 Kulcha Pc" at bounding box center [430, 240] width 113 height 9
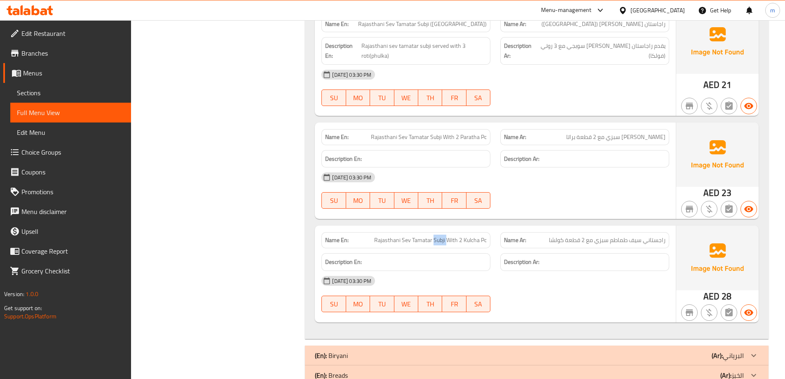
click at [438, 236] on span "Rajasthani Sev Tamatar Subji With 2 Kulcha Pc" at bounding box center [430, 240] width 113 height 9
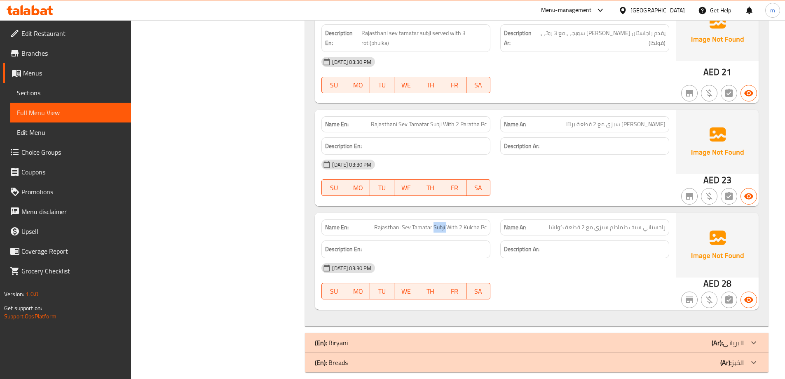
scroll to position [2422, 0]
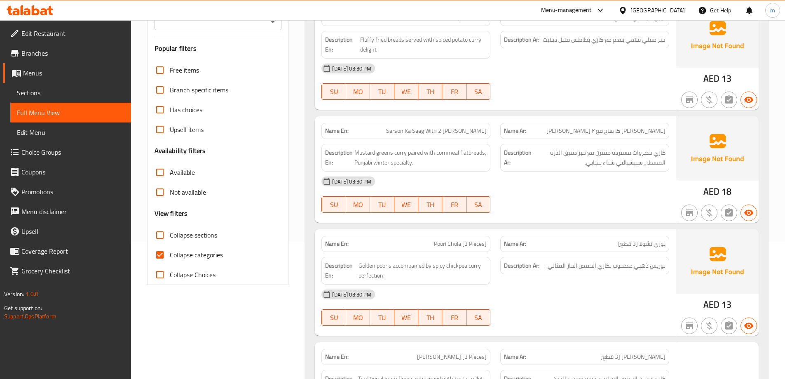
scroll to position [247, 0]
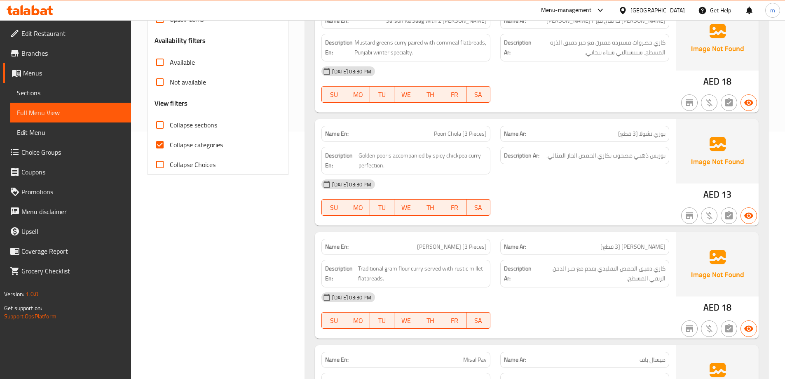
click at [190, 124] on span "Collapse sections" at bounding box center [193, 125] width 47 height 10
click at [170, 124] on input "Collapse sections" at bounding box center [160, 125] width 20 height 20
checkbox input "true"
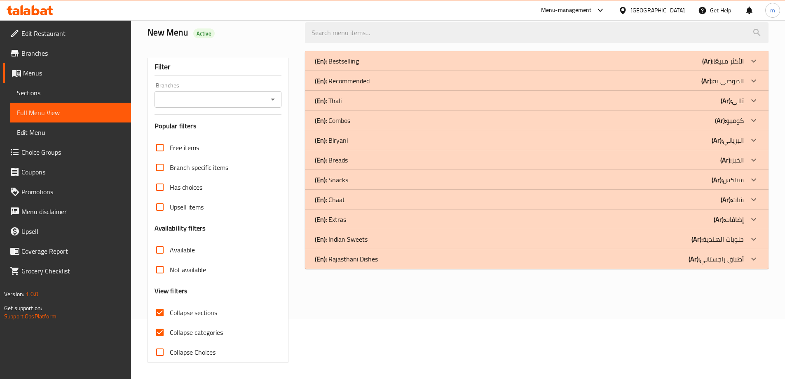
click at [194, 147] on span "Free items" at bounding box center [184, 148] width 29 height 10
click at [170, 147] on input "Free items" at bounding box center [160, 148] width 20 height 20
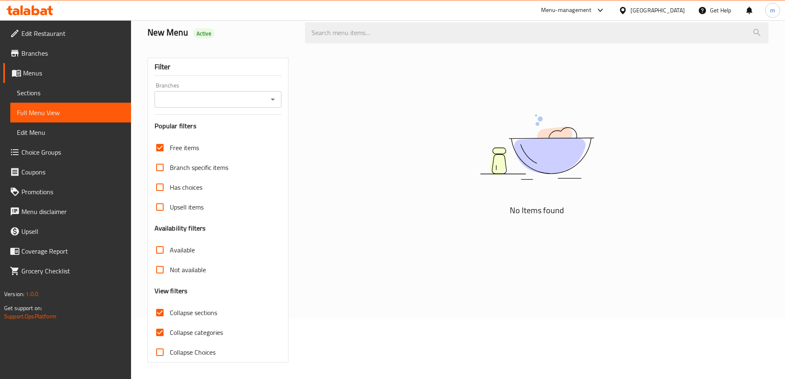
scroll to position [60, 0]
click at [194, 151] on span "Free items" at bounding box center [184, 148] width 29 height 10
click at [170, 151] on input "Free items" at bounding box center [160, 148] width 20 height 20
checkbox input "false"
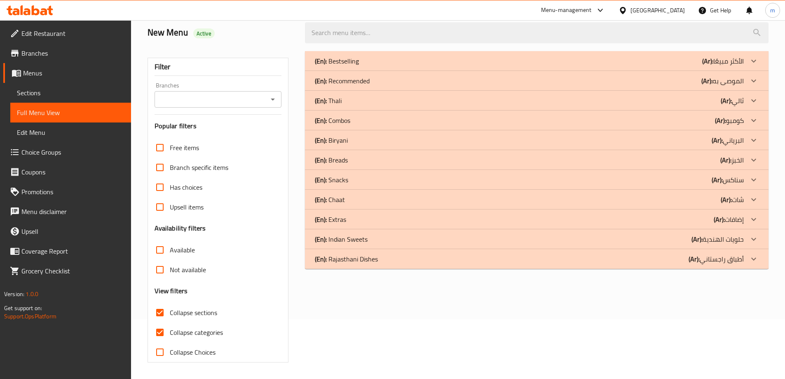
click at [219, 330] on span "Collapse categories" at bounding box center [196, 332] width 53 height 10
click at [170, 330] on input "Collapse categories" at bounding box center [160, 332] width 20 height 20
checkbox input "false"
click at [193, 188] on span "Has choices" at bounding box center [186, 187] width 33 height 10
click at [170, 188] on input "Has choices" at bounding box center [160, 187] width 20 height 20
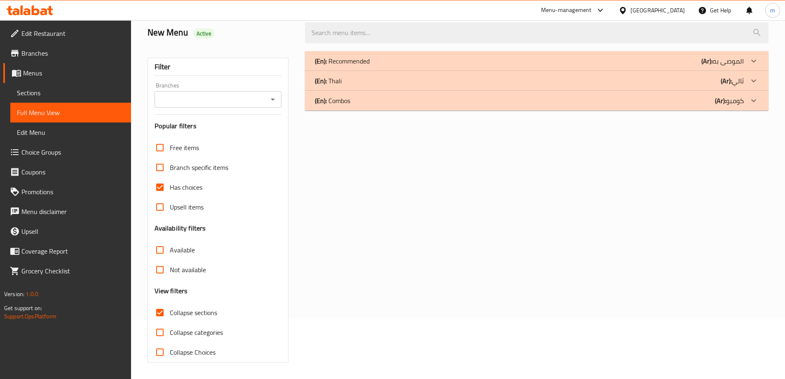
click at [193, 188] on span "Has choices" at bounding box center [186, 187] width 33 height 10
click at [170, 188] on input "Has choices" at bounding box center [160, 187] width 20 height 20
checkbox input "false"
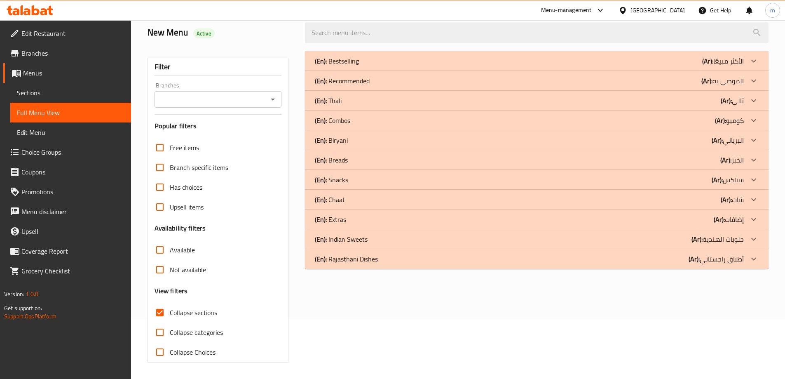
click at [185, 149] on span "Free items" at bounding box center [184, 148] width 29 height 10
click at [170, 149] on input "Free items" at bounding box center [160, 148] width 20 height 20
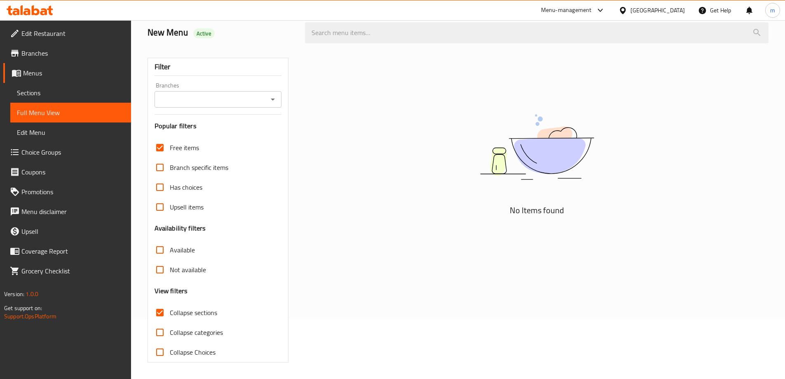
click at [185, 149] on span "Free items" at bounding box center [184, 148] width 29 height 10
click at [170, 149] on input "Free items" at bounding box center [160, 148] width 20 height 20
checkbox input "false"
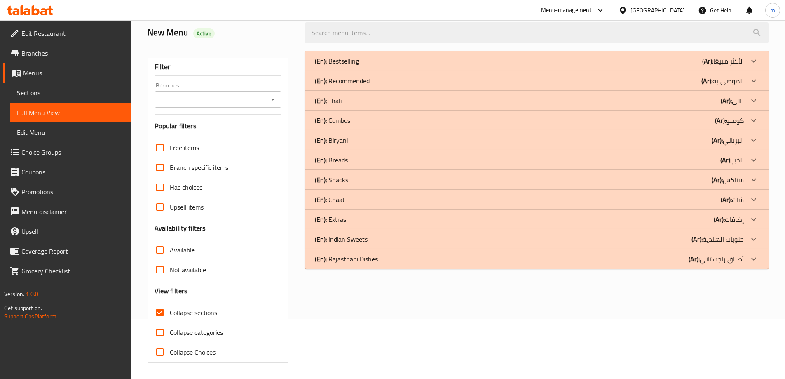
click at [738, 122] on p "(Ar): كومبو" at bounding box center [729, 120] width 29 height 10
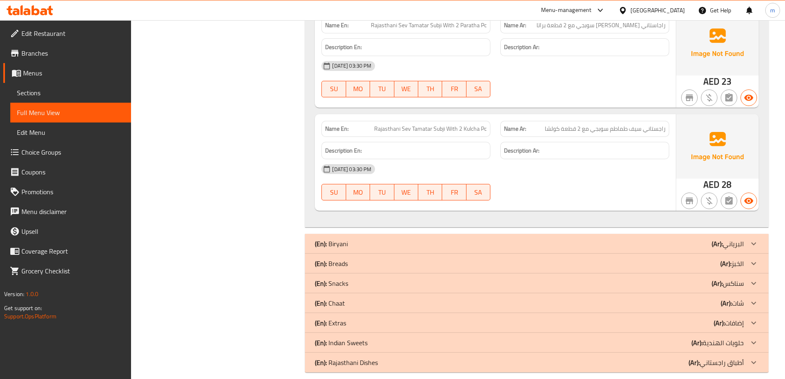
drag, startPoint x: 590, startPoint y: 134, endPoint x: 595, endPoint y: 278, distance: 144.0
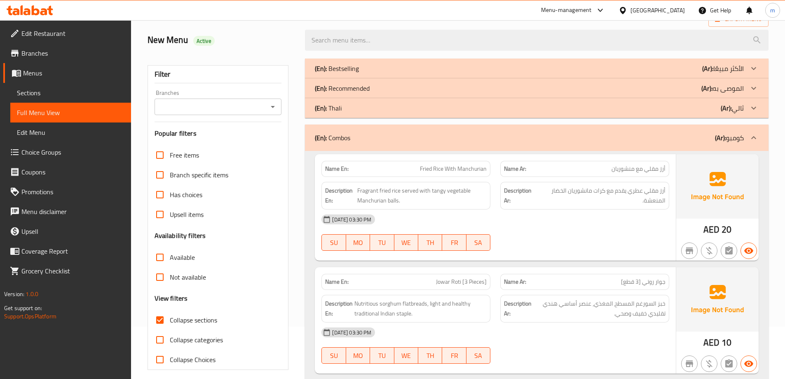
scroll to position [0, 0]
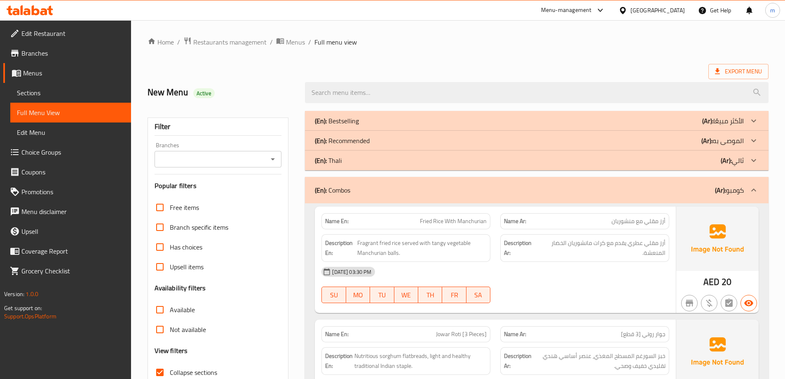
click at [672, 189] on div "(En): Combos (Ar): كومبو" at bounding box center [529, 190] width 429 height 10
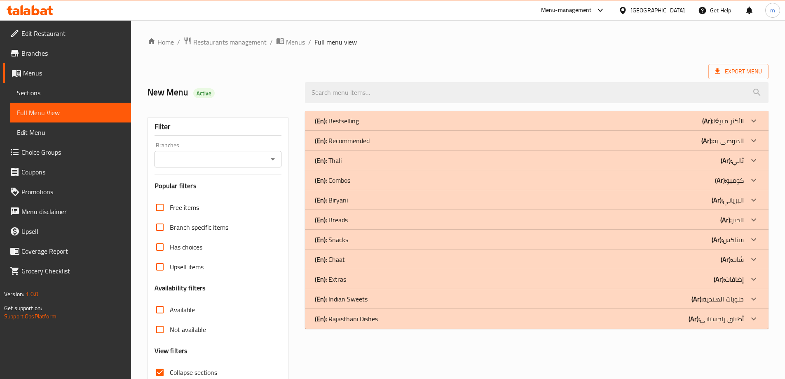
click at [669, 202] on div "(En): [PERSON_NAME] (Ar): البرياني" at bounding box center [529, 200] width 429 height 10
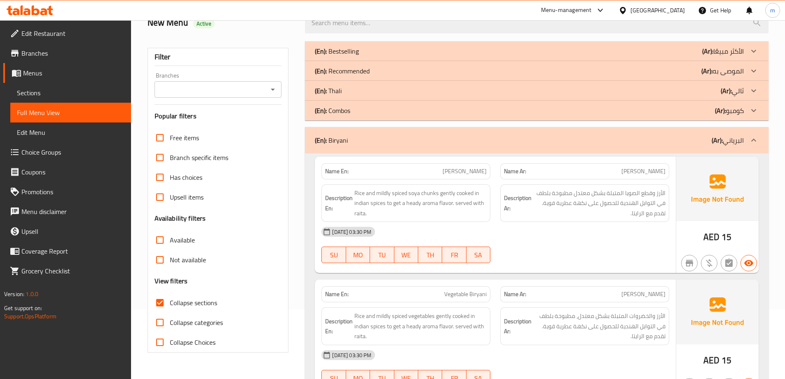
scroll to position [124, 0]
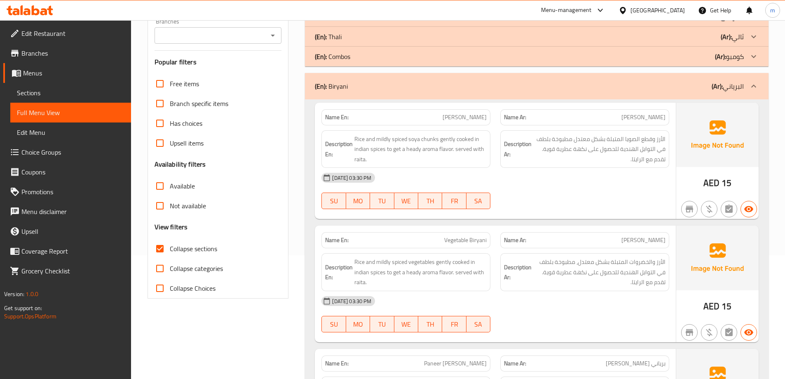
drag, startPoint x: 490, startPoint y: 115, endPoint x: 449, endPoint y: 113, distance: 40.5
click at [450, 113] on div "Name En: Soyabean Biryani" at bounding box center [406, 117] width 169 height 16
drag, startPoint x: 352, startPoint y: 136, endPoint x: 380, endPoint y: 143, distance: 28.7
click at [380, 143] on h6 "Description En: Rice and mildly spiced soya chunks gently cooked in indian spic…" at bounding box center [406, 149] width 162 height 31
click at [374, 141] on span "Rice and mildly spiced soya chunks gently cooked in indian spices to get a head…" at bounding box center [421, 149] width 132 height 31
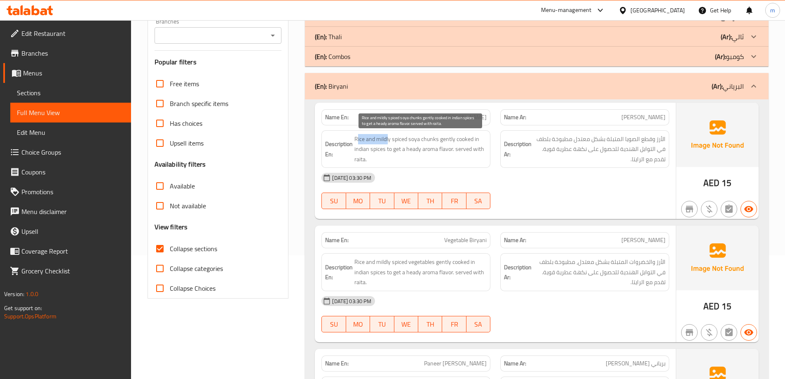
drag, startPoint x: 358, startPoint y: 137, endPoint x: 389, endPoint y: 141, distance: 31.1
click at [389, 141] on span "Rice and mildly spiced soya chunks gently cooked in indian spices to get a head…" at bounding box center [421, 149] width 132 height 31
drag, startPoint x: 437, startPoint y: 138, endPoint x: 375, endPoint y: 136, distance: 61.9
click at [375, 136] on span "Rice and mildly spiced soya chunks gently cooked in indian spices to get a head…" at bounding box center [421, 149] width 132 height 31
drag, startPoint x: 441, startPoint y: 137, endPoint x: 478, endPoint y: 136, distance: 37.1
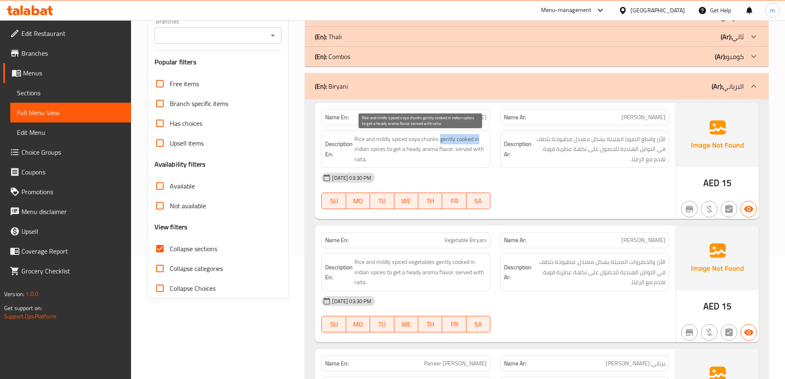
click at [478, 136] on span "Rice and mildly spiced soya chunks gently cooked in indian spices to get a head…" at bounding box center [421, 149] width 132 height 31
drag, startPoint x: 353, startPoint y: 149, endPoint x: 472, endPoint y: 159, distance: 119.1
click at [472, 159] on h6 "Description En: Rice and mildly spiced soya chunks gently cooked in indian spic…" at bounding box center [406, 149] width 162 height 31
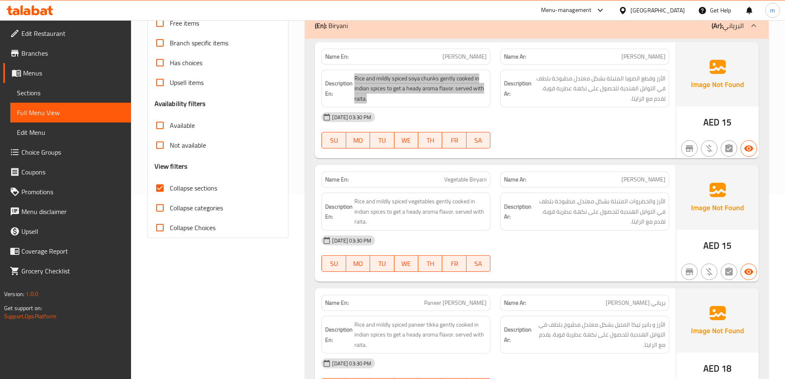
scroll to position [206, 0]
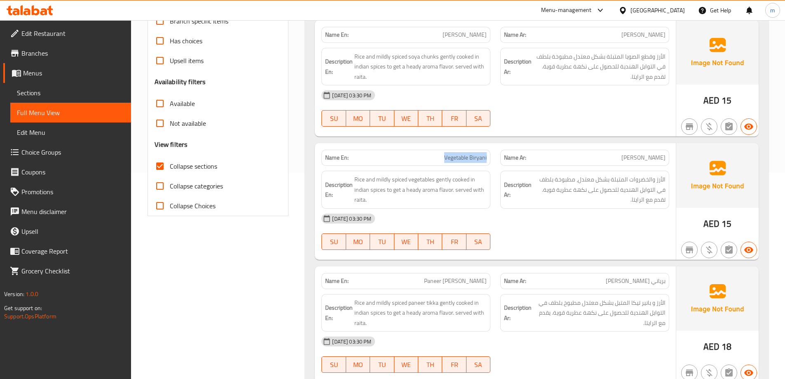
drag, startPoint x: 440, startPoint y: 158, endPoint x: 491, endPoint y: 157, distance: 50.7
click at [491, 157] on div "Name En: Vegetable Biryani" at bounding box center [406, 158] width 169 height 16
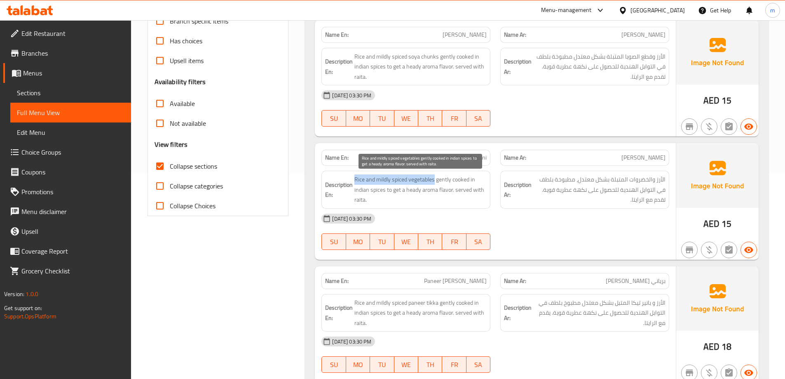
drag, startPoint x: 356, startPoint y: 180, endPoint x: 435, endPoint y: 182, distance: 79.6
click at [435, 182] on span "Rice and mildly spiced vegetables gently cooked in indian spices to get a heady…" at bounding box center [421, 189] width 132 height 31
drag, startPoint x: 438, startPoint y: 179, endPoint x: 484, endPoint y: 199, distance: 50.2
click at [484, 199] on span "Rice and mildly spiced vegetables gently cooked in indian spices to get a heady…" at bounding box center [421, 189] width 132 height 31
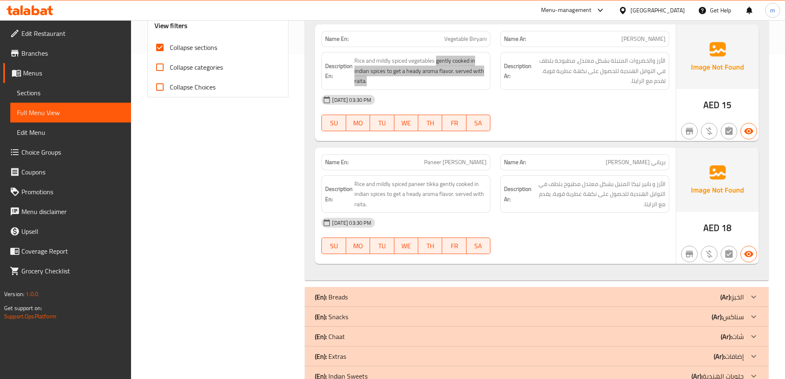
scroll to position [330, 0]
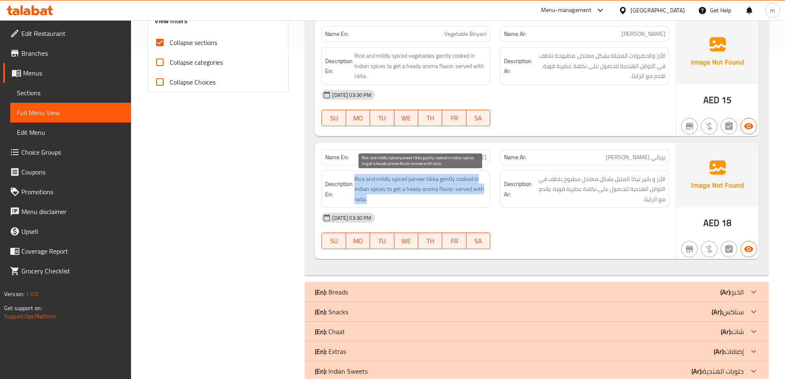
drag, startPoint x: 354, startPoint y: 177, endPoint x: 472, endPoint y: 198, distance: 119.7
click at [472, 198] on h6 "Description En: Rice and mildly spiced paneer tikka gently cooked in indian spi…" at bounding box center [406, 189] width 162 height 31
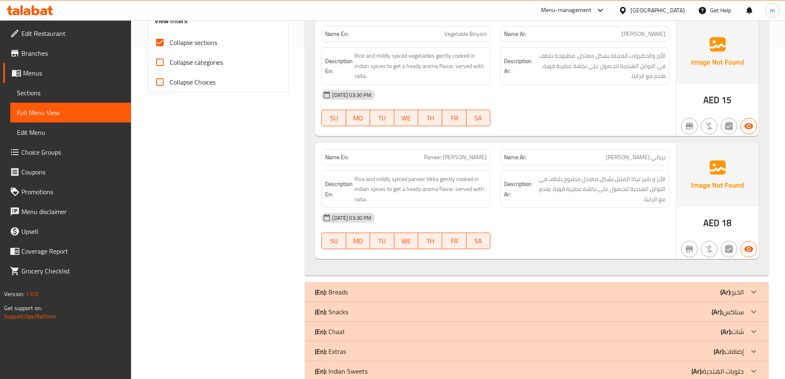
click at [514, 201] on h6 "Description Ar: الأرز و بانير تيكا المتبل بشكل معتدل مطبوخ بلطف في التوابل الهن…" at bounding box center [585, 189] width 162 height 31
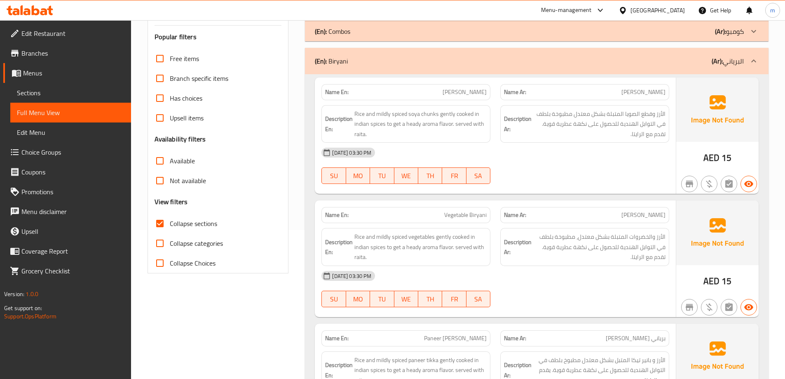
scroll to position [41, 0]
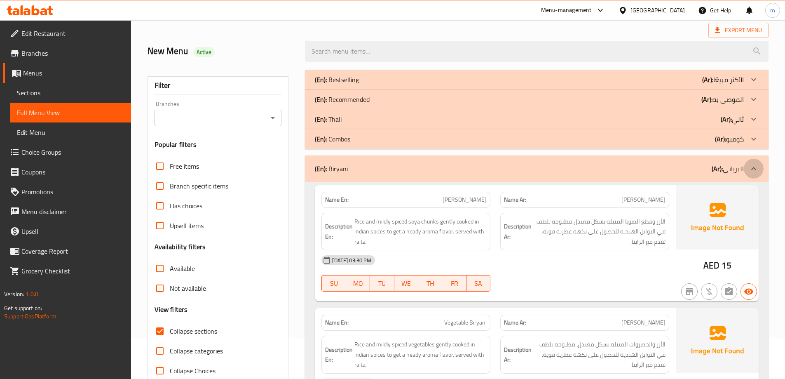
click at [750, 169] on icon at bounding box center [754, 169] width 10 height 10
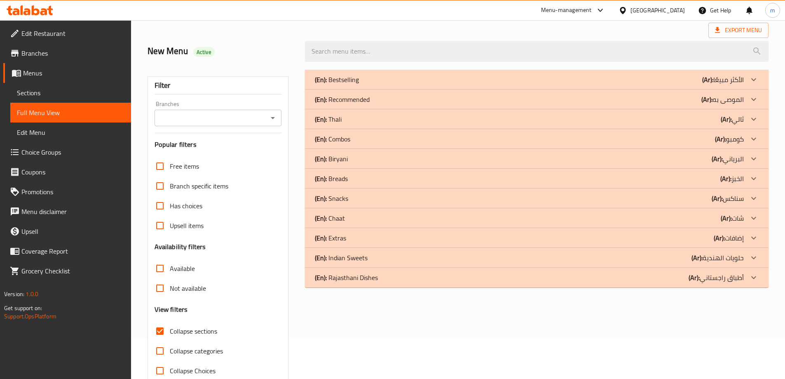
click at [730, 182] on b "(Ar):" at bounding box center [726, 178] width 11 height 12
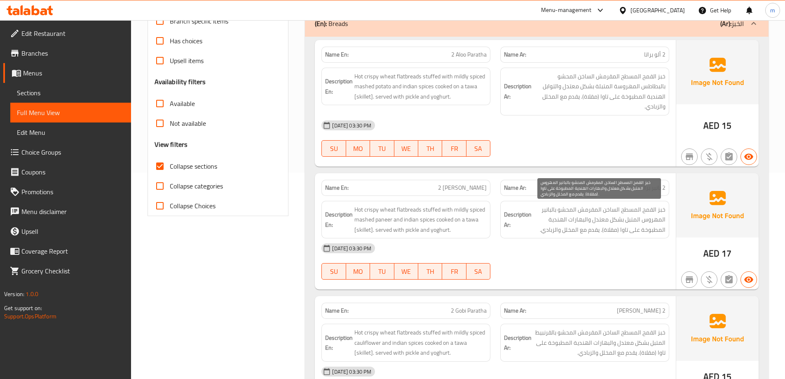
scroll to position [165, 0]
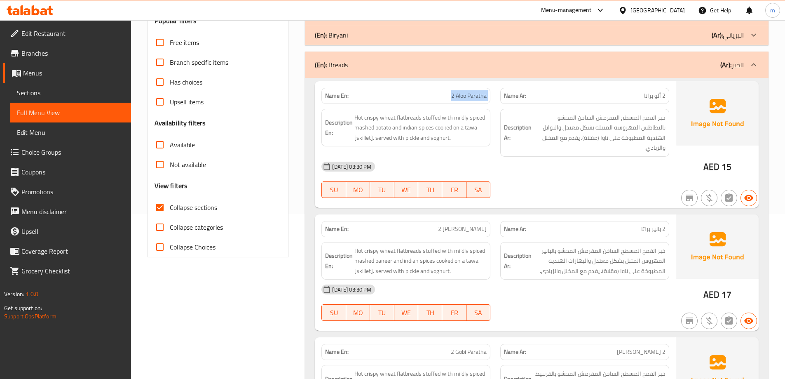
drag, startPoint x: 442, startPoint y: 92, endPoint x: 498, endPoint y: 88, distance: 57.0
click at [498, 88] on div "Name En: 2 Aloo Paratha Name Ar: 2 ألو براتا" at bounding box center [496, 96] width 358 height 26
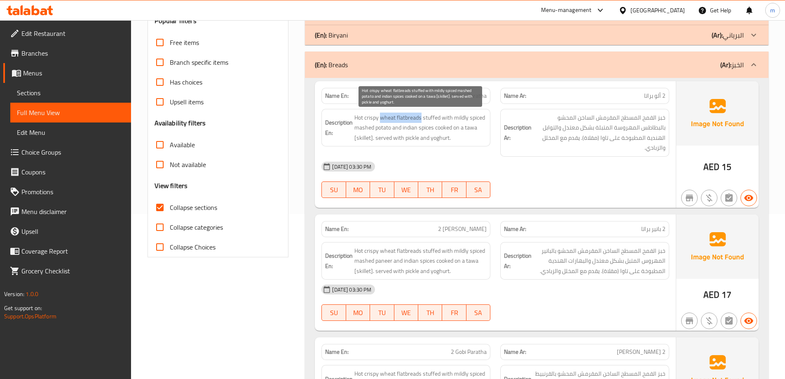
drag, startPoint x: 422, startPoint y: 119, endPoint x: 381, endPoint y: 117, distance: 41.3
click at [381, 117] on span "Hot crispy wheat flatbreads stuffed with mildly spiced mashed potato and indian…" at bounding box center [421, 128] width 132 height 31
drag, startPoint x: 392, startPoint y: 128, endPoint x: 454, endPoint y: 119, distance: 62.5
click at [454, 119] on span "Hot crispy wheat flatbreads stuffed with mildly spiced mashed potato and indian…" at bounding box center [421, 128] width 132 height 31
drag, startPoint x: 403, startPoint y: 126, endPoint x: 480, endPoint y: 132, distance: 77.3
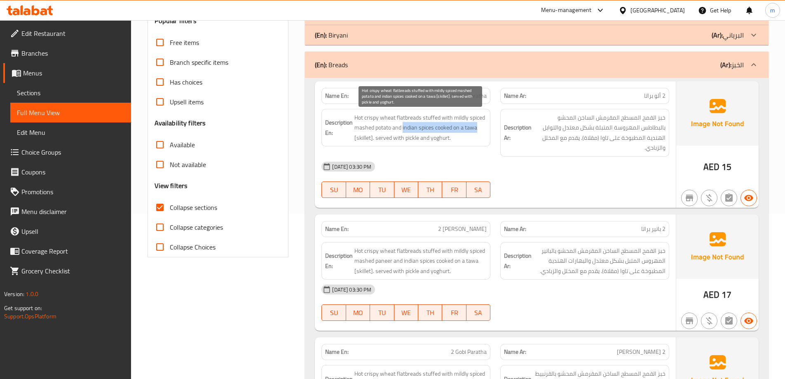
click at [480, 132] on span "Hot crispy wheat flatbreads stuffed with mildly spiced mashed potato and indian…" at bounding box center [421, 128] width 132 height 31
drag, startPoint x: 371, startPoint y: 138, endPoint x: 455, endPoint y: 139, distance: 84.1
click at [455, 139] on span "Hot crispy wheat flatbreads stuffed with mildly spiced mashed potato and indian…" at bounding box center [421, 128] width 132 height 31
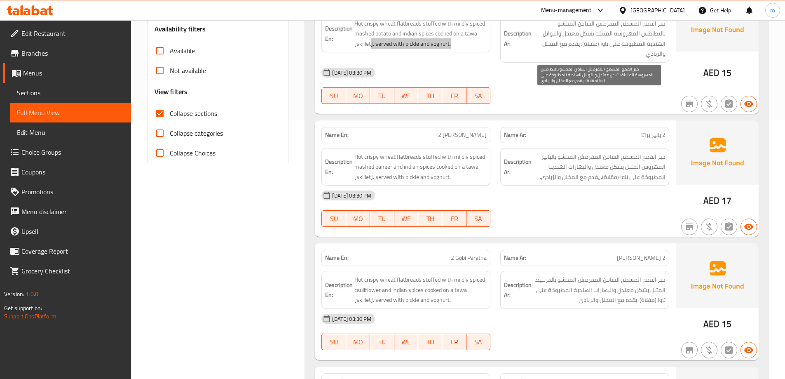
scroll to position [289, 0]
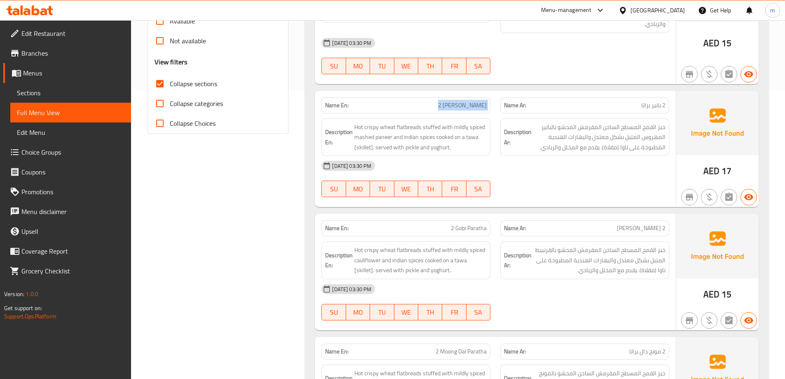
drag, startPoint x: 442, startPoint y: 106, endPoint x: 500, endPoint y: 105, distance: 58.1
click at [499, 104] on div "Name En: 2 Paneer Paratha Name Ar: 2 بانير براتا" at bounding box center [496, 105] width 358 height 26
click at [421, 124] on span "Hot crispy wheat flatbreads stuffed with mildly spiced mashed paneer and indian…" at bounding box center [421, 137] width 132 height 31
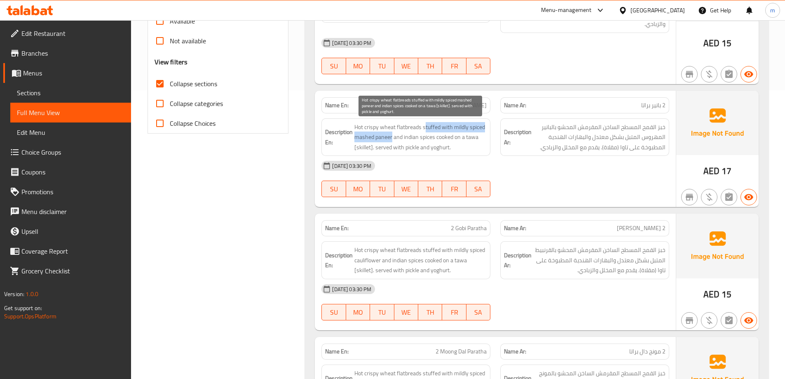
drag, startPoint x: 424, startPoint y: 125, endPoint x: 392, endPoint y: 138, distance: 34.2
click at [392, 138] on span "Hot crispy wheat flatbreads stuffed with mildly spiced mashed paneer and indian…" at bounding box center [421, 137] width 132 height 31
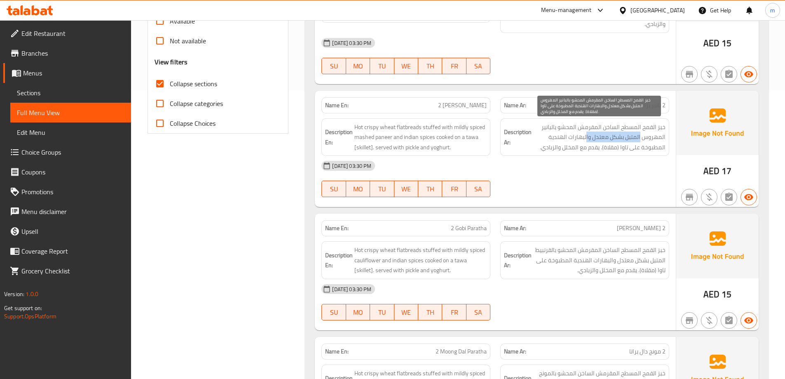
drag, startPoint x: 641, startPoint y: 136, endPoint x: 580, endPoint y: 135, distance: 60.6
click at [580, 135] on span "خبز القمح المسطح الساخن المقرمش المحشو بالبانير المهروس المتبل بشكل معتدل والبه…" at bounding box center [599, 137] width 132 height 31
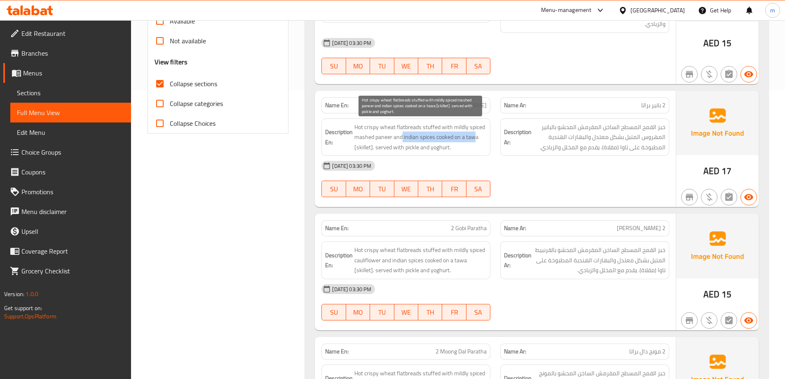
drag, startPoint x: 402, startPoint y: 137, endPoint x: 416, endPoint y: 139, distance: 13.8
click at [475, 136] on span "Hot crispy wheat flatbreads stuffed with mildly spiced mashed paneer and indian…" at bounding box center [421, 137] width 132 height 31
drag, startPoint x: 386, startPoint y: 138, endPoint x: 393, endPoint y: 138, distance: 7.0
click at [393, 138] on span "Hot crispy wheat flatbreads stuffed with mildly spiced mashed paneer and indian…" at bounding box center [421, 137] width 132 height 31
drag, startPoint x: 428, startPoint y: 138, endPoint x: 455, endPoint y: 138, distance: 27.2
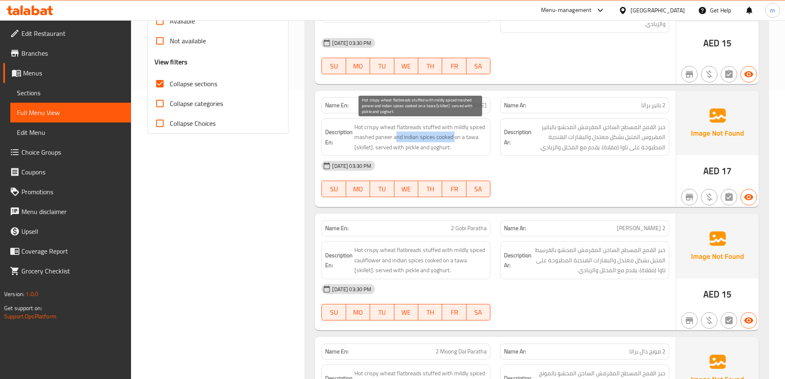
click at [455, 138] on span "Hot crispy wheat flatbreads stuffed with mildly spiced mashed paneer and indian…" at bounding box center [421, 137] width 132 height 31
drag, startPoint x: 376, startPoint y: 146, endPoint x: 449, endPoint y: 146, distance: 73.0
click at [449, 146] on span "Hot crispy wheat flatbreads stuffed with mildly spiced mashed paneer and indian…" at bounding box center [421, 137] width 132 height 31
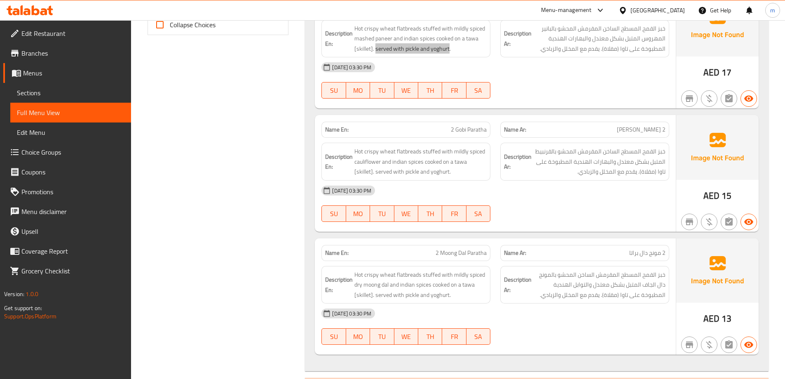
scroll to position [412, 0]
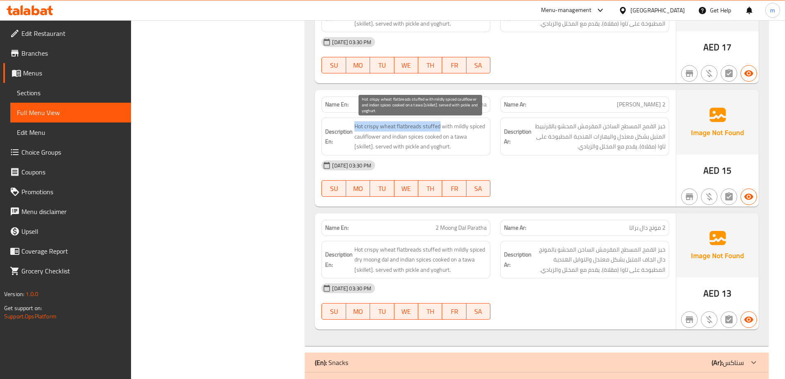
drag, startPoint x: 439, startPoint y: 127, endPoint x: 356, endPoint y: 125, distance: 83.3
click at [356, 125] on span "Hot crispy wheat flatbreads stuffed with mildly spiced cauliflower and indian s…" at bounding box center [421, 136] width 132 height 31
click at [375, 133] on span "Hot crispy wheat flatbreads stuffed with mildly spiced cauliflower and indian s…" at bounding box center [421, 136] width 132 height 31
click at [376, 143] on span "Hot crispy wheat flatbreads stuffed with mildly spiced cauliflower and indian s…" at bounding box center [421, 136] width 132 height 31
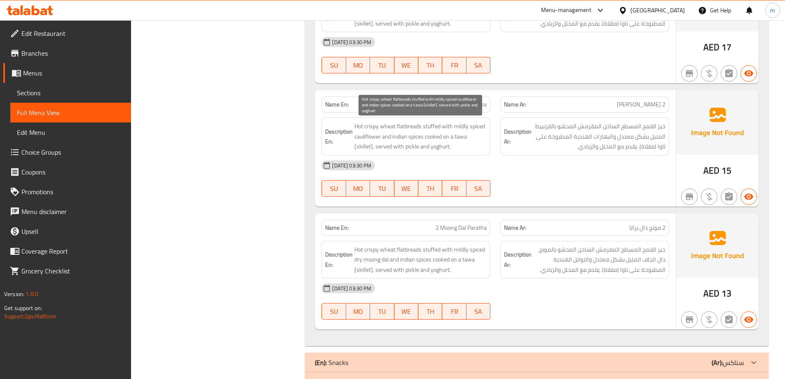
click at [374, 140] on span "Hot crispy wheat flatbreads stuffed with mildly spiced cauliflower and indian s…" at bounding box center [421, 136] width 132 height 31
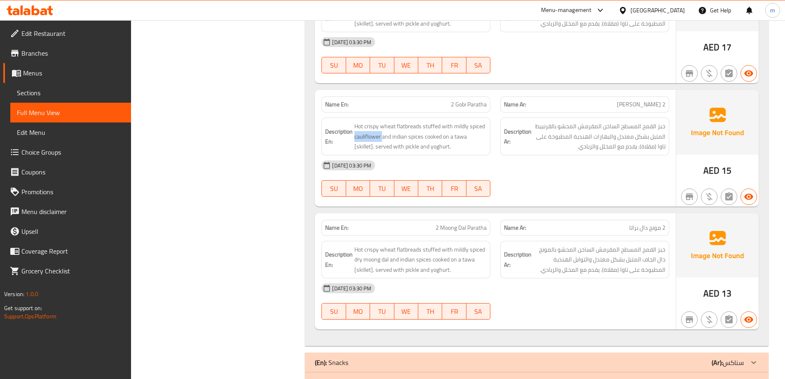
copy span "cauliflower"
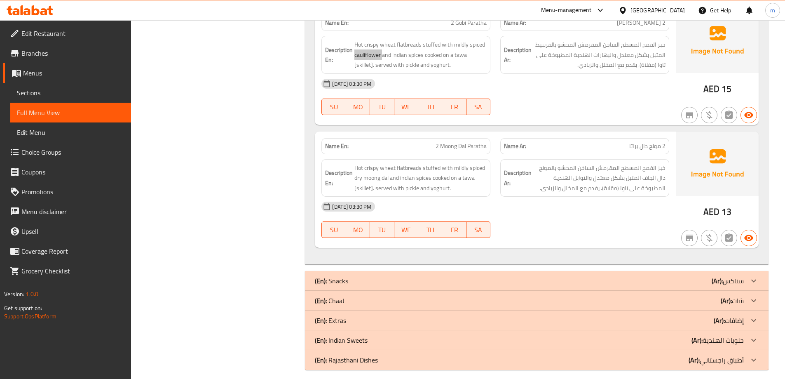
scroll to position [501, 0]
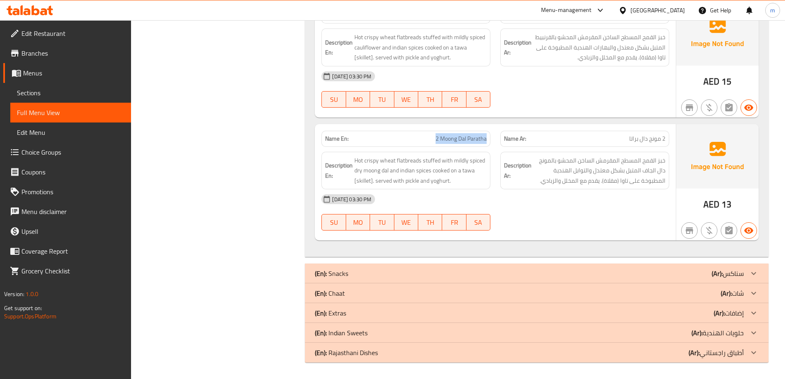
drag, startPoint x: 421, startPoint y: 143, endPoint x: 491, endPoint y: 143, distance: 70.1
click at [491, 143] on div "Name En: 2 Moong Dal Paratha" at bounding box center [406, 139] width 179 height 26
drag, startPoint x: 413, startPoint y: 160, endPoint x: 354, endPoint y: 160, distance: 59.8
click at [354, 160] on h6 "Description En: Hot crispy wheat flatbreads stuffed with mildly spiced dry moon…" at bounding box center [406, 170] width 162 height 31
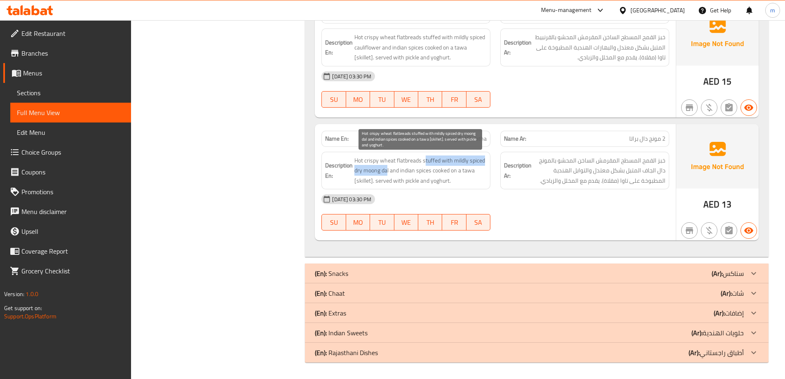
drag, startPoint x: 425, startPoint y: 157, endPoint x: 388, endPoint y: 172, distance: 39.4
click at [388, 172] on span "Hot crispy wheat flatbreads stuffed with mildly spiced dry moong dal and indian…" at bounding box center [421, 170] width 132 height 31
drag, startPoint x: 393, startPoint y: 170, endPoint x: 453, endPoint y: 180, distance: 60.7
click at [453, 180] on span "Hot crispy wheat flatbreads stuffed with mildly spiced dry moong dal and indian…" at bounding box center [421, 170] width 132 height 31
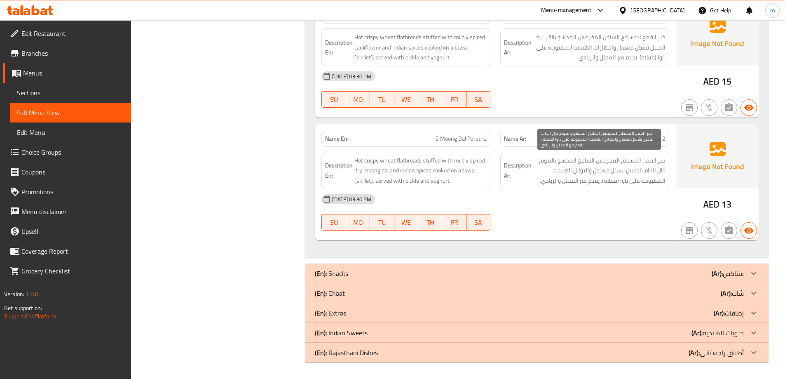
click at [618, 157] on span "خبز القمح المسطح المقرمش الساخن المحشو بالمونج دال الجاف المتبل بشكل معتدل والت…" at bounding box center [599, 170] width 132 height 31
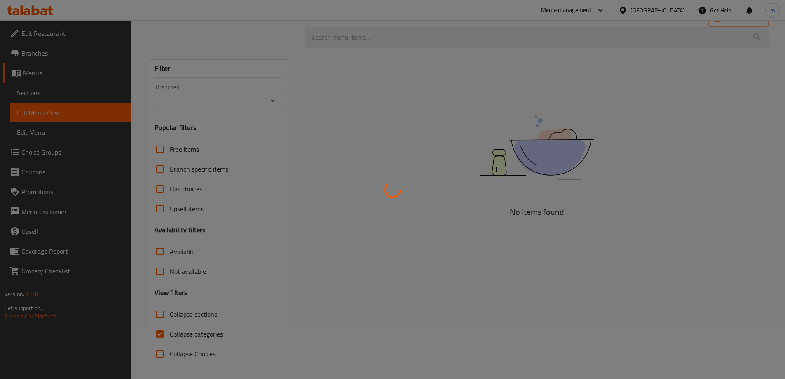
scroll to position [54, 0]
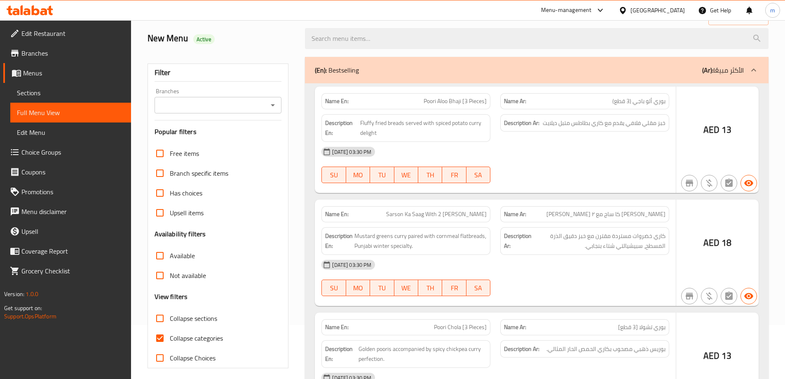
click at [186, 337] on div at bounding box center [392, 189] width 785 height 379
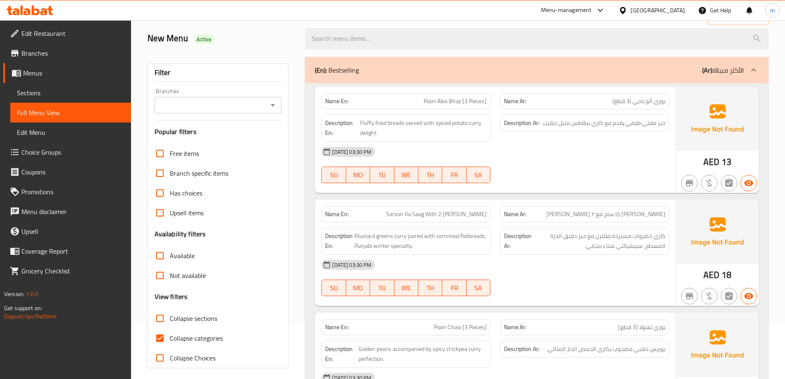
click at [163, 338] on input "Collapse categories" at bounding box center [160, 338] width 20 height 20
checkbox input "false"
click at [185, 156] on span "Free items" at bounding box center [184, 153] width 29 height 10
click at [170, 156] on input "Free items" at bounding box center [160, 153] width 20 height 20
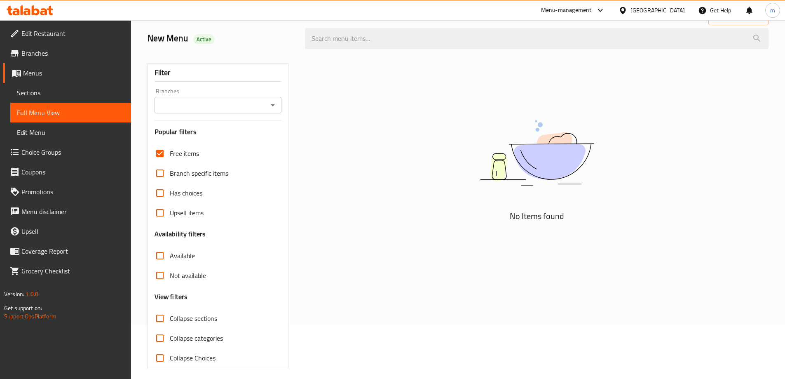
click at [185, 156] on span "Free items" at bounding box center [184, 153] width 29 height 10
click at [170, 156] on input "Free items" at bounding box center [160, 153] width 20 height 20
checkbox input "false"
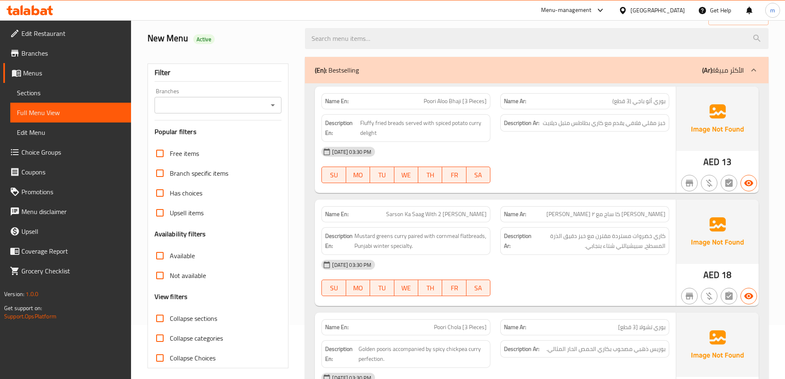
click at [185, 318] on span "Collapse sections" at bounding box center [193, 318] width 47 height 10
click at [170, 318] on input "Collapse sections" at bounding box center [160, 318] width 20 height 20
checkbox input "true"
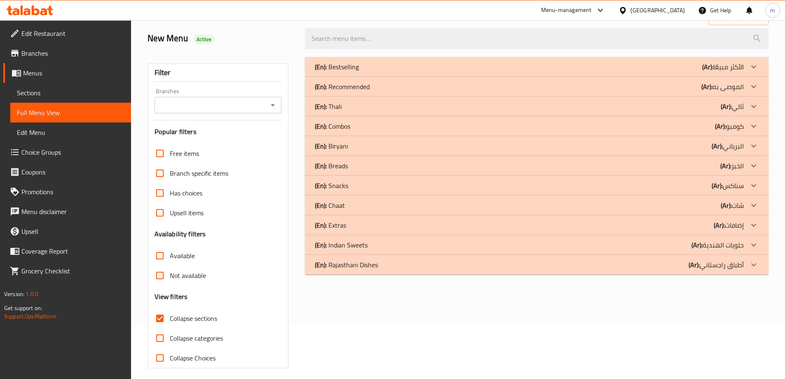
click at [344, 167] on p "(En): Breads" at bounding box center [331, 166] width 33 height 10
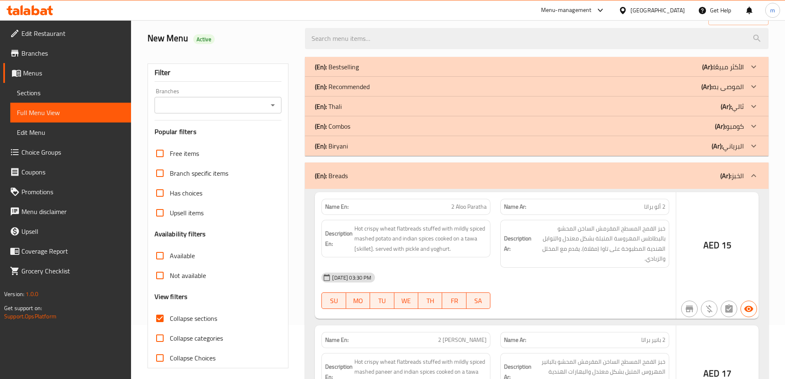
click at [349, 148] on div "(En): [PERSON_NAME] (Ar): البرياني" at bounding box center [529, 146] width 429 height 10
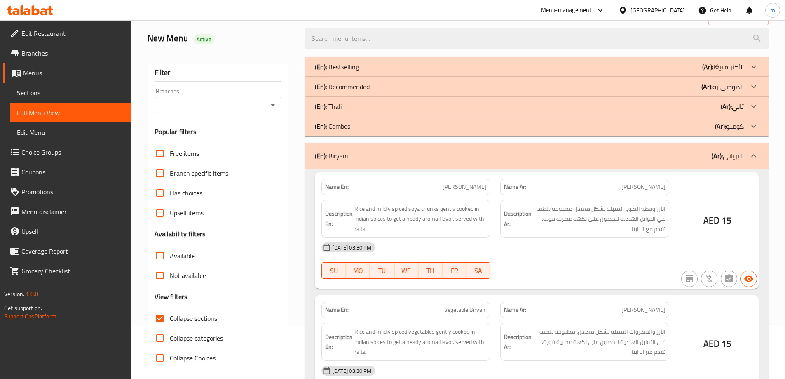
click at [352, 124] on div "(En): Combos (Ar): كومبو" at bounding box center [529, 126] width 429 height 10
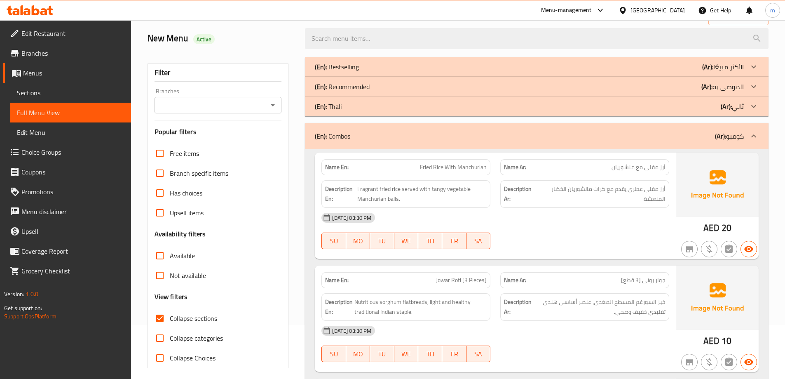
click at [353, 103] on div "(En): [PERSON_NAME] (Ar): ثالي" at bounding box center [529, 106] width 429 height 10
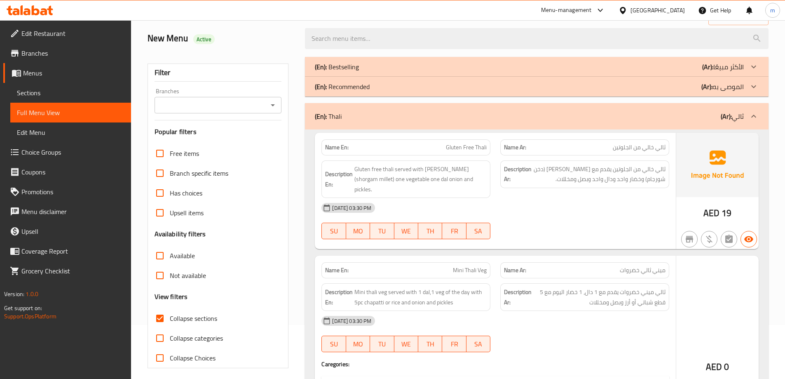
click at [359, 86] on p "(En): Recommended" at bounding box center [342, 87] width 55 height 10
click at [362, 70] on div "(En): Bestselling (Ar): الأكثر مبيعًا" at bounding box center [529, 67] width 429 height 10
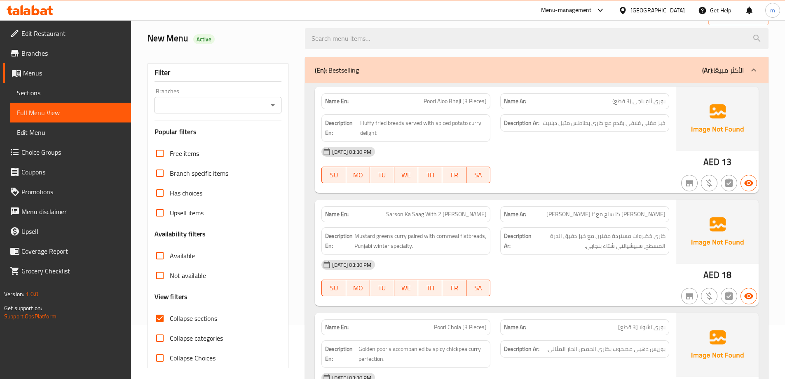
click at [272, 39] on h2 "New Menu Active" at bounding box center [222, 38] width 148 height 12
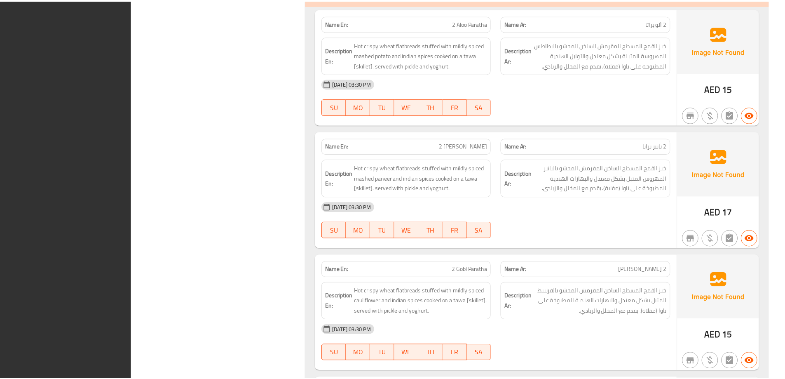
scroll to position [5562, 0]
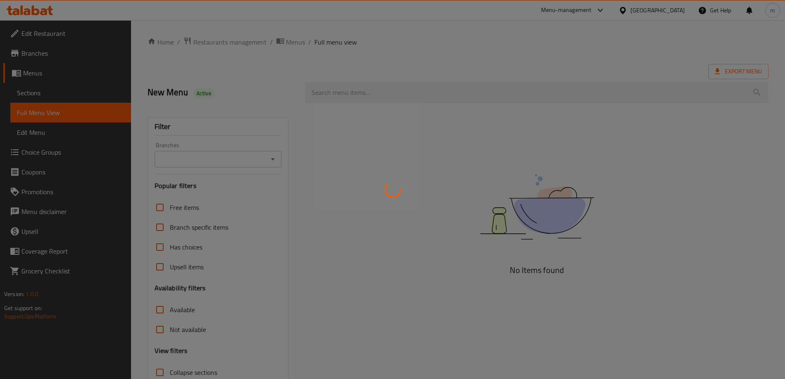
scroll to position [27, 0]
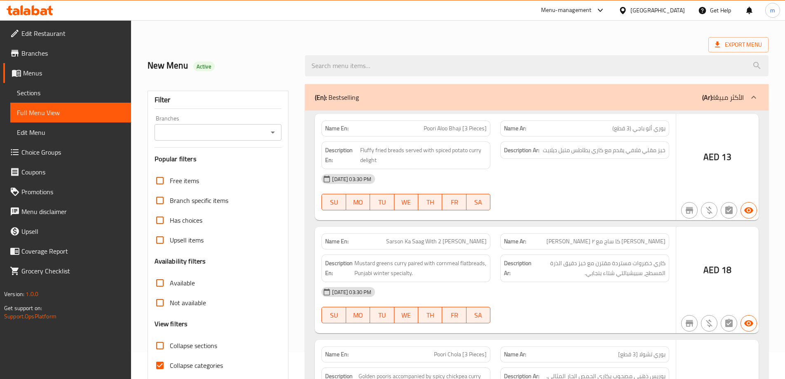
click at [202, 332] on div at bounding box center [392, 189] width 785 height 379
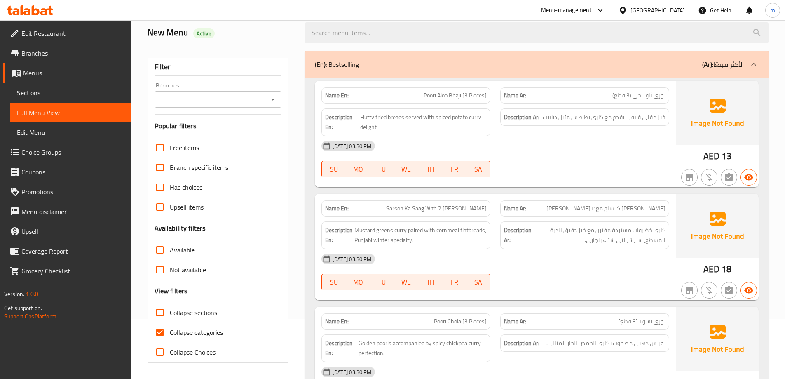
click at [188, 331] on span "Collapse categories" at bounding box center [196, 332] width 53 height 10
click at [170, 331] on input "Collapse categories" at bounding box center [160, 332] width 20 height 20
checkbox input "false"
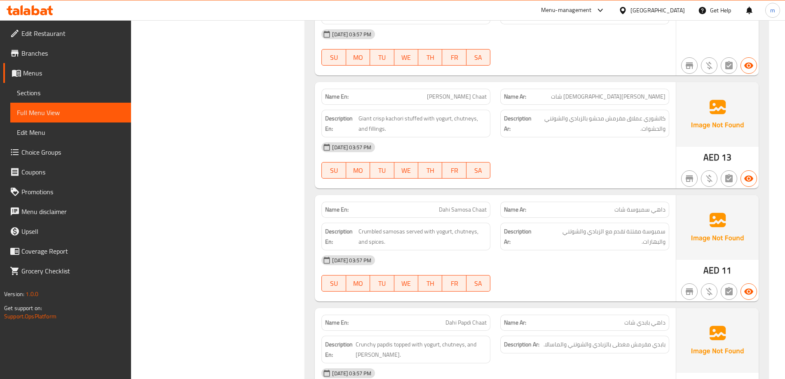
scroll to position [802, 0]
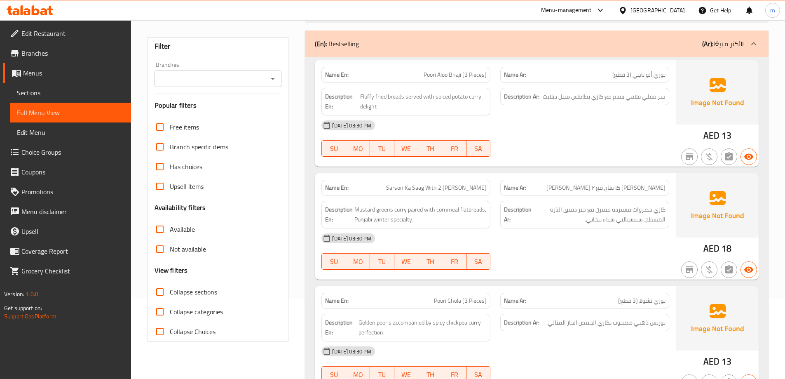
scroll to position [0, 0]
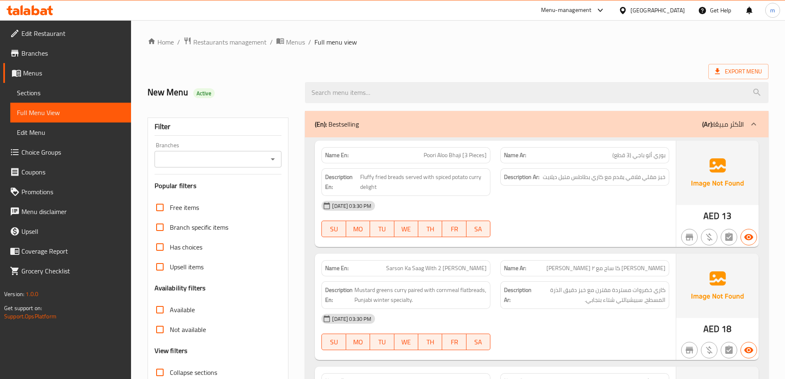
drag, startPoint x: 167, startPoint y: 237, endPoint x: 217, endPoint y: 24, distance: 218.5
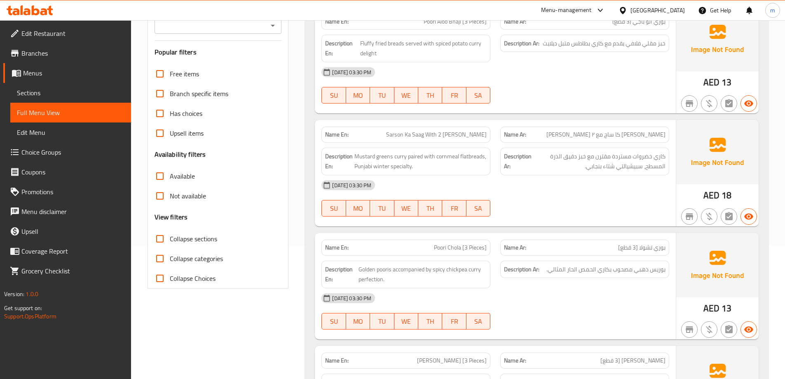
scroll to position [165, 0]
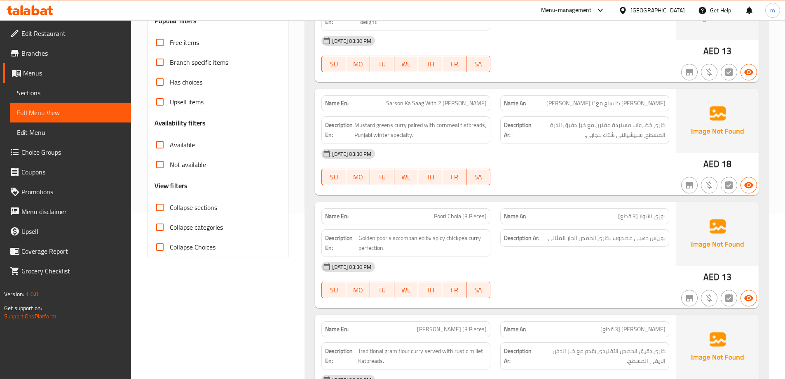
click at [197, 214] on label "Collapse sections" at bounding box center [183, 207] width 67 height 20
click at [170, 214] on input "Collapse sections" at bounding box center [160, 207] width 20 height 20
checkbox input "true"
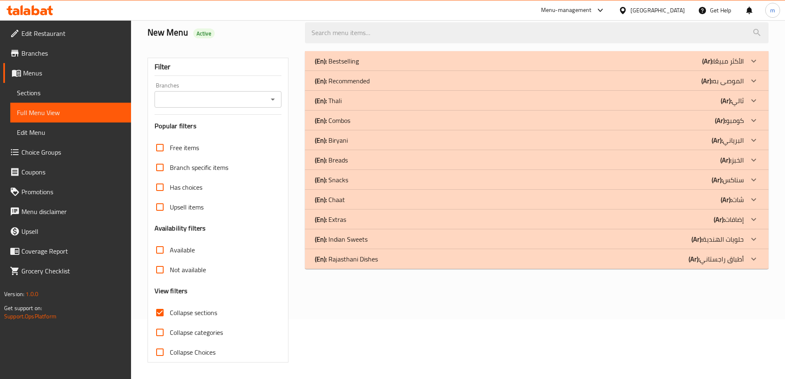
scroll to position [60, 0]
click at [193, 331] on span "Collapse categories" at bounding box center [196, 332] width 53 height 10
click at [170, 331] on input "Collapse categories" at bounding box center [160, 332] width 20 height 20
checkbox input "true"
click at [193, 314] on span "Collapse sections" at bounding box center [193, 313] width 47 height 10
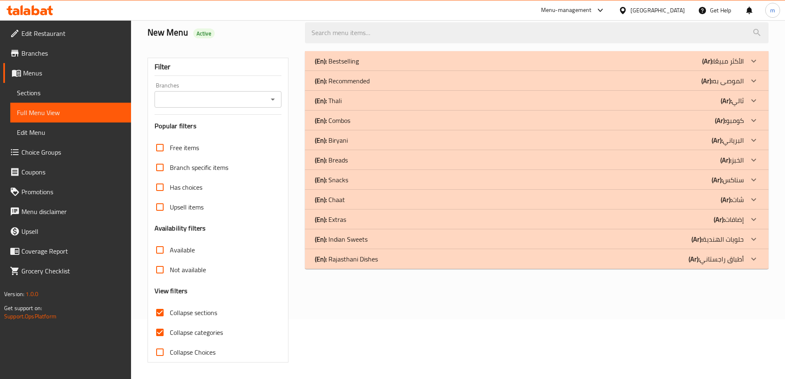
click at [170, 314] on input "Collapse sections" at bounding box center [160, 313] width 20 height 20
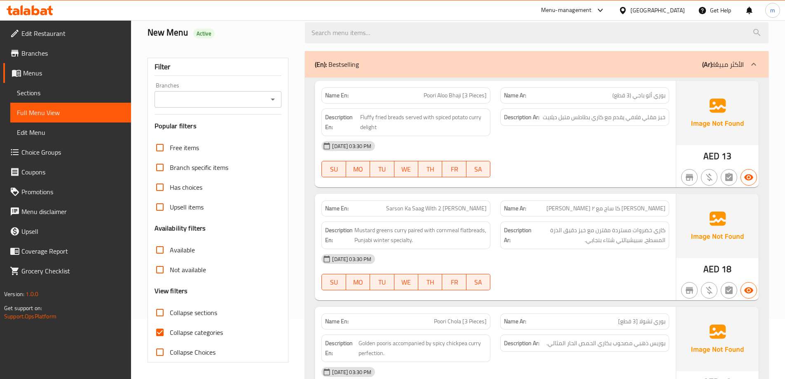
click at [200, 317] on span "Collapse sections" at bounding box center [193, 313] width 47 height 10
click at [170, 317] on input "Collapse sections" at bounding box center [160, 313] width 20 height 20
checkbox input "true"
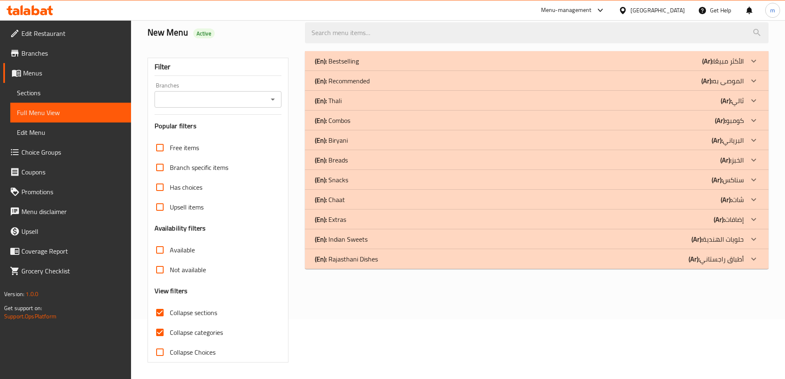
click at [198, 331] on span "Collapse categories" at bounding box center [196, 332] width 53 height 10
click at [170, 331] on input "Collapse categories" at bounding box center [160, 332] width 20 height 20
checkbox input "false"
click at [61, 59] on link "Branches" at bounding box center [67, 53] width 128 height 20
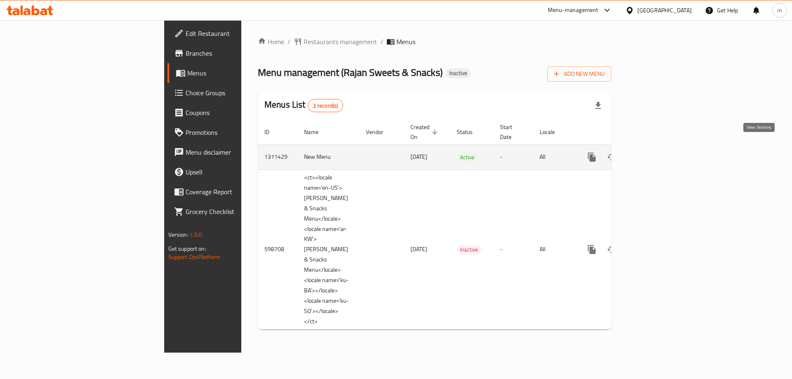
click at [656, 152] on icon "enhanced table" at bounding box center [651, 157] width 10 height 10
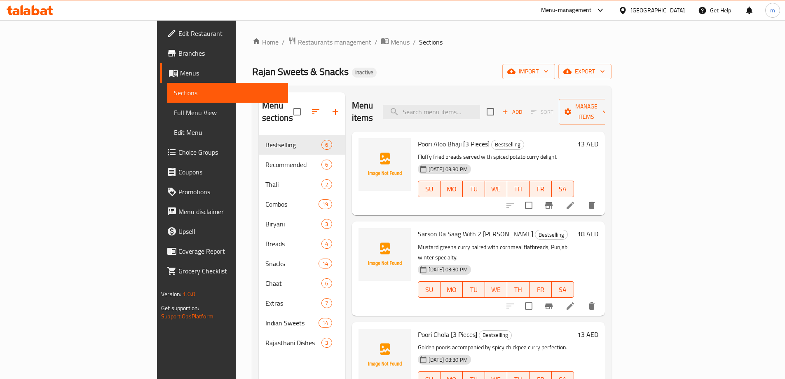
click at [174, 113] on span "Full Menu View" at bounding box center [228, 113] width 108 height 10
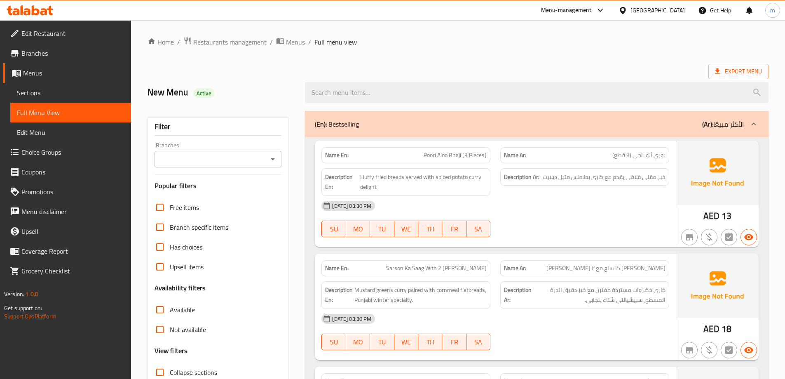
scroll to position [82, 0]
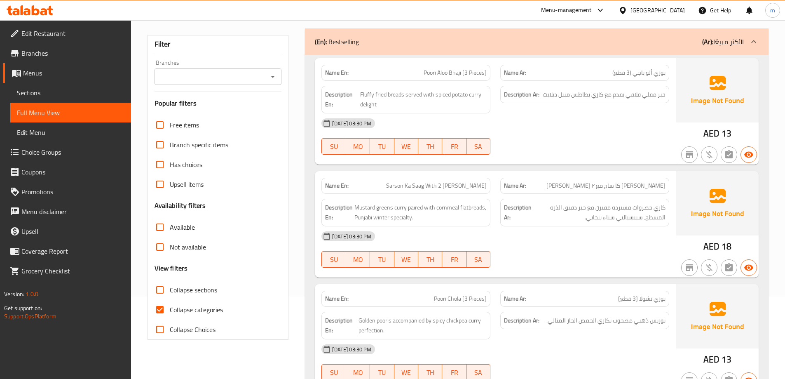
click at [188, 295] on span "Collapse sections" at bounding box center [193, 290] width 47 height 10
click at [170, 295] on input "Collapse sections" at bounding box center [160, 290] width 20 height 20
checkbox input "true"
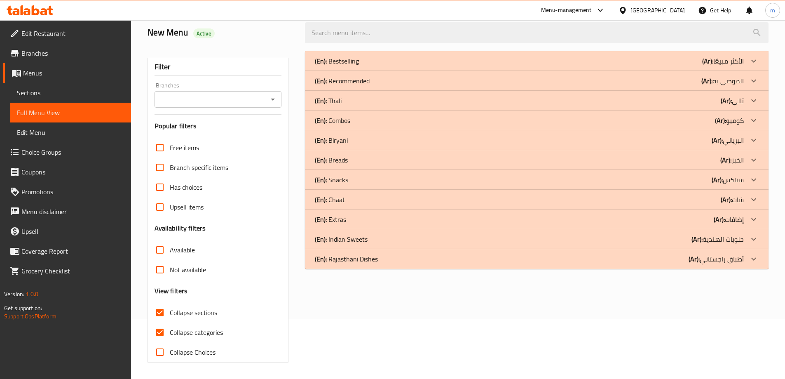
scroll to position [60, 0]
click at [190, 330] on span "Collapse categories" at bounding box center [196, 332] width 53 height 10
click at [170, 330] on input "Collapse categories" at bounding box center [160, 332] width 20 height 20
checkbox input "false"
click at [335, 161] on p "(En): Breads" at bounding box center [331, 160] width 33 height 10
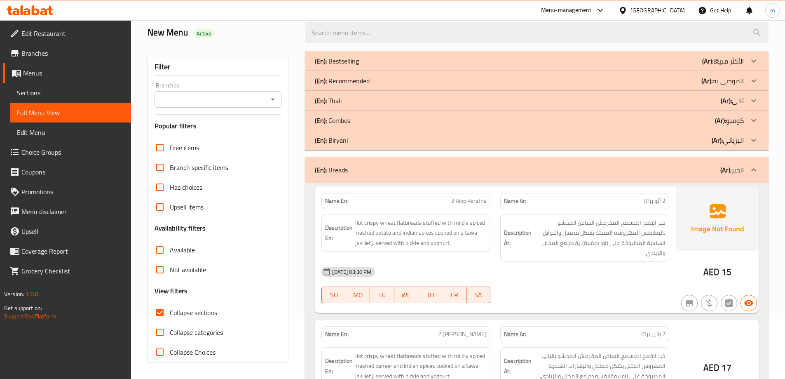
click at [345, 141] on p "(En): Biryani" at bounding box center [331, 140] width 33 height 10
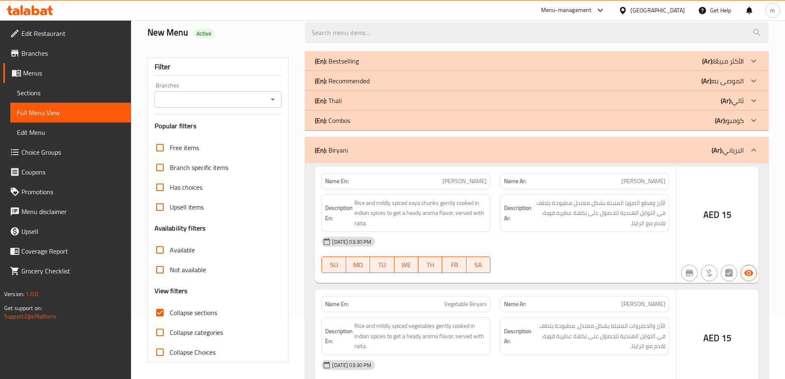
click at [354, 118] on div "(En): Combos (Ar): كومبو" at bounding box center [529, 120] width 429 height 10
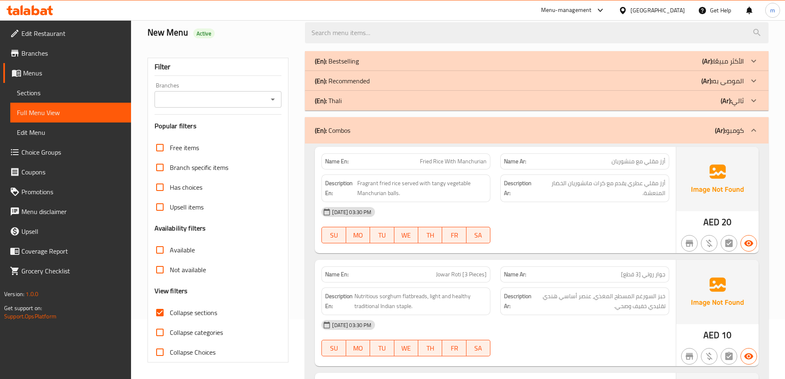
click at [362, 98] on div "(En): [PERSON_NAME] (Ar): ثالي" at bounding box center [529, 101] width 429 height 10
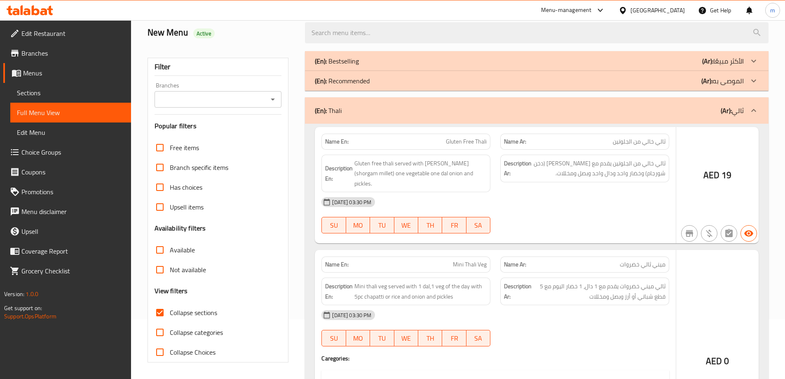
click at [374, 80] on div "(En): Recommended (Ar): الموصى به" at bounding box center [529, 81] width 429 height 10
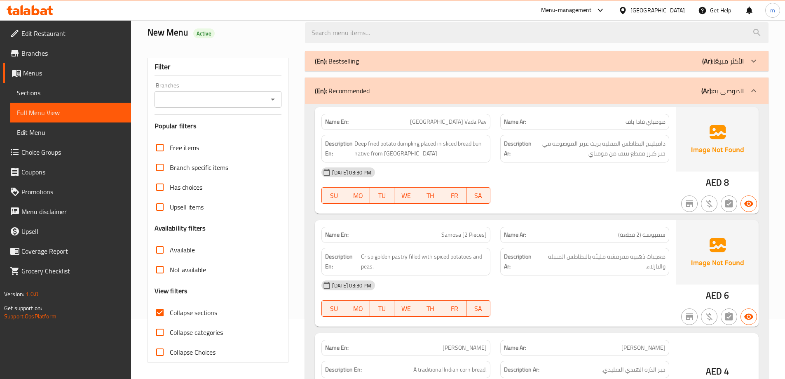
click at [383, 63] on div "(En): Bestselling (Ar): الأكثر مبيعًا" at bounding box center [529, 61] width 429 height 10
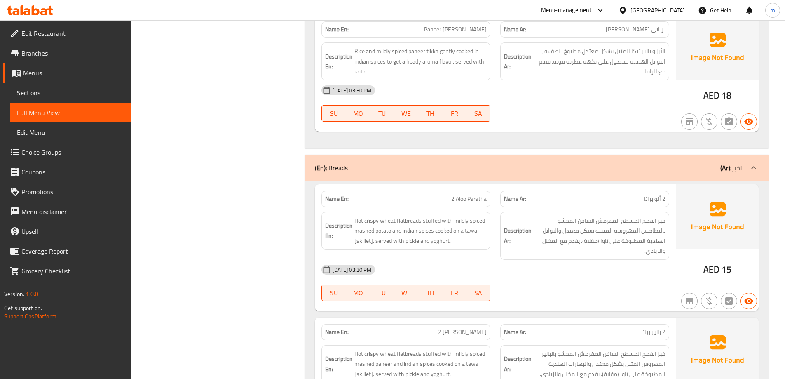
scroll to position [0, 0]
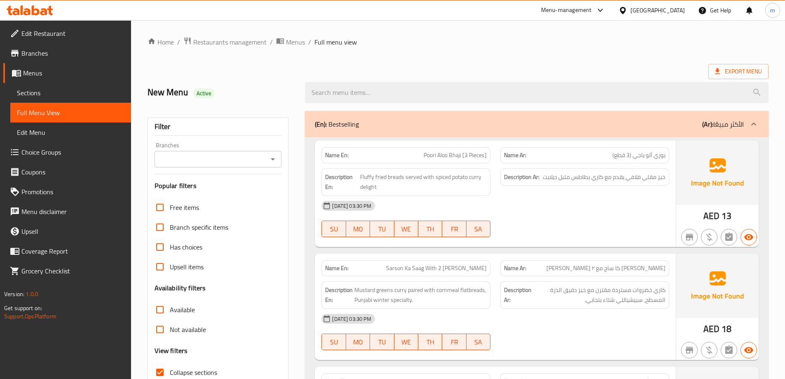
drag, startPoint x: 467, startPoint y: 242, endPoint x: 521, endPoint y: 26, distance: 221.9
click at [743, 80] on div at bounding box center [537, 92] width 474 height 31
click at [723, 80] on div at bounding box center [537, 92] width 474 height 31
click at [724, 79] on span "Export Menu" at bounding box center [739, 71] width 60 height 15
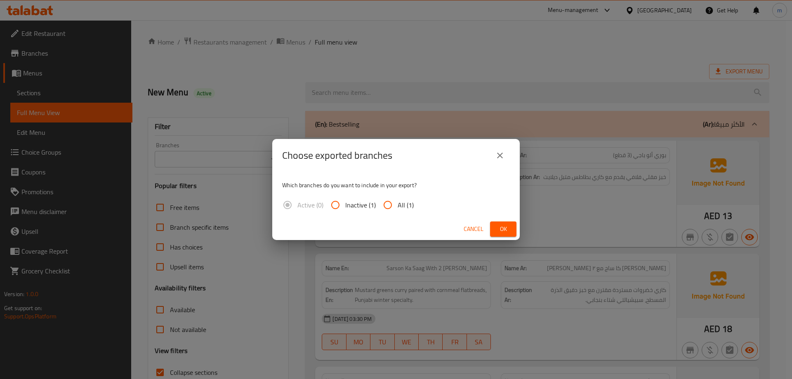
click at [404, 200] on span "All (1)" at bounding box center [405, 205] width 16 height 10
click at [397, 199] on input "All (1)" at bounding box center [388, 205] width 20 height 20
radio input "true"
click at [497, 221] on div "Cancel Ok" at bounding box center [395, 229] width 247 height 22
click at [497, 224] on button "Ok" at bounding box center [503, 228] width 26 height 15
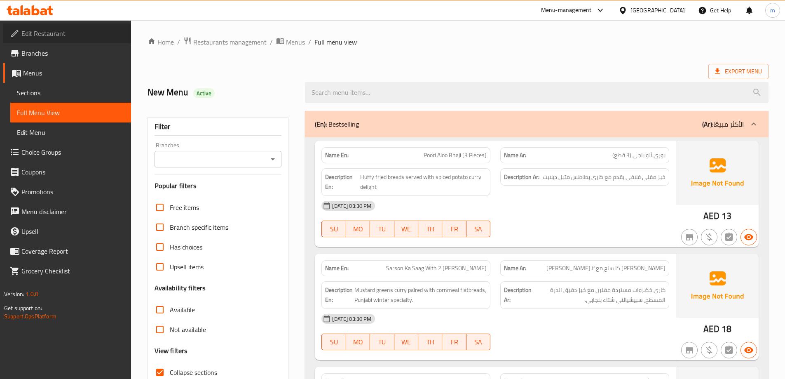
click at [78, 34] on span "Edit Restaurant" at bounding box center [72, 33] width 103 height 10
